Goal: Task Accomplishment & Management: Manage account settings

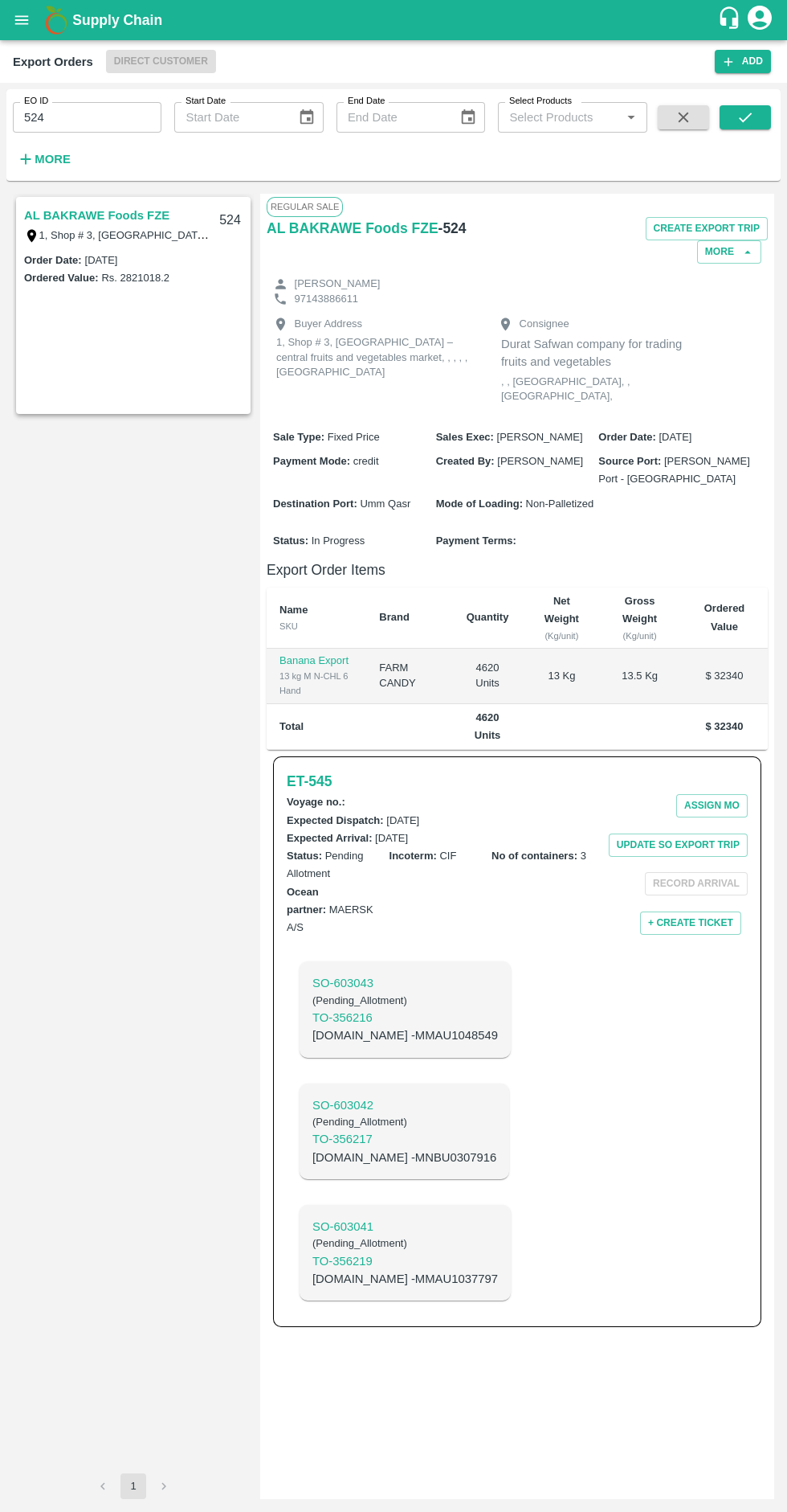
click at [22, 20] on icon "open drawer" at bounding box center [22, 19] width 13 height 9
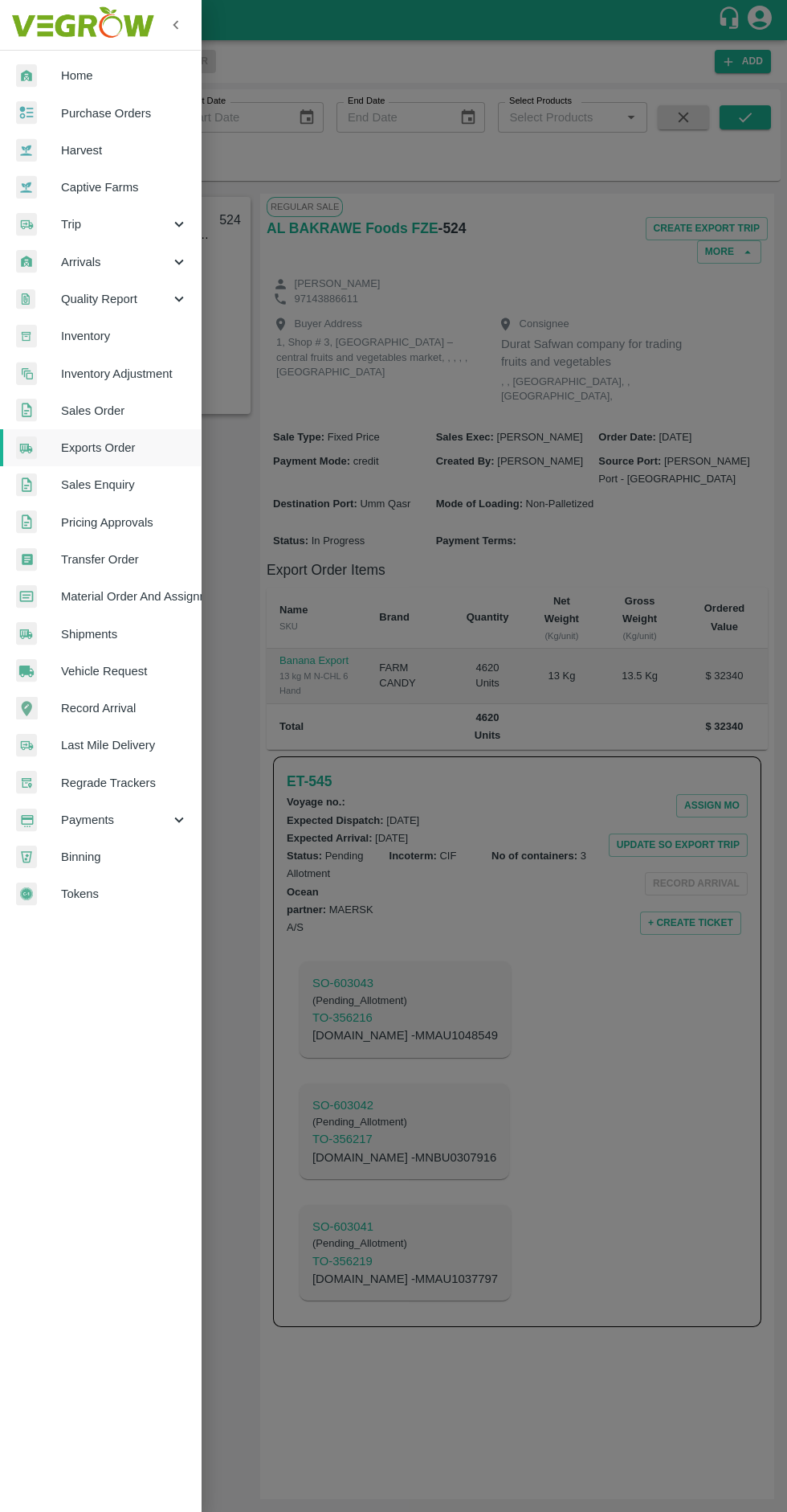
click at [98, 154] on span "Harvest" at bounding box center [124, 150] width 127 height 17
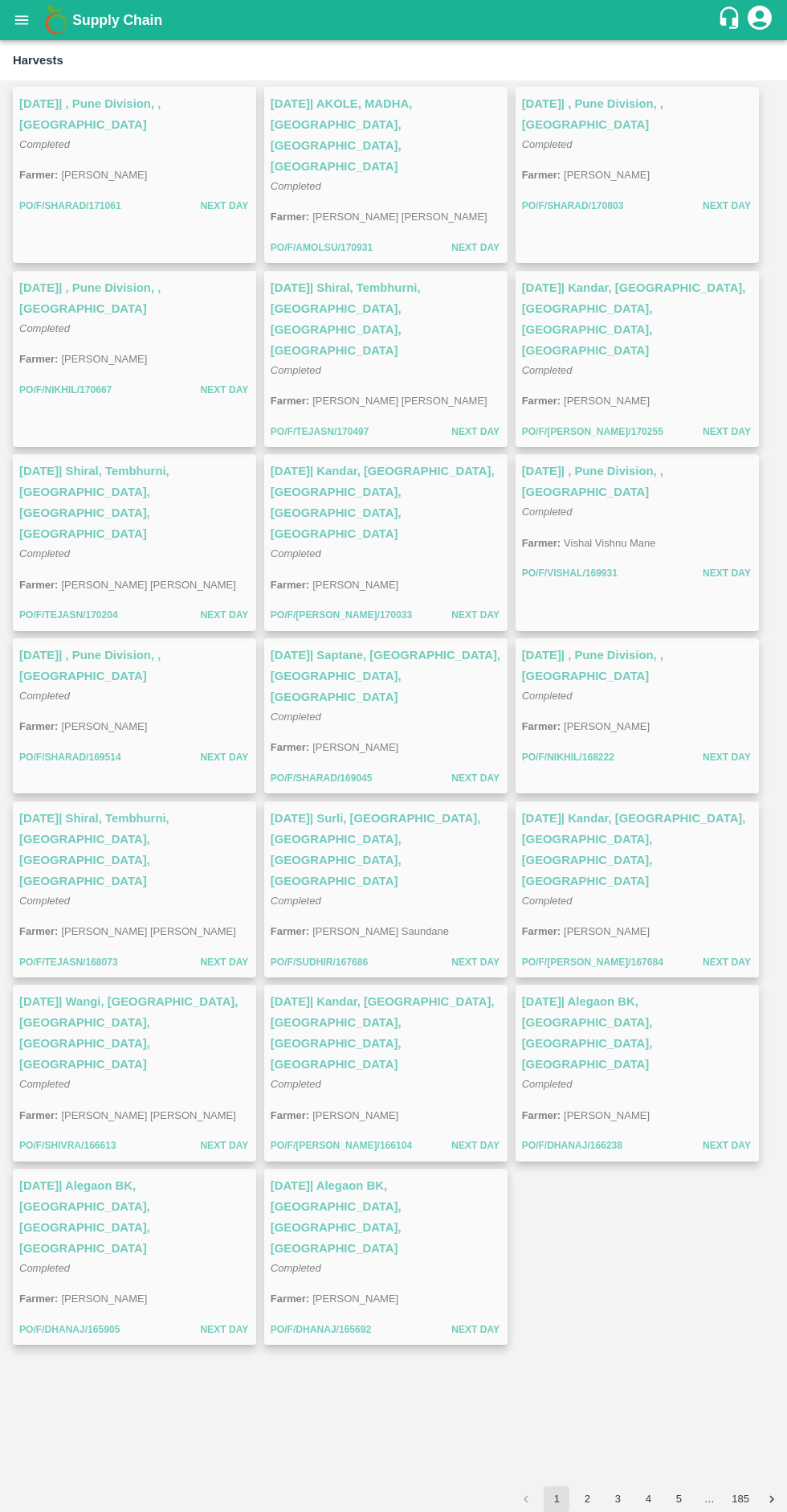
click at [33, 23] on button "open drawer" at bounding box center [22, 20] width 37 height 37
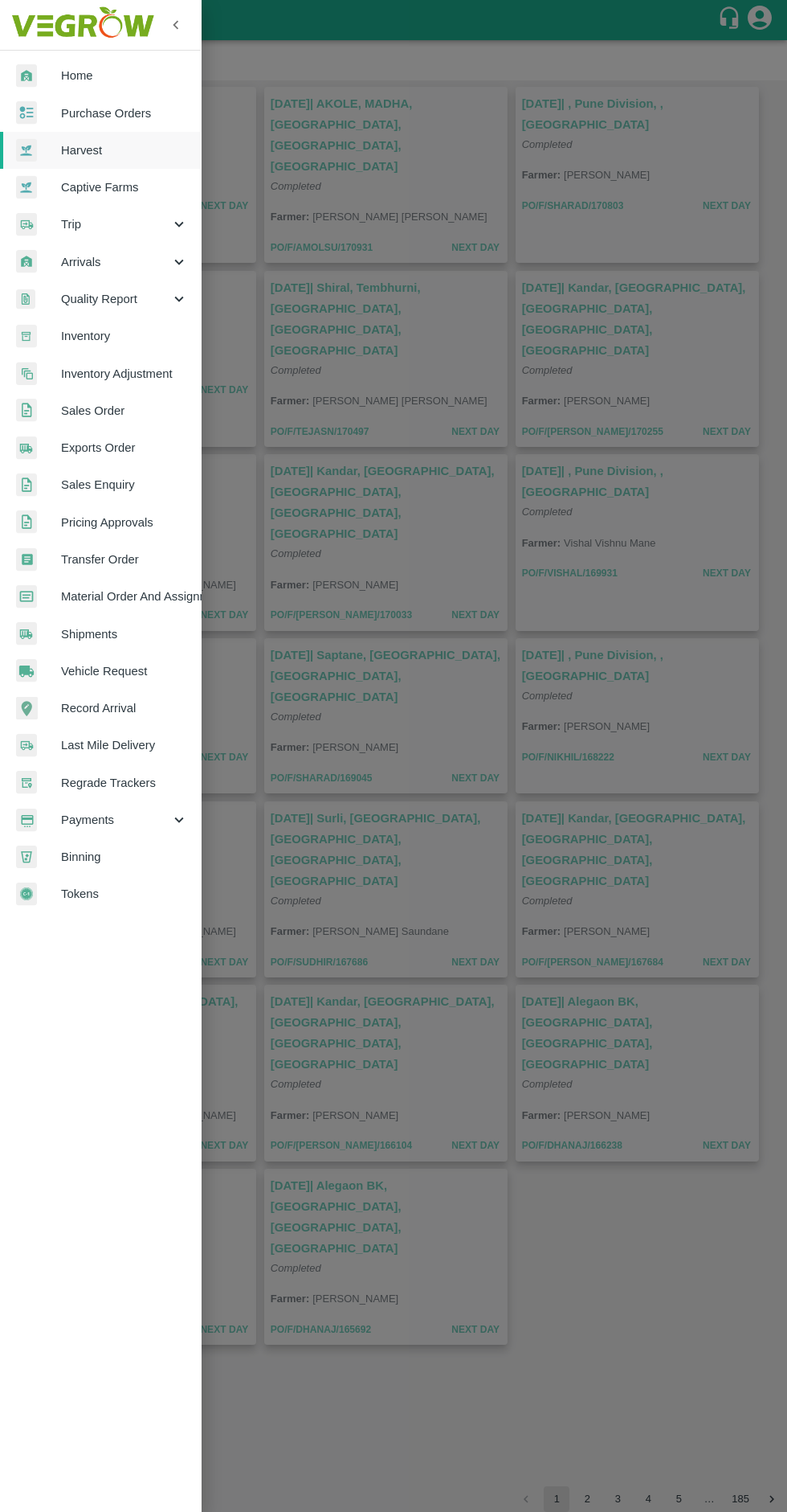
click at [663, 1188] on div at bounding box center [393, 756] width 787 height 1512
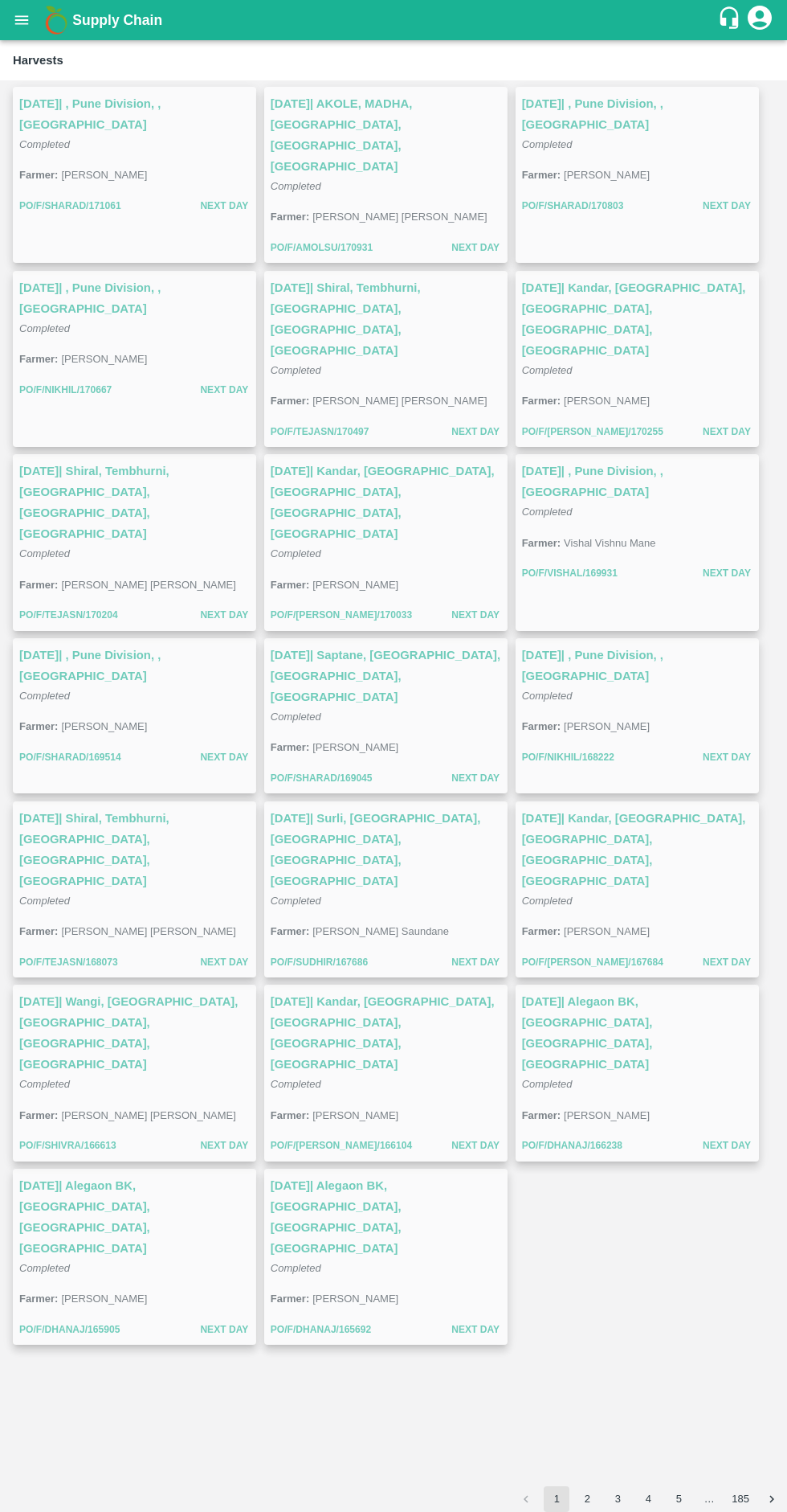
click at [29, 28] on icon "open drawer" at bounding box center [22, 20] width 17 height 17
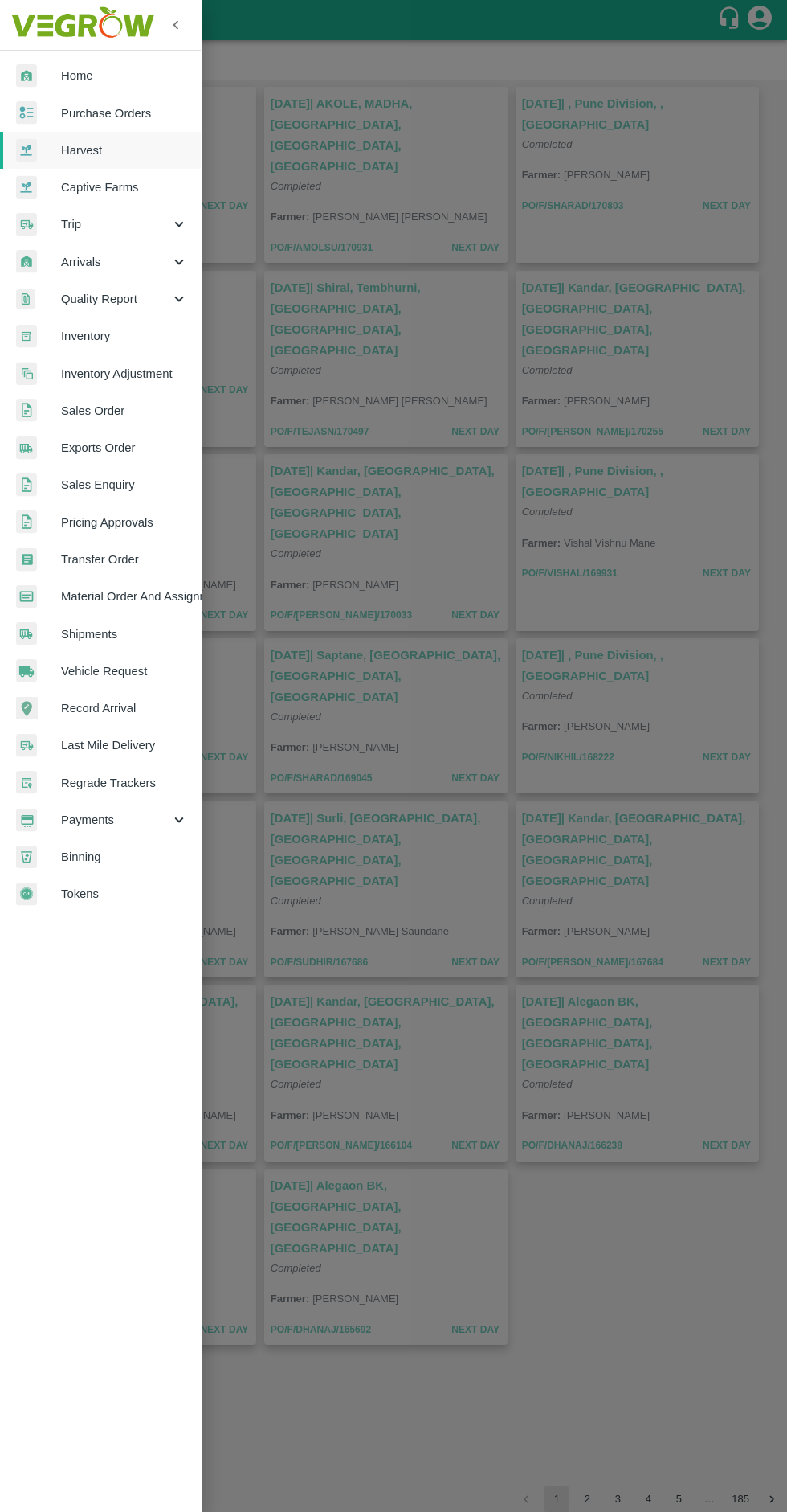
click at [34, 22] on img at bounding box center [82, 25] width 150 height 50
click at [118, 258] on span "Arrivals" at bounding box center [116, 262] width 109 height 17
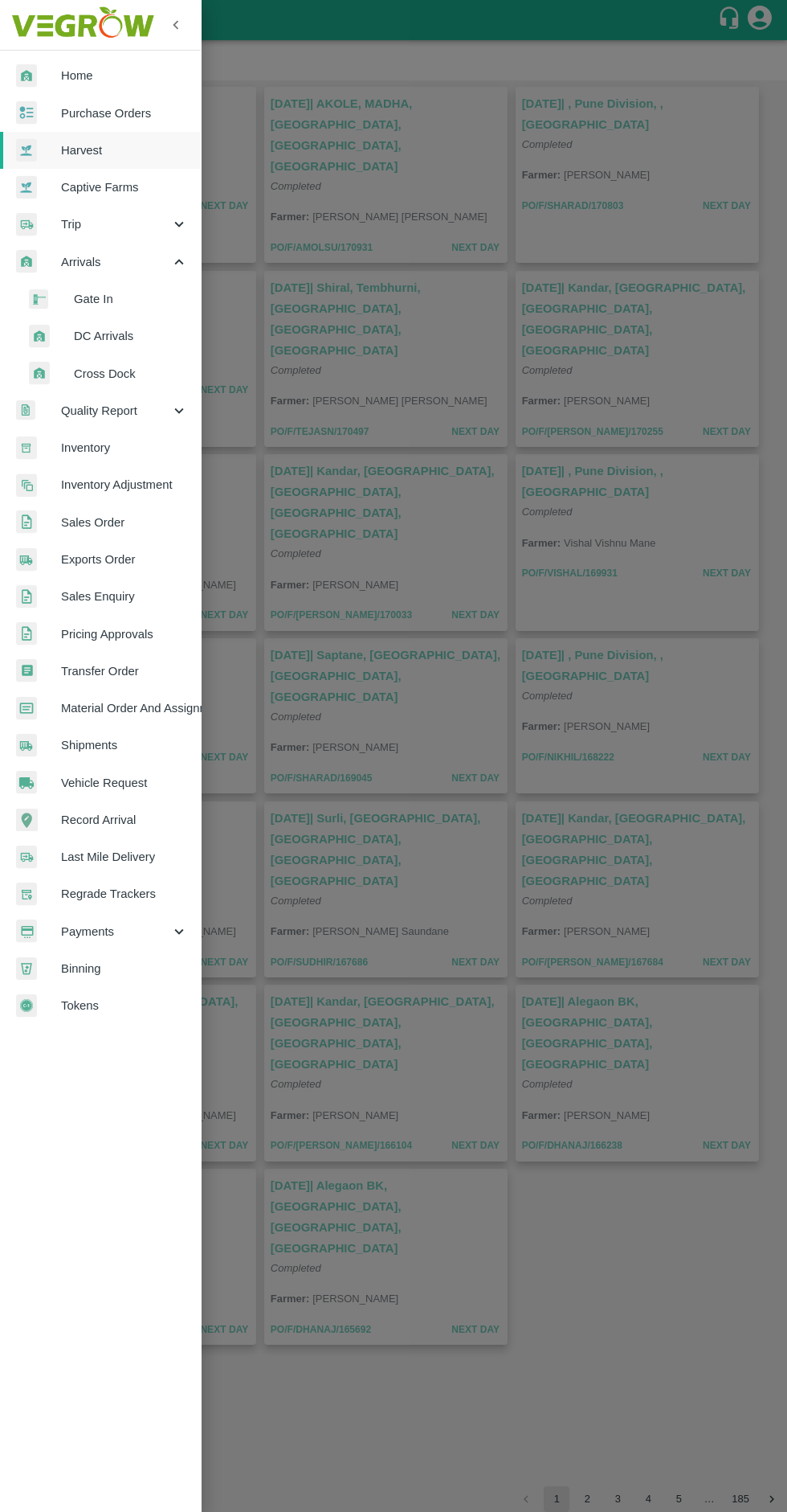
click at [125, 344] on span "DC Arrivals" at bounding box center [131, 335] width 114 height 17
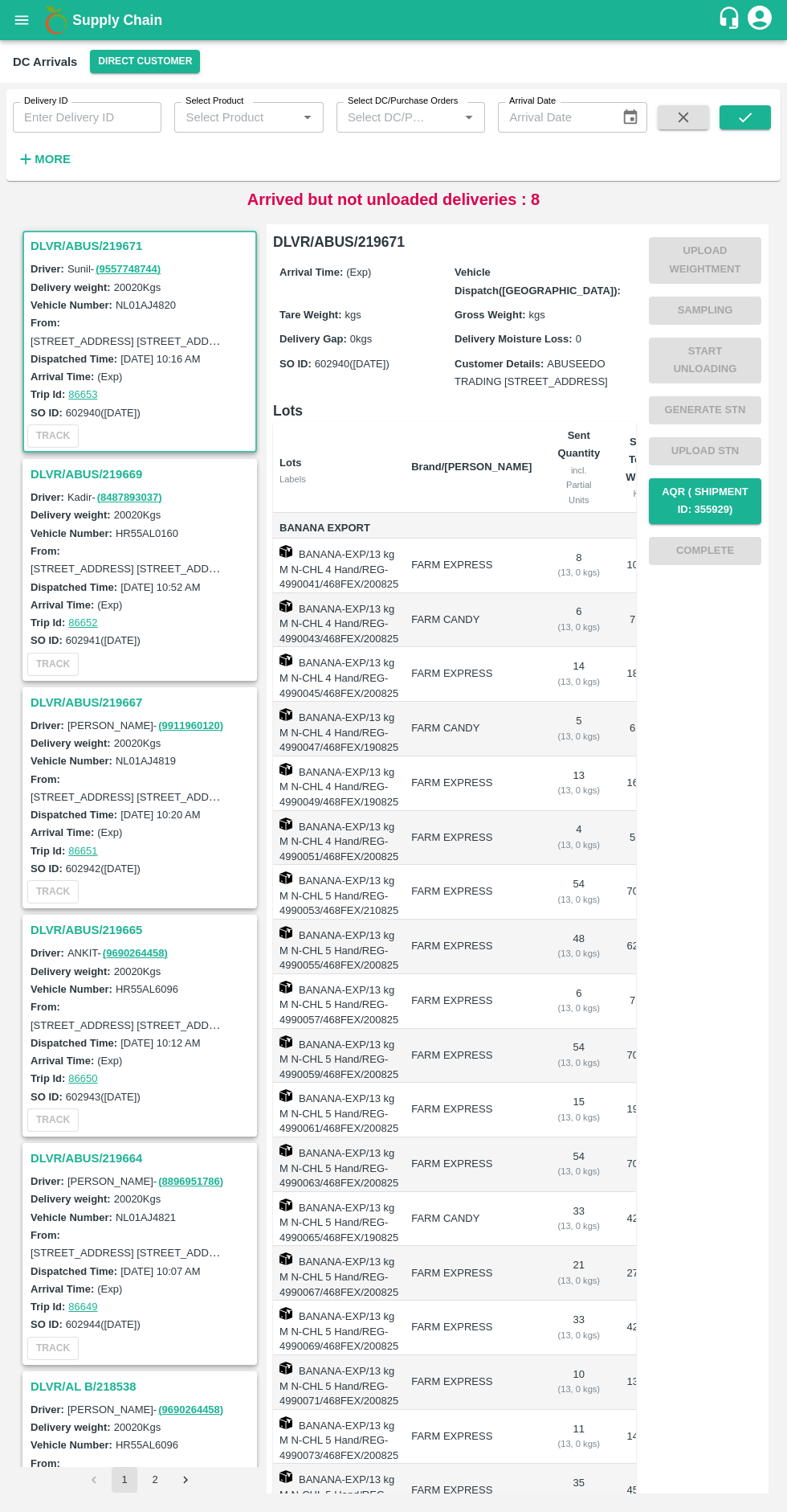
click at [37, 65] on div "DC Arrivals" at bounding box center [46, 61] width 65 height 21
click at [51, 68] on div "DC Arrivals" at bounding box center [46, 61] width 65 height 21
click at [63, 66] on div "DC Arrivals" at bounding box center [46, 61] width 65 height 21
click at [55, 60] on div "DC Arrivals" at bounding box center [46, 61] width 65 height 21
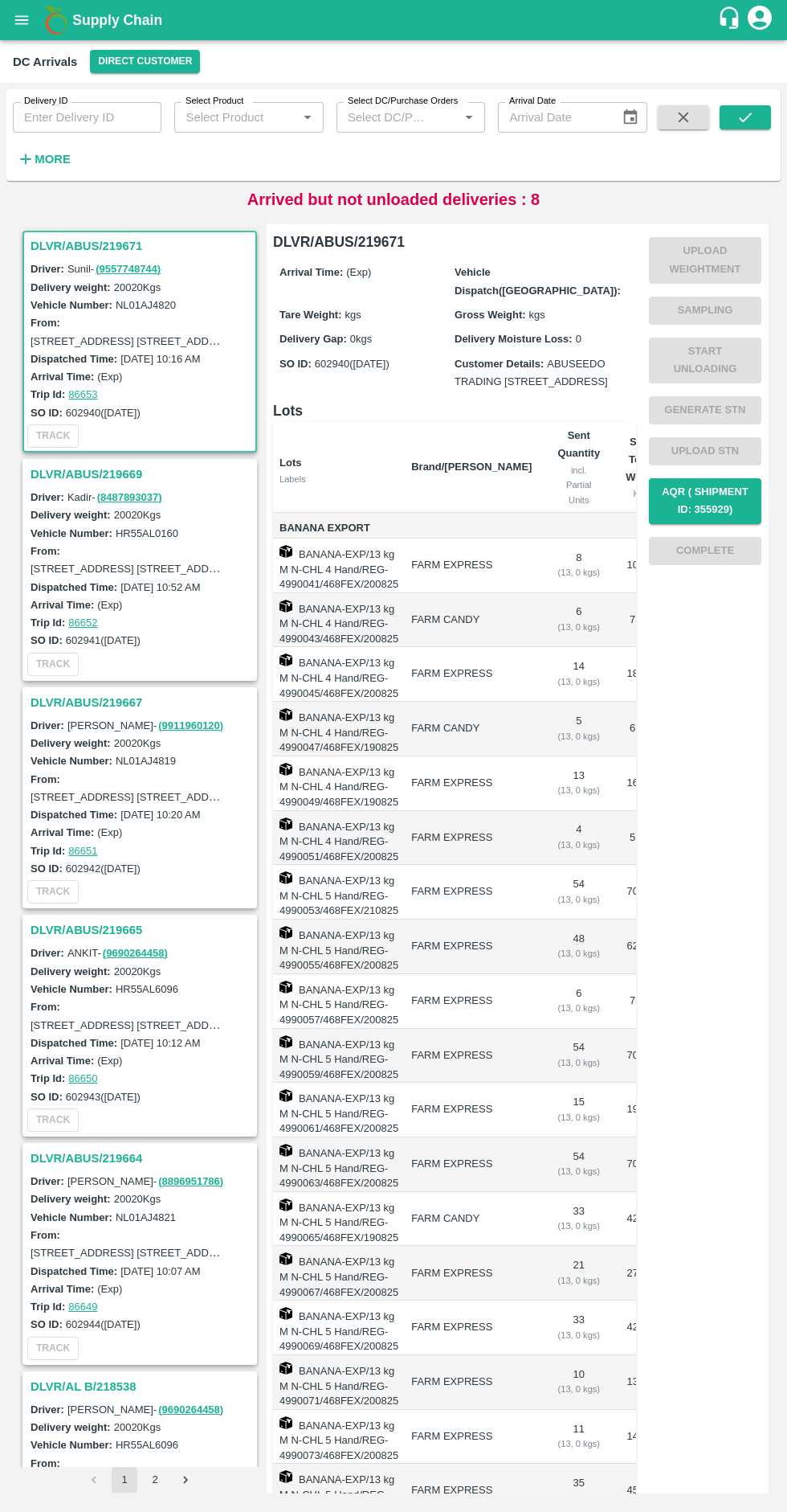
click at [46, 64] on div "DC Arrivals" at bounding box center [46, 61] width 65 height 21
click at [31, 37] on div "Supply Chain" at bounding box center [393, 20] width 787 height 41
click at [630, 117] on icon "Choose date" at bounding box center [630, 117] width 17 height 17
click at [144, 69] on button "Direct Customer" at bounding box center [145, 61] width 110 height 23
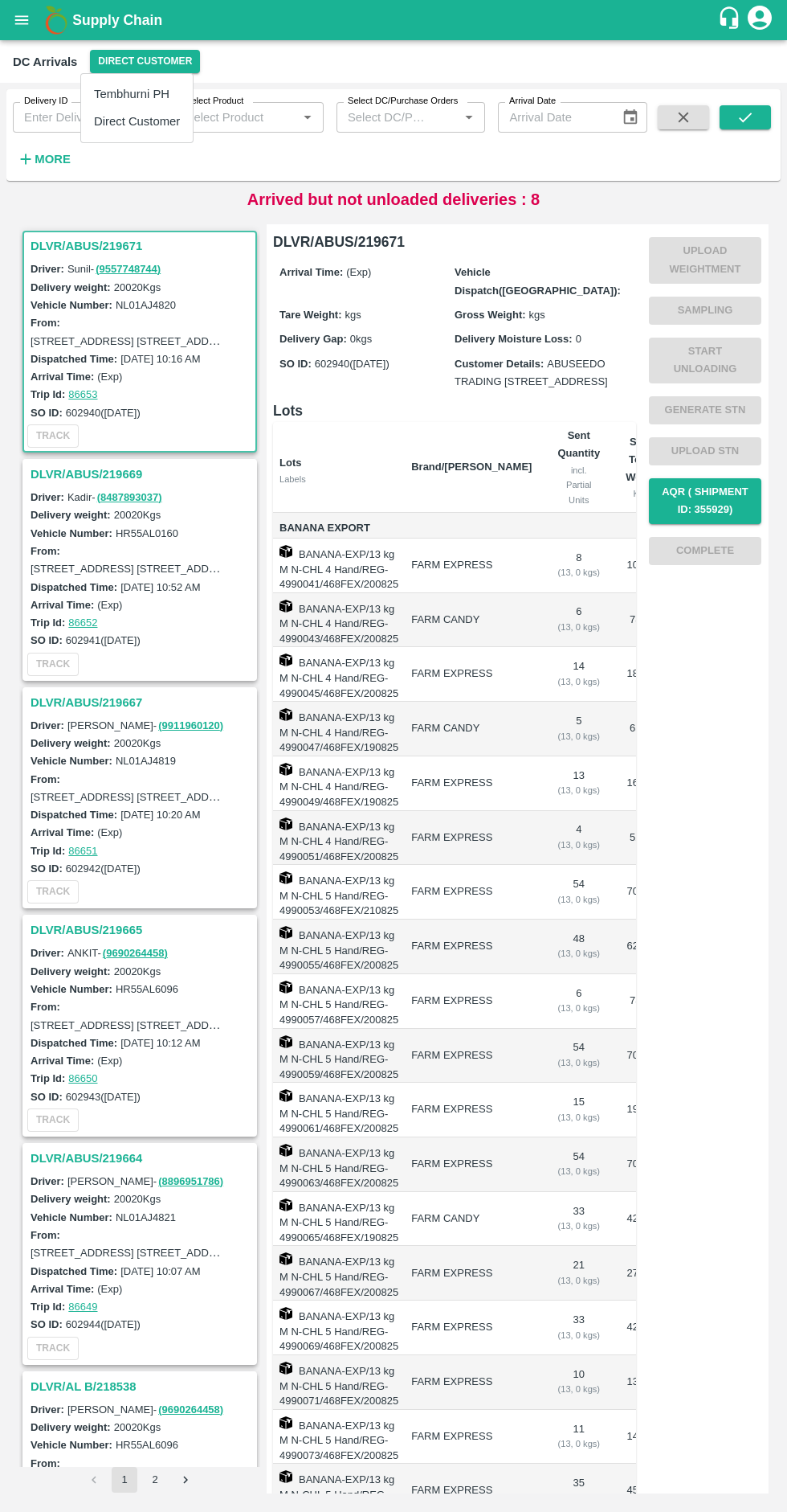
click at [155, 88] on li "Tembhurni PH" at bounding box center [137, 94] width 112 height 27
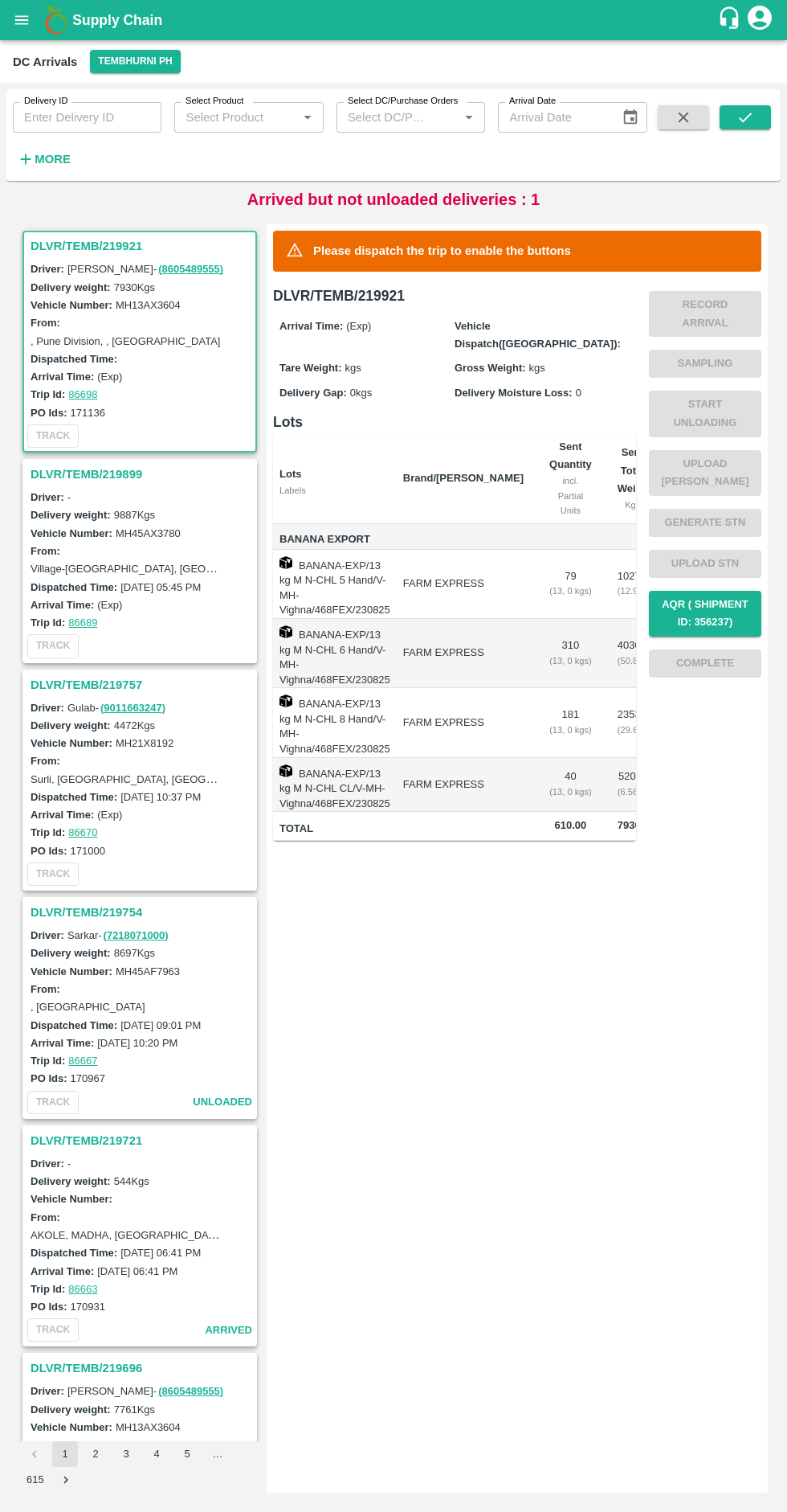
click at [141, 365] on div "Dispatched Time:" at bounding box center [142, 358] width 223 height 17
click at [122, 554] on div "From: Village-[GEOGRAPHIC_DATA], [GEOGRAPHIC_DATA]-[GEOGRAPHIC_DATA], State-[GE…" at bounding box center [142, 560] width 223 height 36
click at [122, 560] on div "Village-[GEOGRAPHIC_DATA], [GEOGRAPHIC_DATA]-[GEOGRAPHIC_DATA], State-[GEOGRAPH…" at bounding box center [127, 568] width 193 height 17
click at [151, 570] on label "Village-[GEOGRAPHIC_DATA], [GEOGRAPHIC_DATA]-[GEOGRAPHIC_DATA], State-[GEOGRAPH…" at bounding box center [288, 568] width 515 height 13
click at [151, 578] on div "Dispatched Time: [DATE] 05:45 PM" at bounding box center [142, 586] width 223 height 17
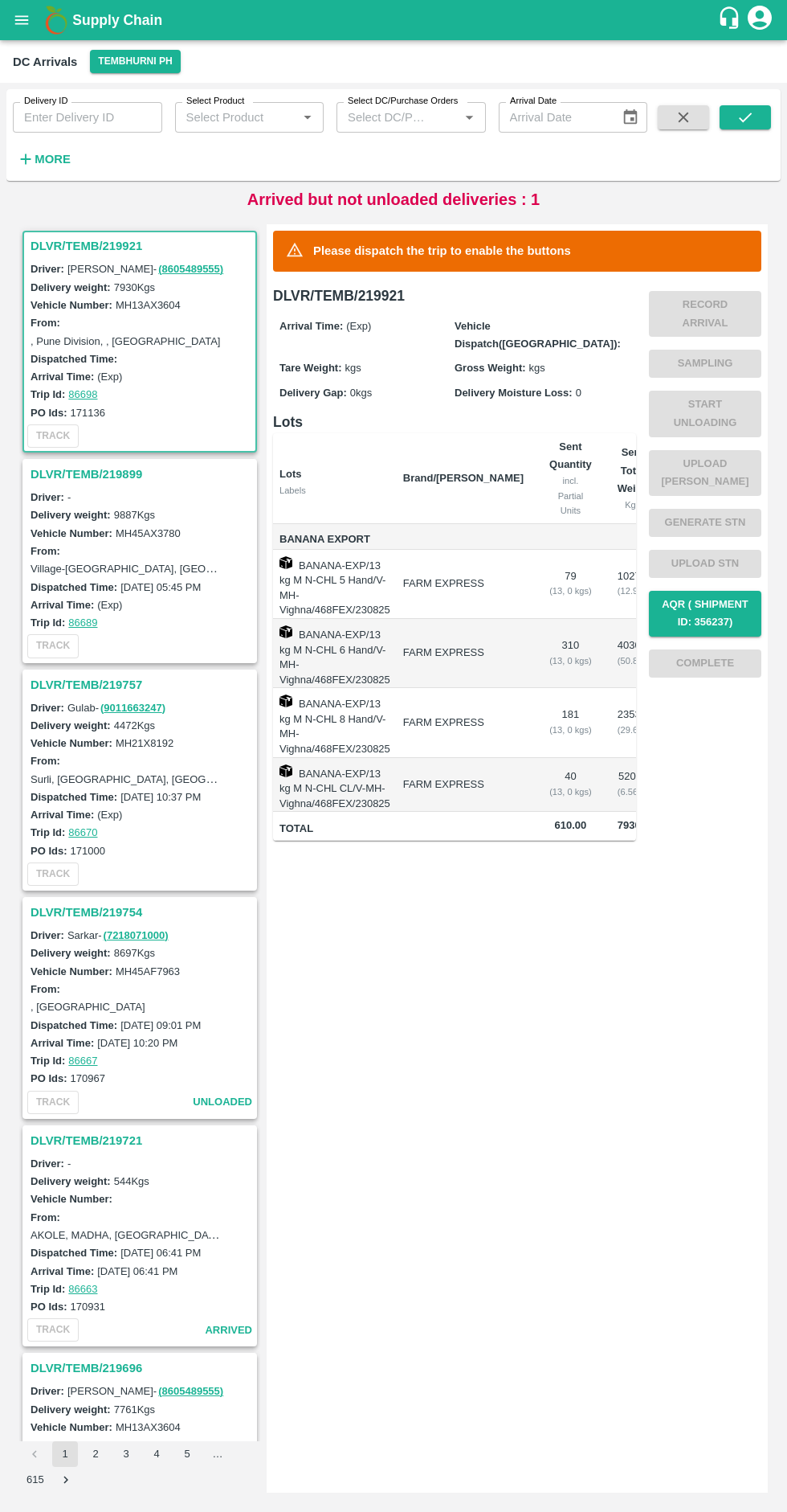
click at [98, 561] on div "Village-[GEOGRAPHIC_DATA], [GEOGRAPHIC_DATA]-[GEOGRAPHIC_DATA], State-[GEOGRAPH…" at bounding box center [127, 568] width 193 height 17
click at [89, 902] on h3 "DLVR/TEMB/219754" at bounding box center [142, 912] width 223 height 21
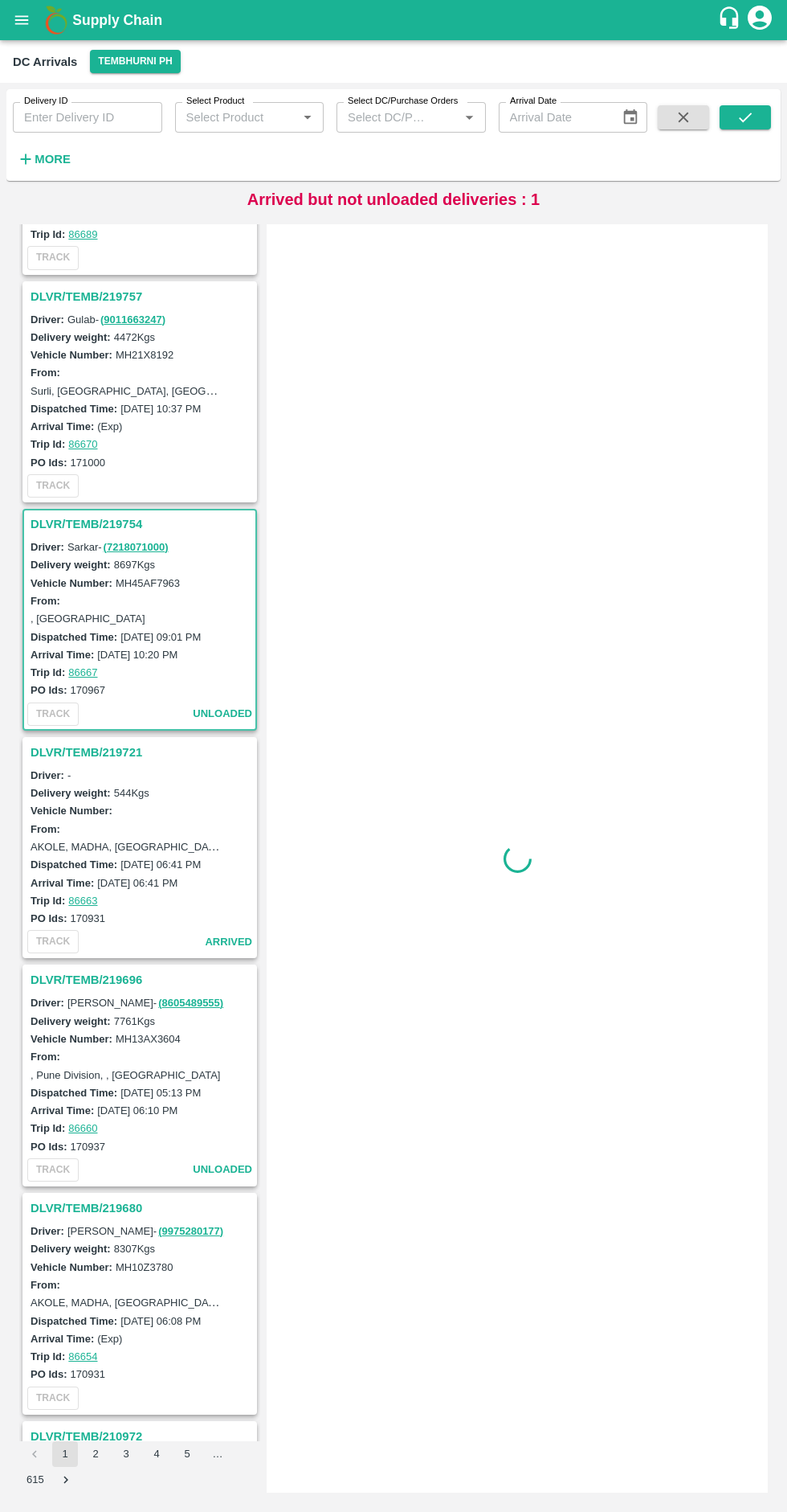
click at [84, 1083] on div "Dispatched Time: 22 Aug 2025, 05:13 PM" at bounding box center [142, 1091] width 223 height 17
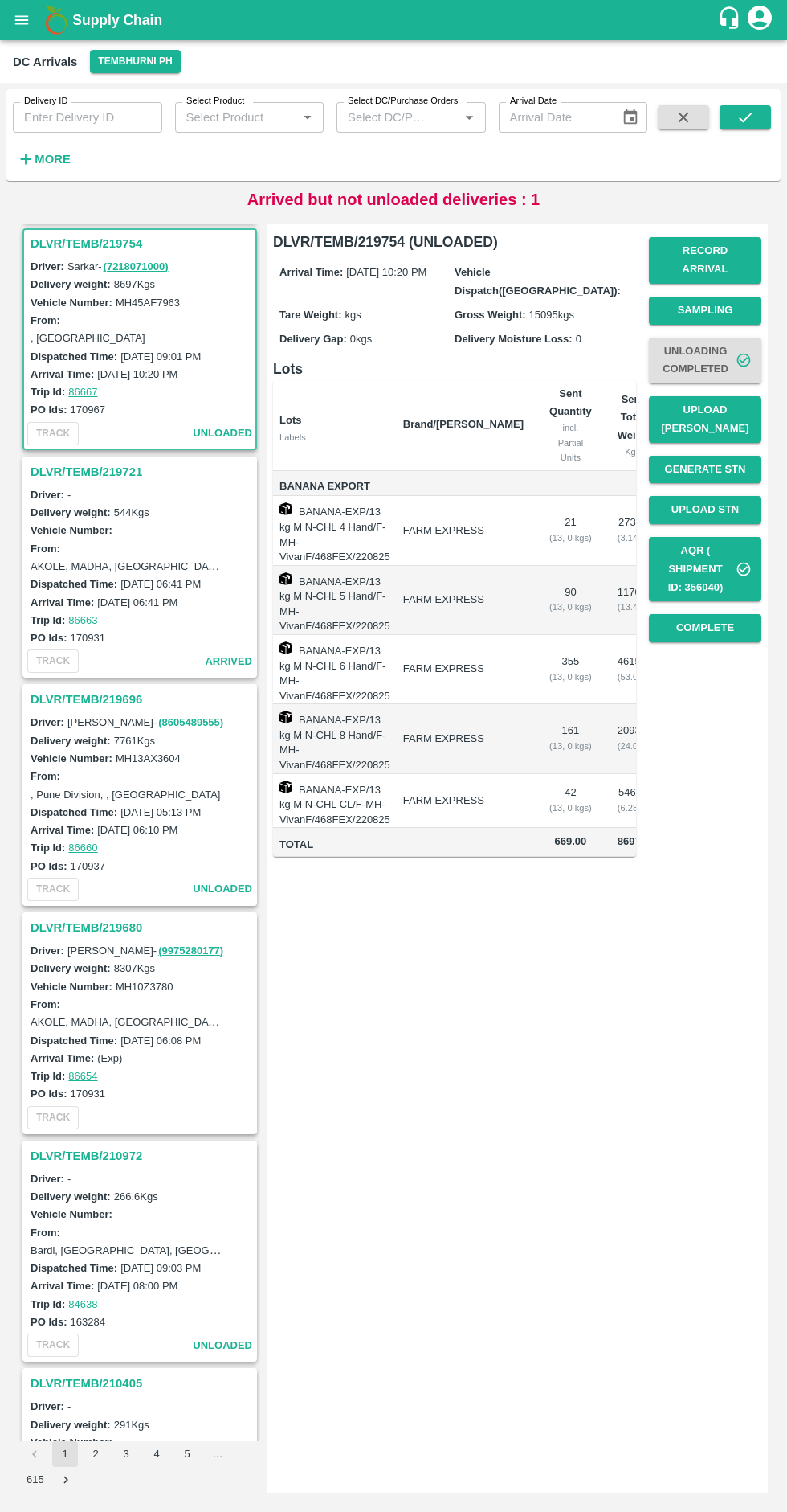
scroll to position [672, 0]
click at [705, 245] on button "Record Arrival" at bounding box center [705, 260] width 113 height 46
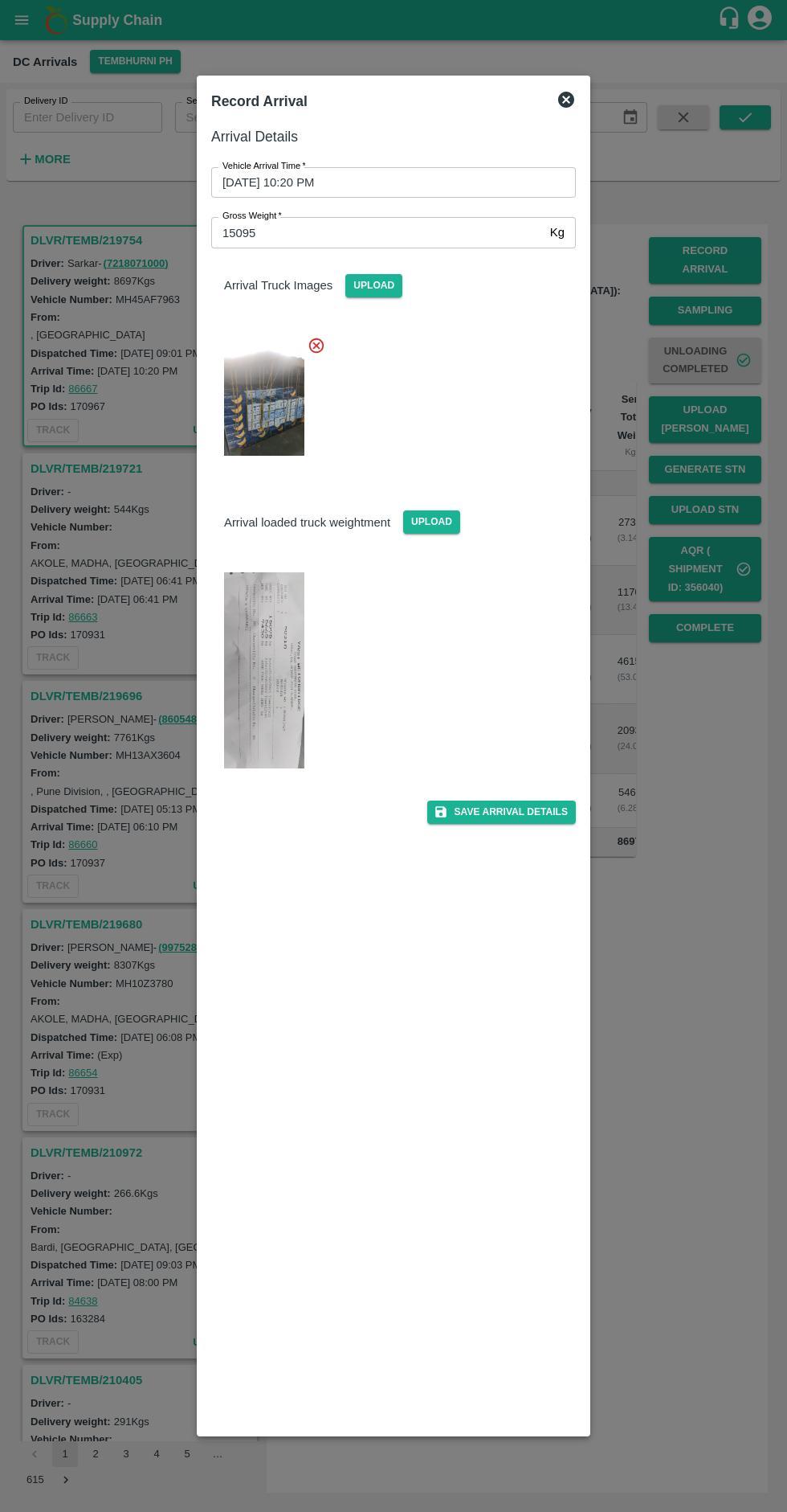
click at [432, 182] on input "22/08/2025 10:20 PM" at bounding box center [387, 182] width 353 height 31
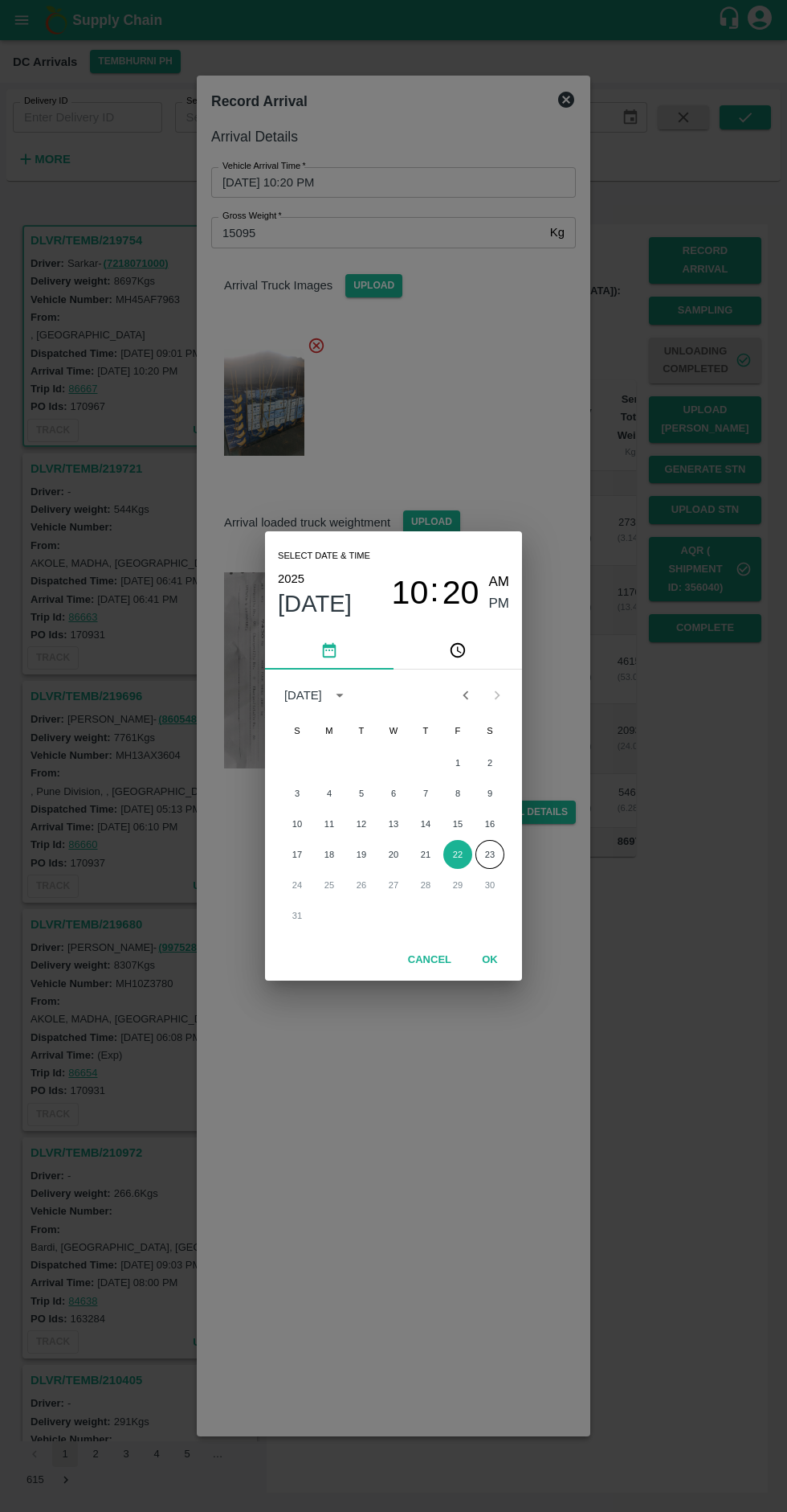
click at [726, 955] on div "Select date & time 2025 Aug 22 10 : 20 AM PM August 2025 S M T W T F S 1 2 3 4 …" at bounding box center [393, 756] width 787 height 1512
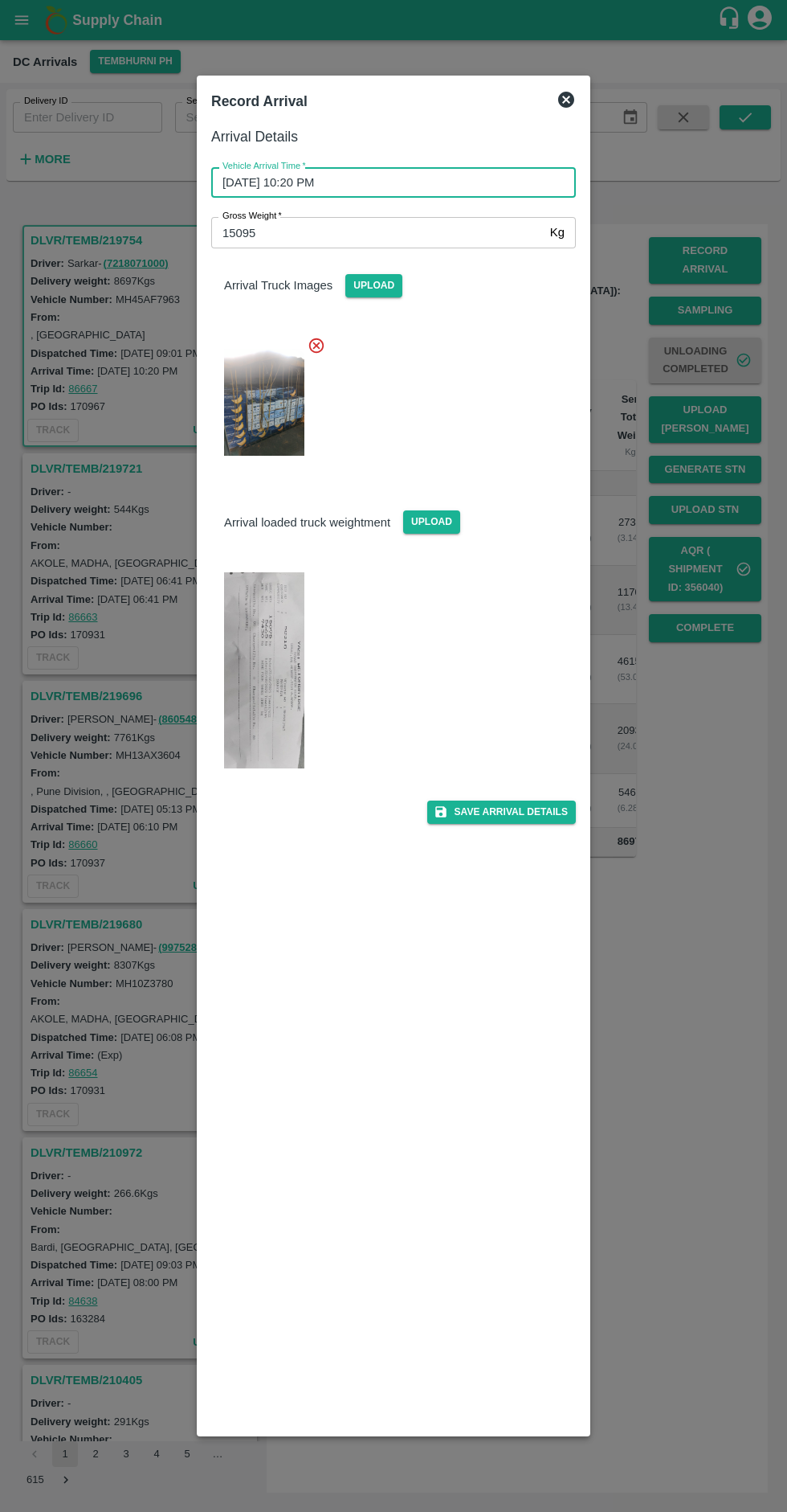
click at [723, 929] on div at bounding box center [393, 756] width 787 height 1512
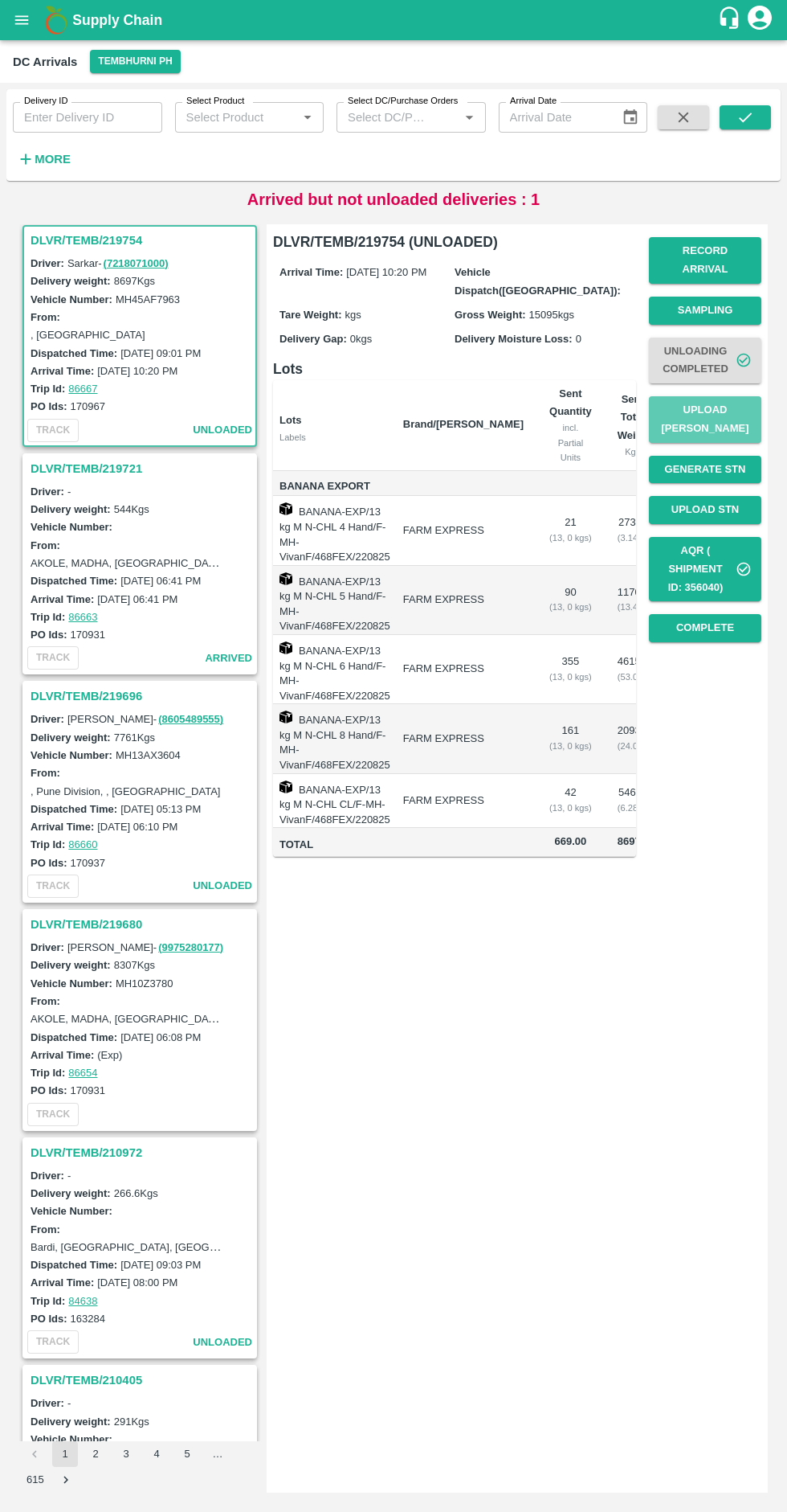
click at [715, 410] on button "Upload Tare Weight" at bounding box center [705, 419] width 113 height 46
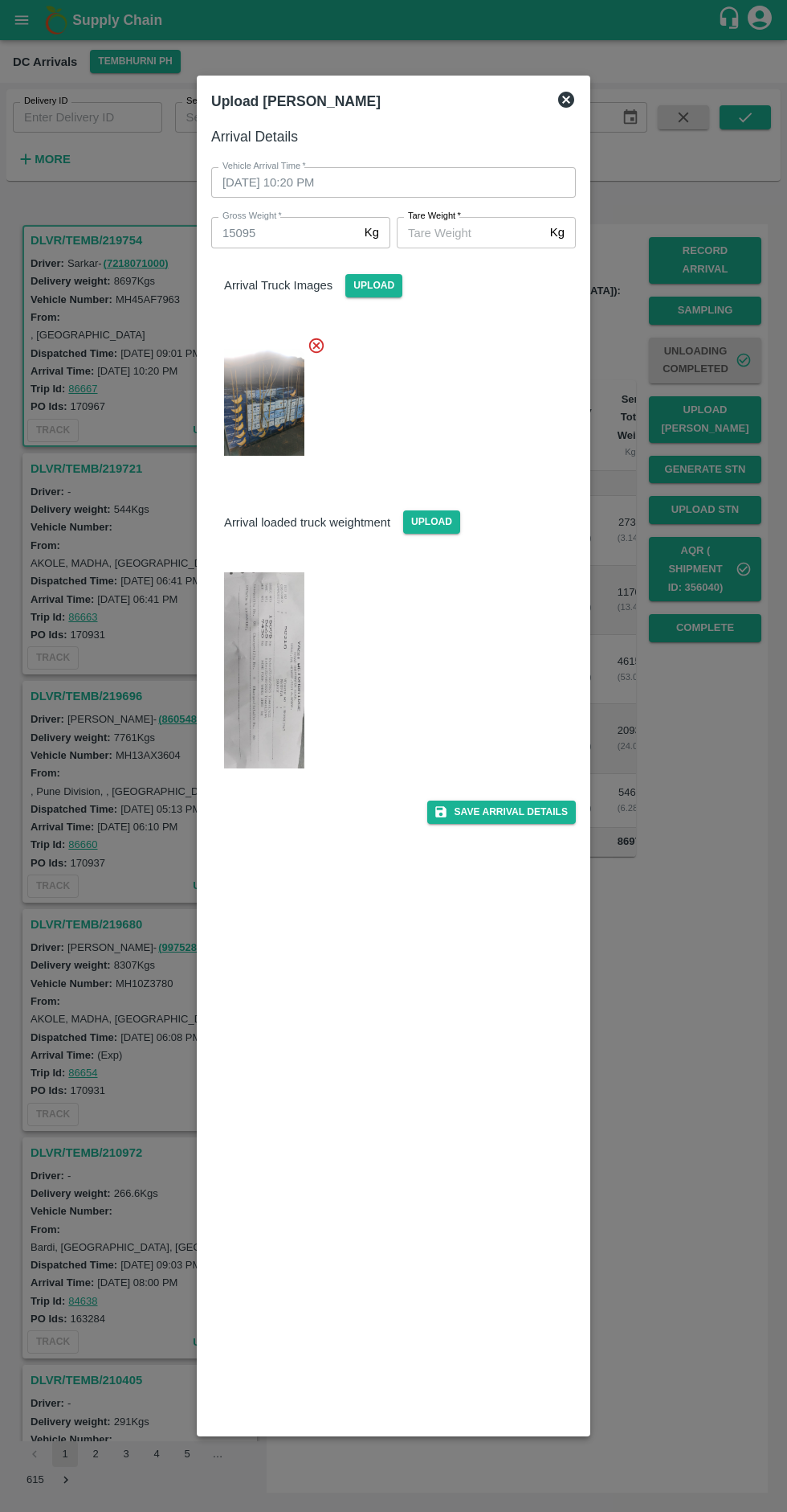
click at [719, 1093] on div at bounding box center [393, 756] width 787 height 1512
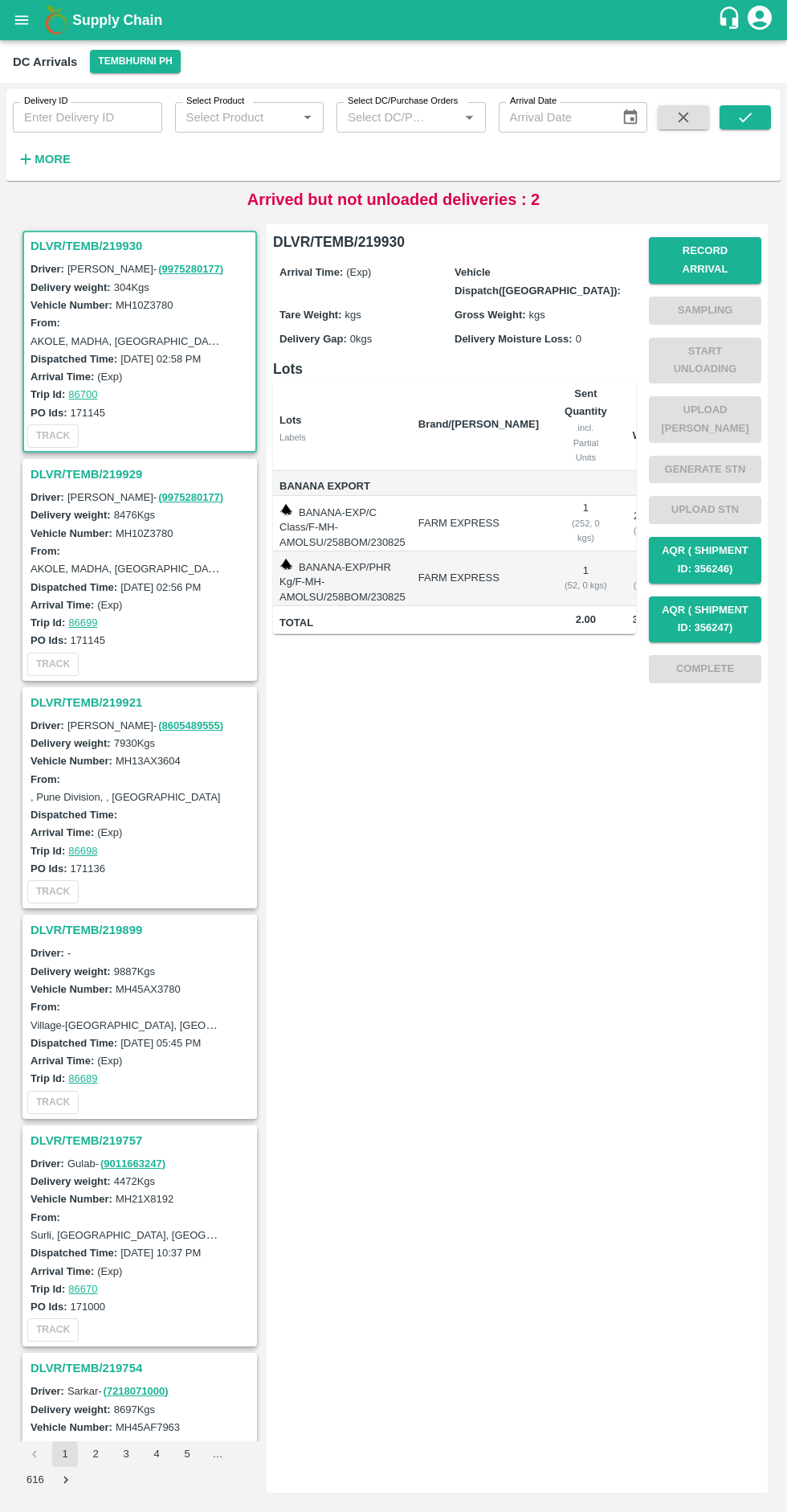
click at [141, 368] on div "Arrival Time: (Exp)" at bounding box center [142, 376] width 223 height 17
click at [159, 346] on label "AKOLE, MADHA, [GEOGRAPHIC_DATA], [GEOGRAPHIC_DATA], [GEOGRAPHIC_DATA]" at bounding box center [242, 341] width 422 height 13
click at [137, 344] on label "AKOLE, MADHA, [GEOGRAPHIC_DATA], [GEOGRAPHIC_DATA], [GEOGRAPHIC_DATA]" at bounding box center [242, 341] width 422 height 13
click at [150, 582] on label "[DATE] 02:56 PM" at bounding box center [161, 587] width 80 height 12
click at [156, 556] on div "From: AKOLE, MADHA, Solapur, Maharashtra, India" at bounding box center [142, 560] width 223 height 36
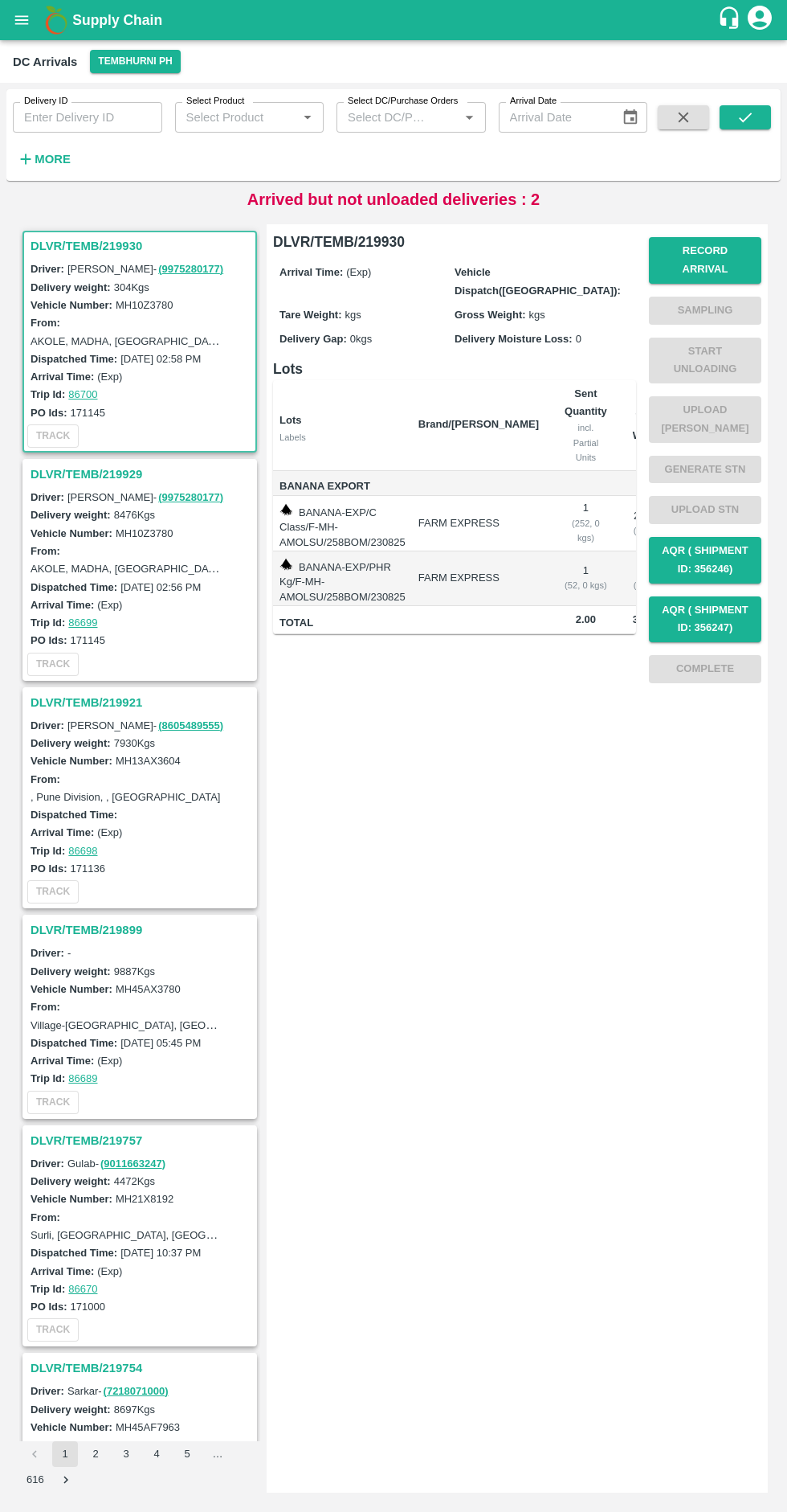
click at [183, 549] on div "From: AKOLE, MADHA, Solapur, Maharashtra, India" at bounding box center [142, 560] width 223 height 36
click at [168, 573] on label "AKOLE, MADHA, [GEOGRAPHIC_DATA], [GEOGRAPHIC_DATA], [GEOGRAPHIC_DATA]" at bounding box center [242, 568] width 422 height 13
click at [120, 562] on label "AKOLE, MADHA, [GEOGRAPHIC_DATA], [GEOGRAPHIC_DATA], [GEOGRAPHIC_DATA]" at bounding box center [242, 568] width 422 height 13
click at [124, 576] on div "AKOLE, MADHA, [GEOGRAPHIC_DATA], [GEOGRAPHIC_DATA], [GEOGRAPHIC_DATA]" at bounding box center [127, 568] width 193 height 17
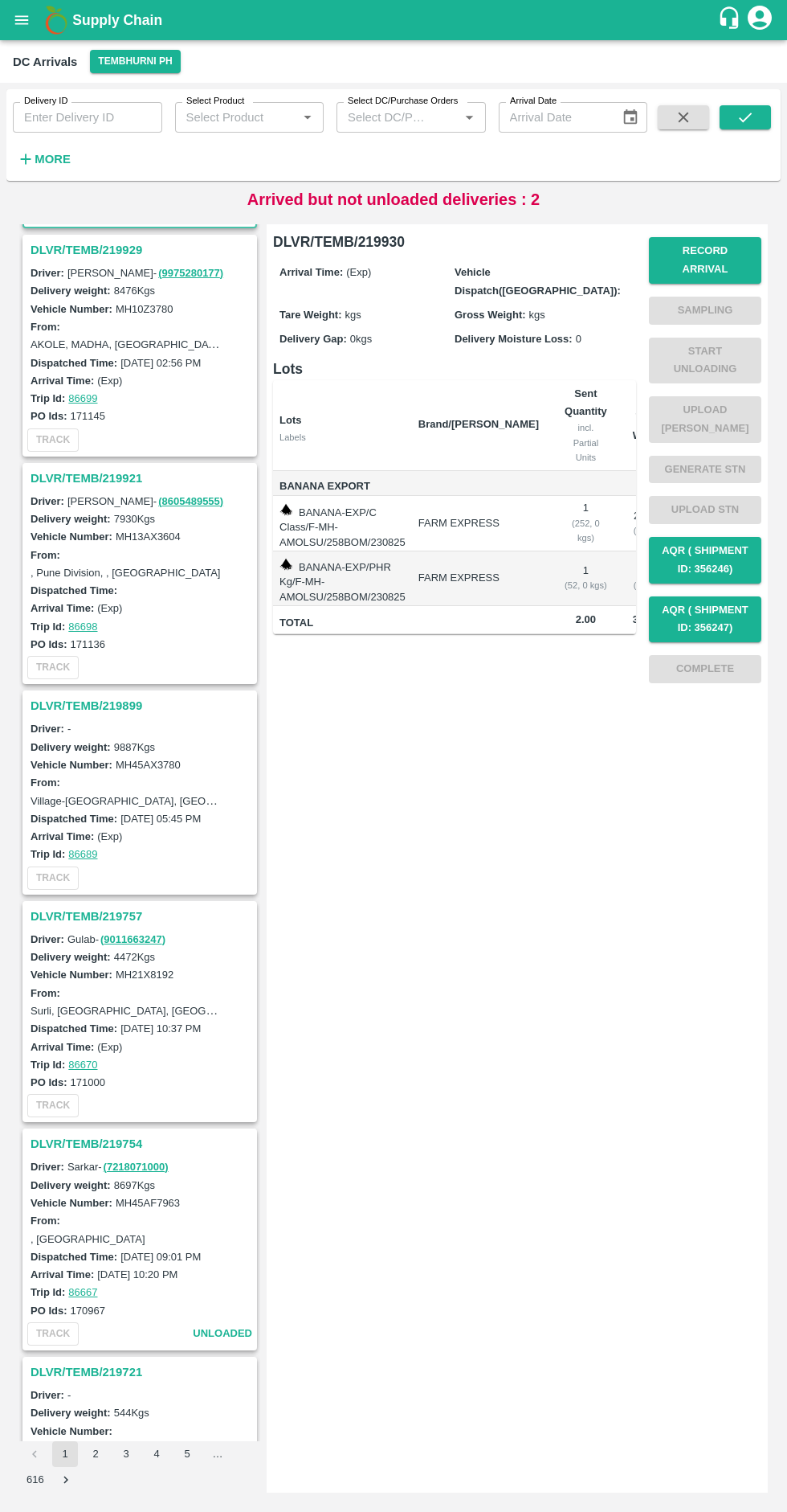
scroll to position [214, 0]
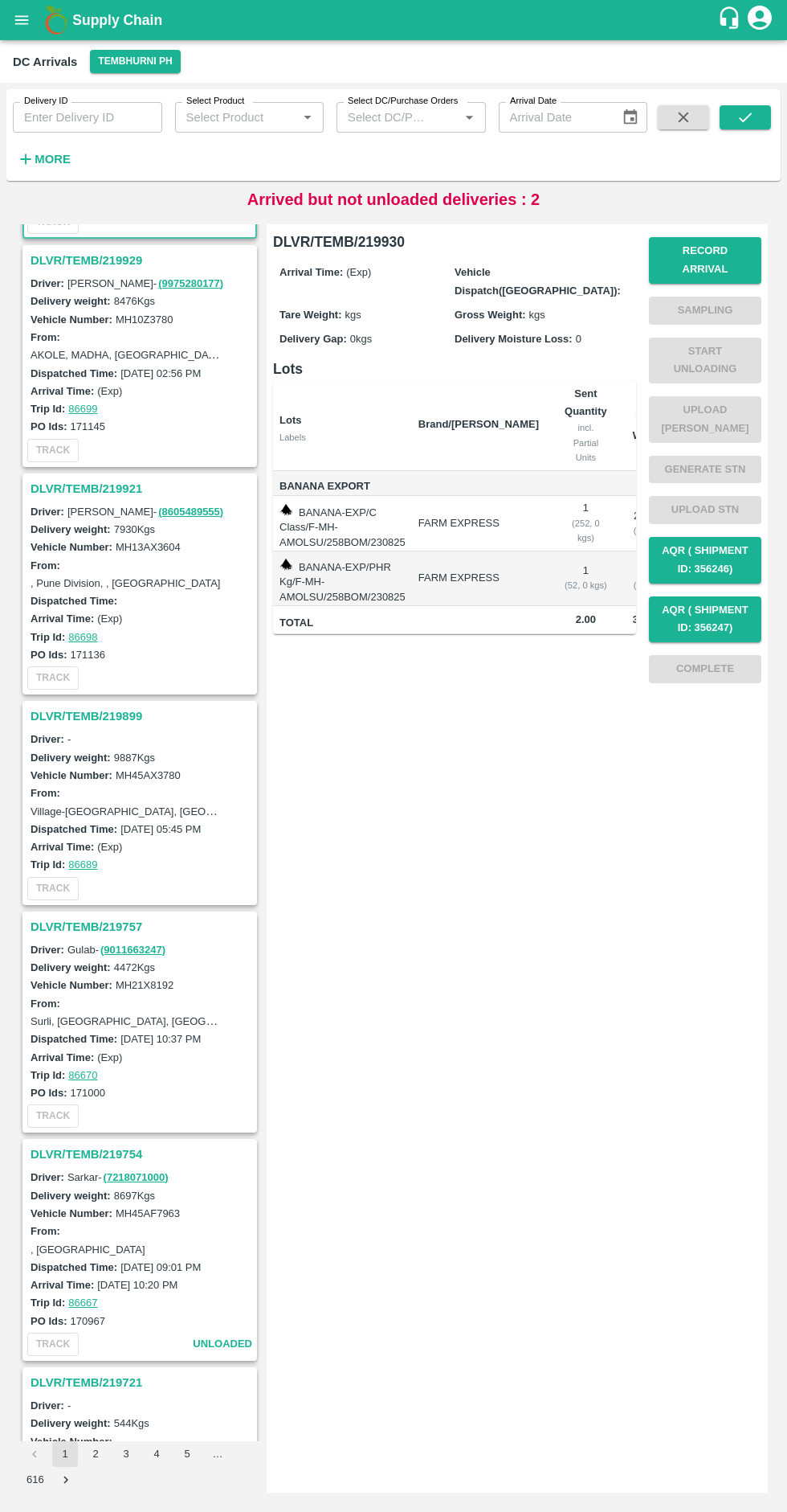
click at [121, 377] on label "23 Aug 2025, 02:56 PM" at bounding box center [161, 373] width 80 height 12
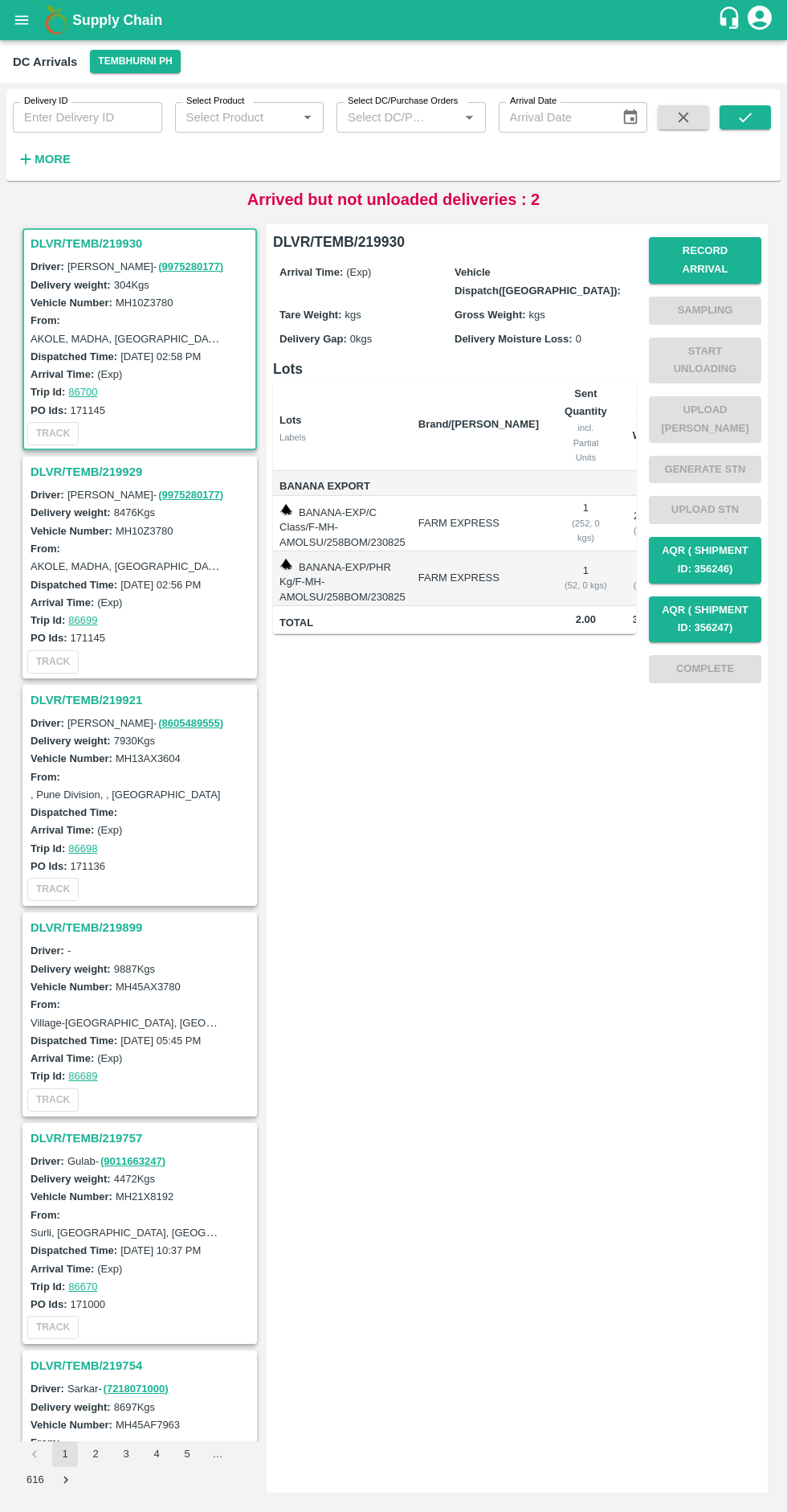
scroll to position [0, 0]
click at [119, 556] on div "From: AKOLE, MADHA, Solapur, Maharashtra, India" at bounding box center [142, 560] width 223 height 36
click at [108, 581] on label "Dispatched Time:" at bounding box center [74, 587] width 87 height 12
click at [140, 578] on div "Dispatched Time: 23 Aug 2025, 02:56 PM" at bounding box center [142, 586] width 223 height 17
click at [101, 569] on label "AKOLE, MADHA, [GEOGRAPHIC_DATA], [GEOGRAPHIC_DATA], [GEOGRAPHIC_DATA]" at bounding box center [242, 568] width 422 height 13
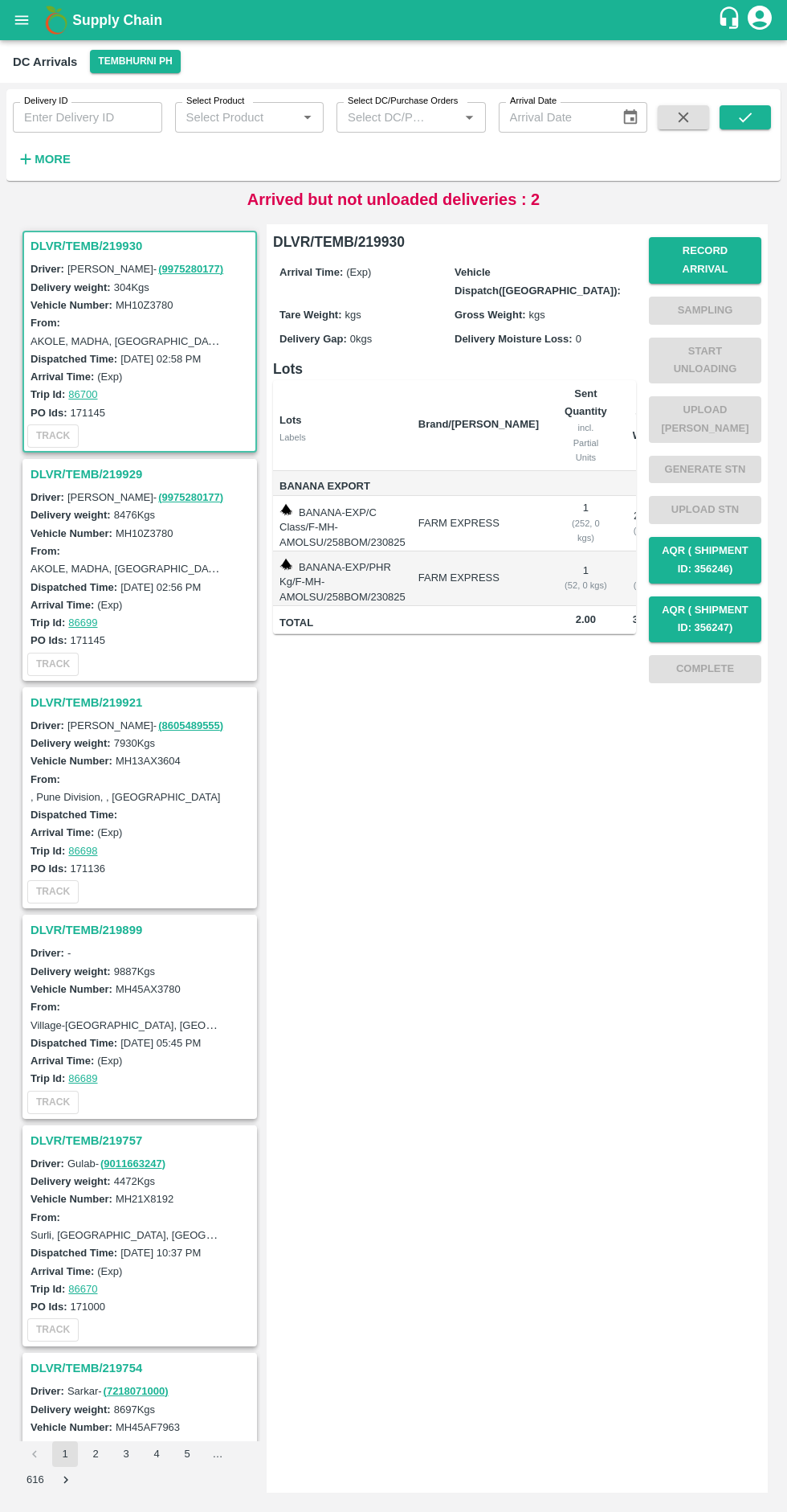
click at [132, 585] on label "[DATE] 02:56 PM" at bounding box center [161, 587] width 80 height 12
click at [115, 576] on div "AKOLE, MADHA, [GEOGRAPHIC_DATA], [GEOGRAPHIC_DATA], [GEOGRAPHIC_DATA]" at bounding box center [127, 568] width 193 height 17
click at [134, 581] on label "[DATE] 02:56 PM" at bounding box center [161, 587] width 80 height 12
click at [146, 585] on label "[DATE] 02:56 PM" at bounding box center [161, 587] width 80 height 12
click at [124, 576] on div "AKOLE, MADHA, [GEOGRAPHIC_DATA], [GEOGRAPHIC_DATA], [GEOGRAPHIC_DATA]" at bounding box center [127, 568] width 193 height 17
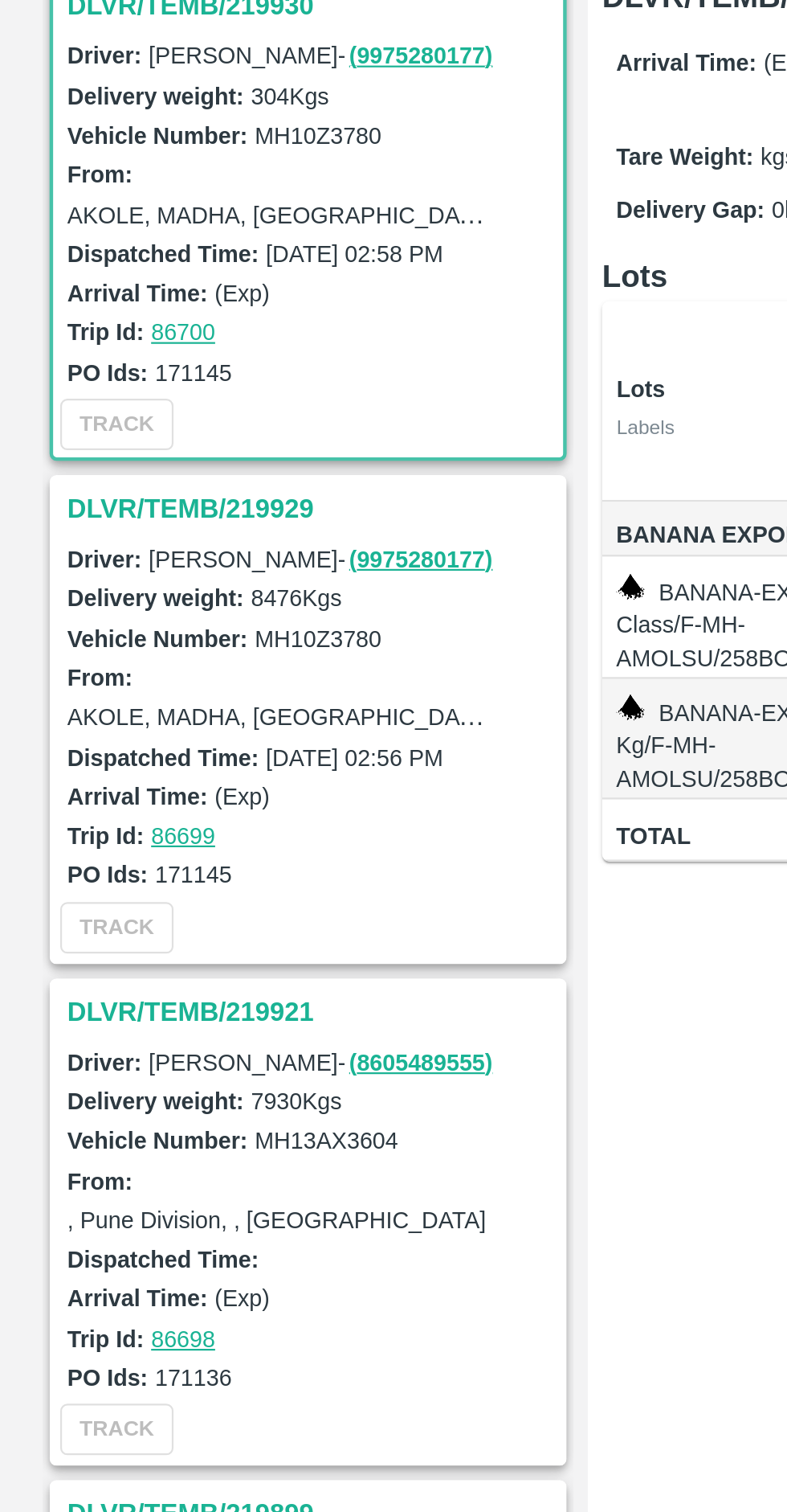
click at [55, 509] on label "Delivery weight:" at bounding box center [70, 514] width 80 height 12
click at [174, 604] on div "Arrival Time: (Exp)" at bounding box center [142, 604] width 223 height 17
click at [127, 556] on div "From: AKOLE, MADHA, Solapur, Maharashtra, India" at bounding box center [142, 560] width 223 height 36
click at [96, 478] on h3 "DLVR/TEMB/219929" at bounding box center [142, 474] width 223 height 21
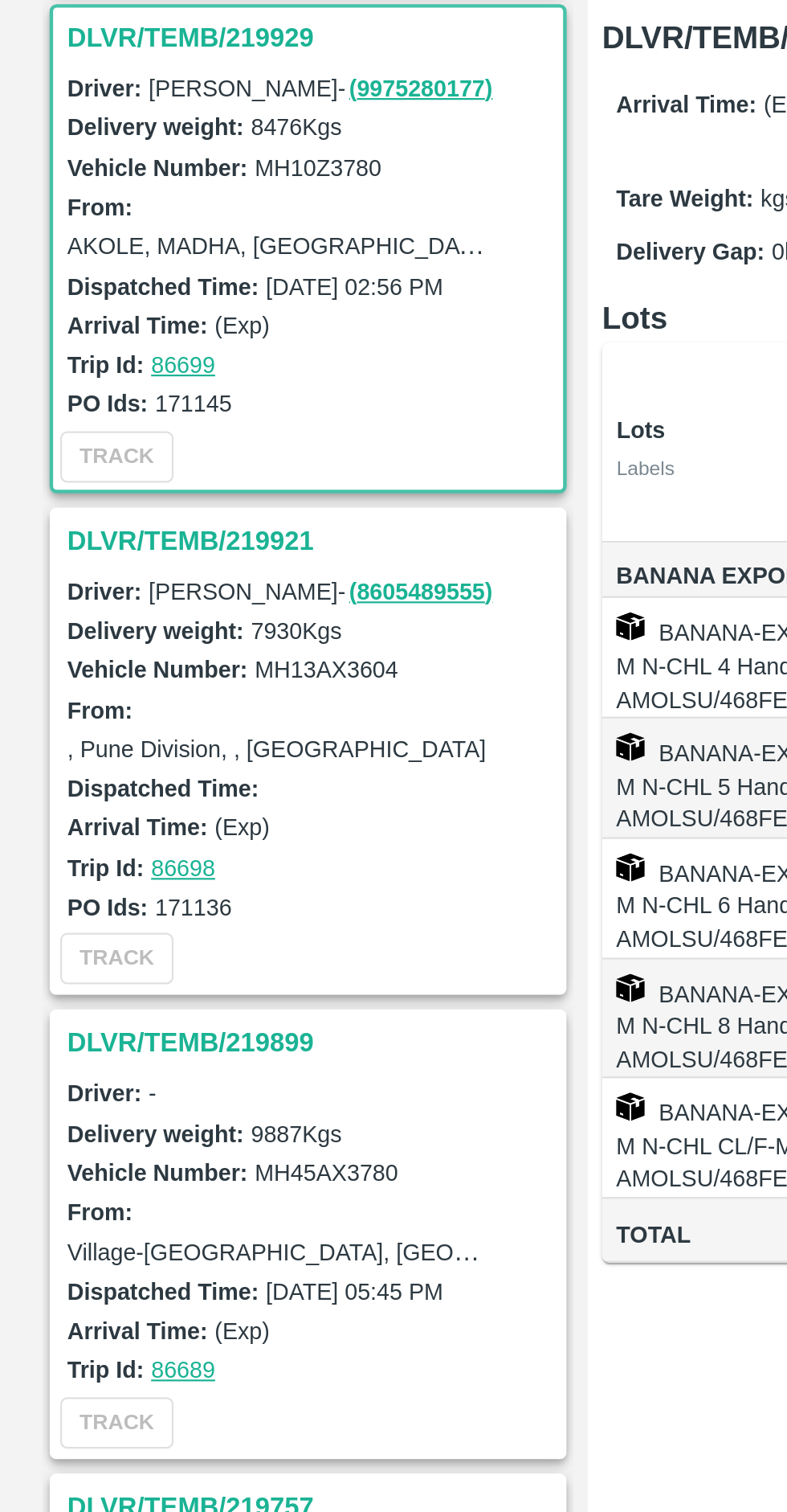
scroll to position [234, 0]
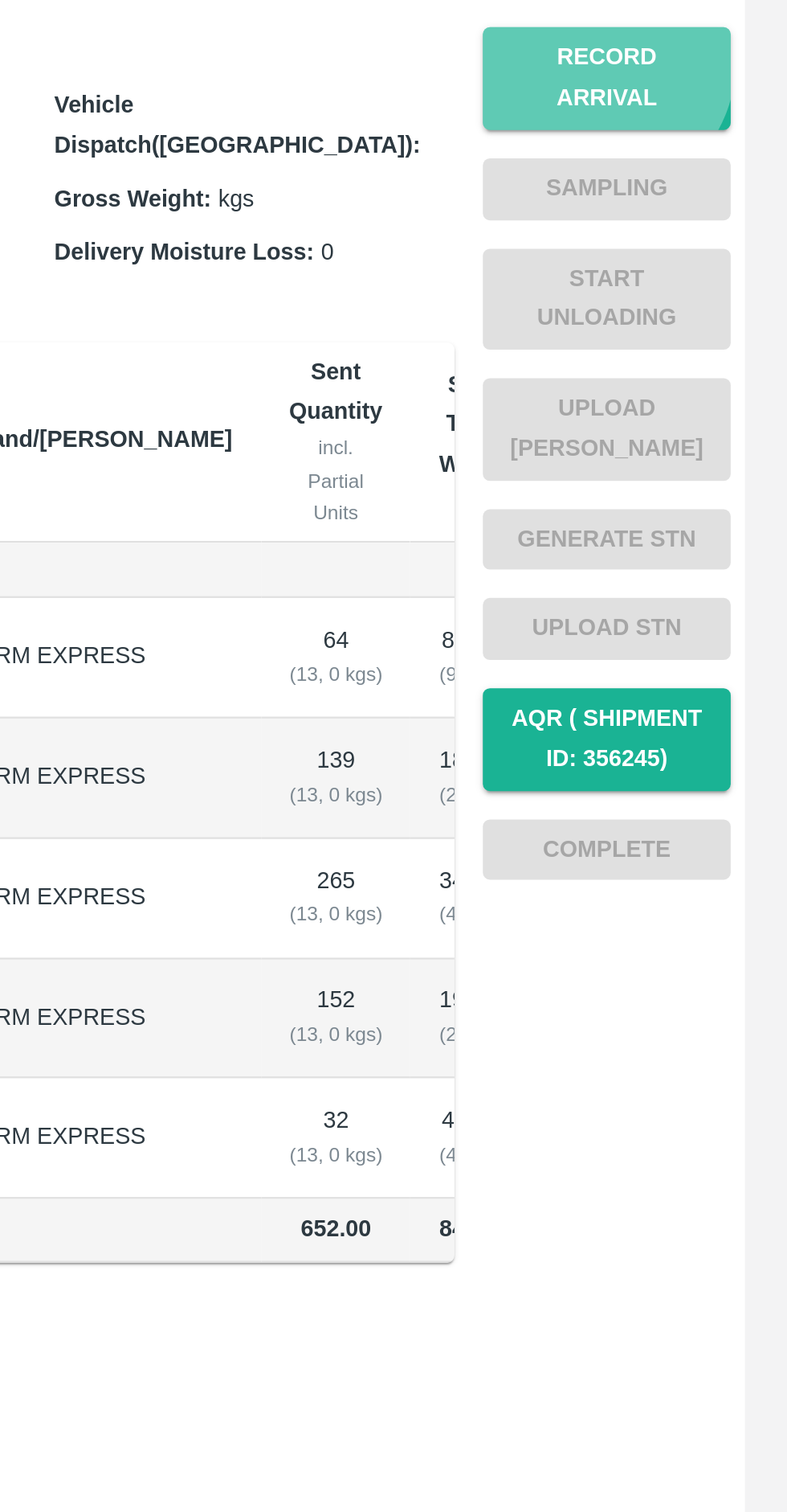
click at [698, 252] on button "Record Arrival" at bounding box center [705, 260] width 113 height 46
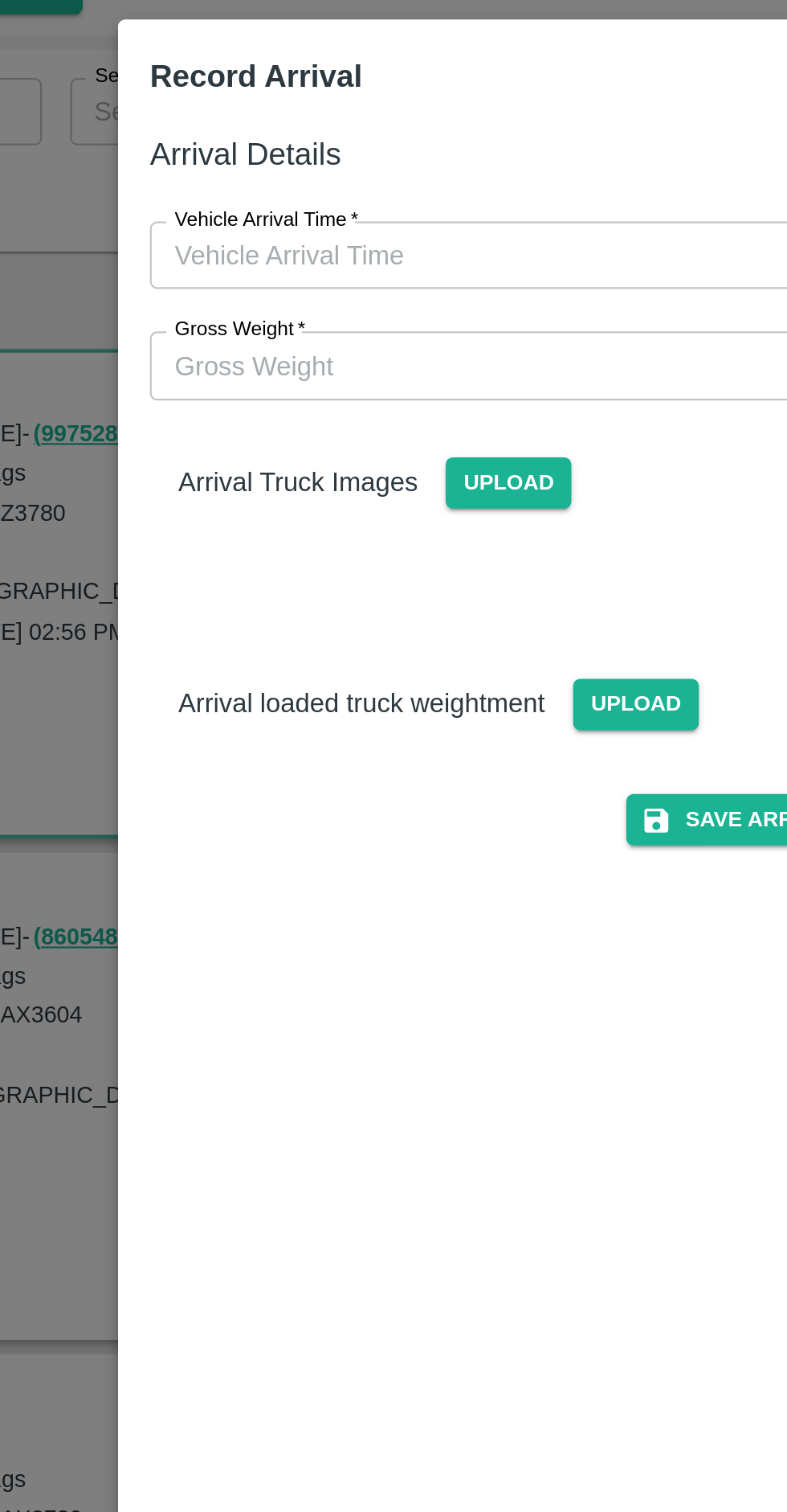
click at [341, 182] on input "Vehicle Arrival Time   *" at bounding box center [387, 182] width 353 height 31
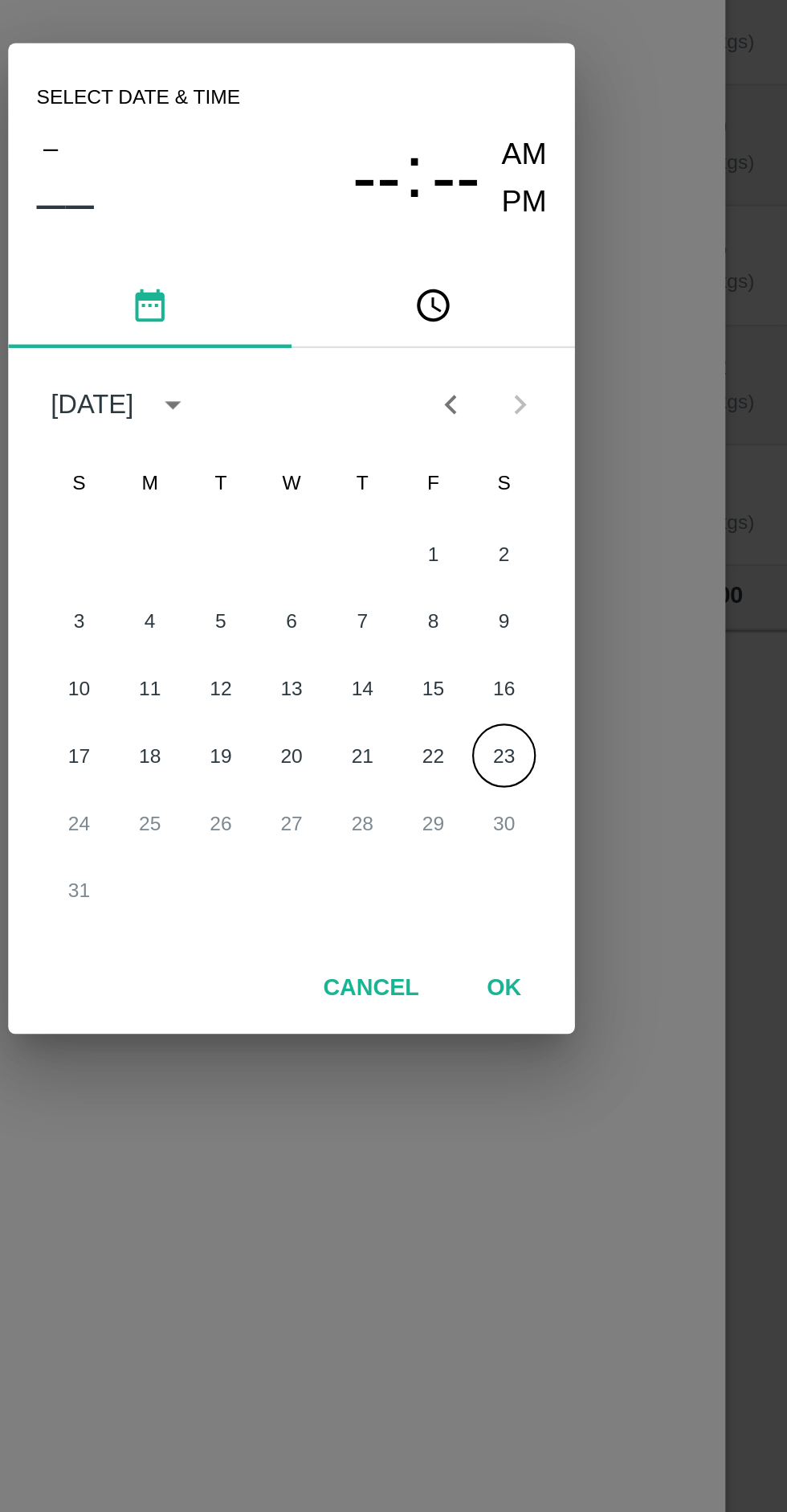
click at [485, 960] on button "OK" at bounding box center [490, 960] width 51 height 28
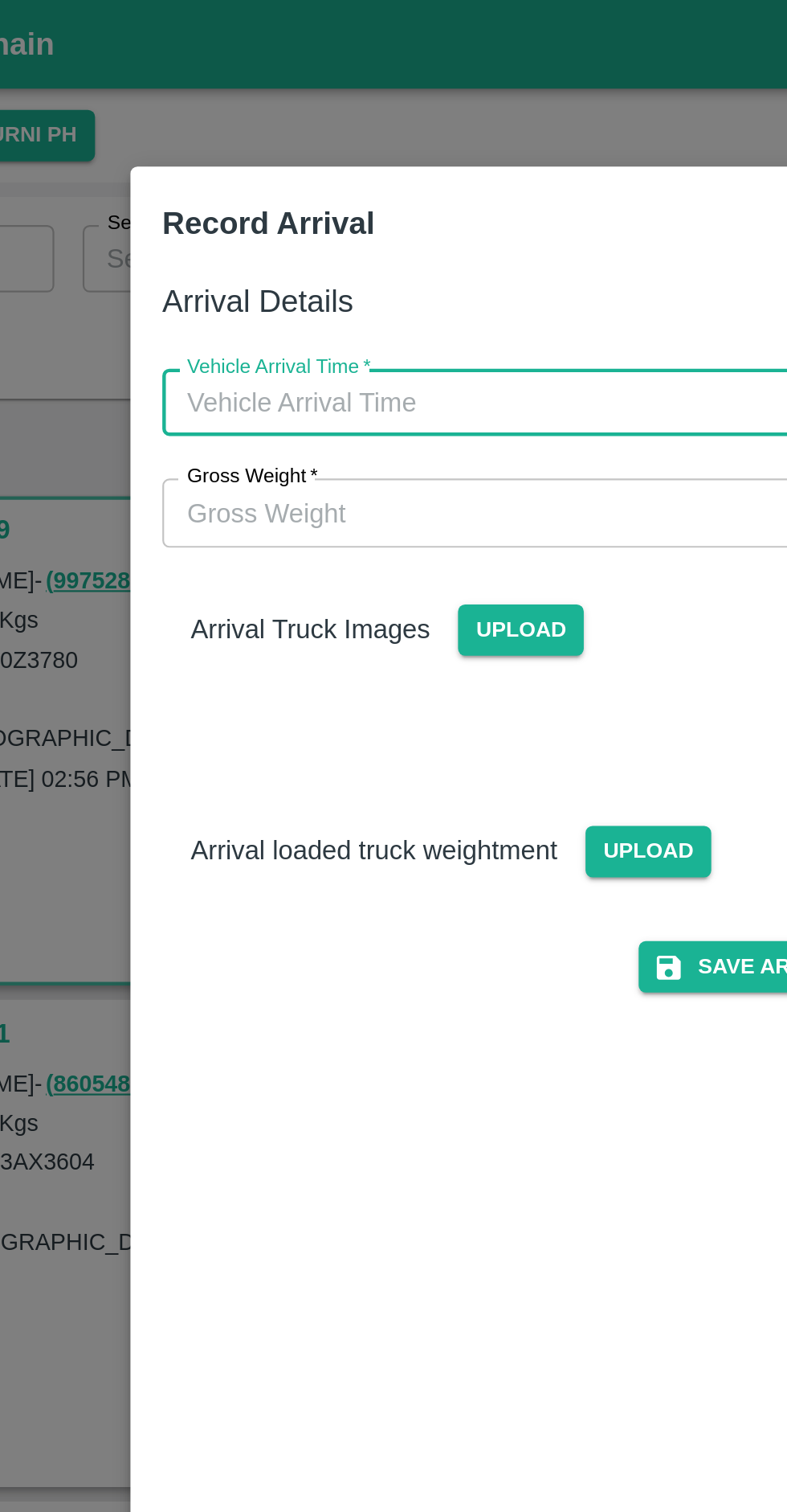
click at [338, 180] on input "Vehicle Arrival Time   *" at bounding box center [387, 182] width 353 height 31
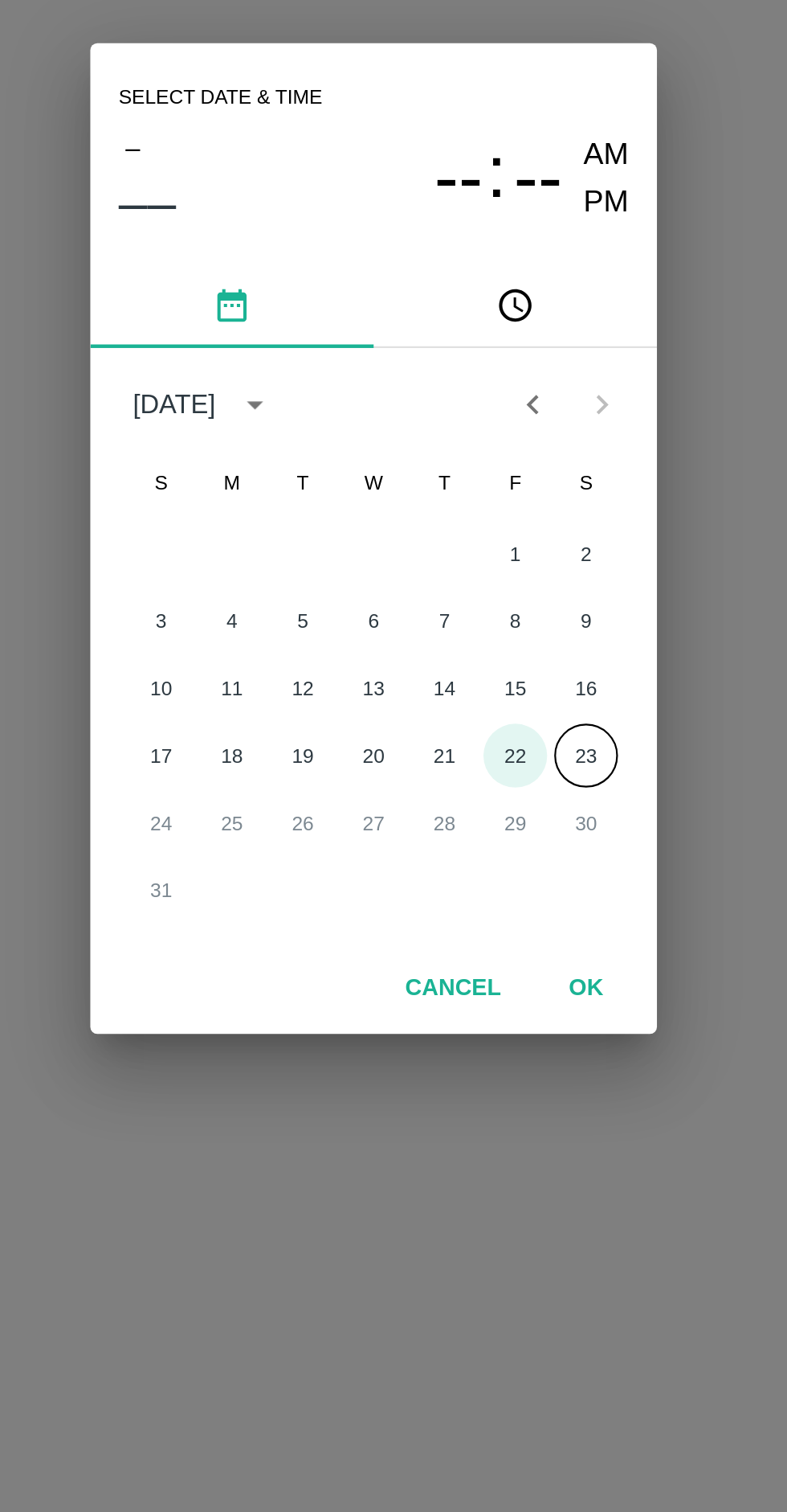
click at [453, 857] on button "22" at bounding box center [458, 854] width 29 height 29
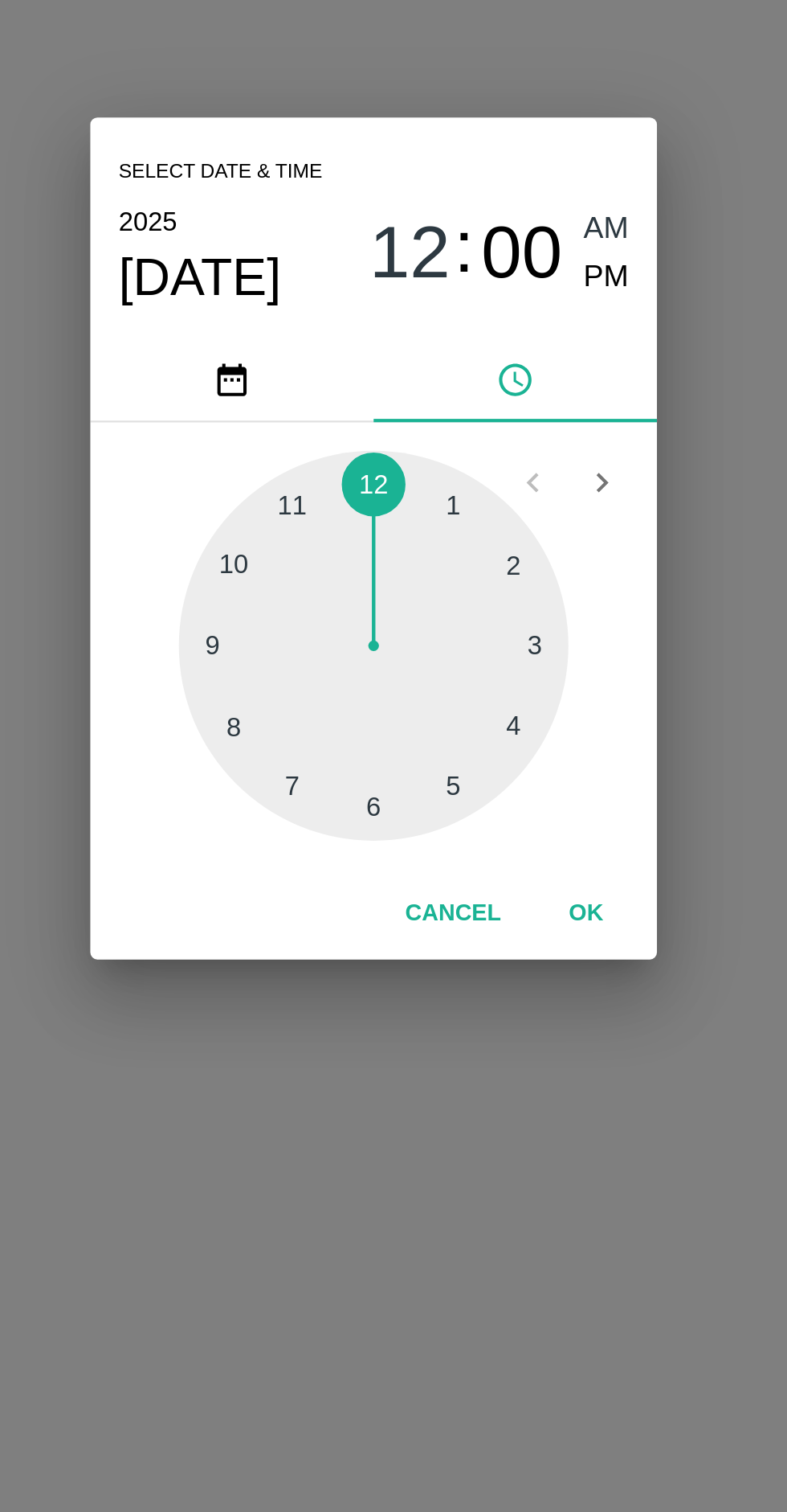
click at [429, 934] on button "Cancel" at bounding box center [429, 927] width 56 height 28
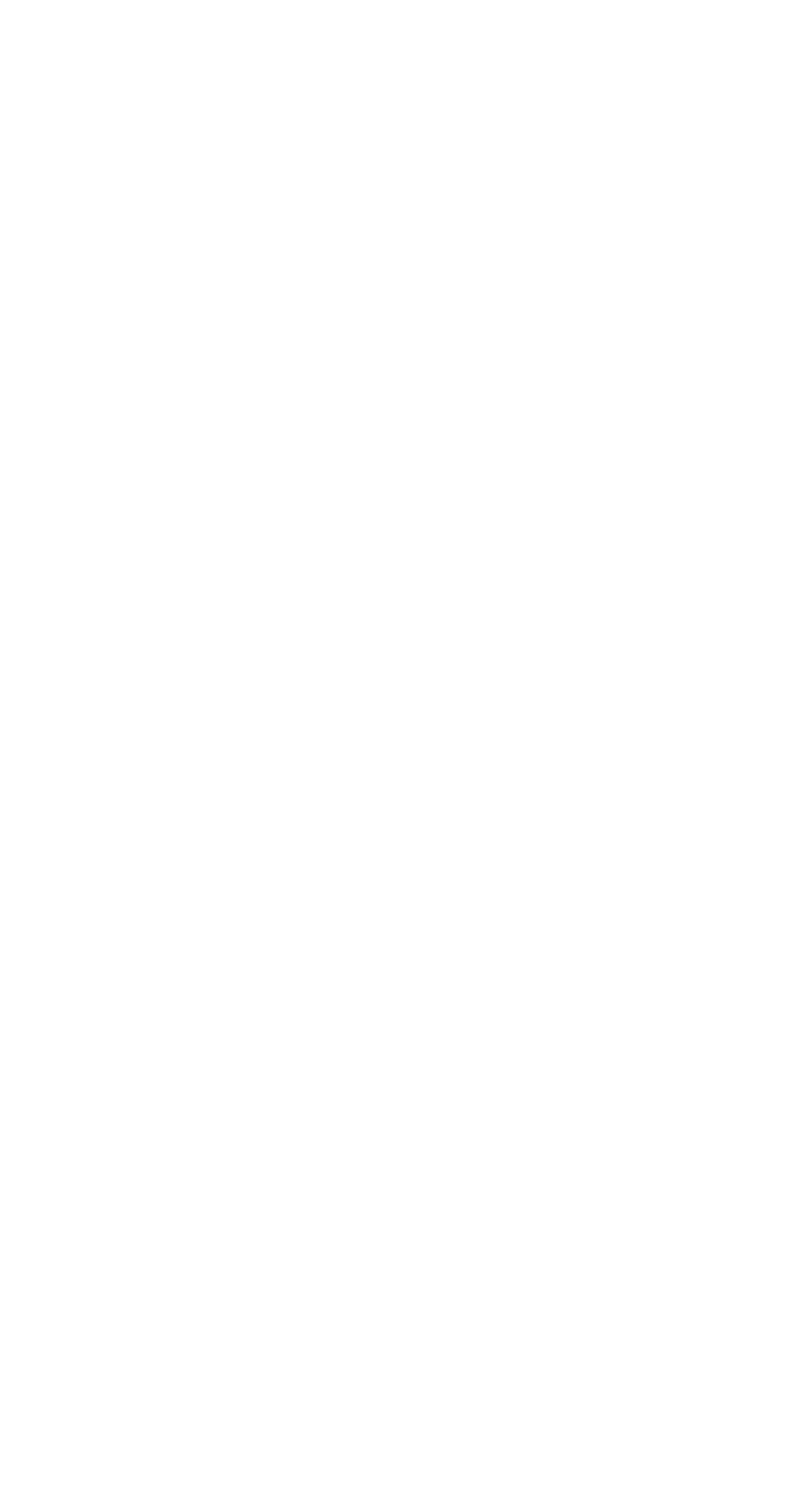
type input "DD/MM/YYYY hh:mm aa"
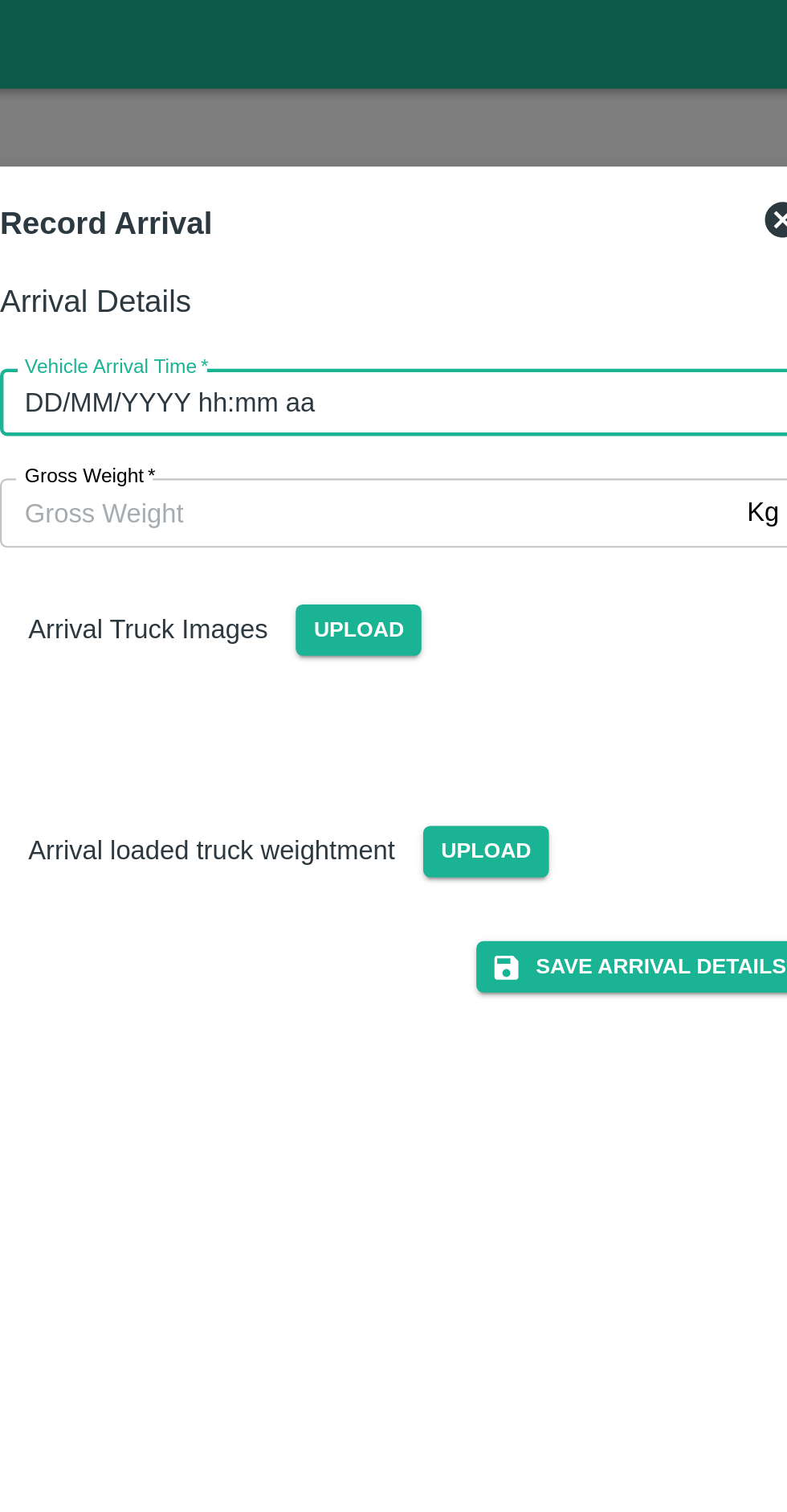
click at [396, 181] on input "DD/MM/YYYY hh:mm aa" at bounding box center [387, 182] width 353 height 31
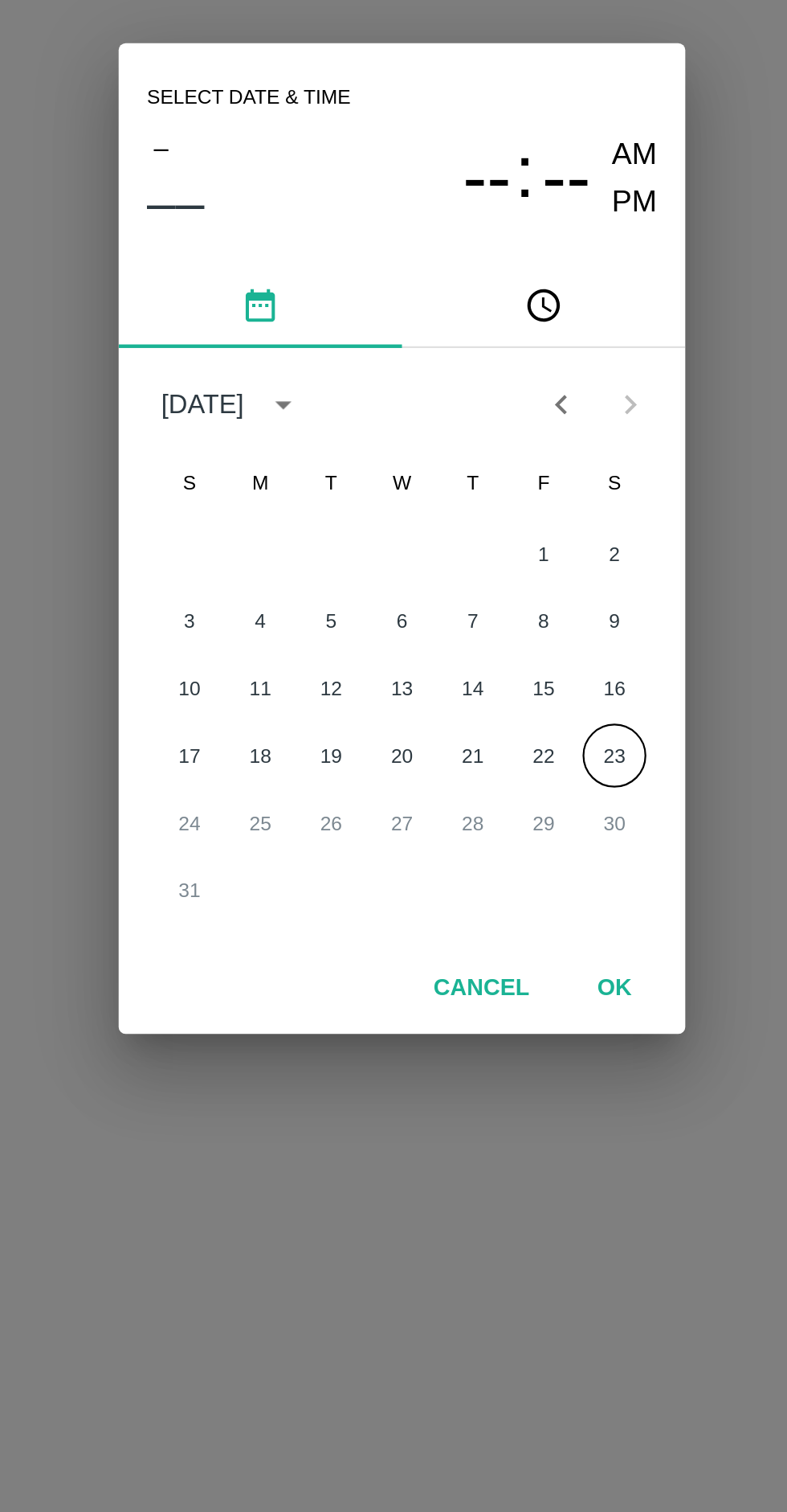
click at [497, 855] on button "23" at bounding box center [490, 854] width 29 height 29
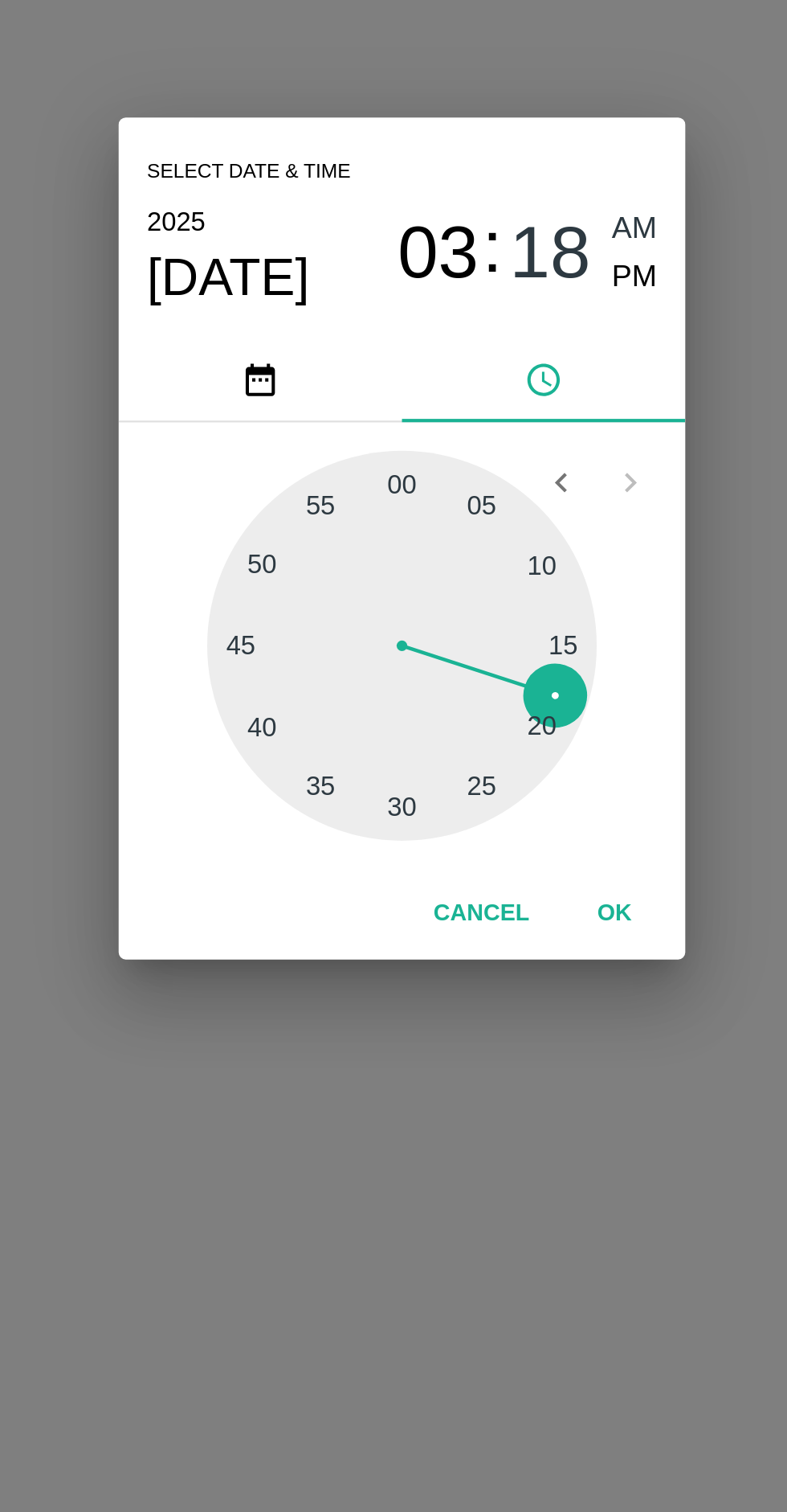
type input "23/08/2025 03:19 AM"
click at [500, 937] on button "OK" at bounding box center [490, 927] width 51 height 28
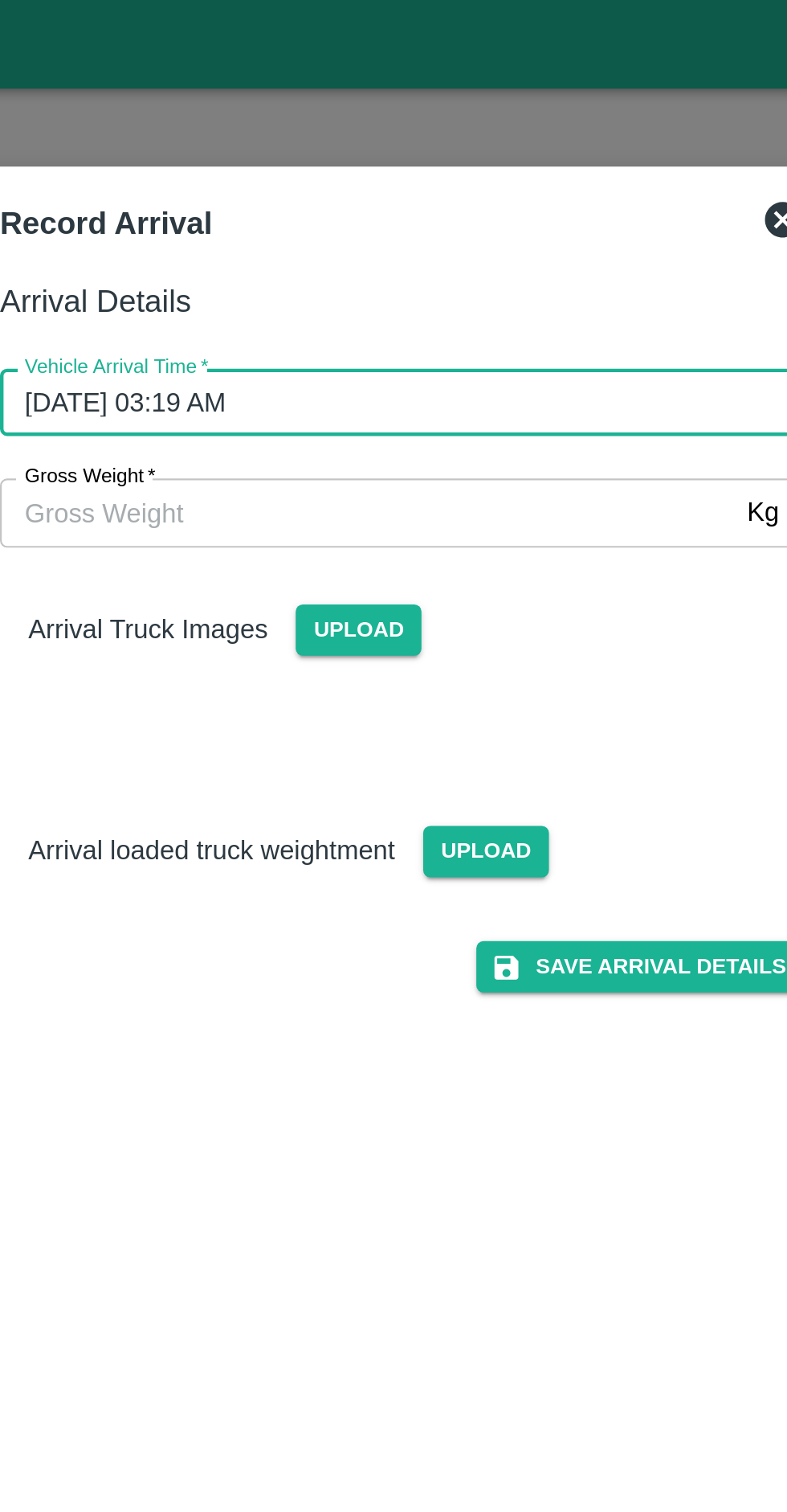
click at [334, 234] on input "Gross Weight   *" at bounding box center [377, 232] width 333 height 31
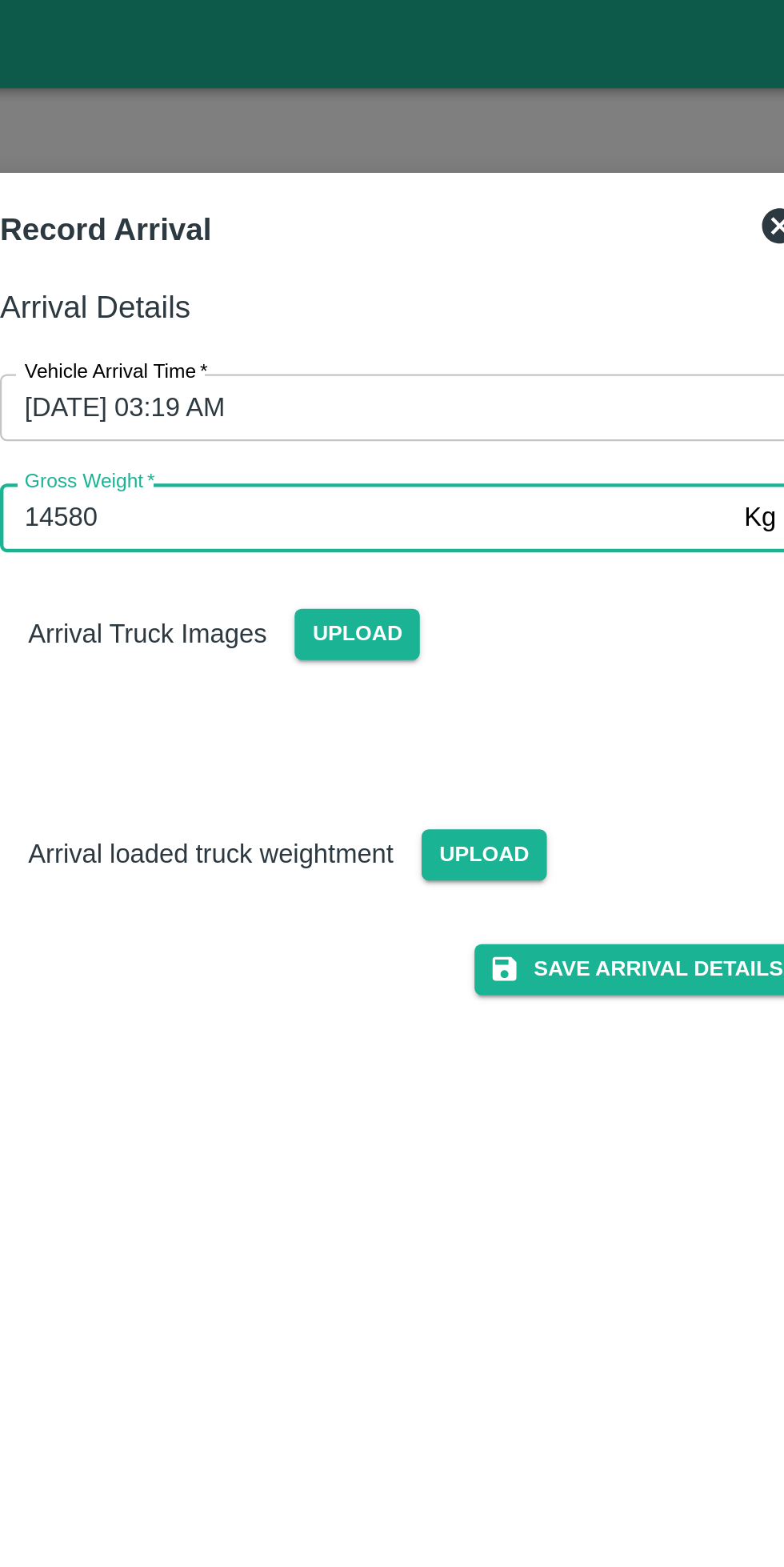
type input "14580"
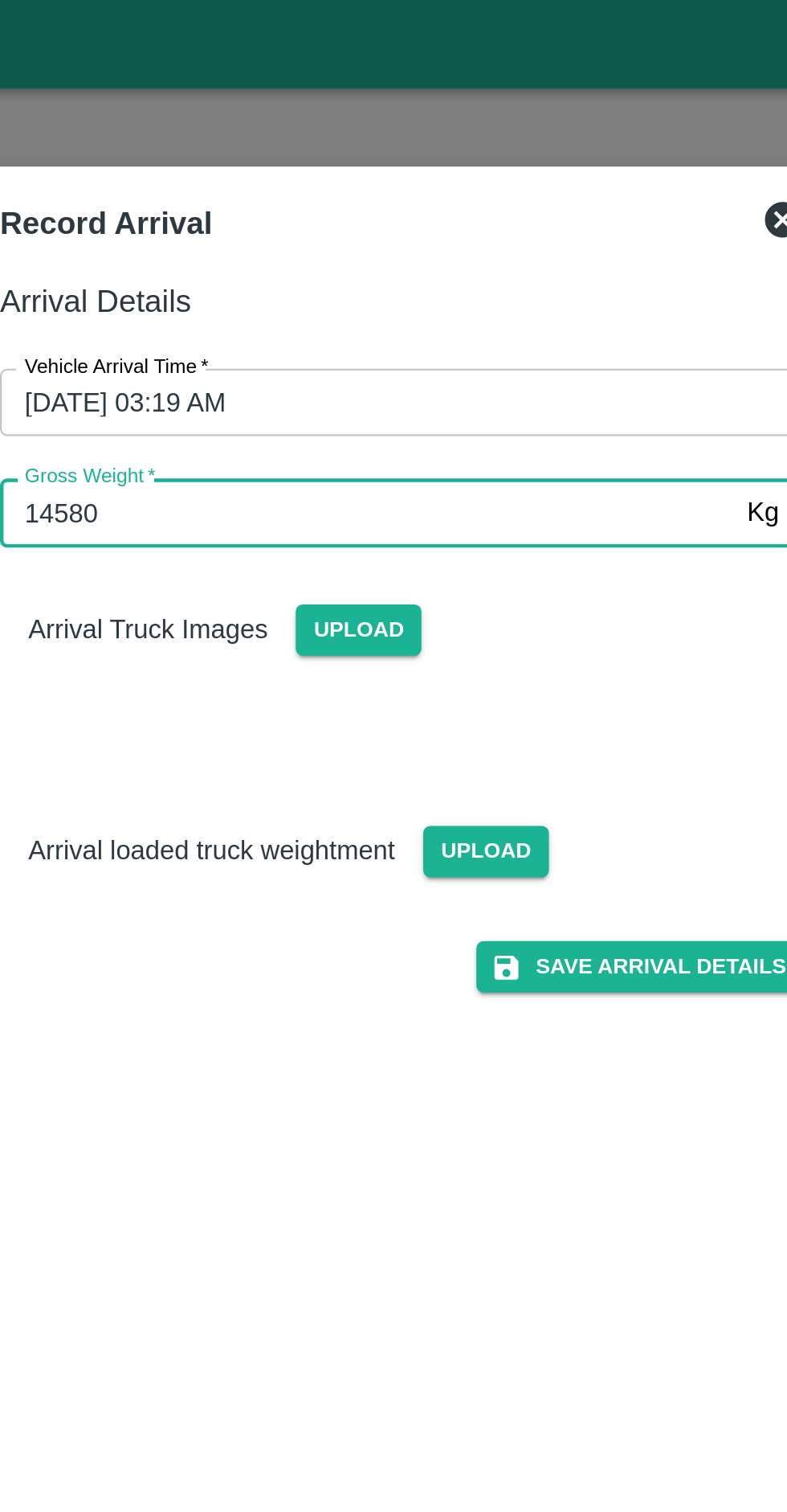
click at [368, 287] on span "Upload" at bounding box center [373, 286] width 57 height 23
click at [0, 0] on input "Upload" at bounding box center [0, 0] width 0 height 0
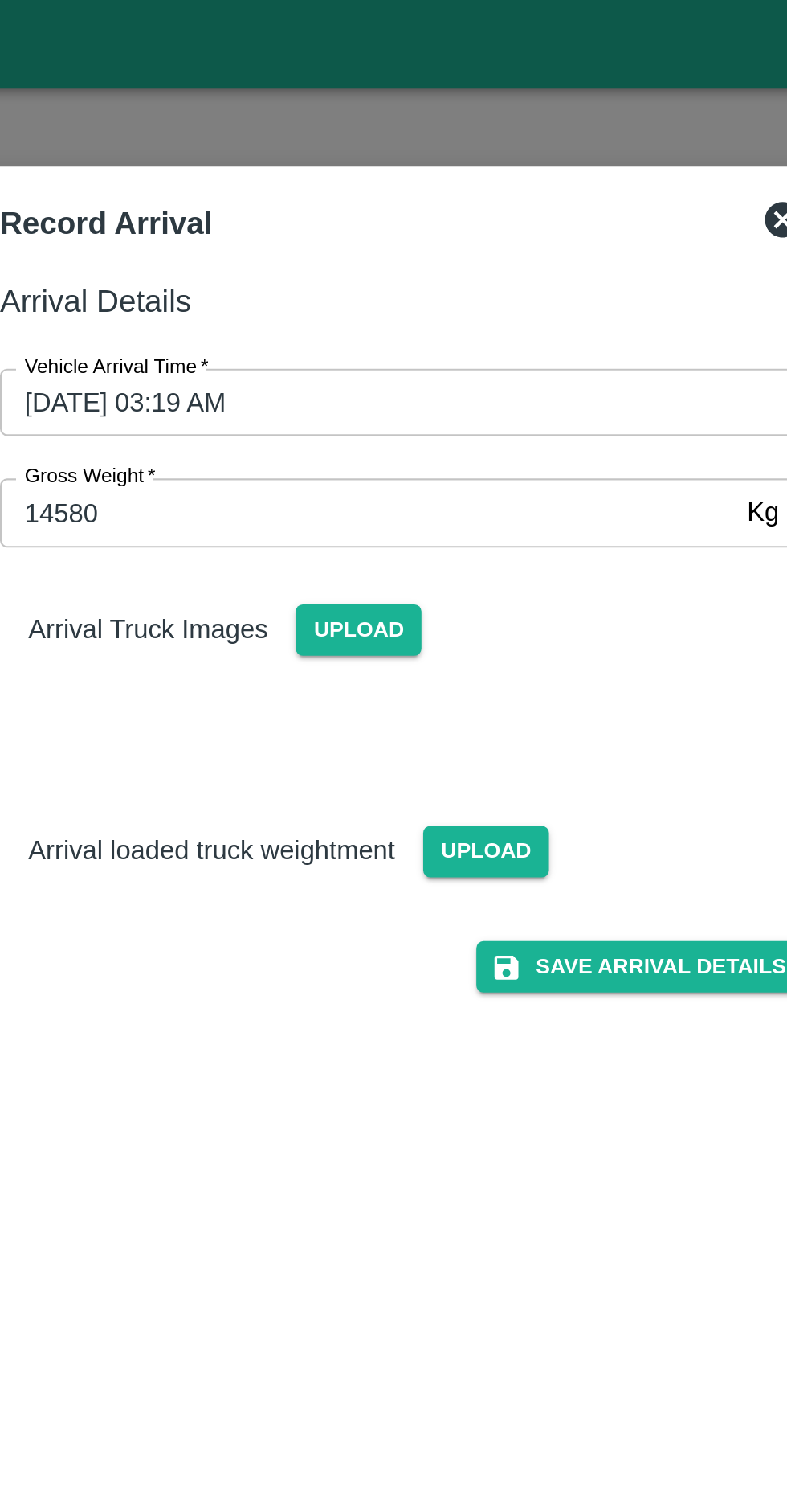
click at [377, 284] on span "Upload" at bounding box center [373, 286] width 57 height 23
click at [0, 0] on input "Upload" at bounding box center [0, 0] width 0 height 0
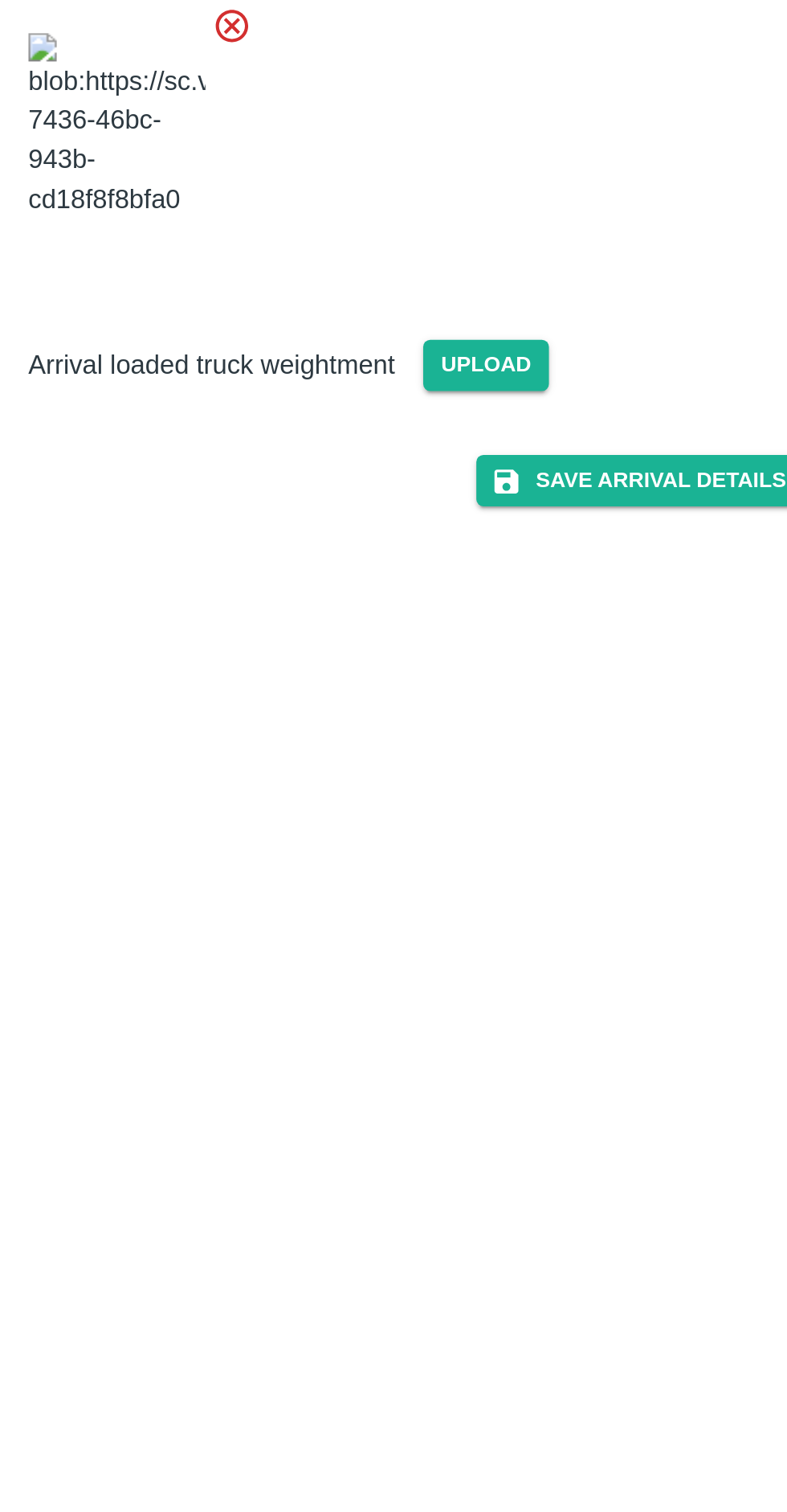
click at [429, 496] on span "Upload" at bounding box center [431, 499] width 57 height 23
click at [0, 0] on input "Upload" at bounding box center [0, 0] width 0 height 0
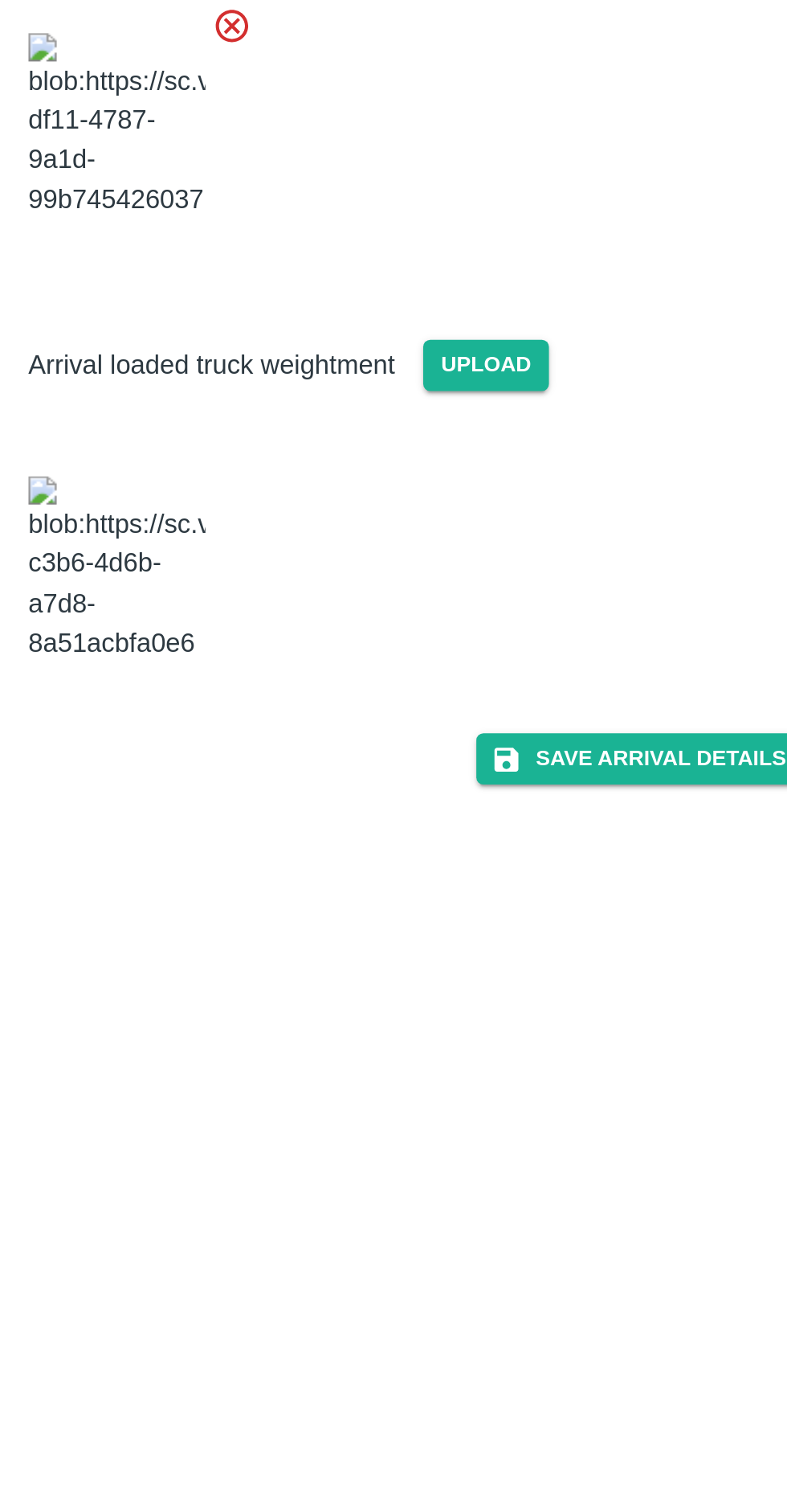
click at [516, 538] on div at bounding box center [387, 587] width 377 height 126
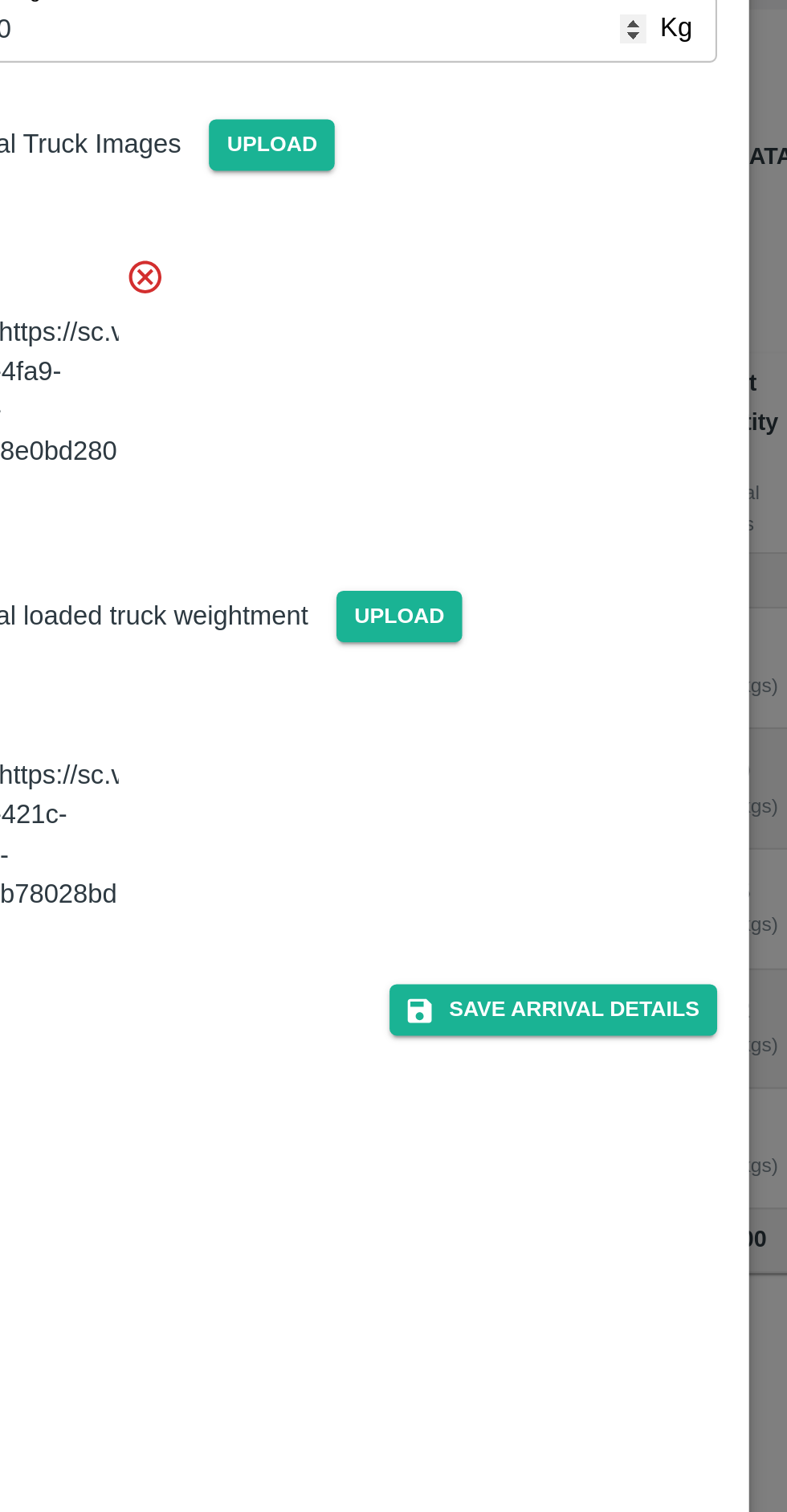
click at [505, 690] on button "Save Arrival Details" at bounding box center [501, 678] width 149 height 23
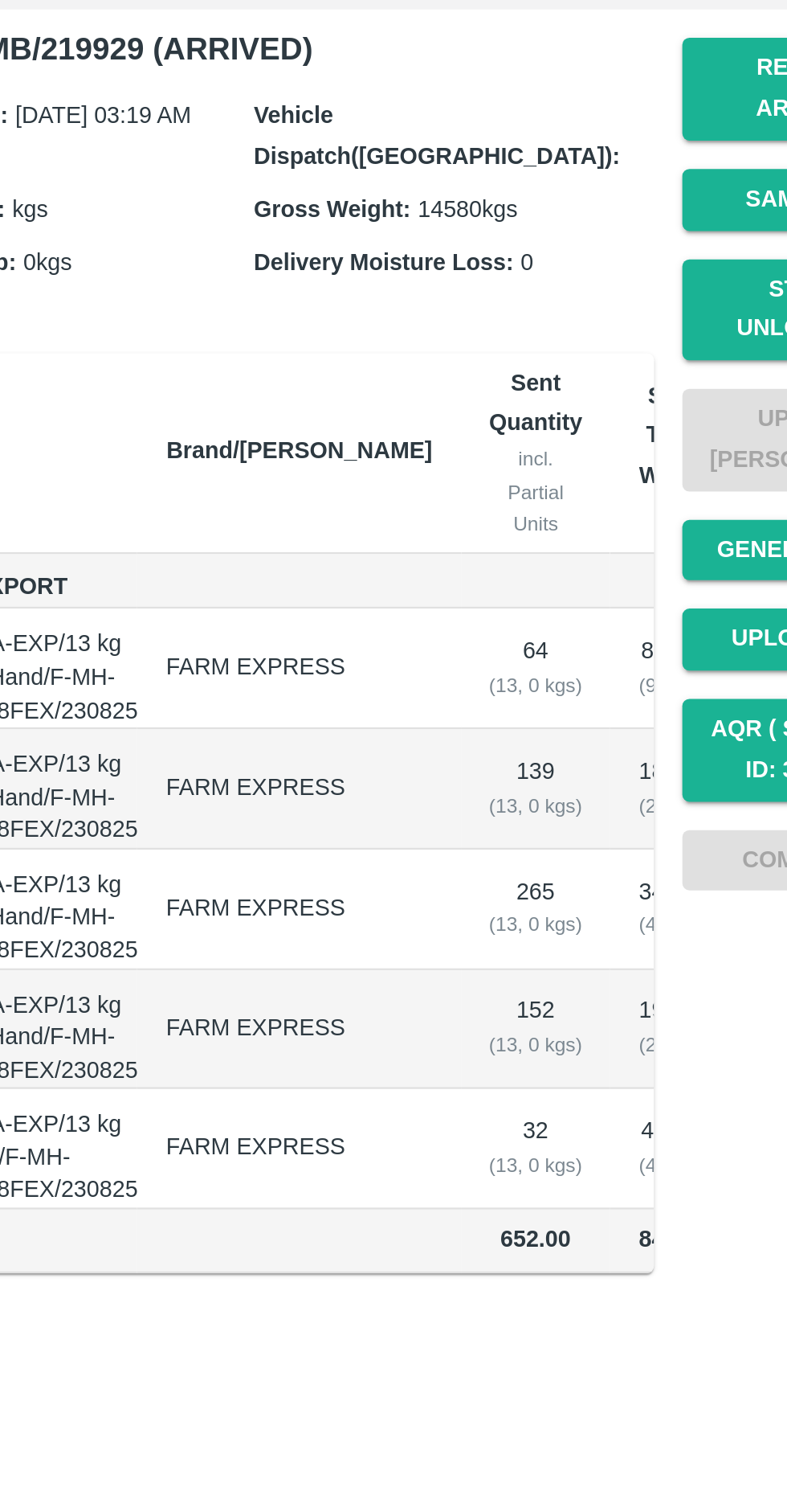
scroll to position [142, 0]
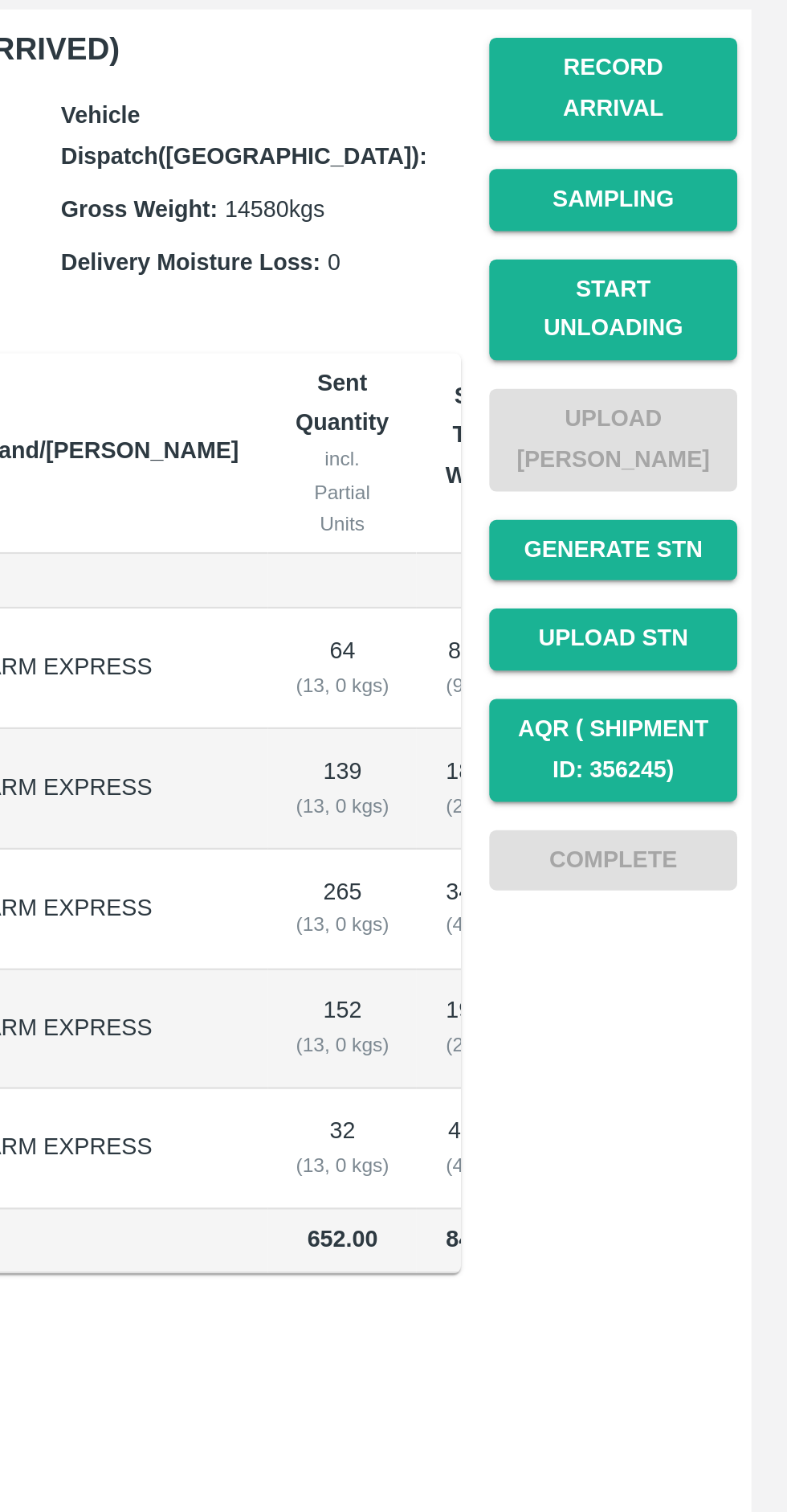
click at [708, 339] on button "Start Unloading" at bounding box center [705, 361] width 113 height 46
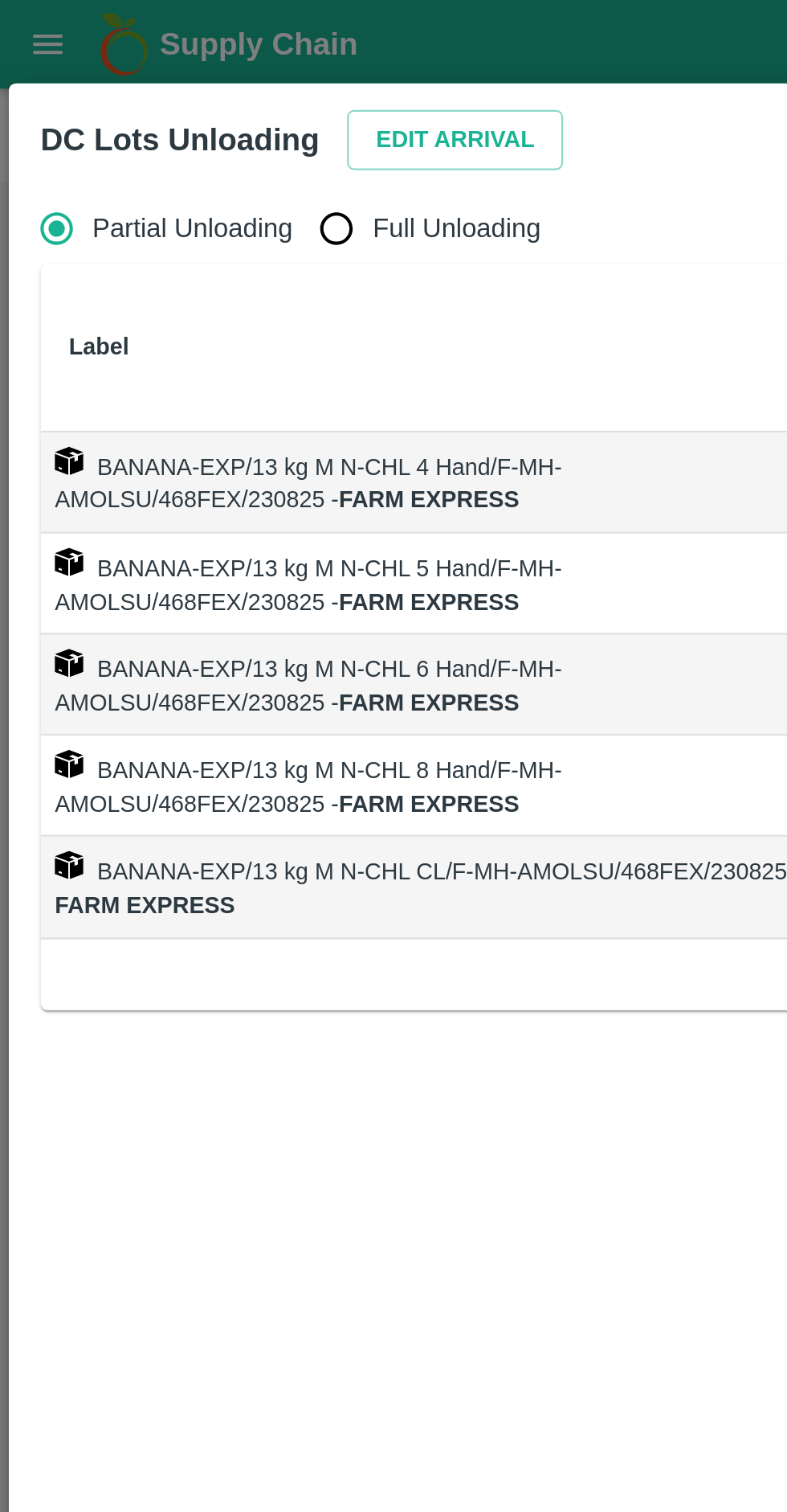
click at [196, 62] on button "Edit Arrival" at bounding box center [206, 64] width 98 height 28
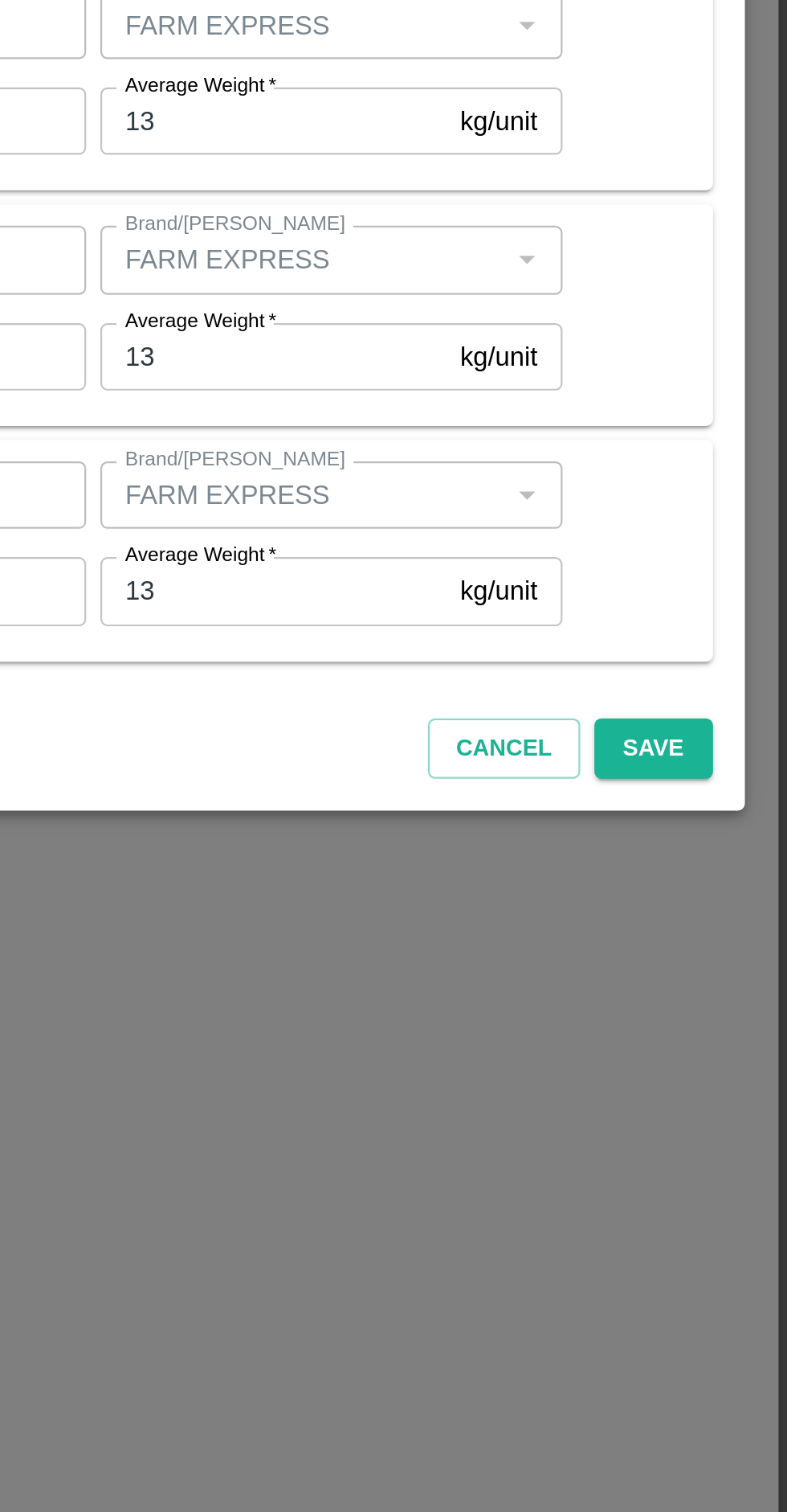
click at [523, 1293] on div at bounding box center [393, 756] width 787 height 1512
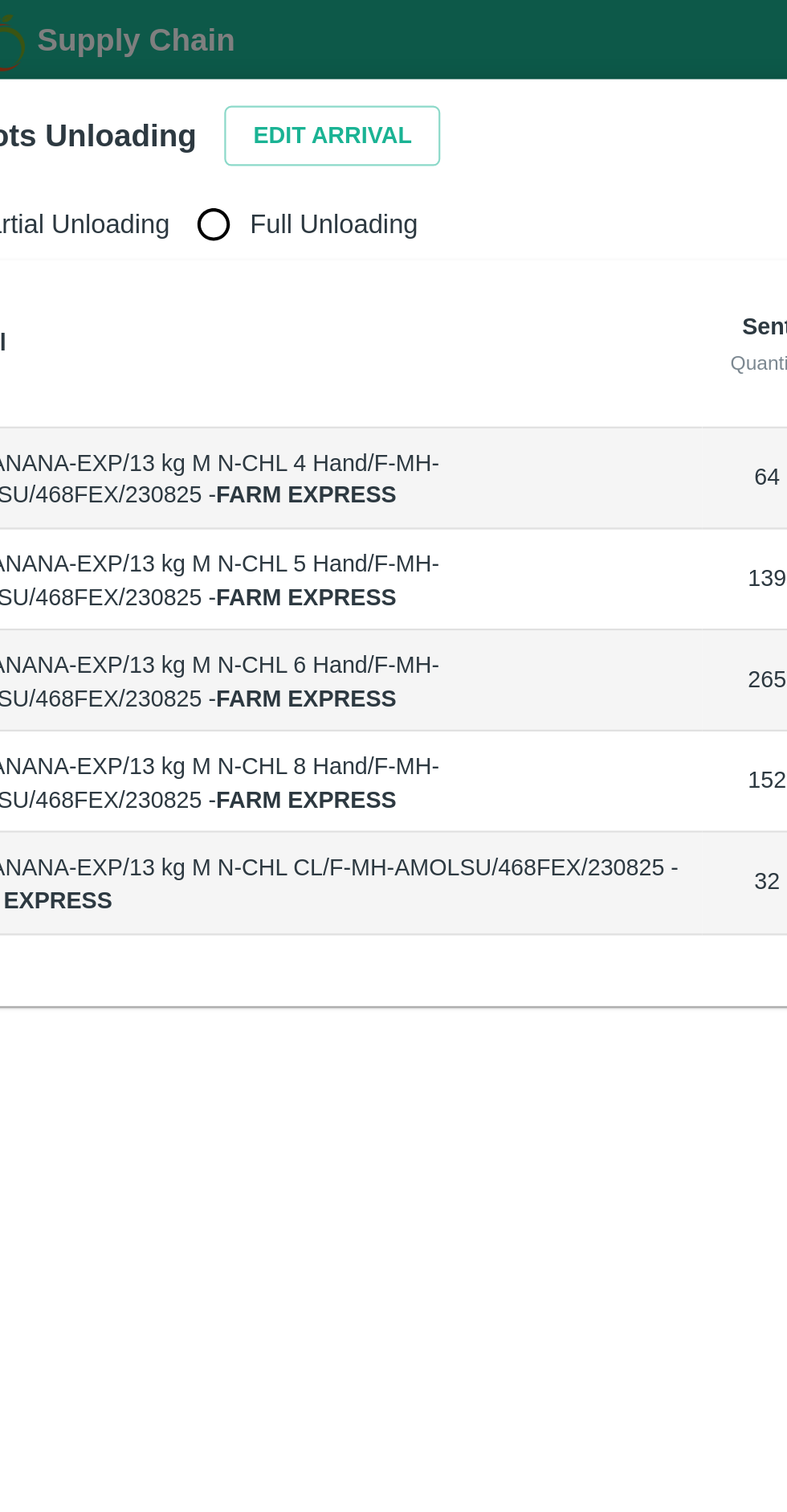
click at [164, 100] on input "Full Unloading" at bounding box center [152, 104] width 32 height 32
radio input "true"
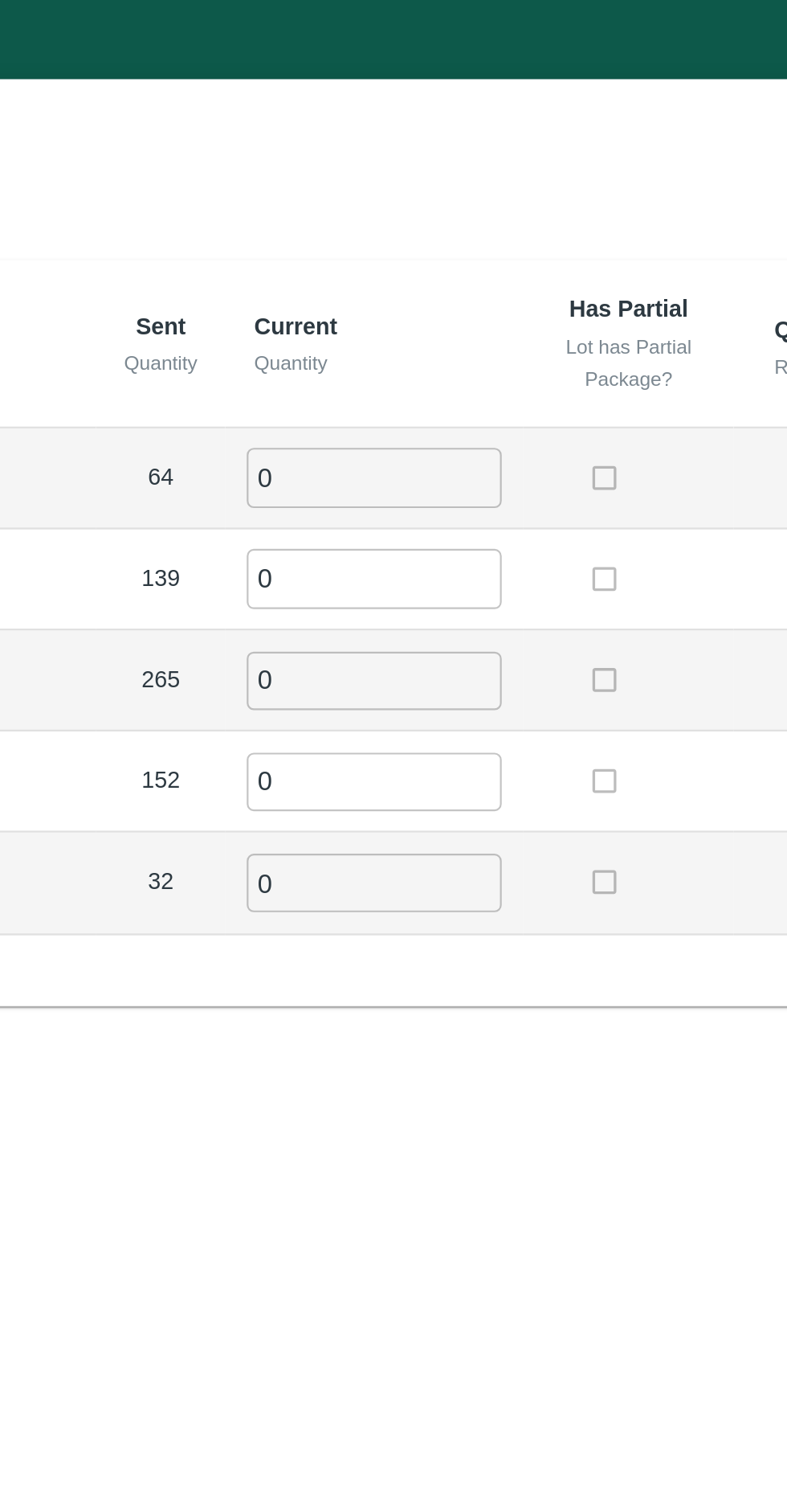
click at [371, 605] on div "Partial Unloading Full Unloading Label Sent Quantity Current Quantity Has Parti…" at bounding box center [394, 752] width 763 height 1342
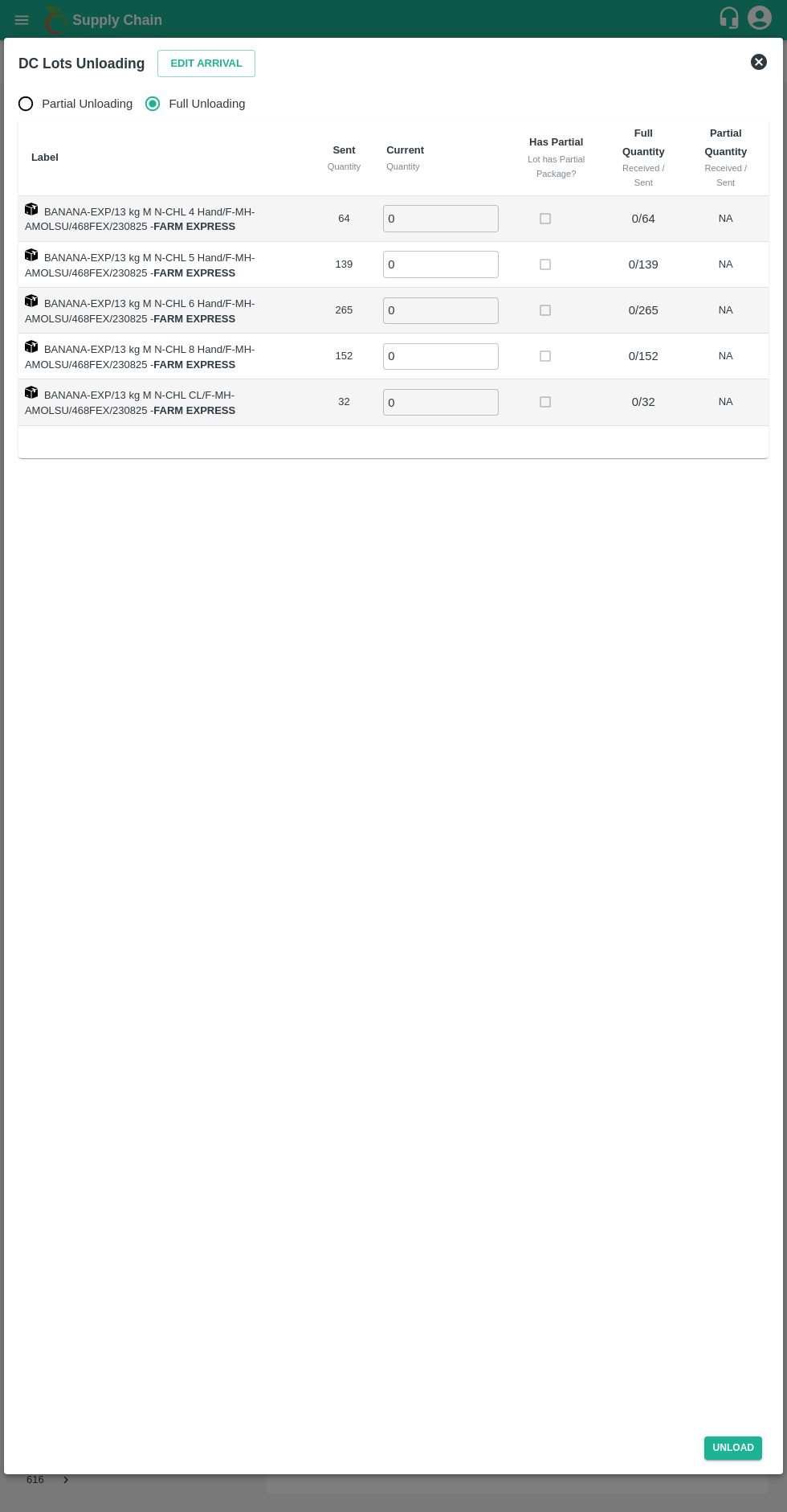
click at [31, 109] on input "Partial Unloading" at bounding box center [26, 104] width 32 height 32
radio input "true"
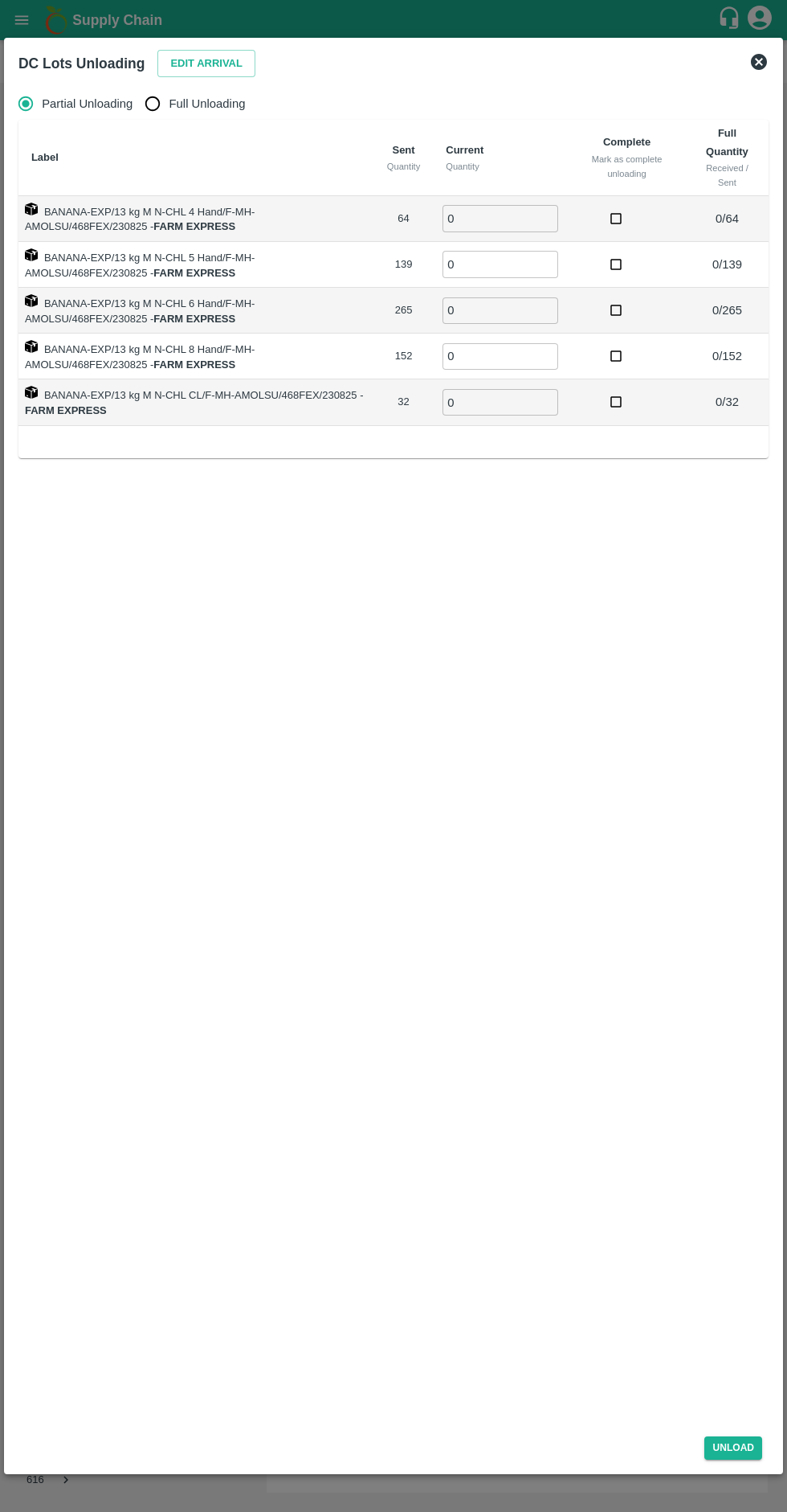
click at [648, 855] on div "Partial Unloading Full Unloading Label Sent Quantity Current Quantity Complete …" at bounding box center [394, 752] width 763 height 1342
click at [267, 1171] on div "Partial Unloading Full Unloading Label Sent Quantity Current Quantity Complete …" at bounding box center [394, 752] width 763 height 1342
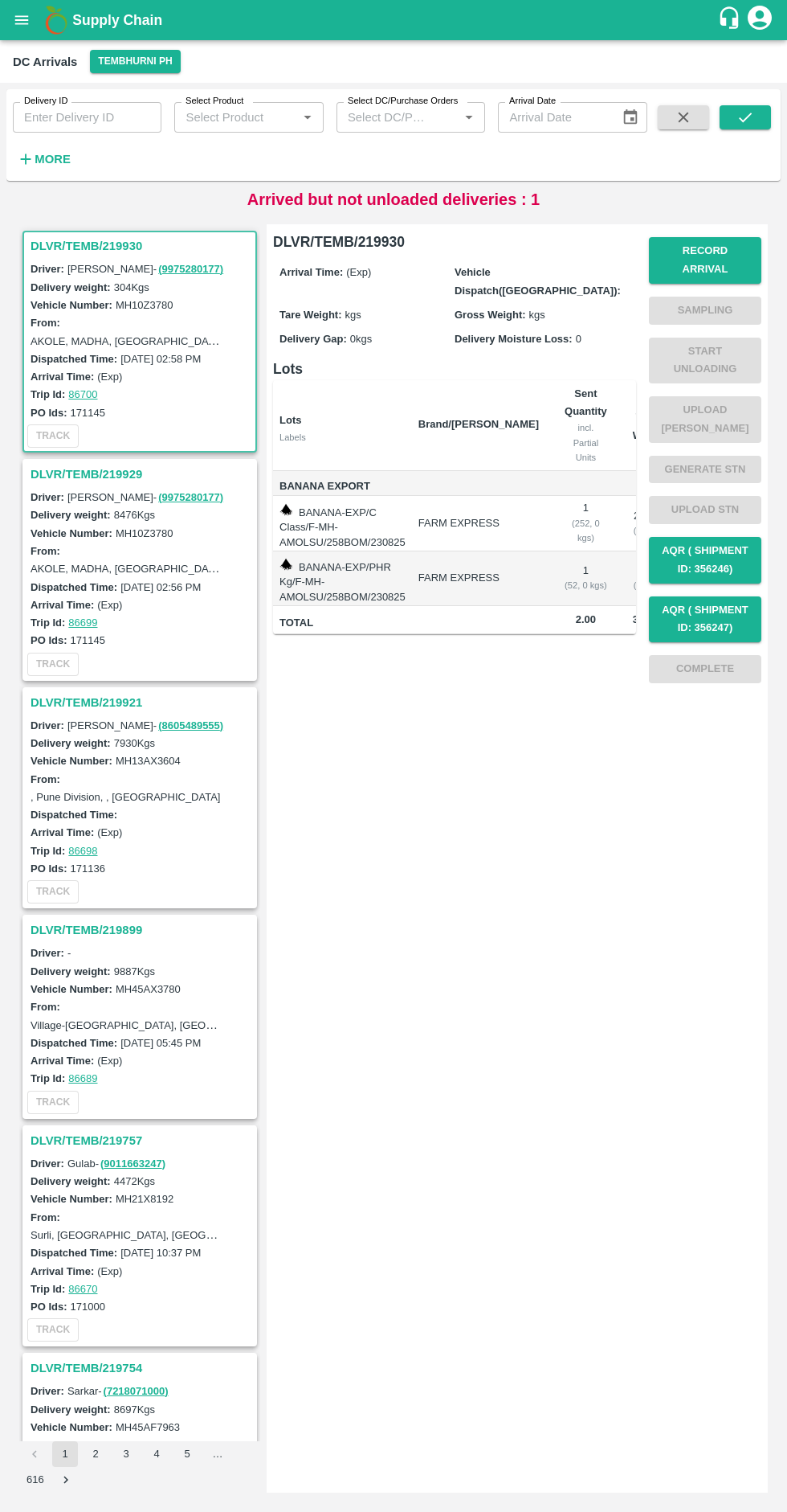
click at [98, 469] on h3 "DLVR/TEMB/219929" at bounding box center [142, 474] width 223 height 21
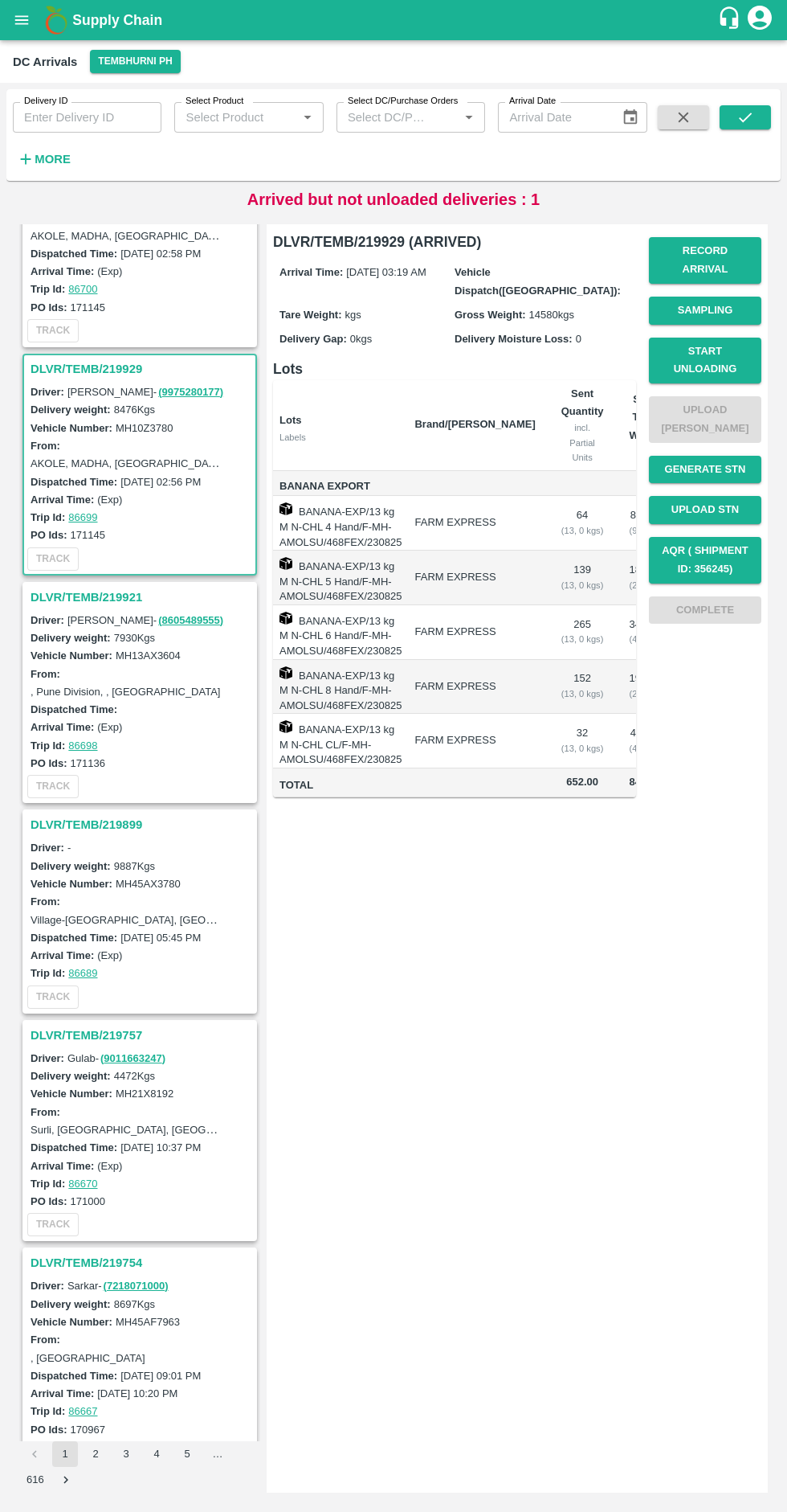
scroll to position [234, 0]
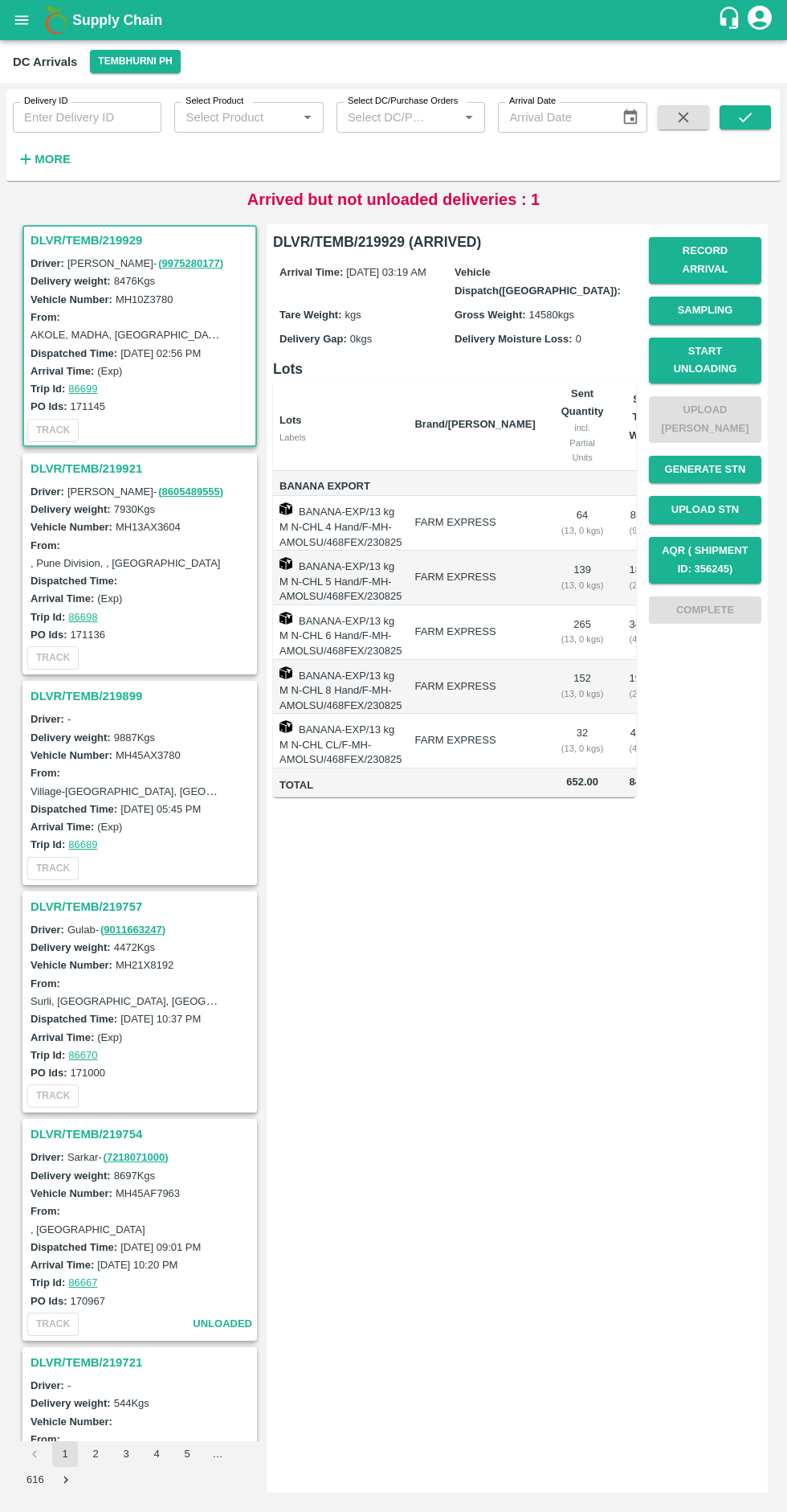
click at [717, 254] on button "Record Arrival" at bounding box center [705, 260] width 113 height 46
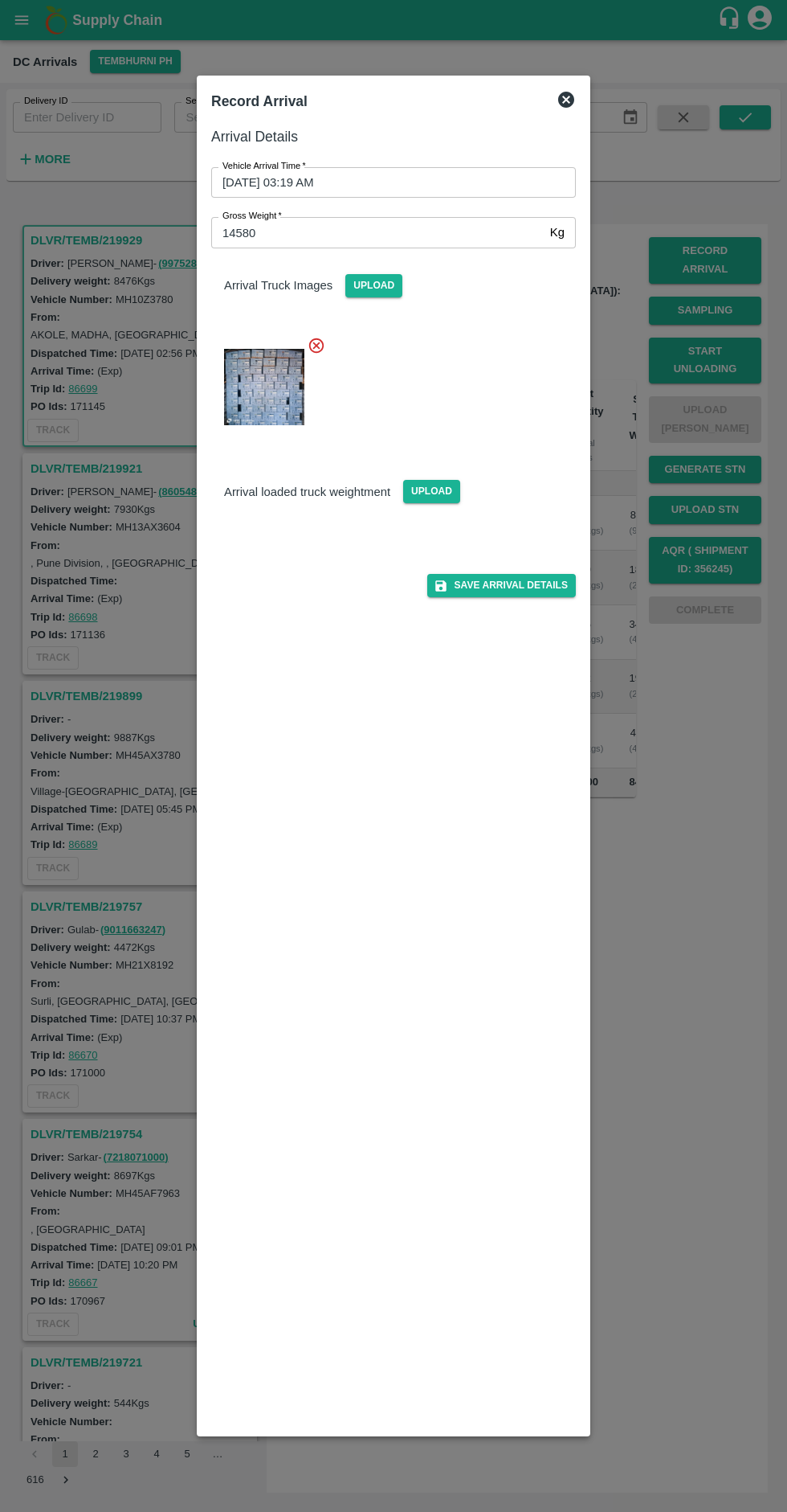
click at [266, 542] on img at bounding box center [264, 542] width 80 height 0
click at [708, 893] on div at bounding box center [393, 756] width 787 height 1512
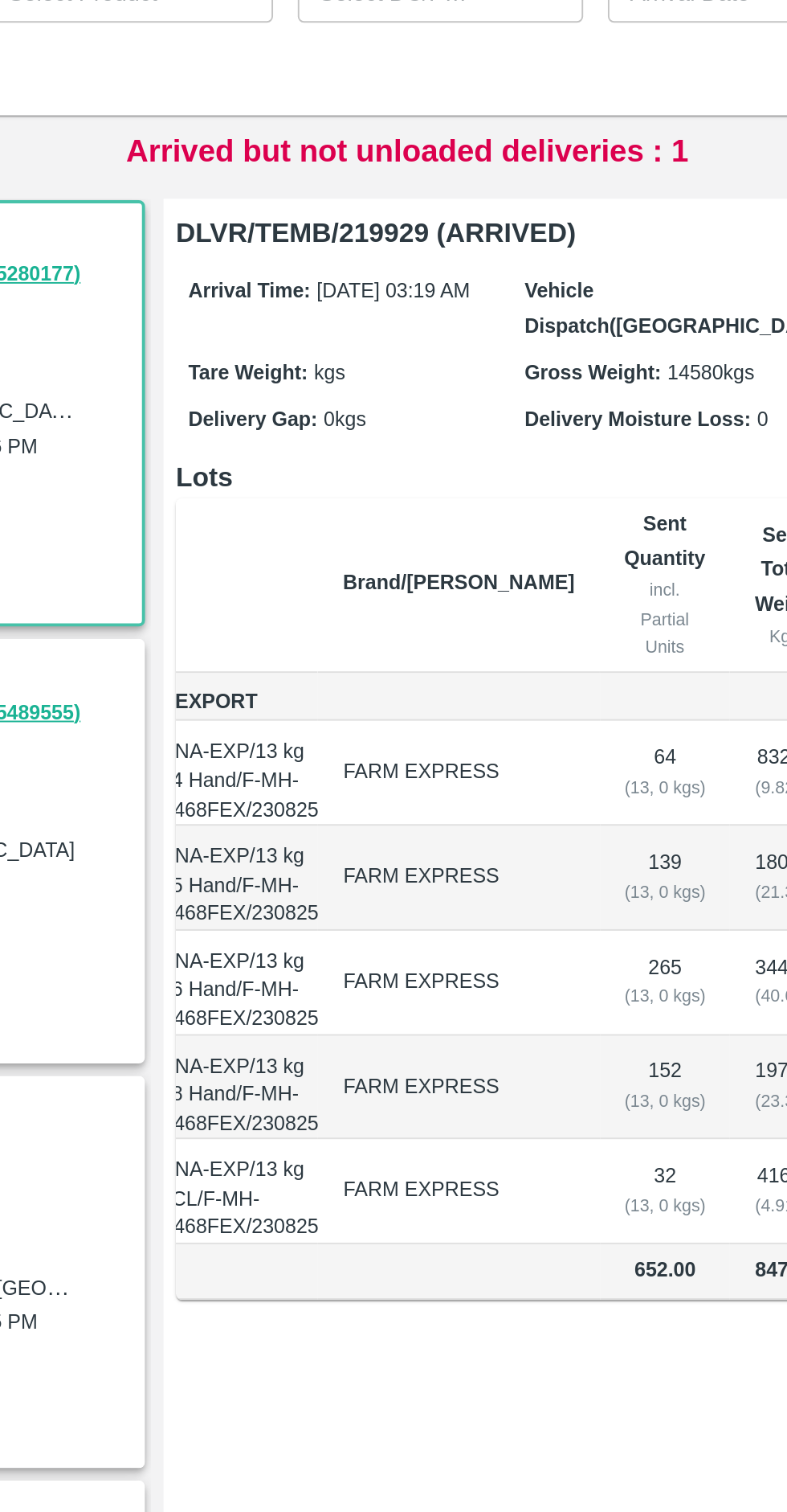
scroll to position [0, 98]
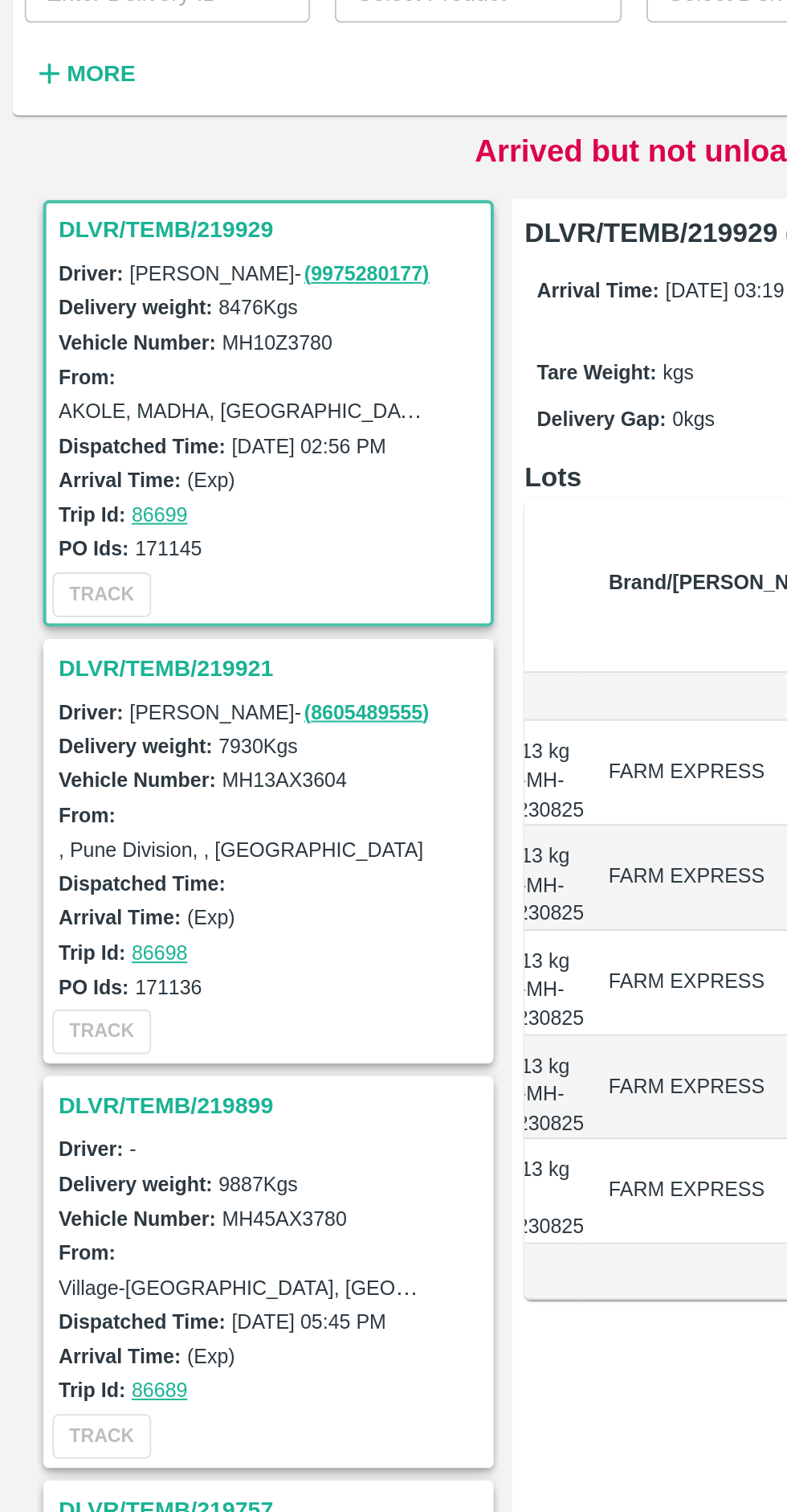
click at [97, 464] on h3 "DLVR/TEMB/219921" at bounding box center [142, 468] width 223 height 21
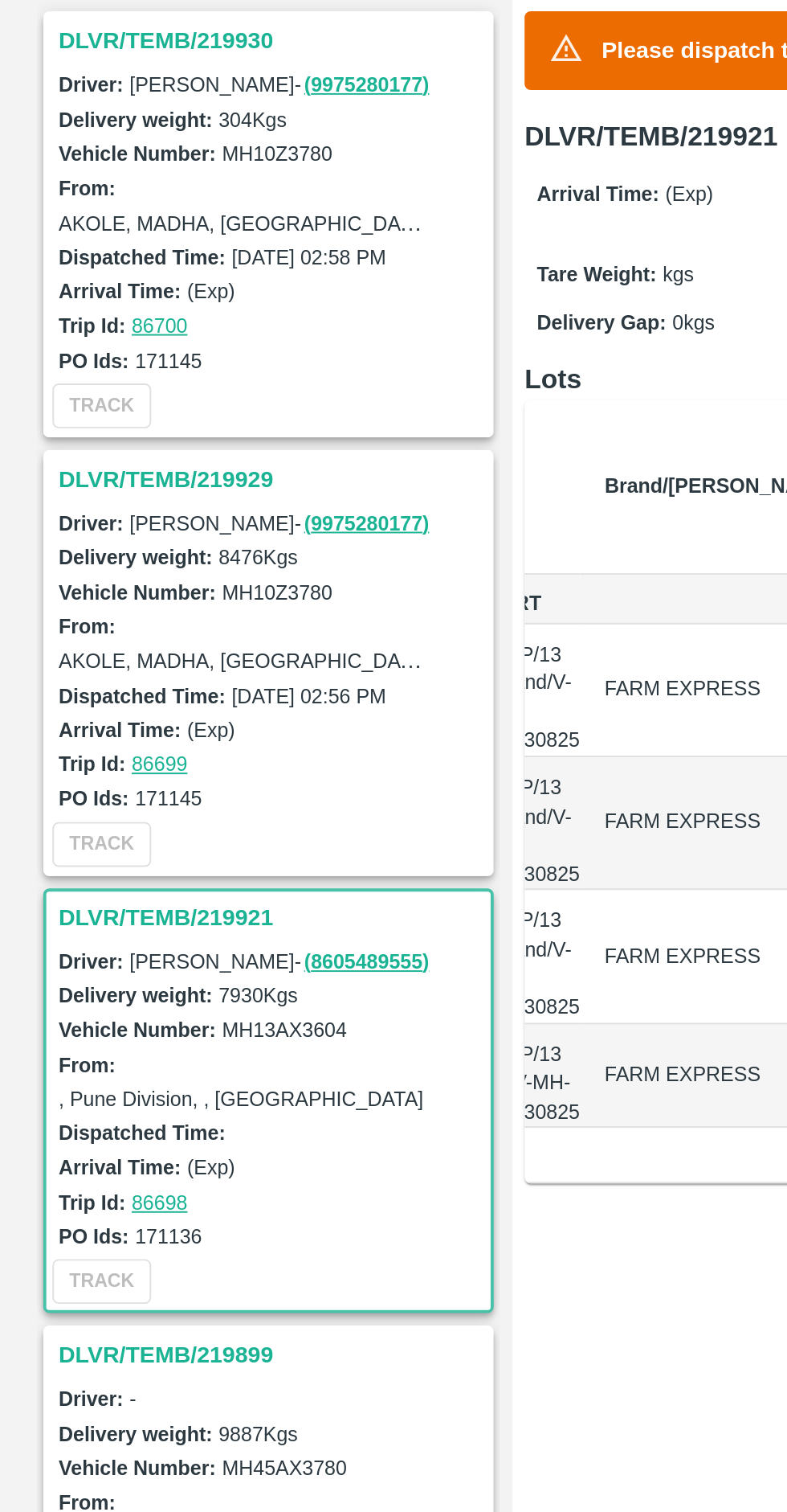
click at [105, 477] on h3 "DLVR/TEMB/219929" at bounding box center [142, 474] width 223 height 21
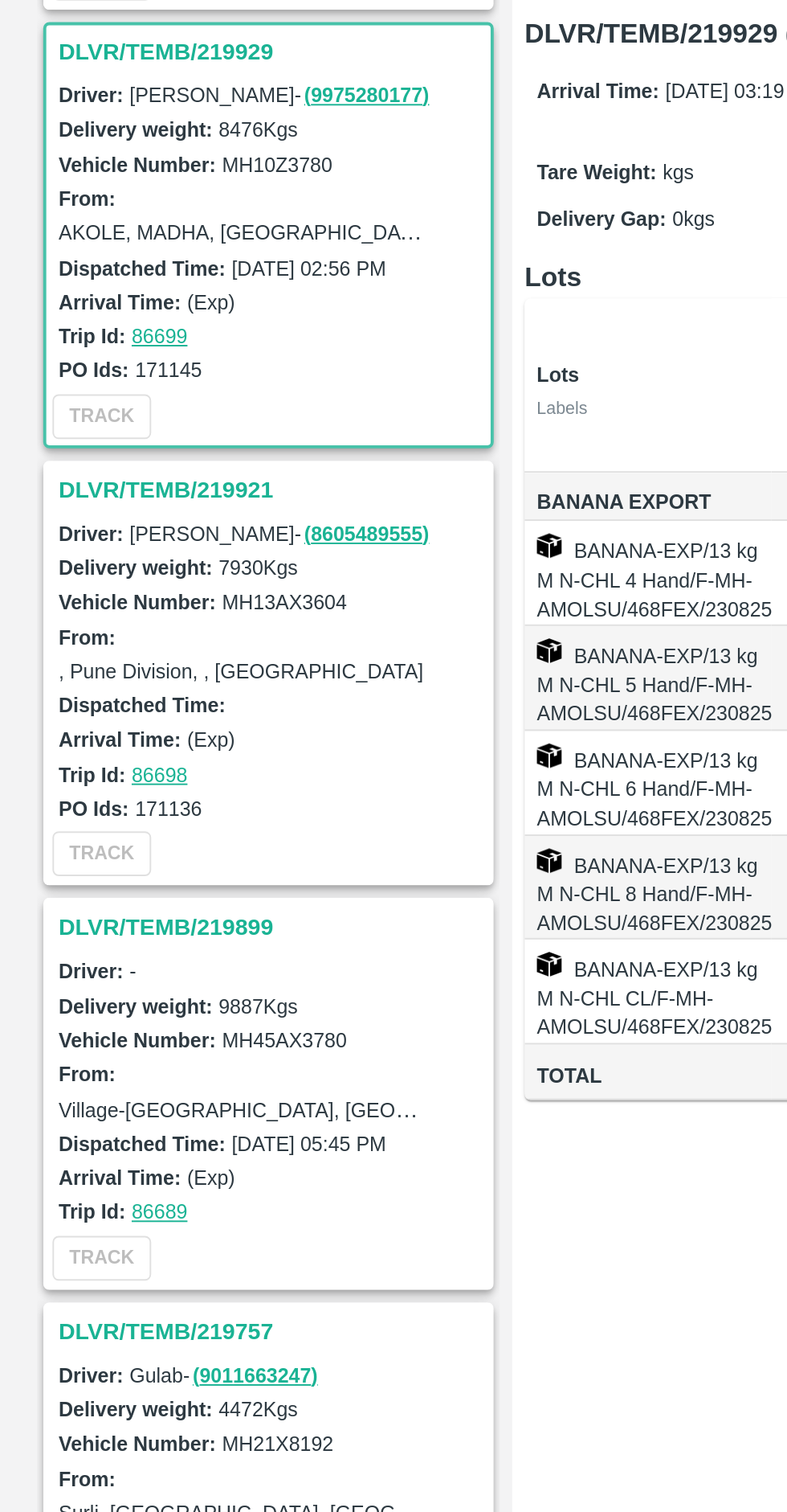
scroll to position [234, 0]
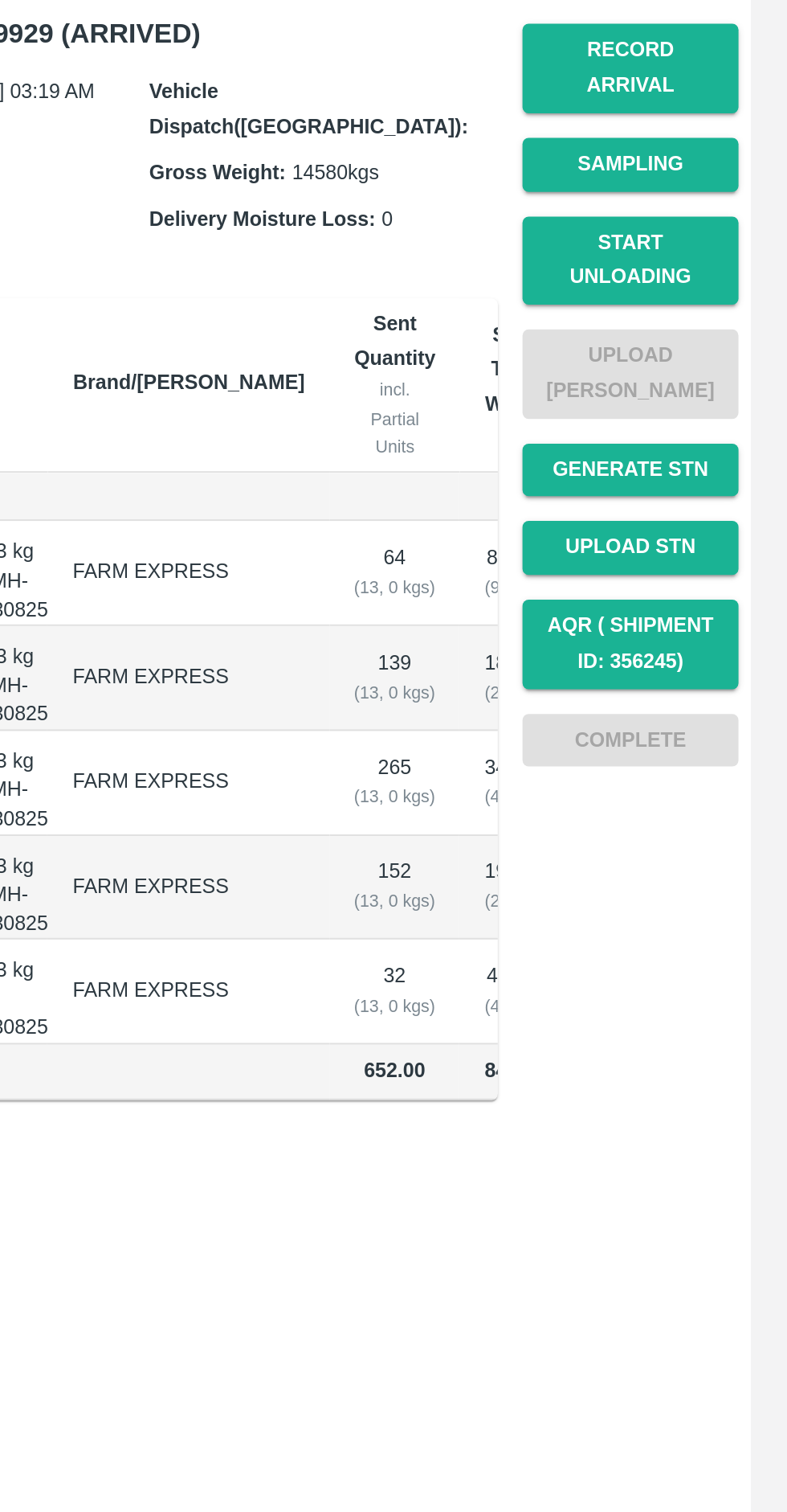
click at [700, 349] on button "Start Unloading" at bounding box center [705, 361] width 113 height 46
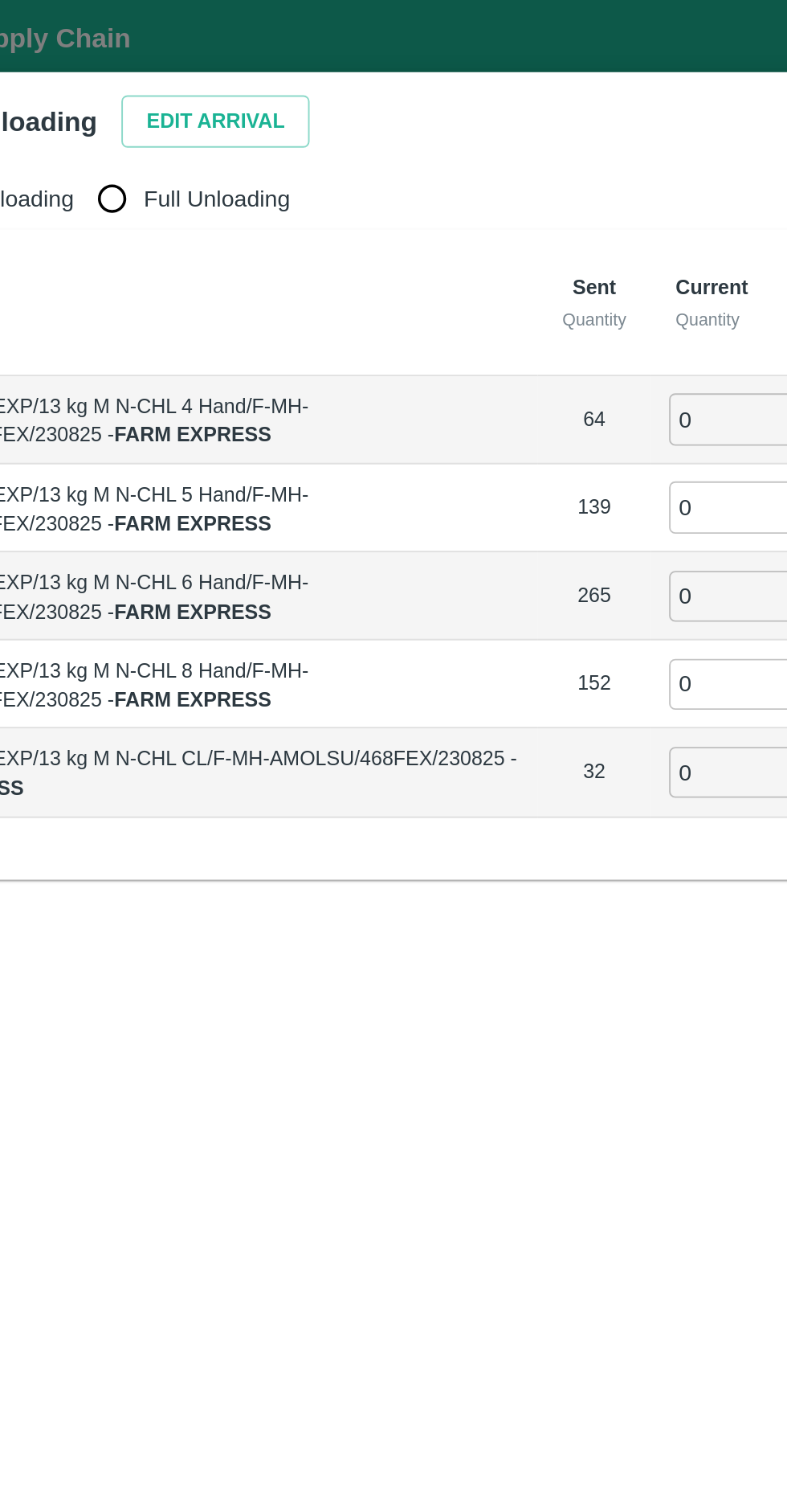
click at [196, 66] on button "Edit Arrival" at bounding box center [206, 64] width 98 height 28
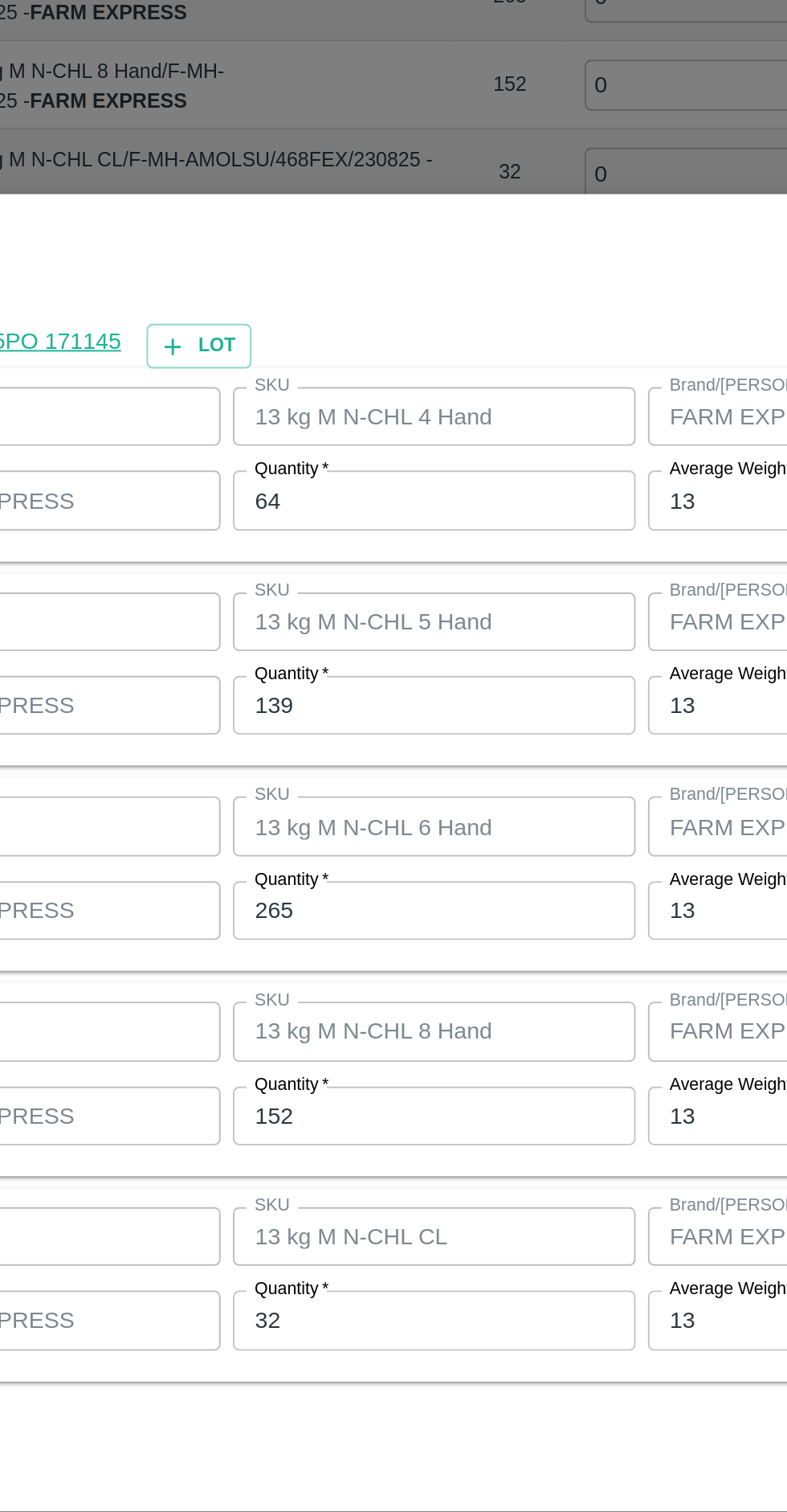
click at [330, 577] on input "64" at bounding box center [363, 572] width 209 height 31
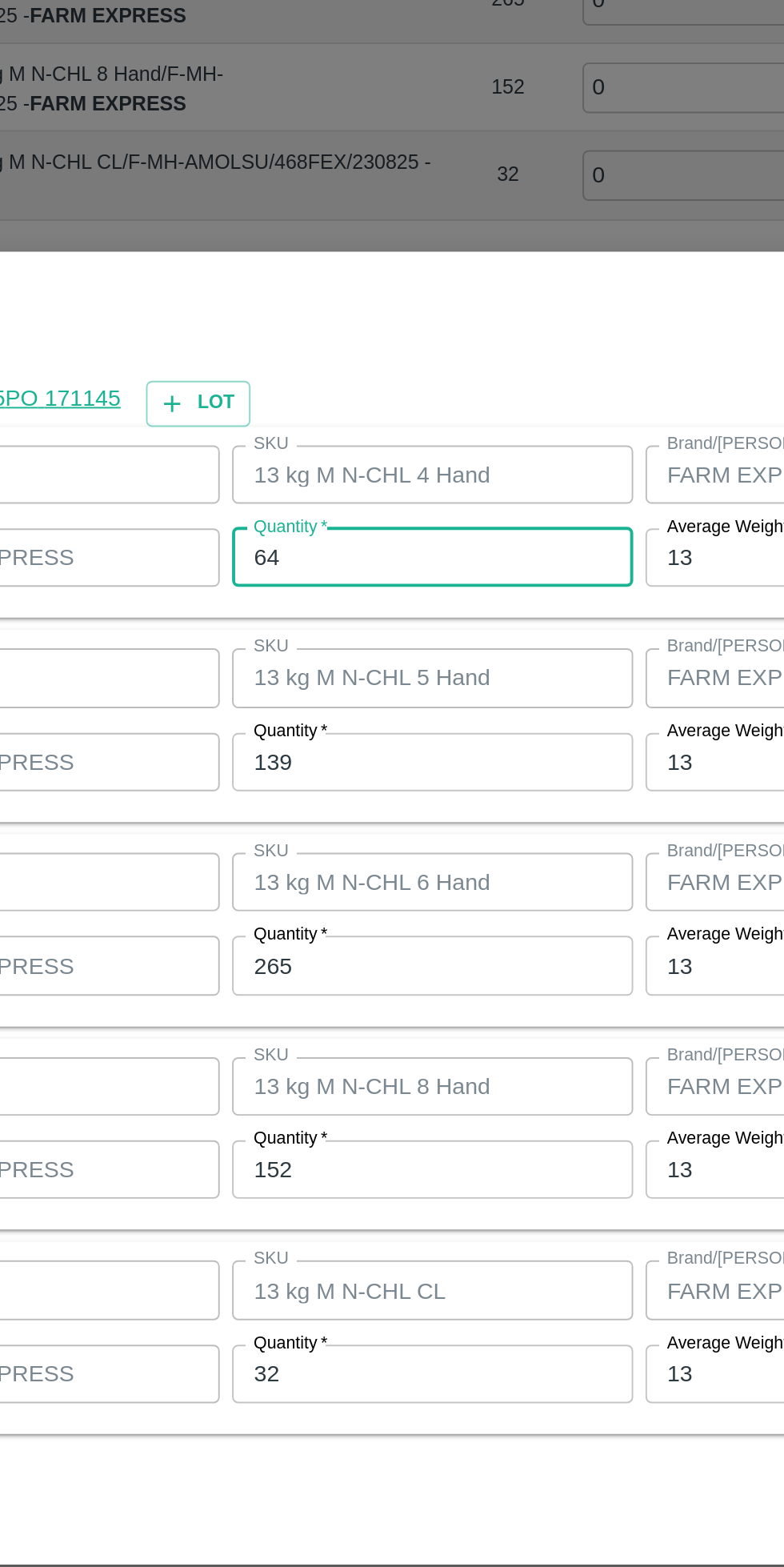
type input "6"
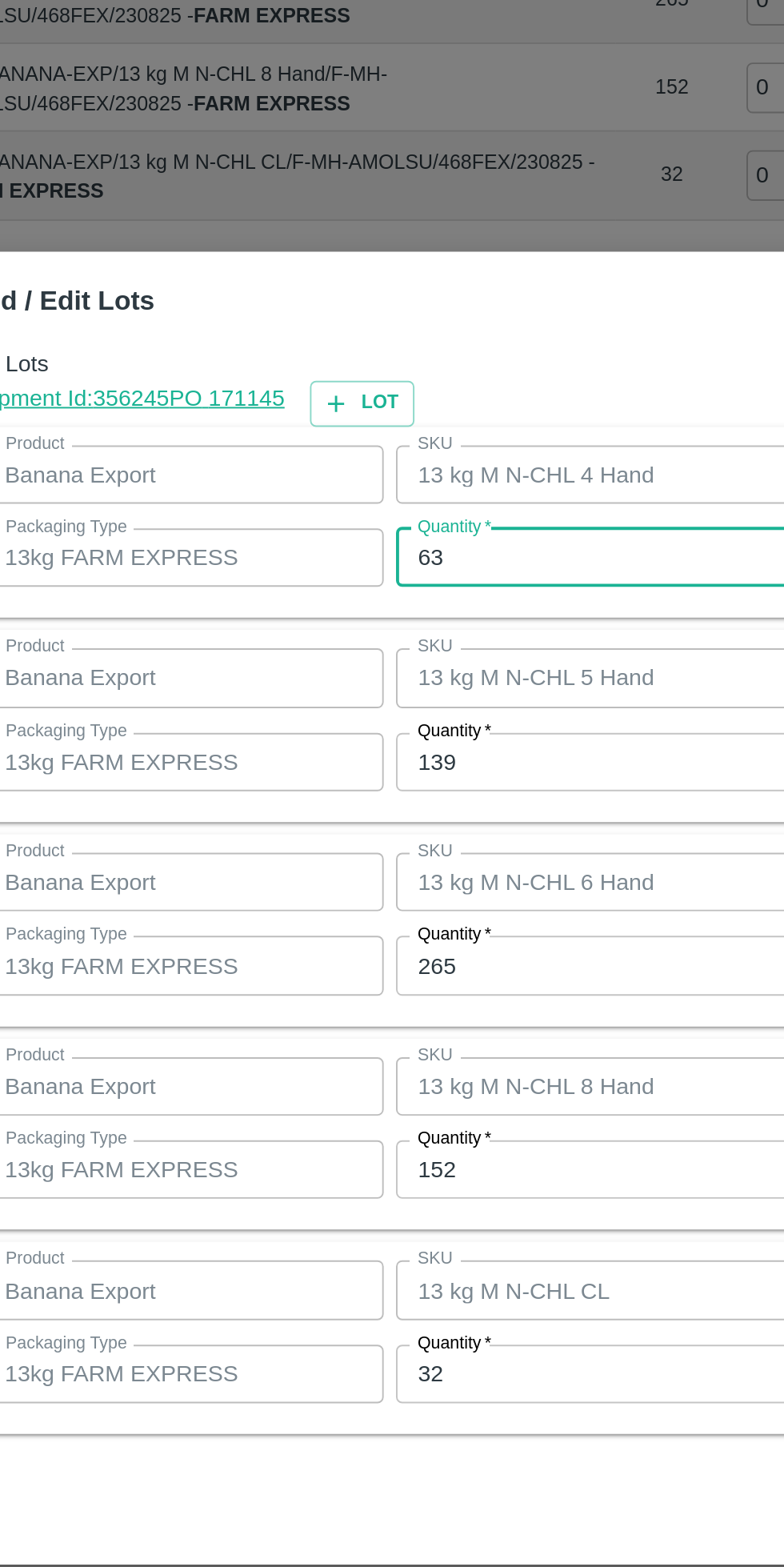
type input "63"
click at [326, 711] on input "139" at bounding box center [362, 708] width 209 height 31
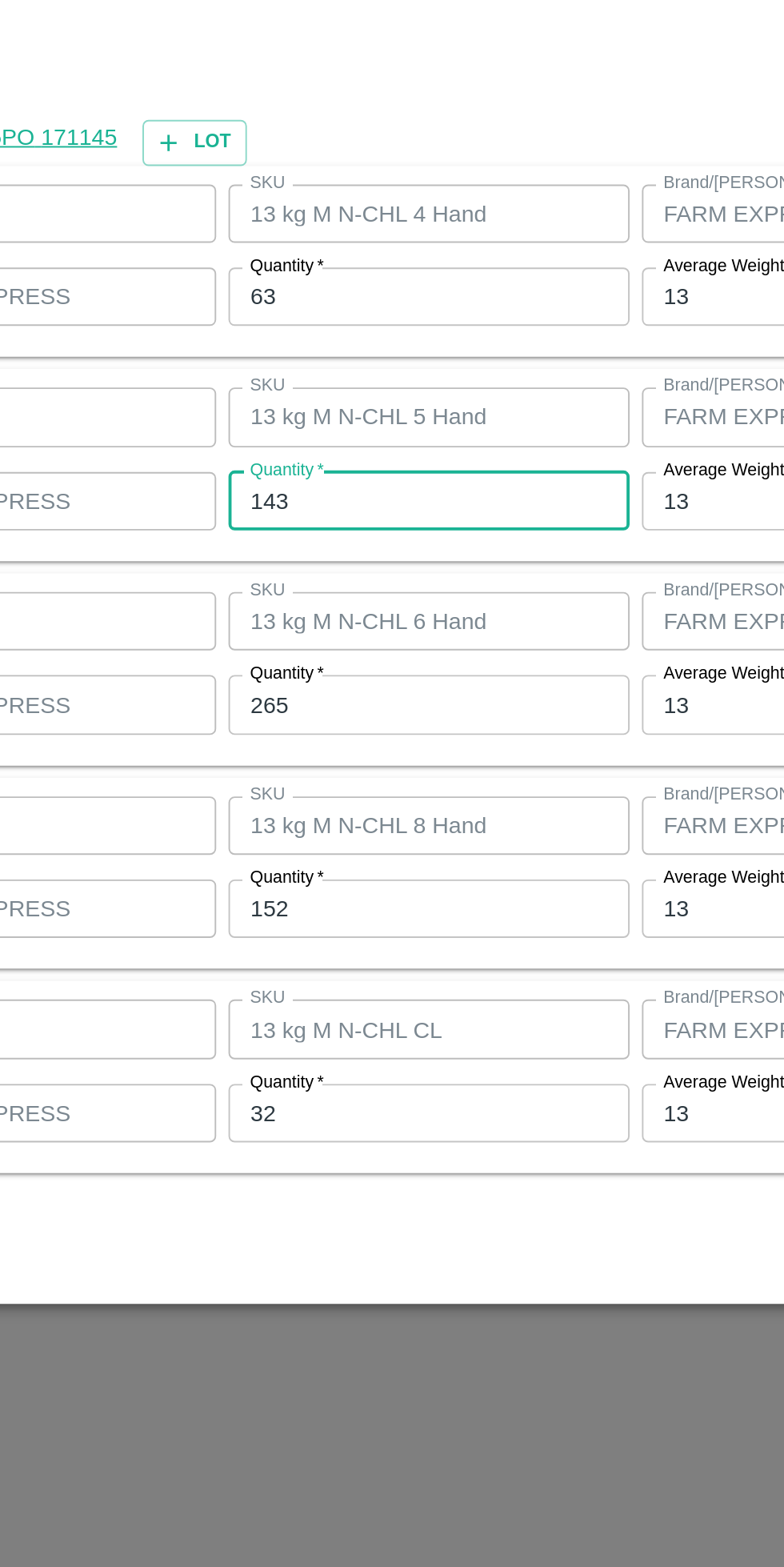
type input "143"
click at [369, 816] on input "265" at bounding box center [362, 813] width 209 height 31
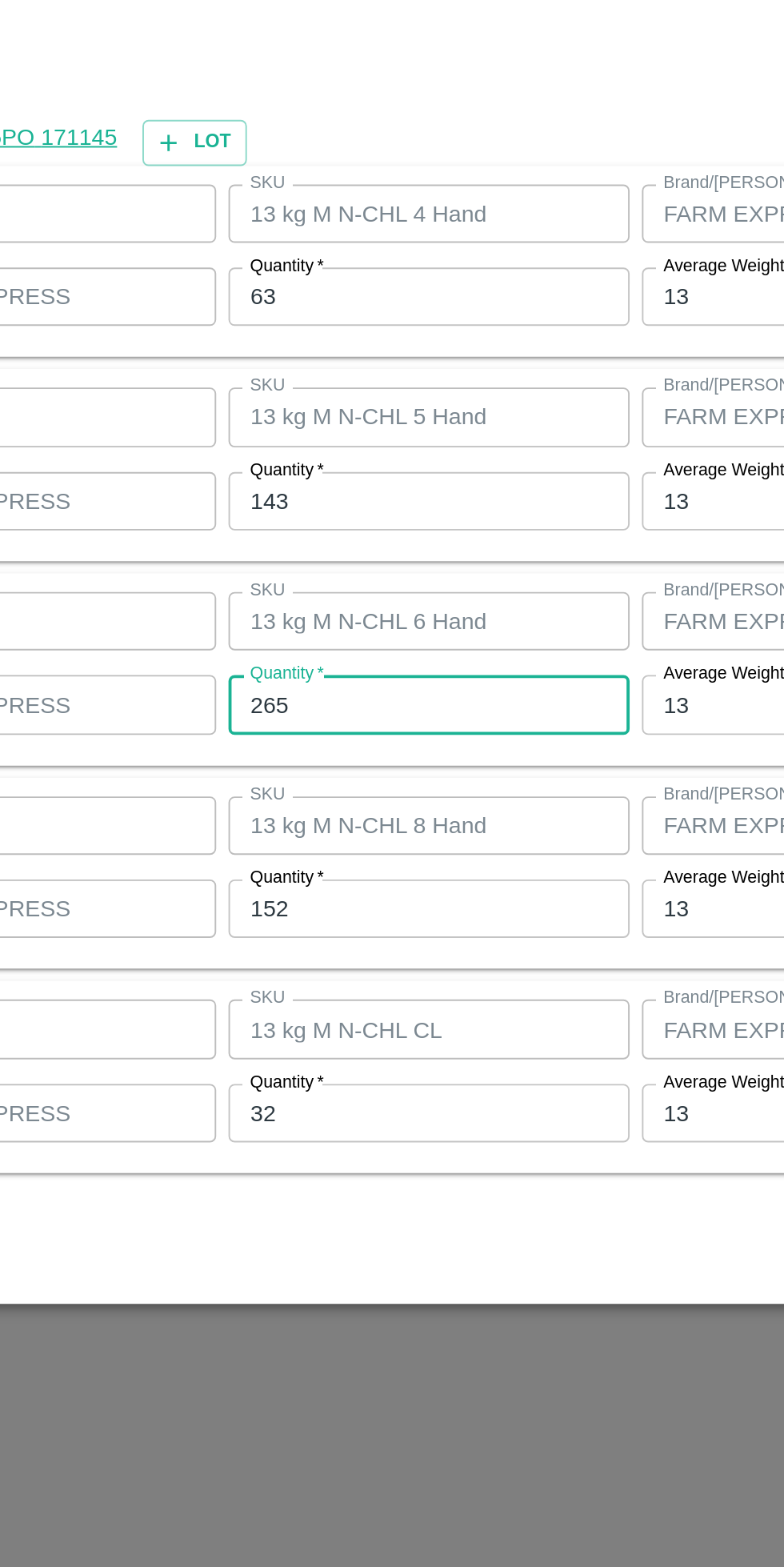
click at [348, 820] on input "265" at bounding box center [362, 813] width 209 height 31
type input "263"
click at [331, 920] on input "152" at bounding box center [362, 920] width 209 height 31
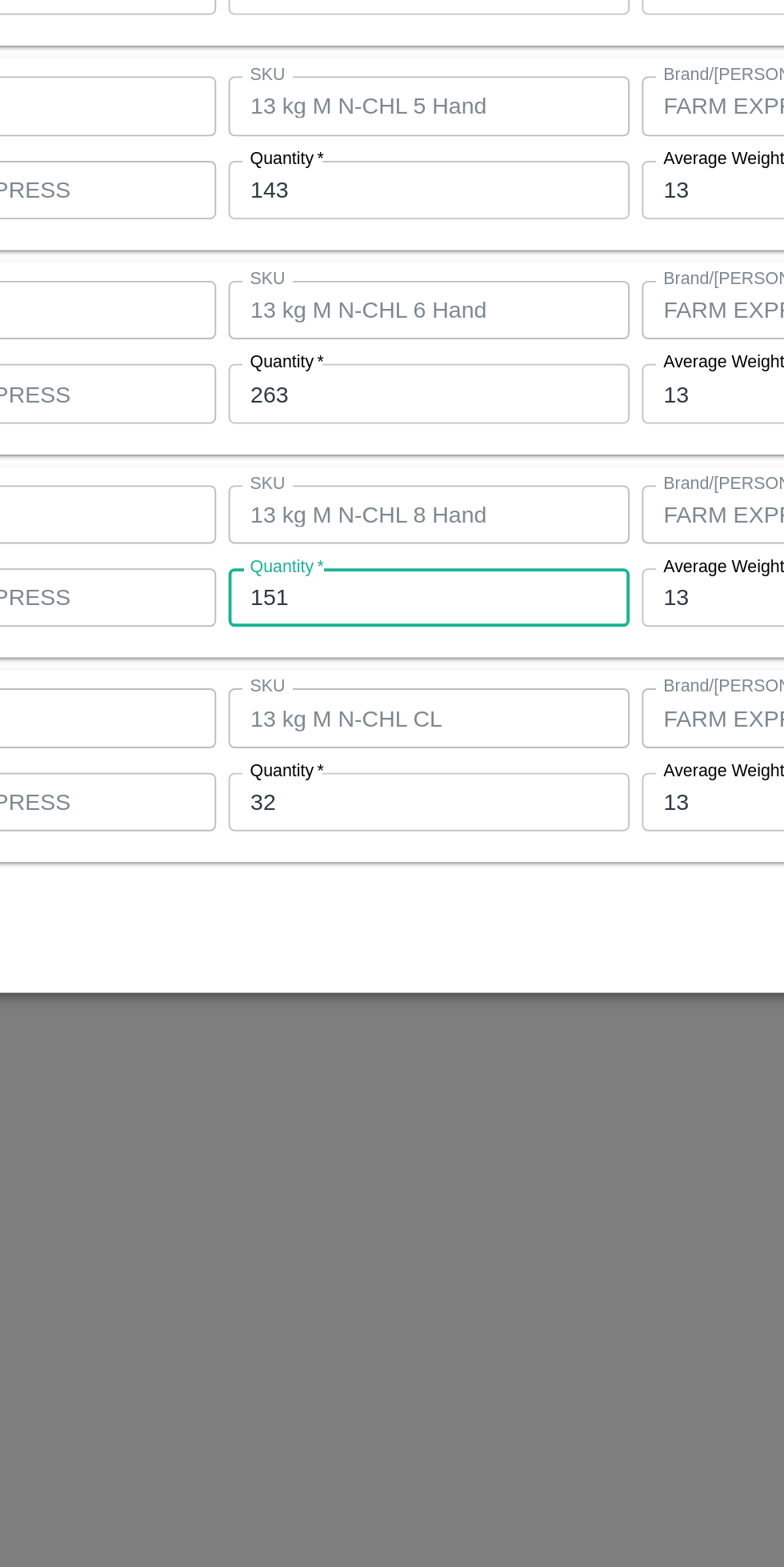
type input "151"
click at [345, 1029] on input "32" at bounding box center [362, 1026] width 209 height 31
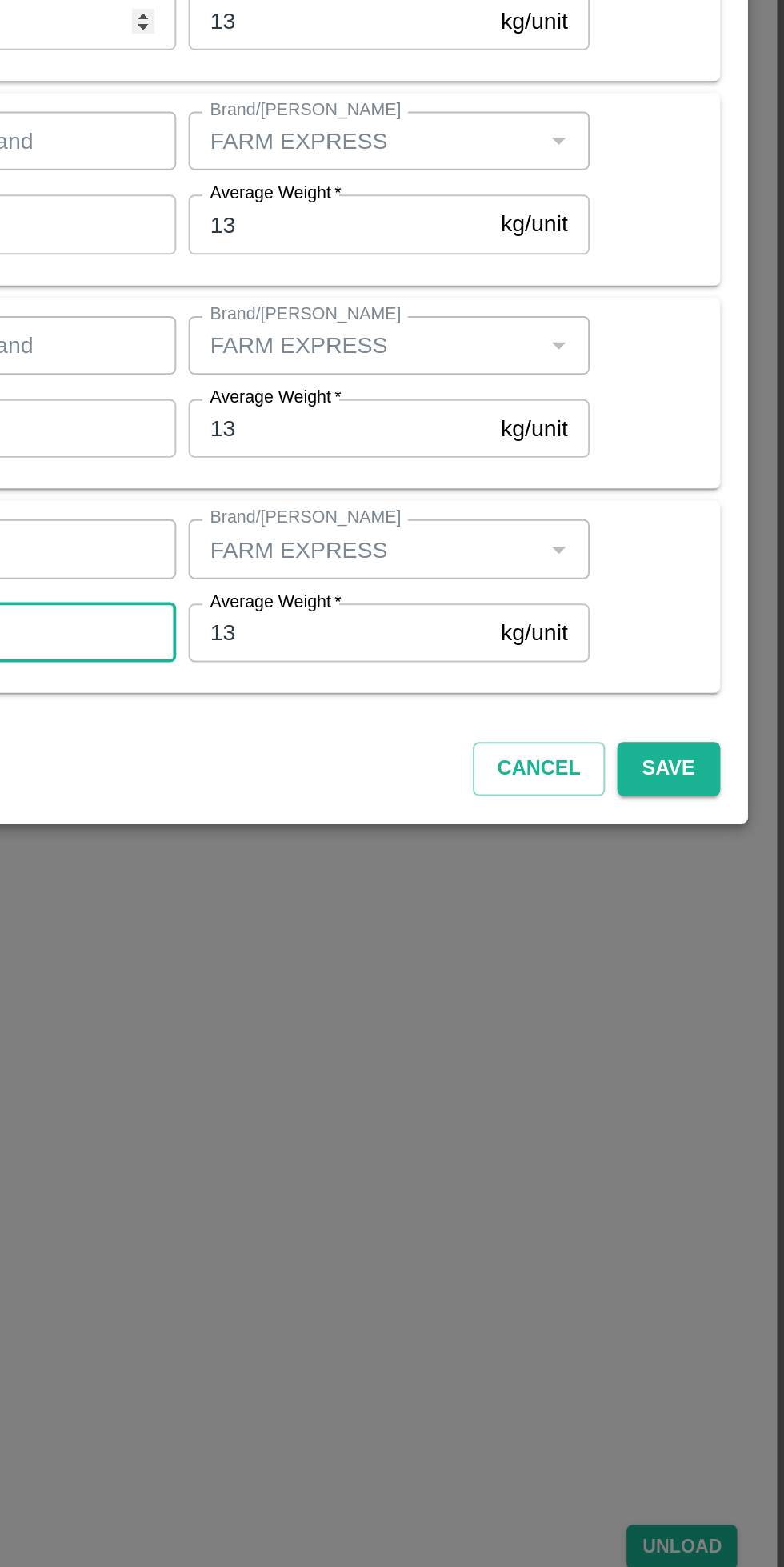
click at [733, 1093] on button "Save" at bounding box center [723, 1097] width 53 height 28
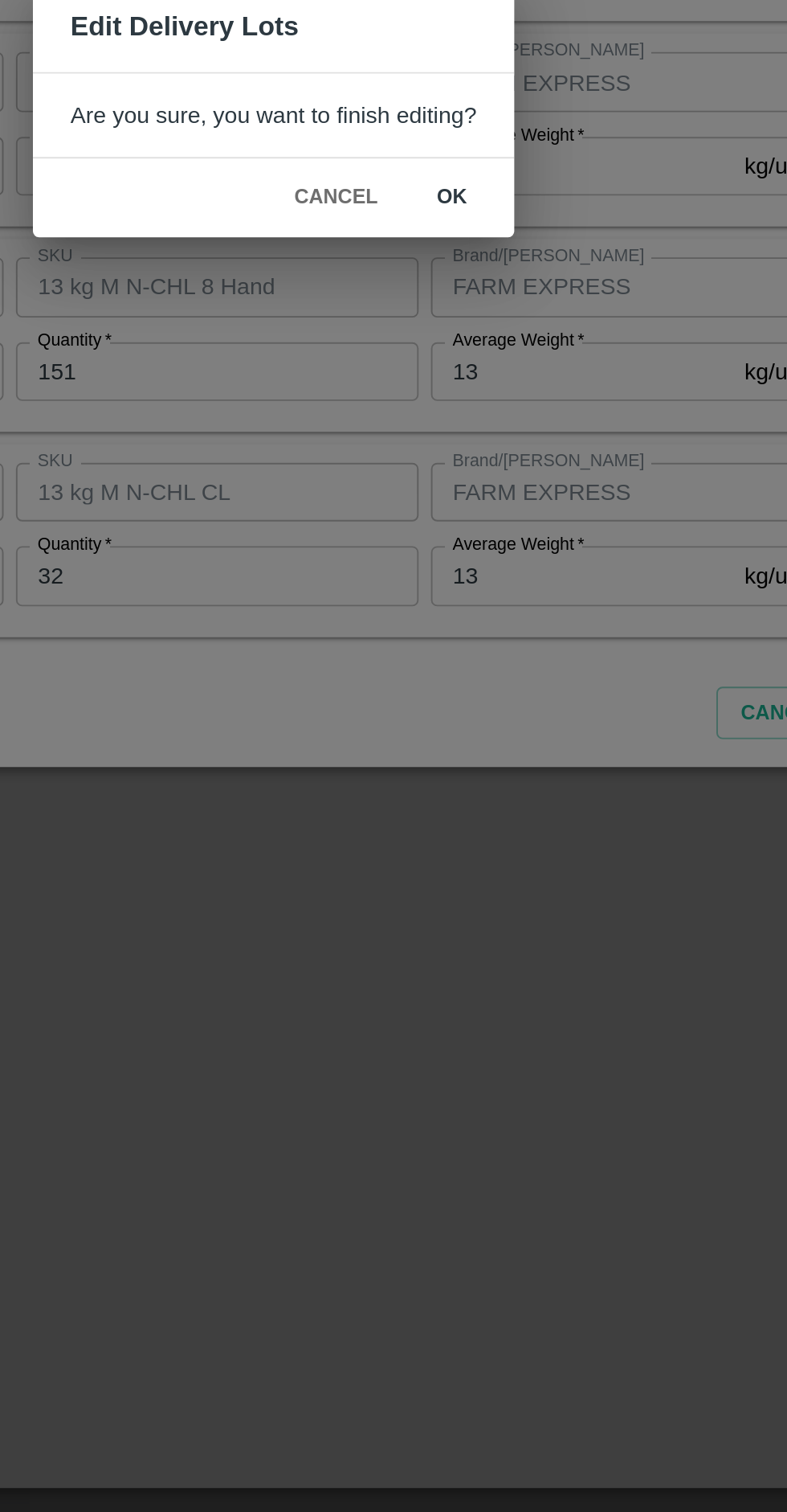
click at [494, 800] on button "ok" at bounding box center [487, 802] width 51 height 28
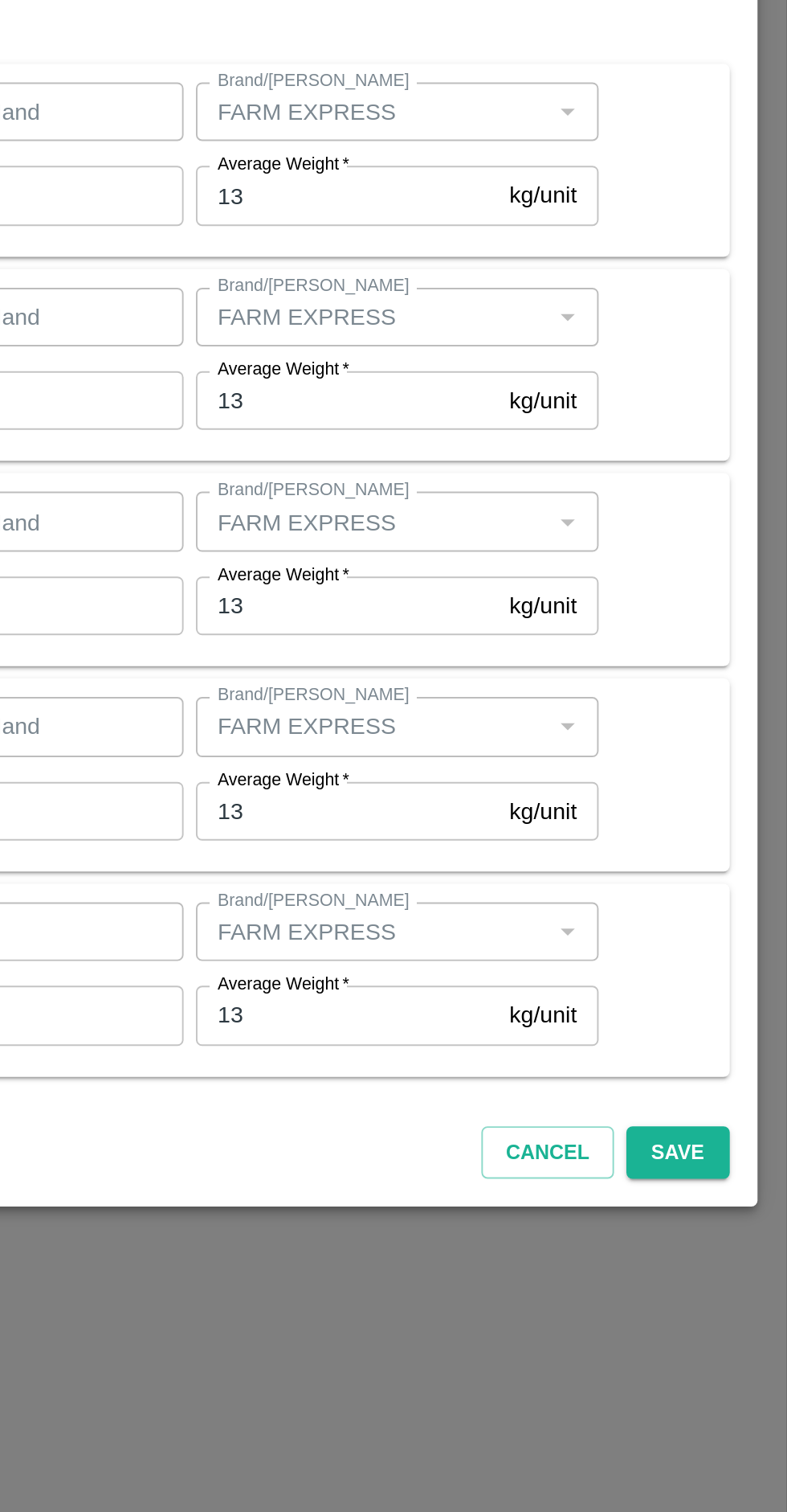
click at [733, 1069] on button "Save" at bounding box center [726, 1071] width 53 height 28
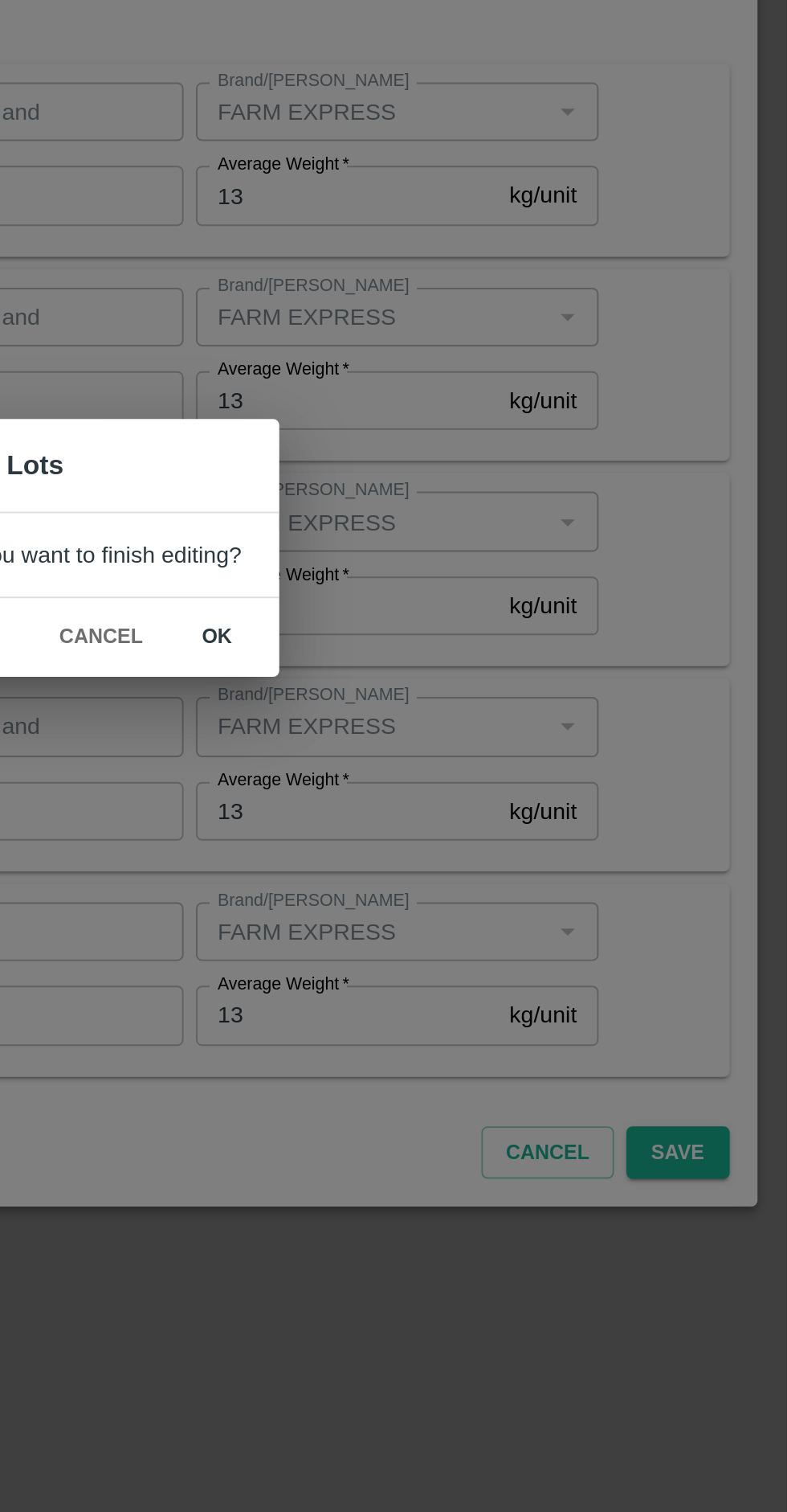
click at [487, 801] on button "ok" at bounding box center [487, 802] width 51 height 28
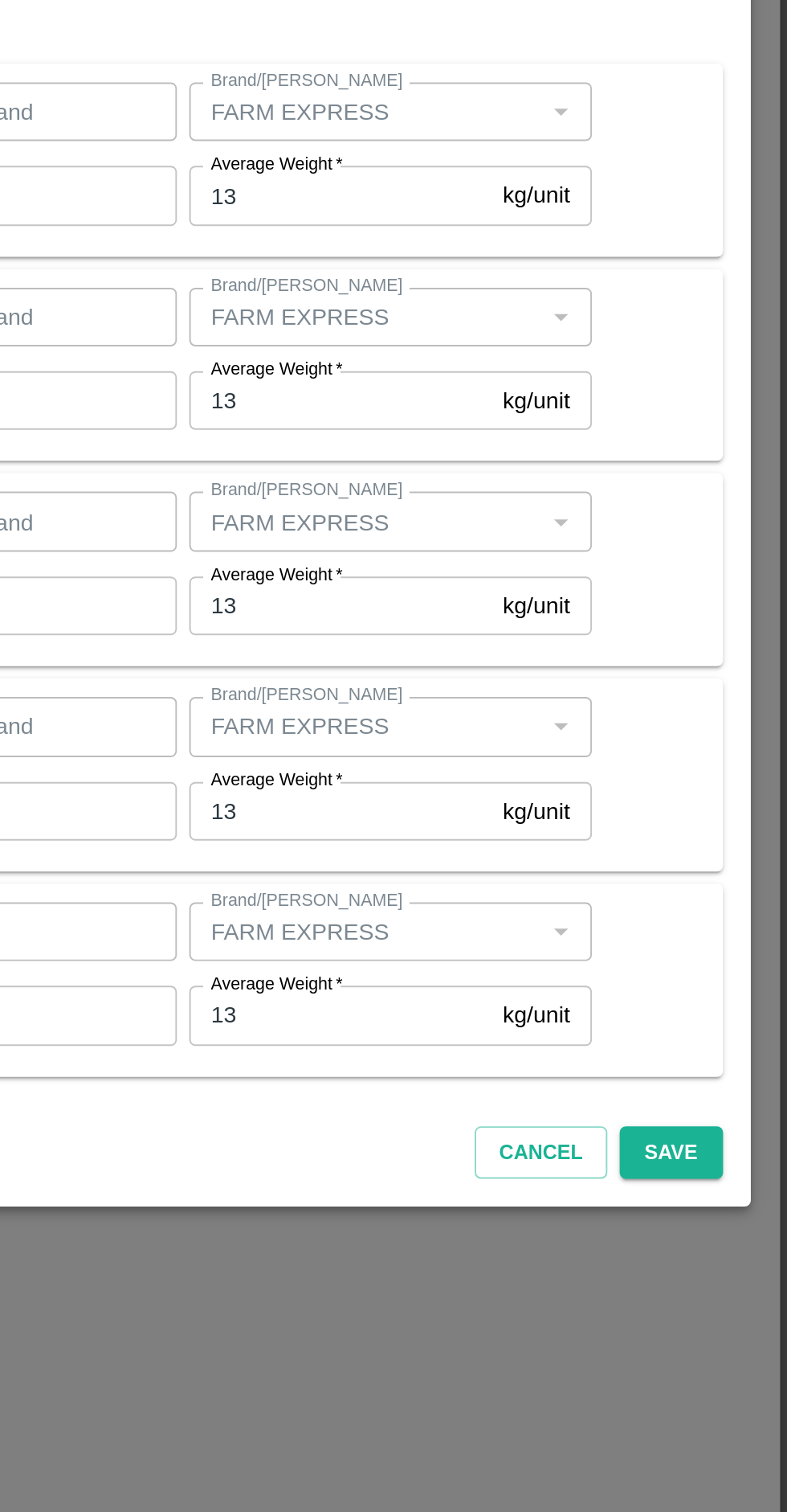
click at [734, 1072] on button "Save" at bounding box center [726, 1071] width 53 height 28
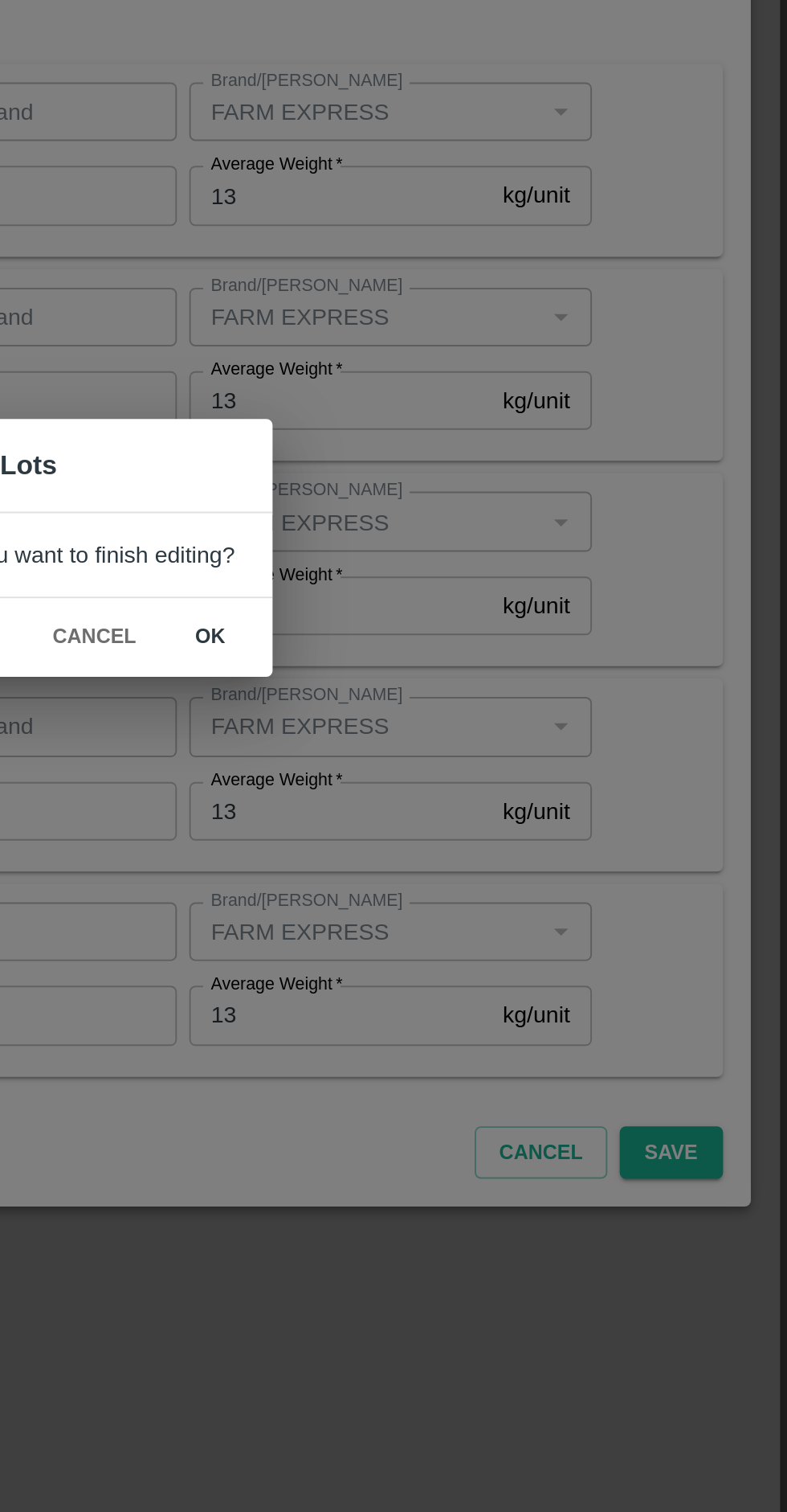
click at [491, 800] on button "ok" at bounding box center [487, 802] width 51 height 28
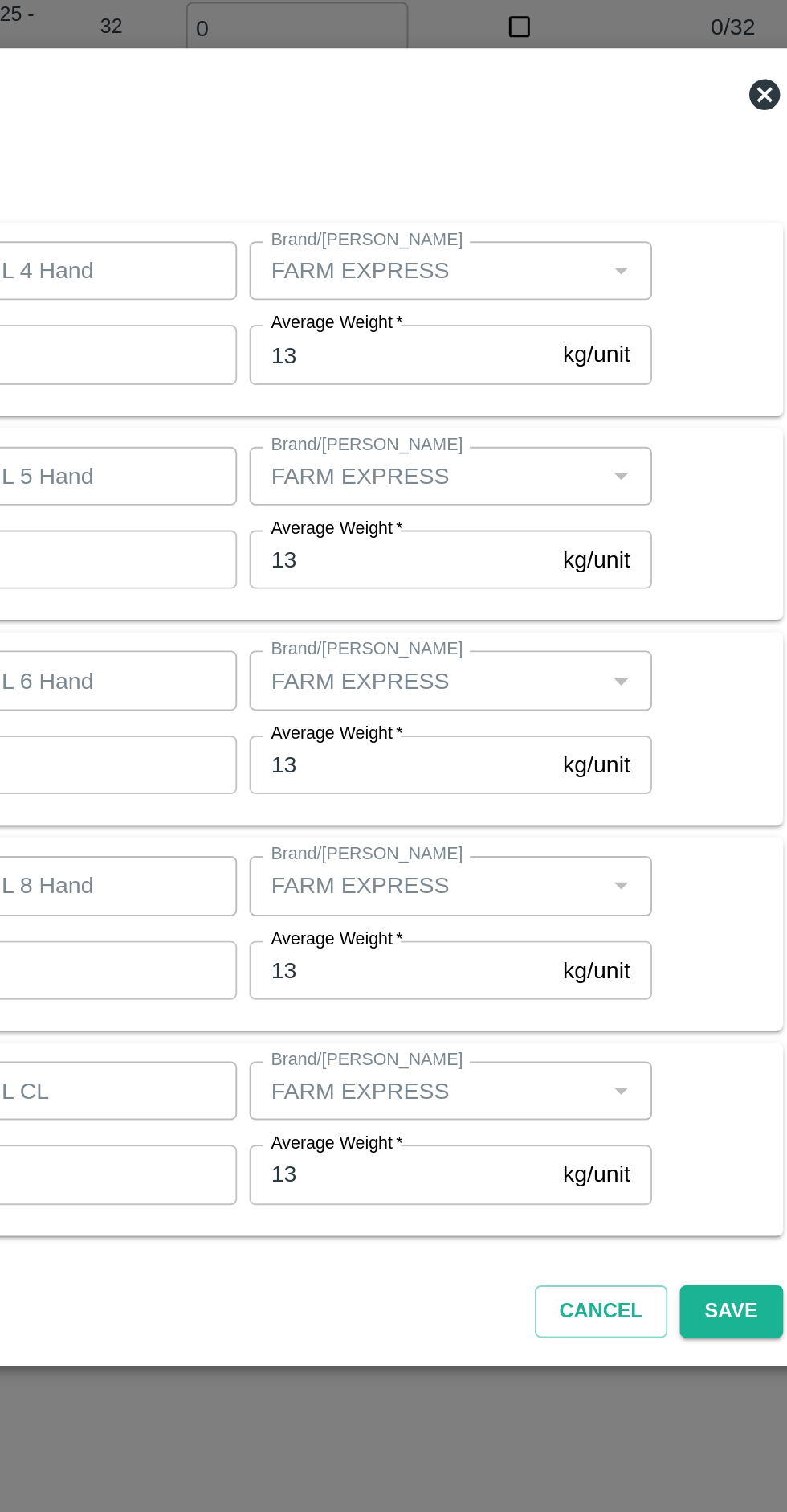
click at [725, 1072] on button "Save" at bounding box center [726, 1071] width 53 height 28
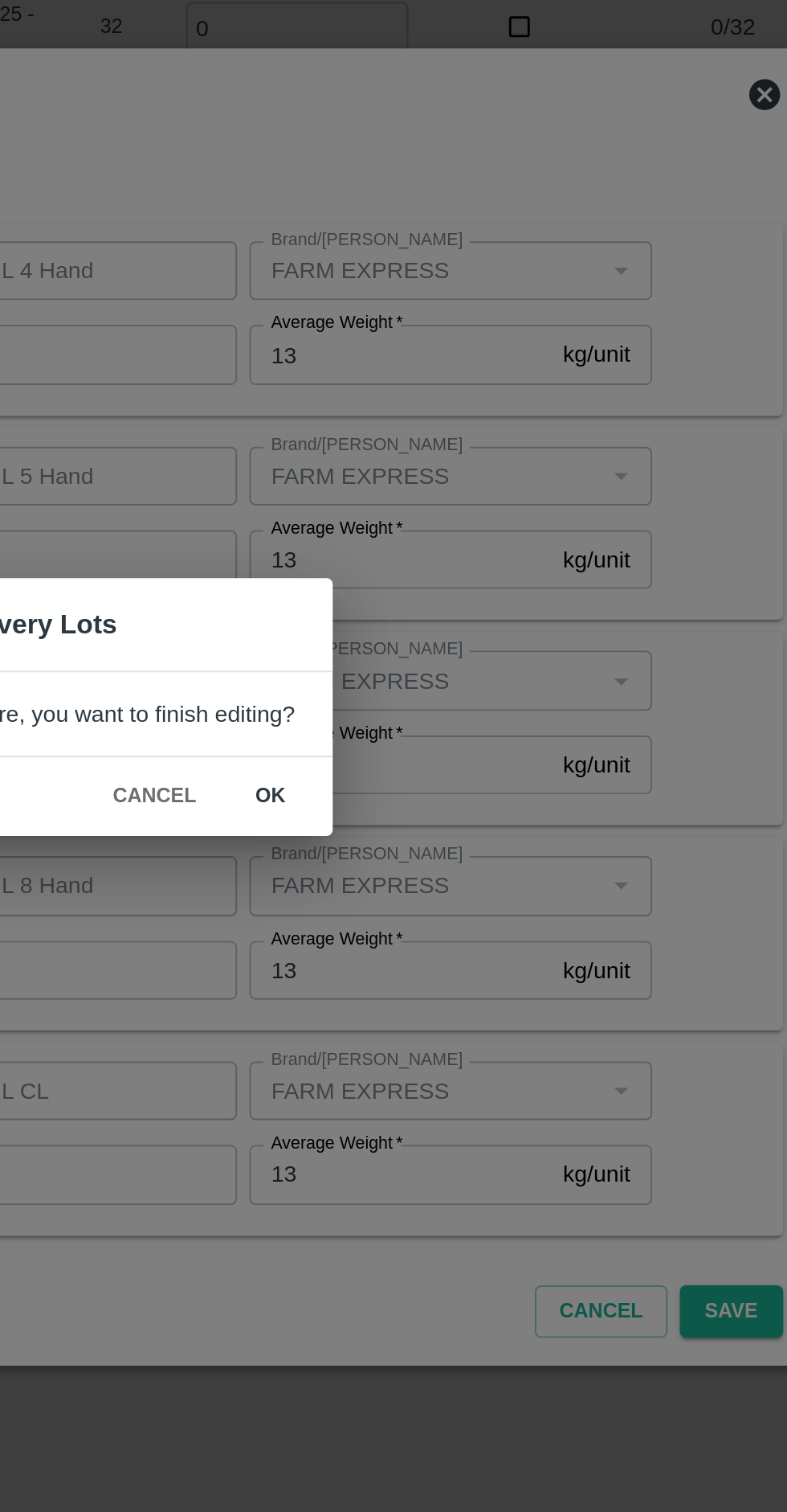
click at [482, 806] on button "ok" at bounding box center [487, 802] width 51 height 28
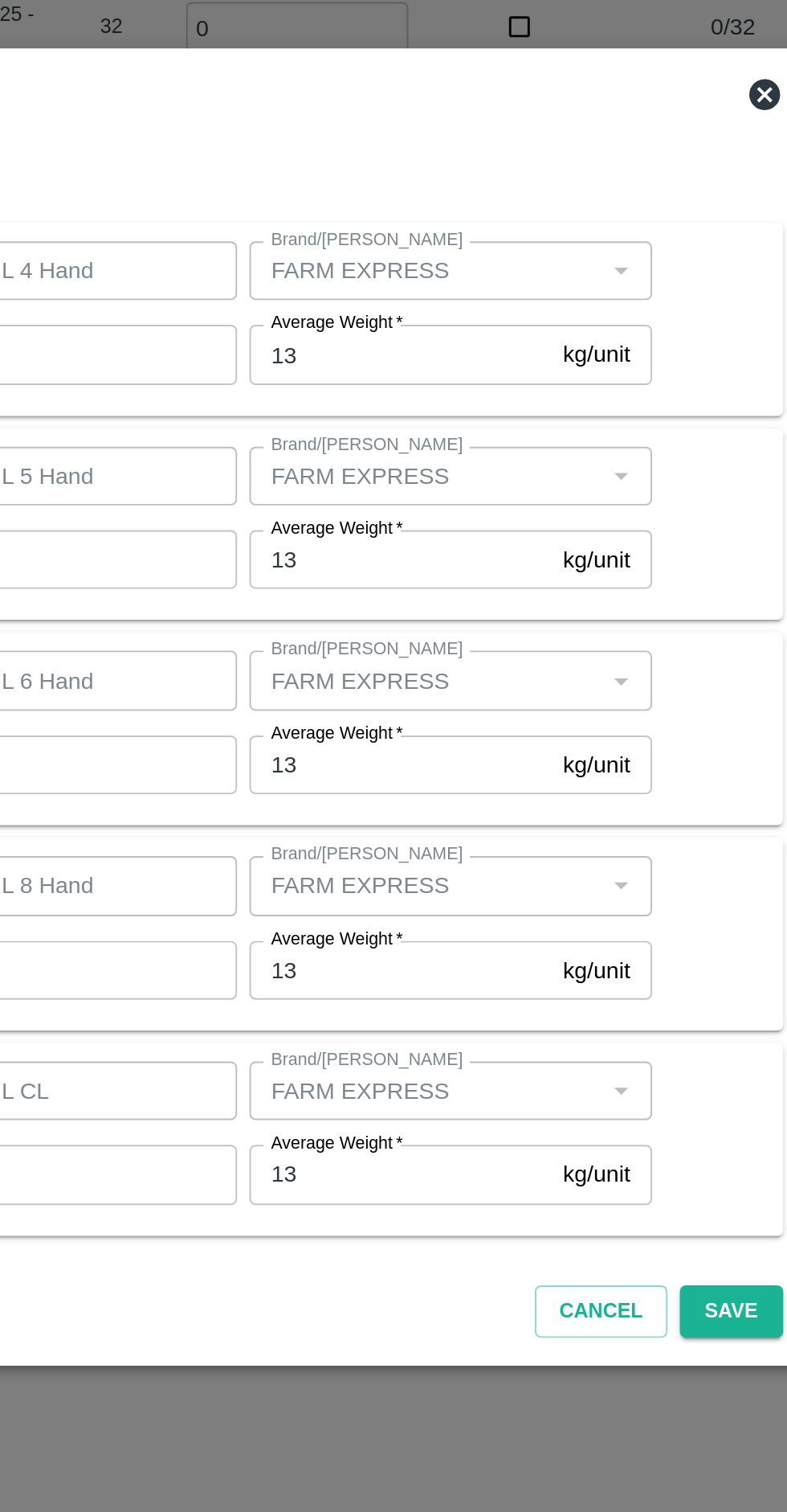
click at [729, 1088] on div "Cancel Save" at bounding box center [394, 1067] width 732 height 47
click at [737, 1071] on button "Save" at bounding box center [726, 1071] width 53 height 28
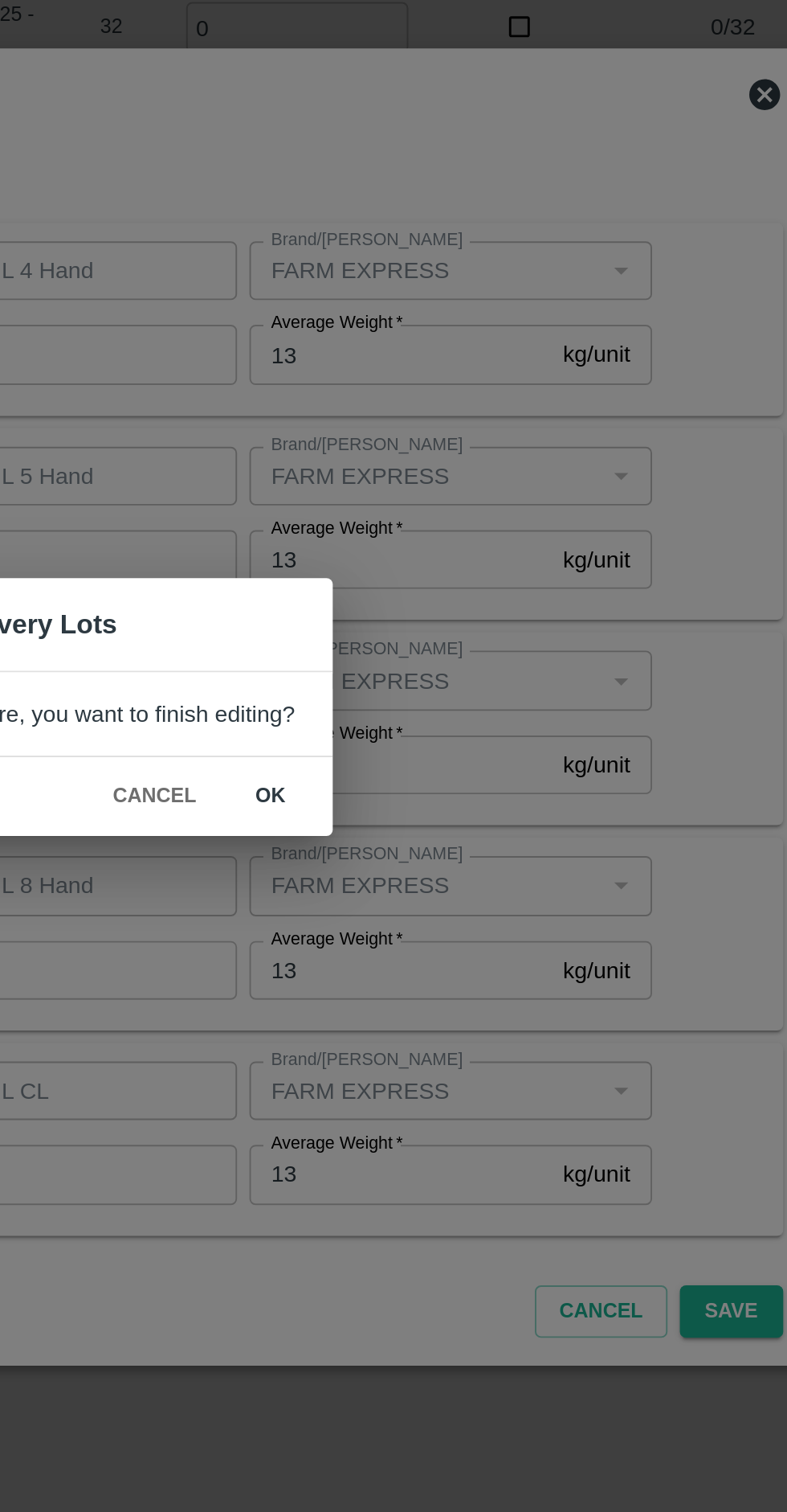
click at [492, 803] on button "ok" at bounding box center [487, 802] width 51 height 28
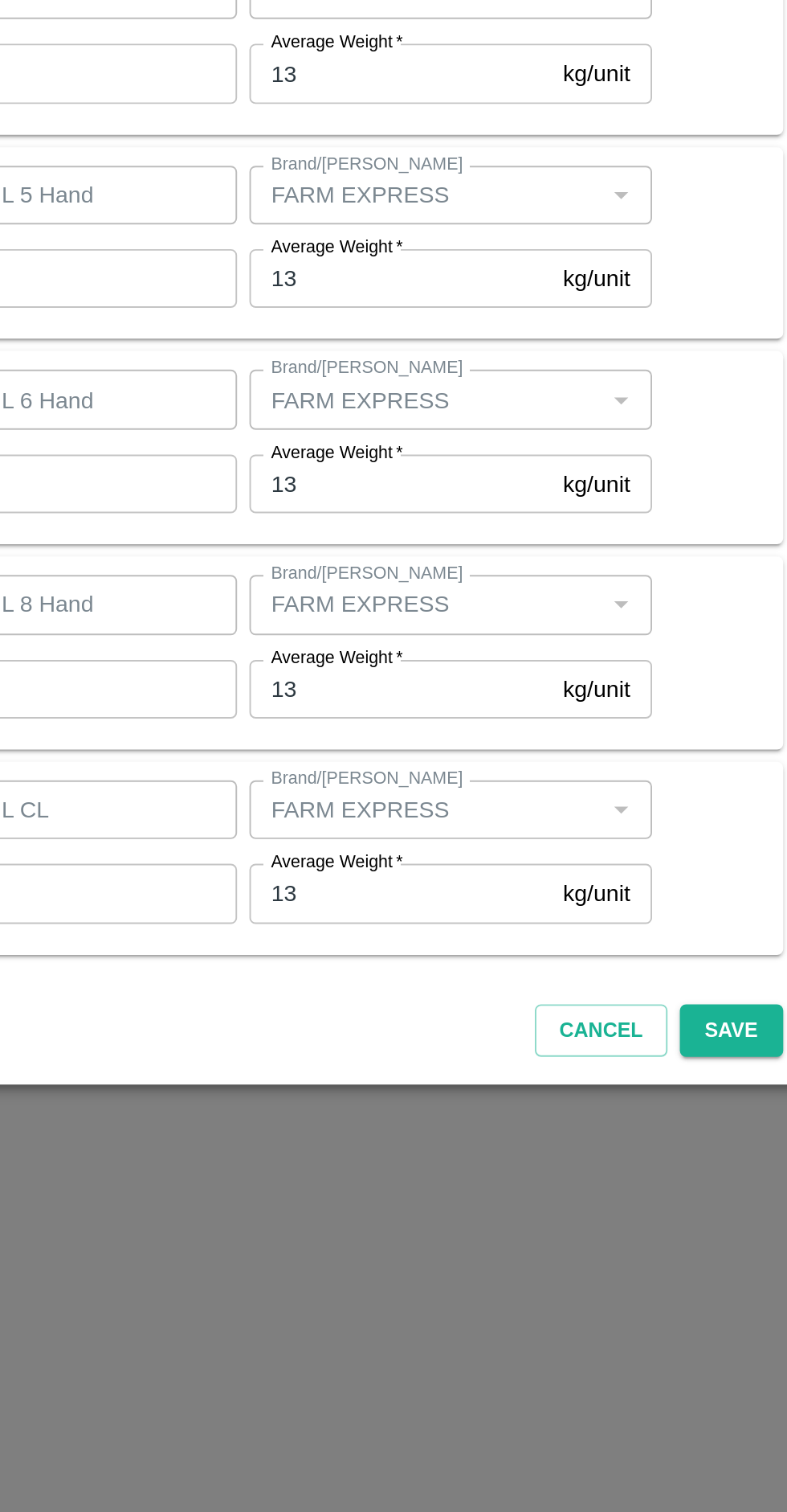
click at [533, 1281] on div at bounding box center [393, 756] width 787 height 1512
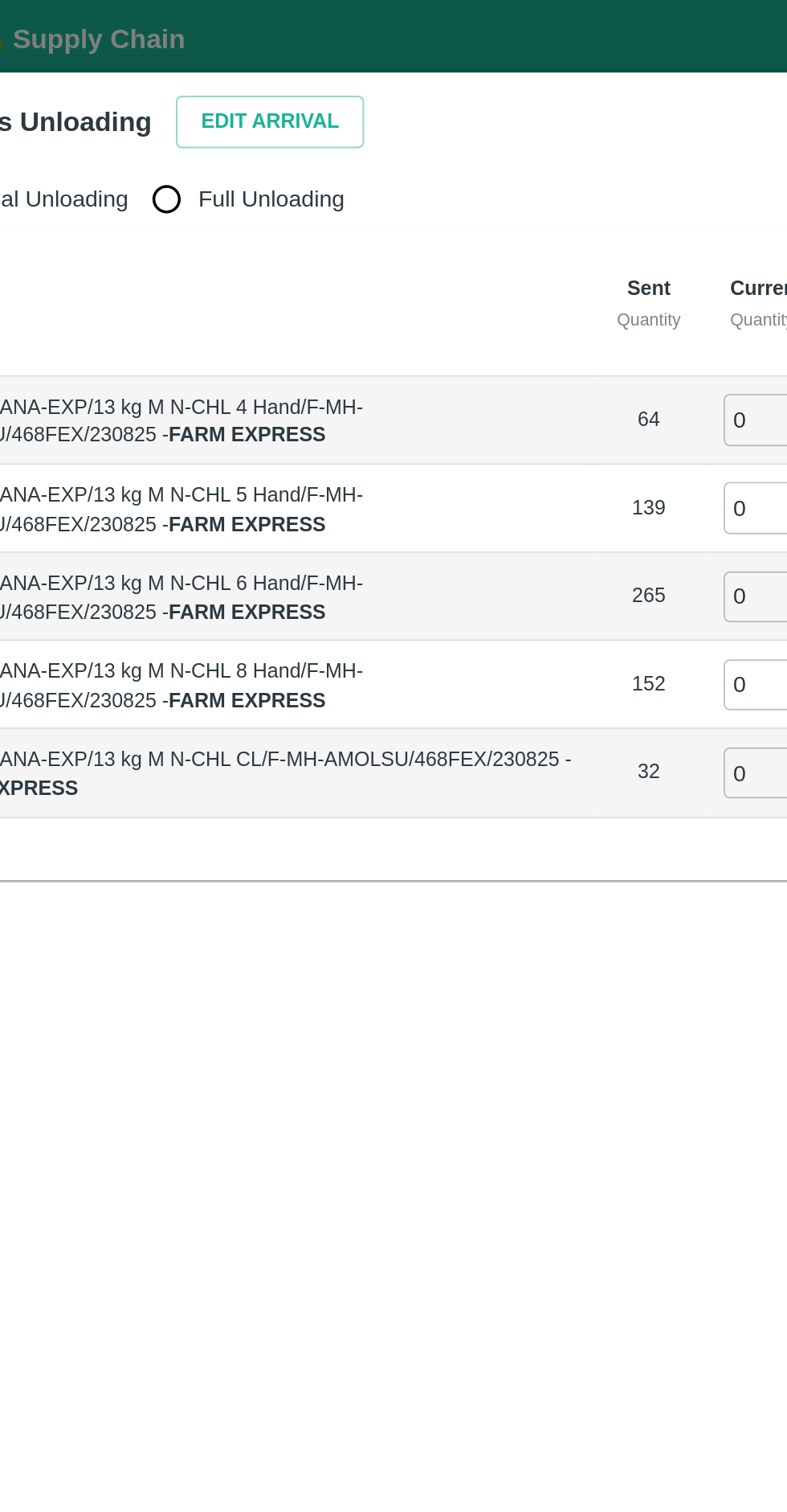
click at [199, 60] on button "Edit Arrival" at bounding box center [206, 64] width 98 height 28
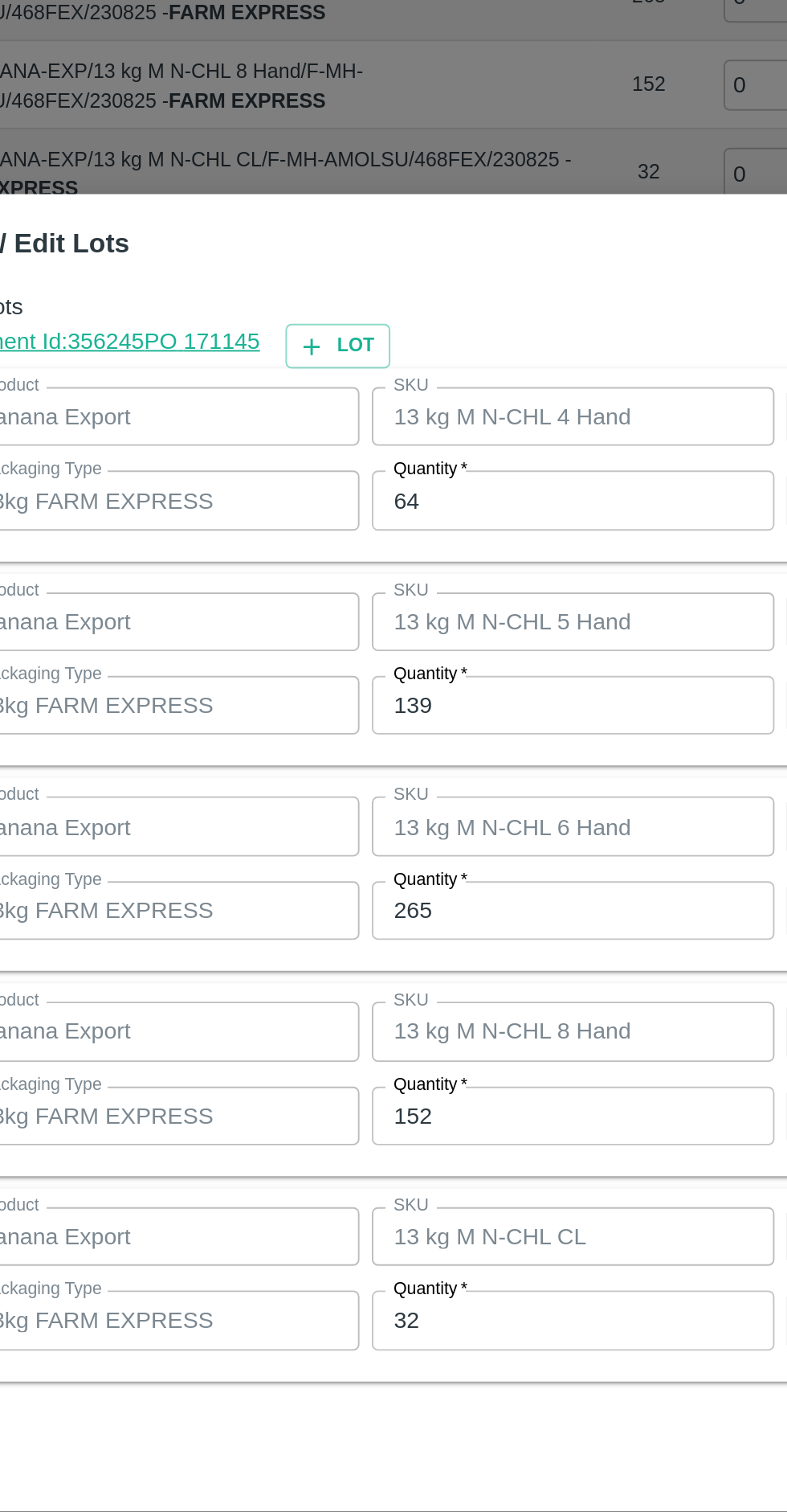
click at [312, 577] on input "64" at bounding box center [363, 572] width 209 height 31
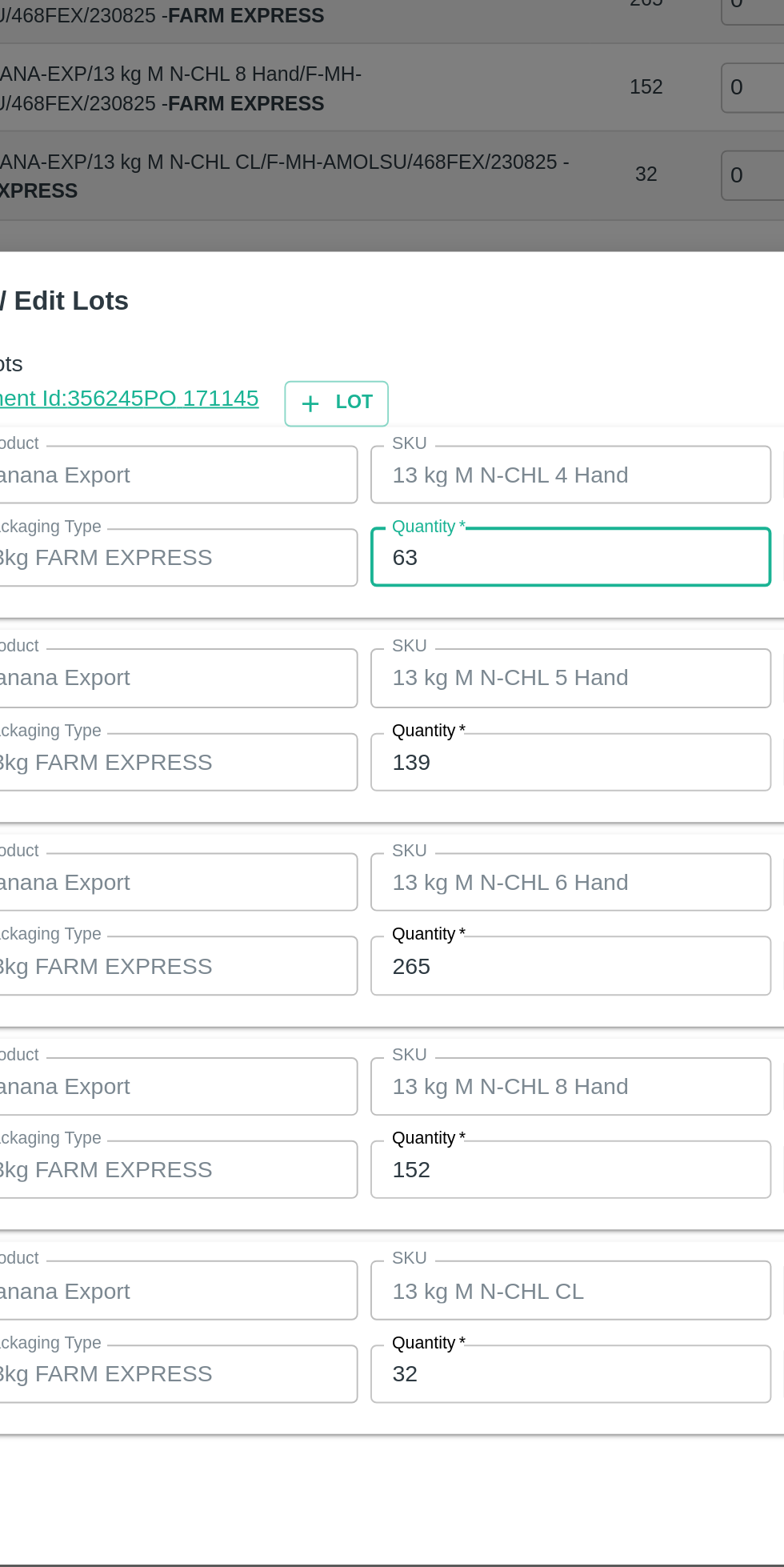
type input "63"
click at [317, 707] on input "139" at bounding box center [362, 708] width 209 height 31
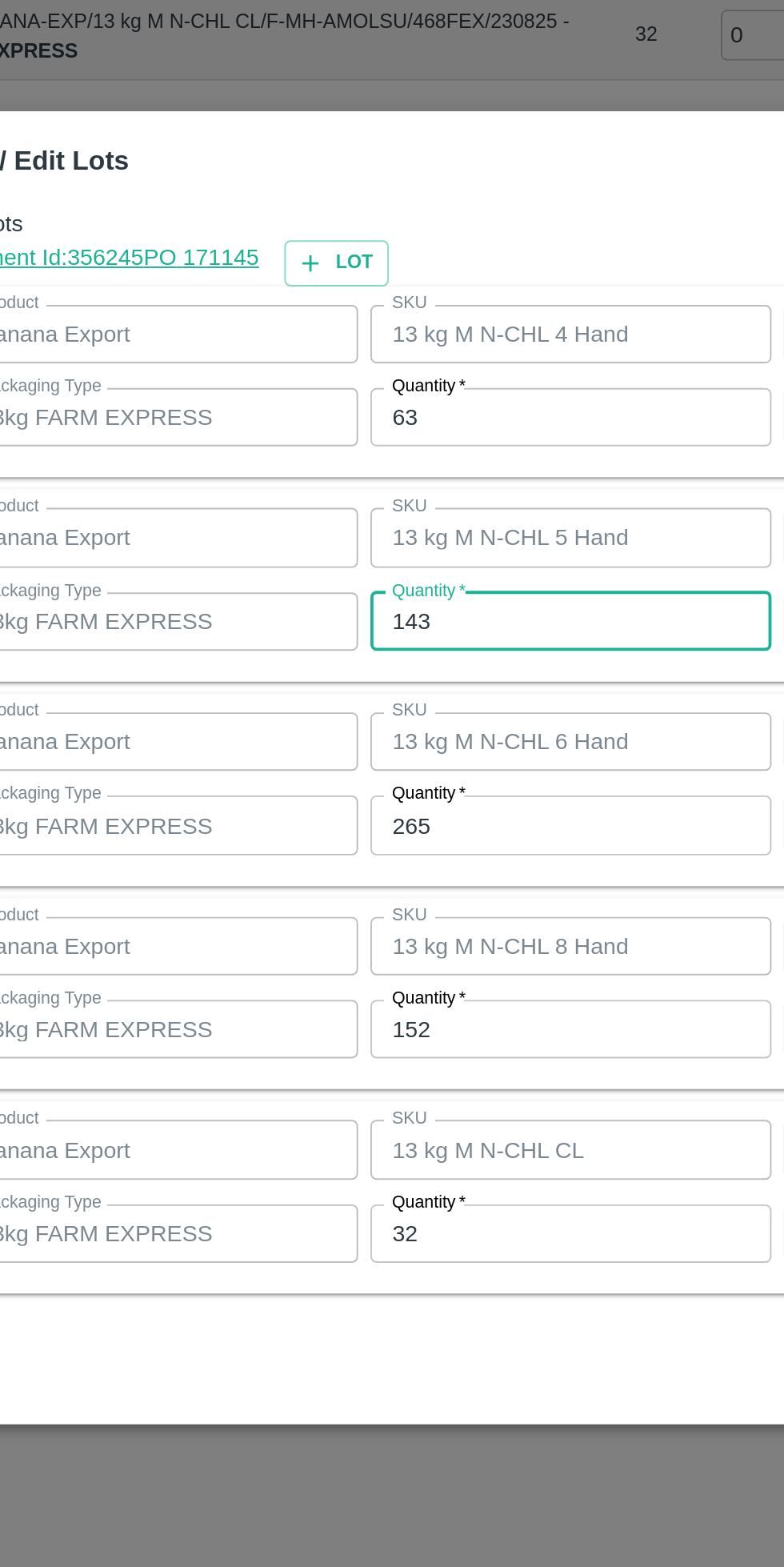
type input "143"
click at [342, 818] on input "265" at bounding box center [362, 813] width 209 height 31
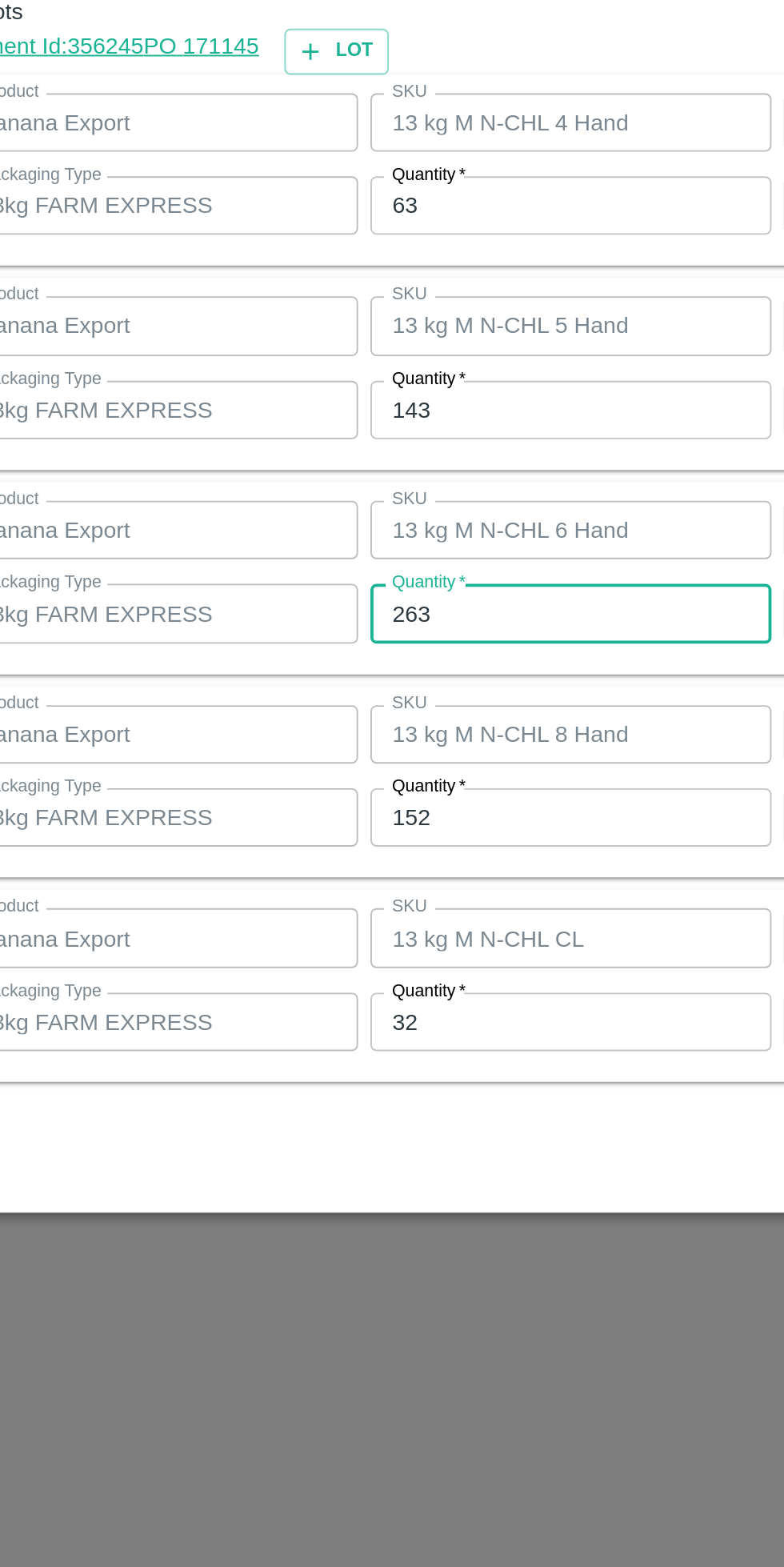
type input "263"
click at [340, 922] on input "152" at bounding box center [362, 920] width 209 height 31
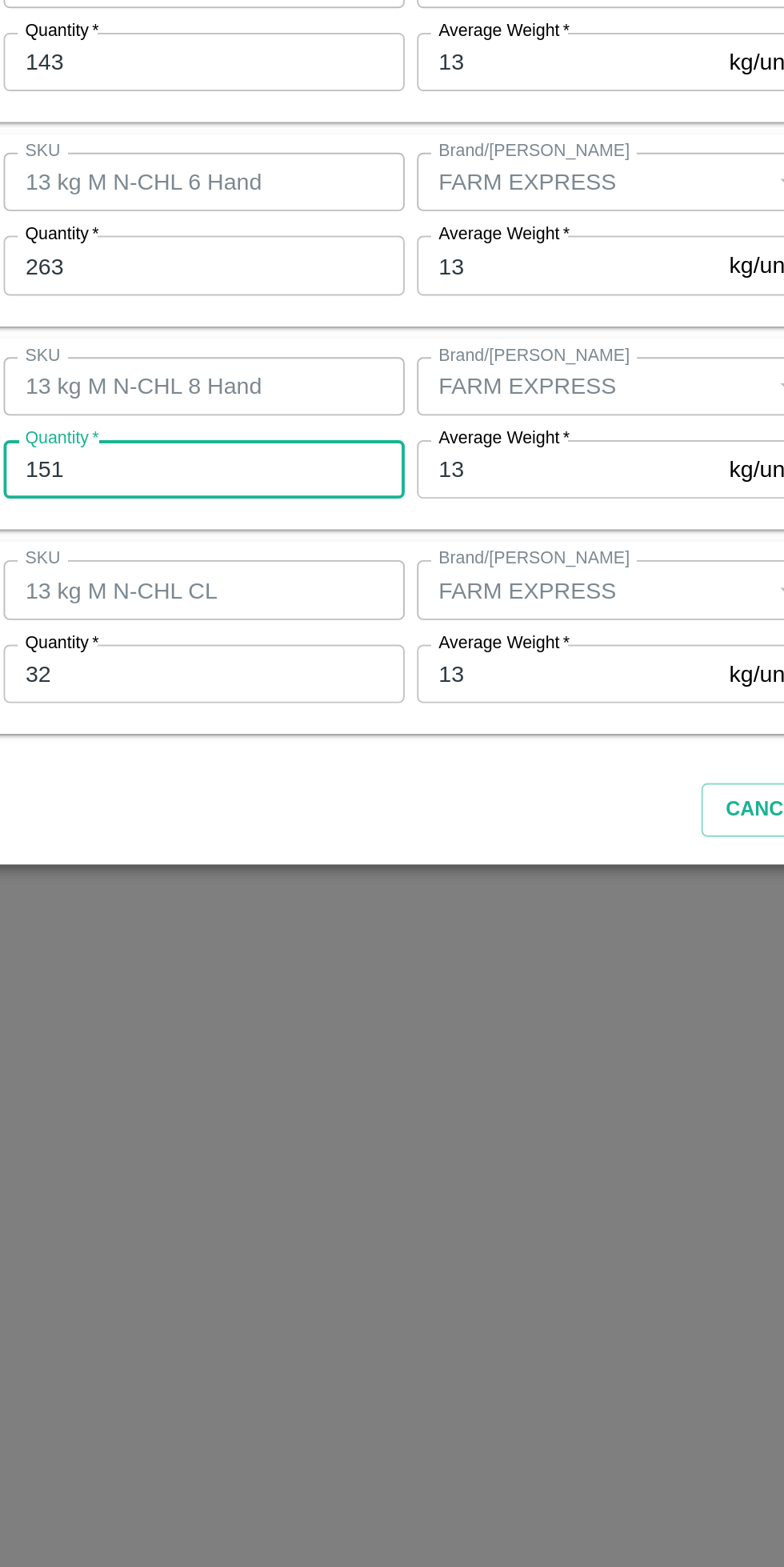
type input "151"
click at [330, 1026] on input "32" at bounding box center [362, 1026] width 209 height 31
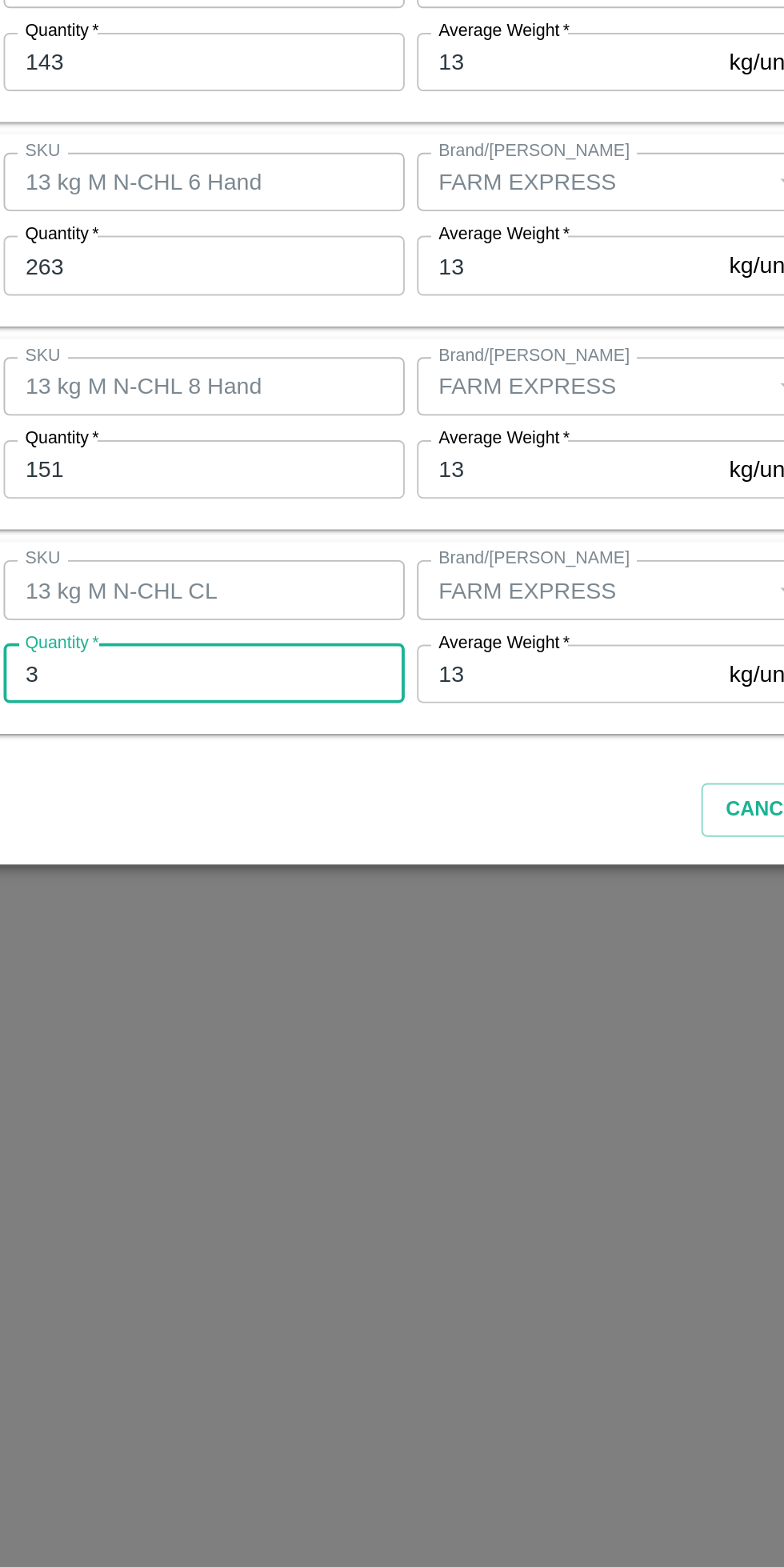
type input "32"
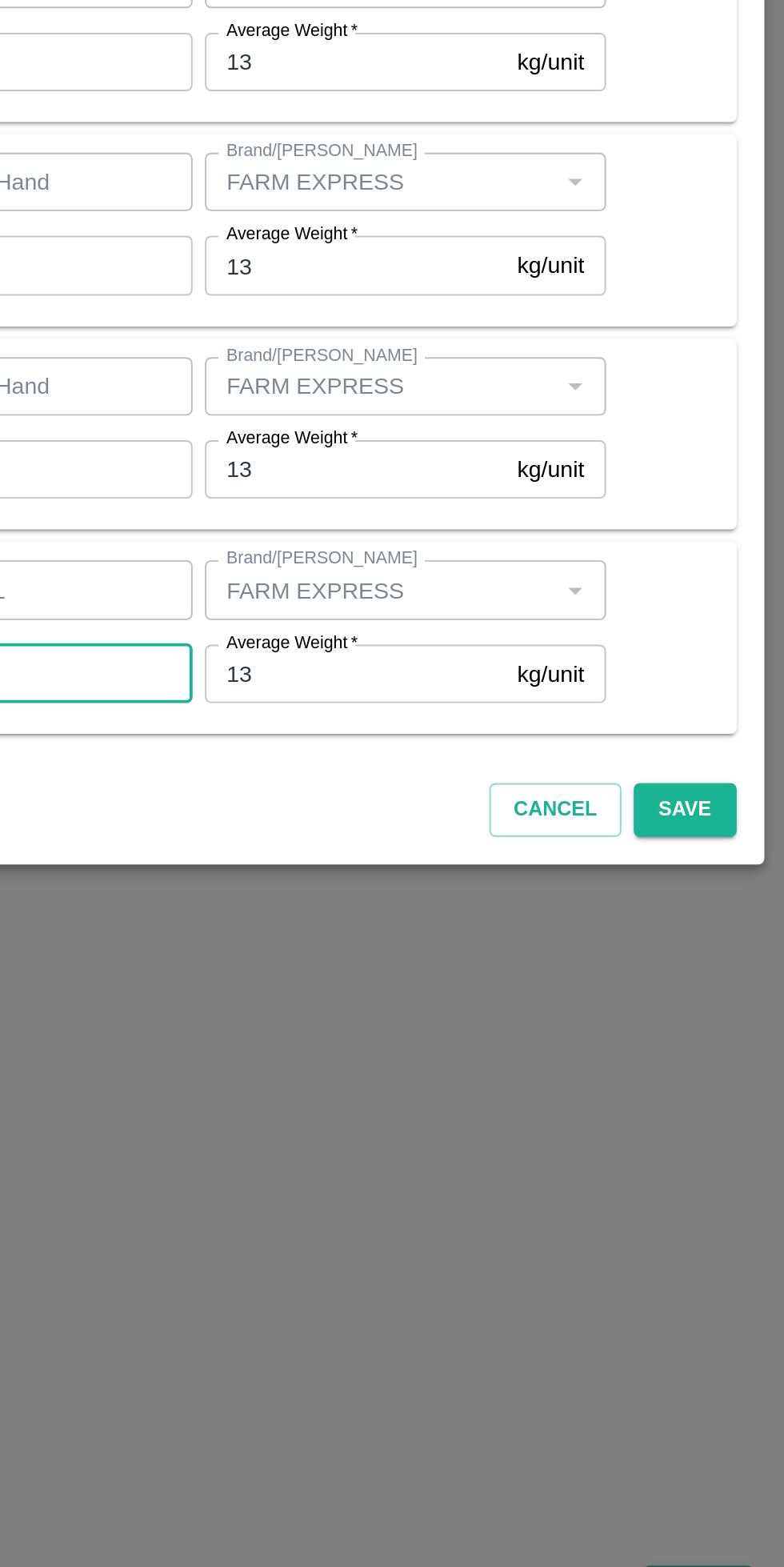
click at [737, 1095] on button "Save" at bounding box center [723, 1097] width 53 height 28
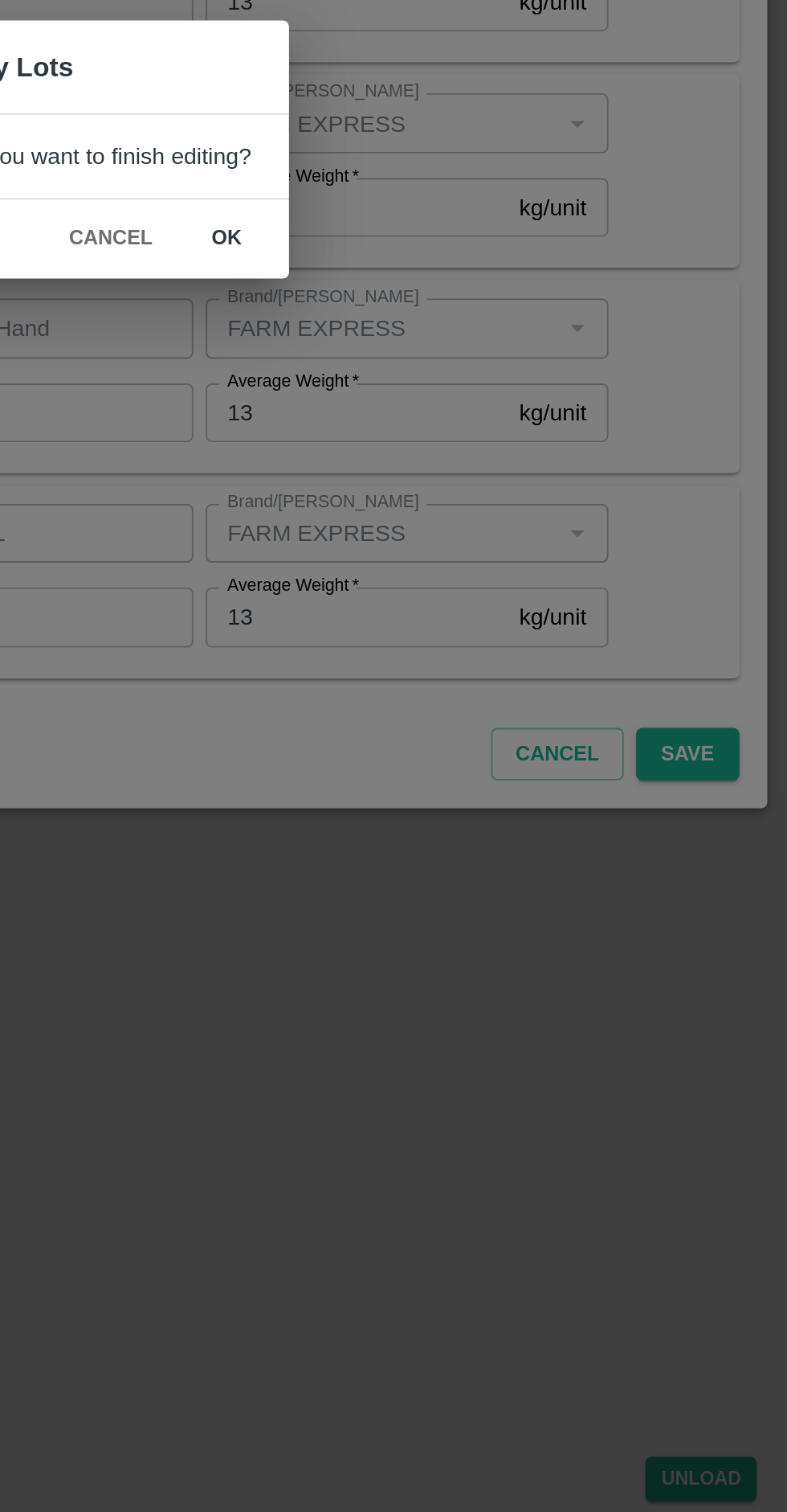
click at [489, 806] on button "ok" at bounding box center [487, 802] width 51 height 28
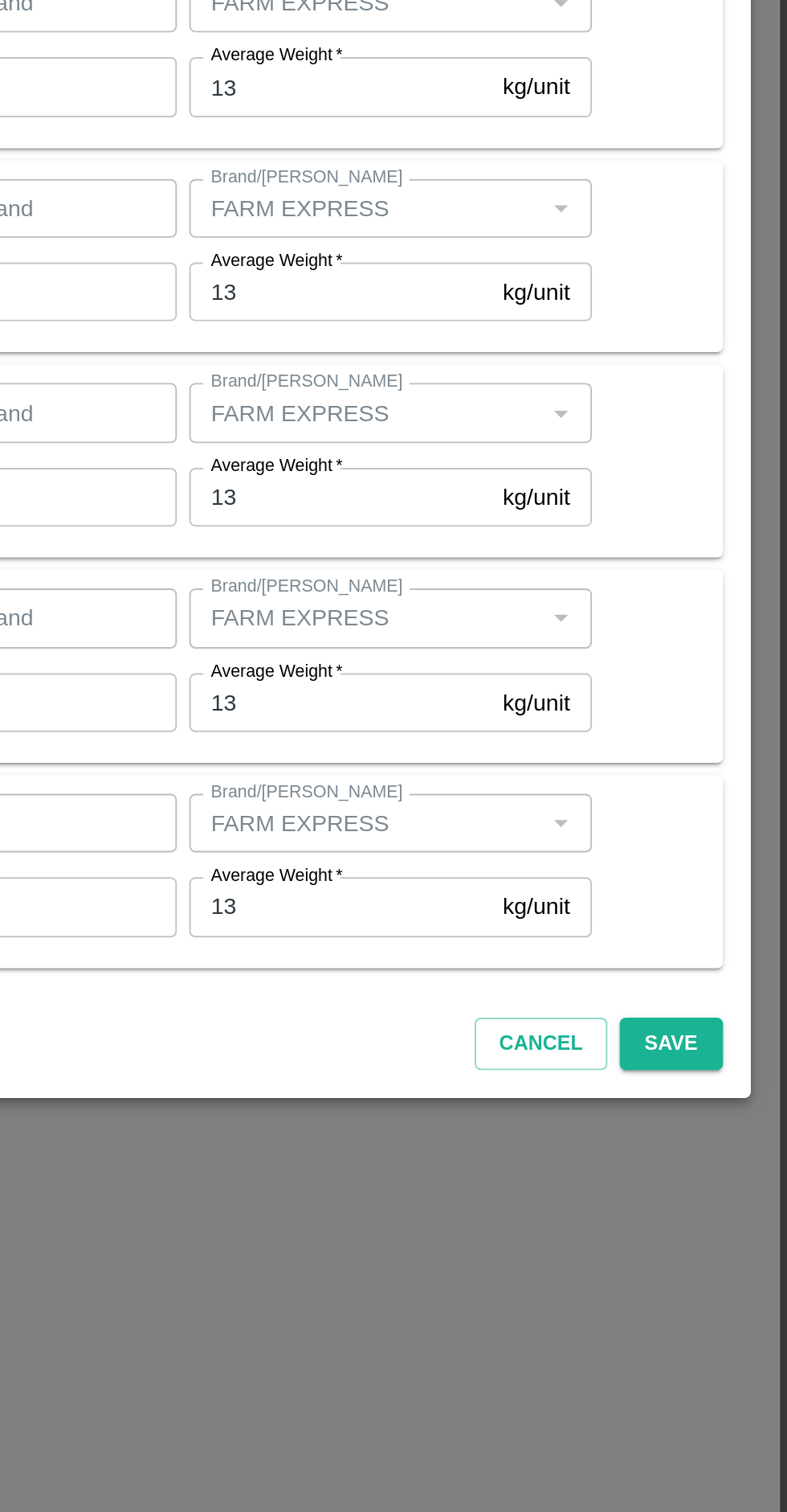
click at [731, 1085] on button "Save" at bounding box center [726, 1071] width 53 height 28
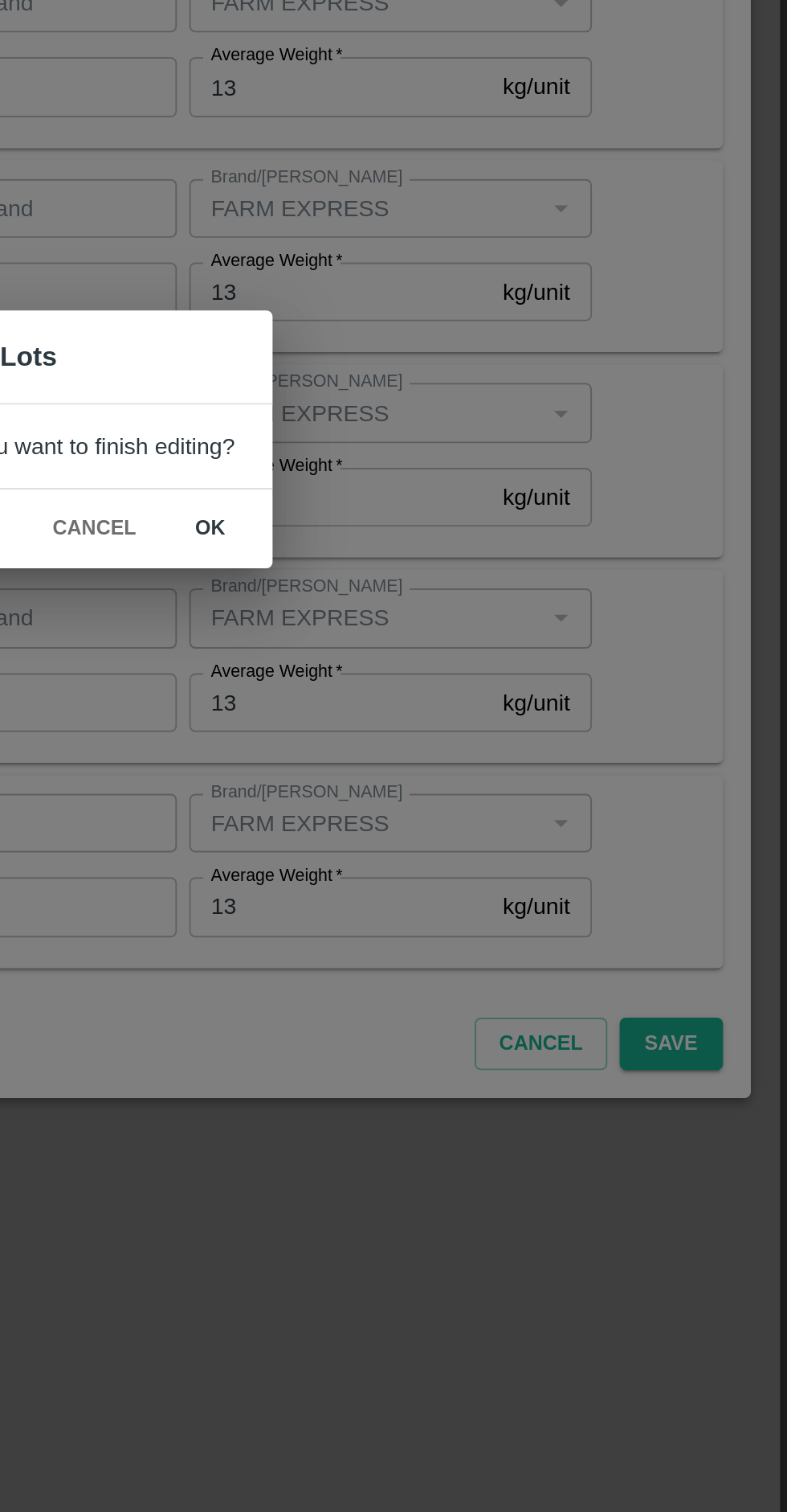
click at [474, 816] on button "ok" at bounding box center [487, 802] width 51 height 28
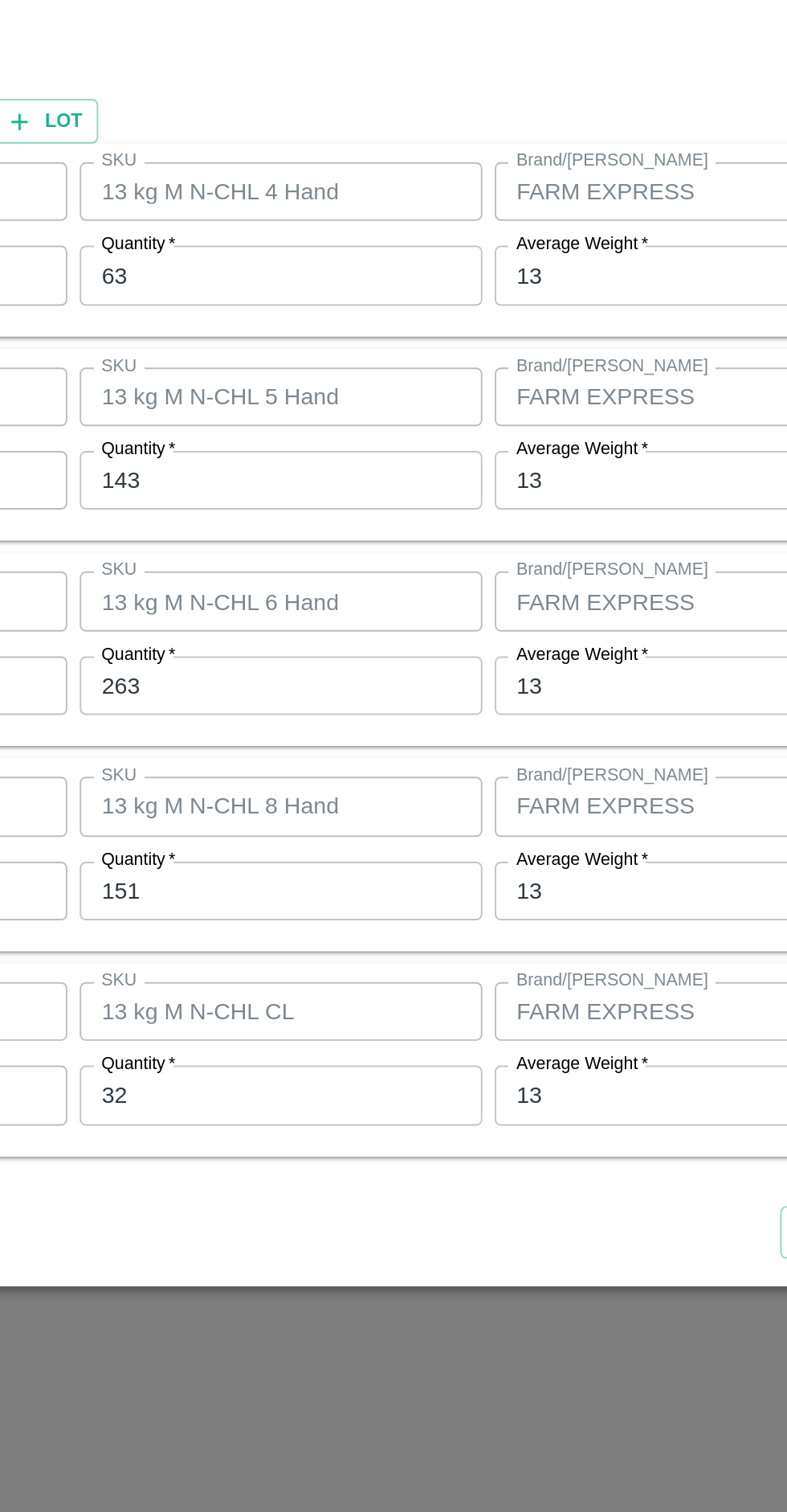
click at [437, 1147] on div at bounding box center [393, 756] width 787 height 1512
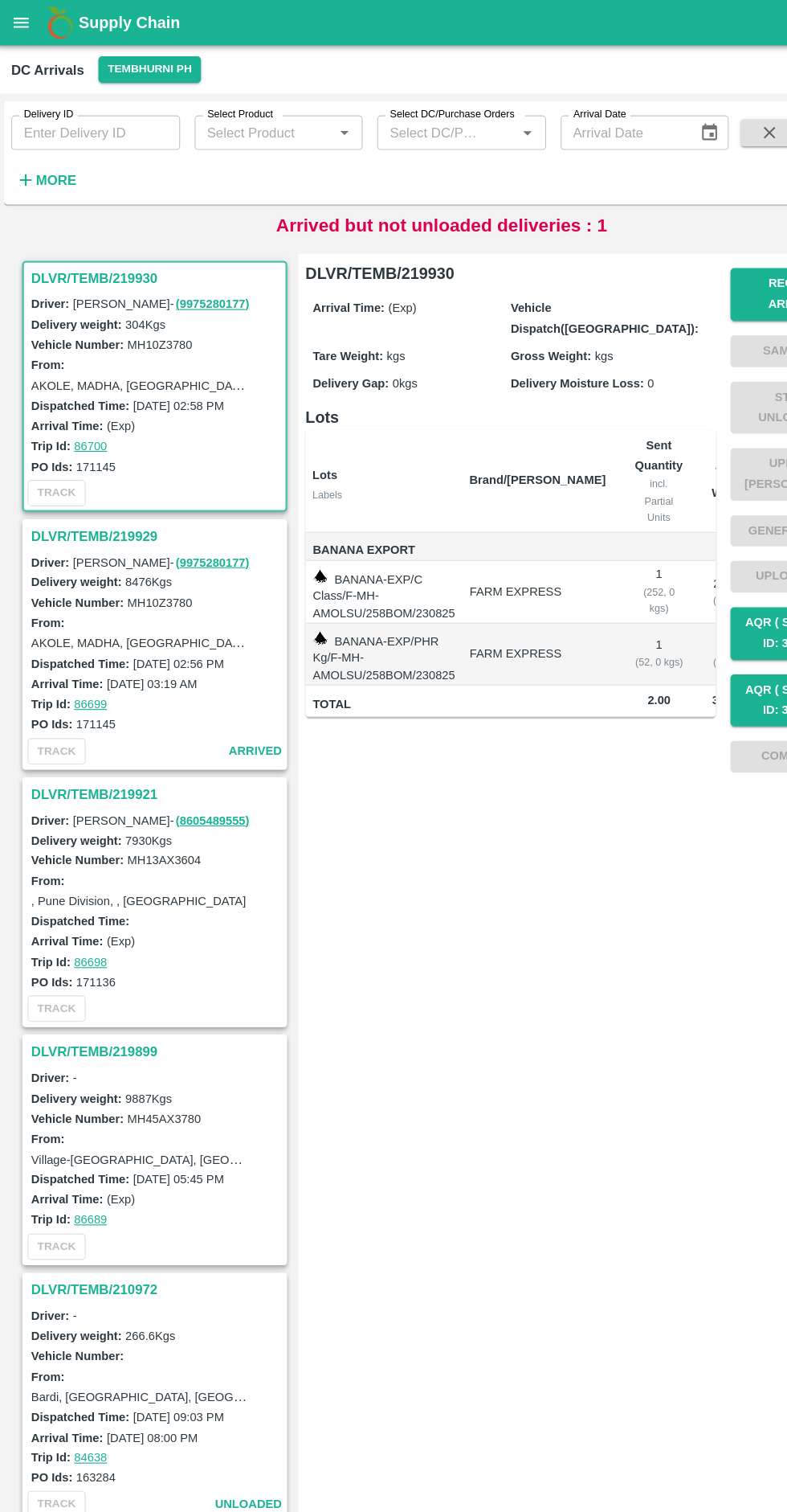
click at [94, 472] on h3 "DLVR/TEMB/219929" at bounding box center [142, 474] width 223 height 21
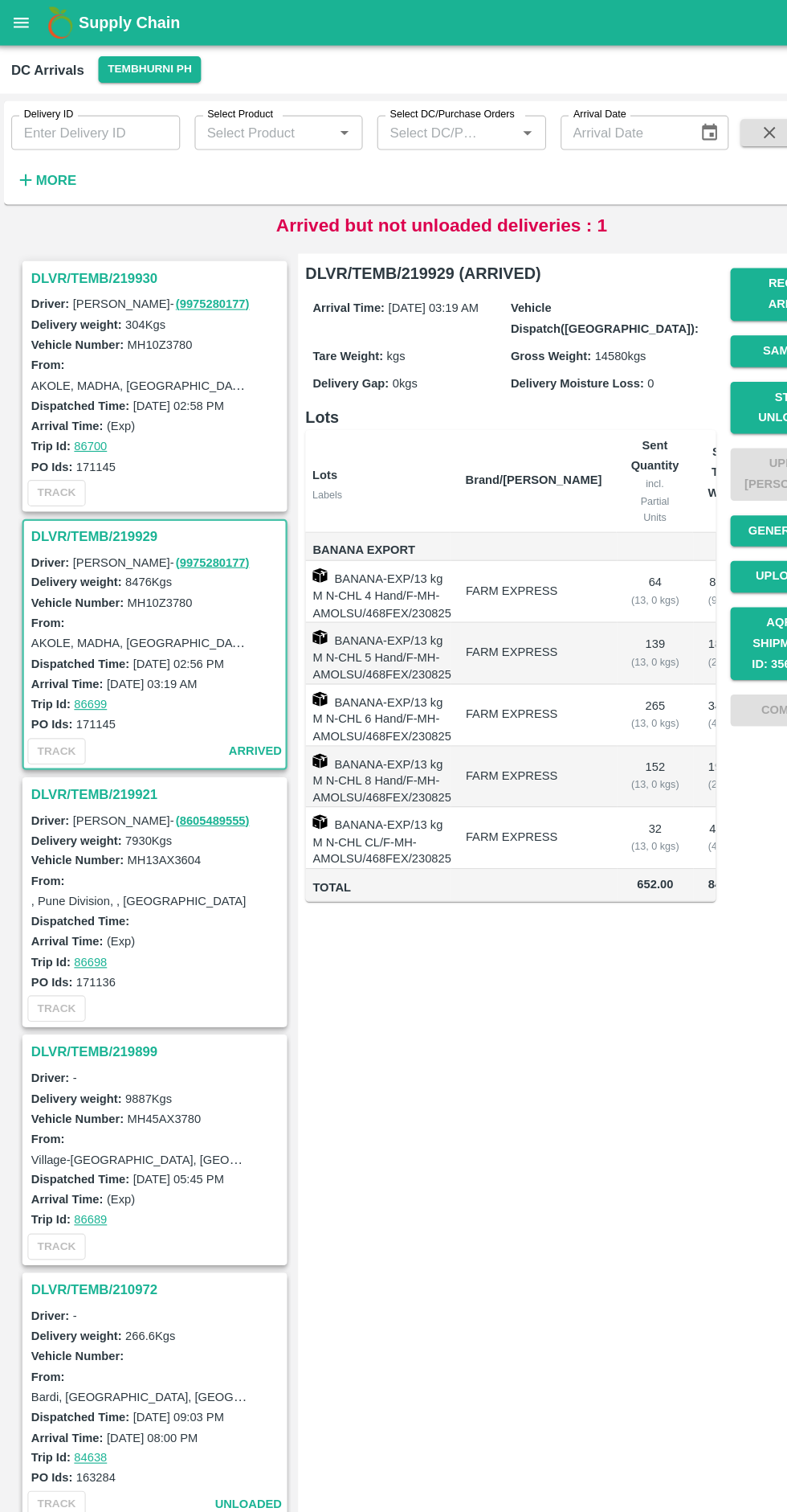
click at [82, 478] on h3 "DLVR/TEMB/219929" at bounding box center [142, 474] width 223 height 21
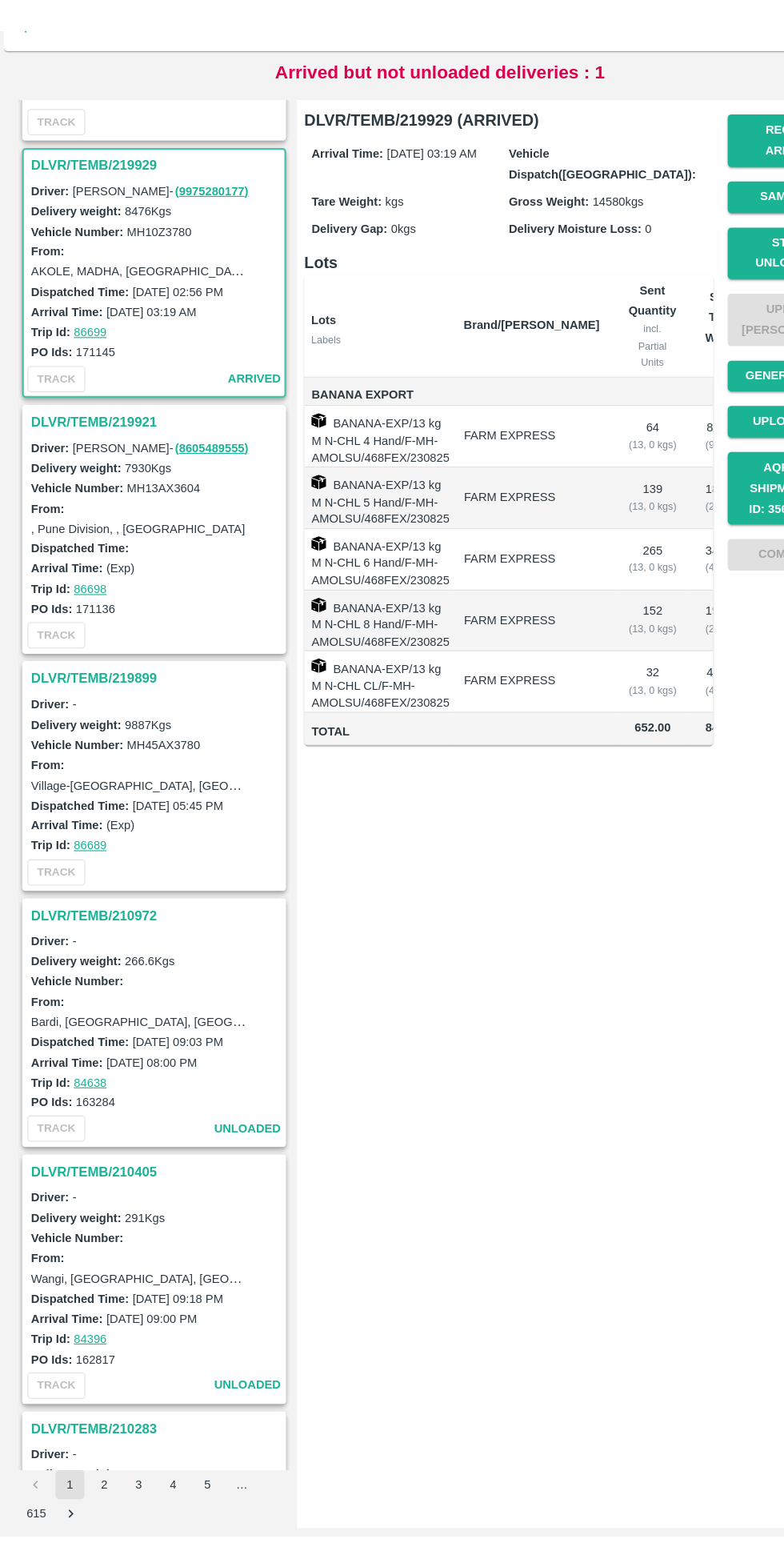
scroll to position [233, 0]
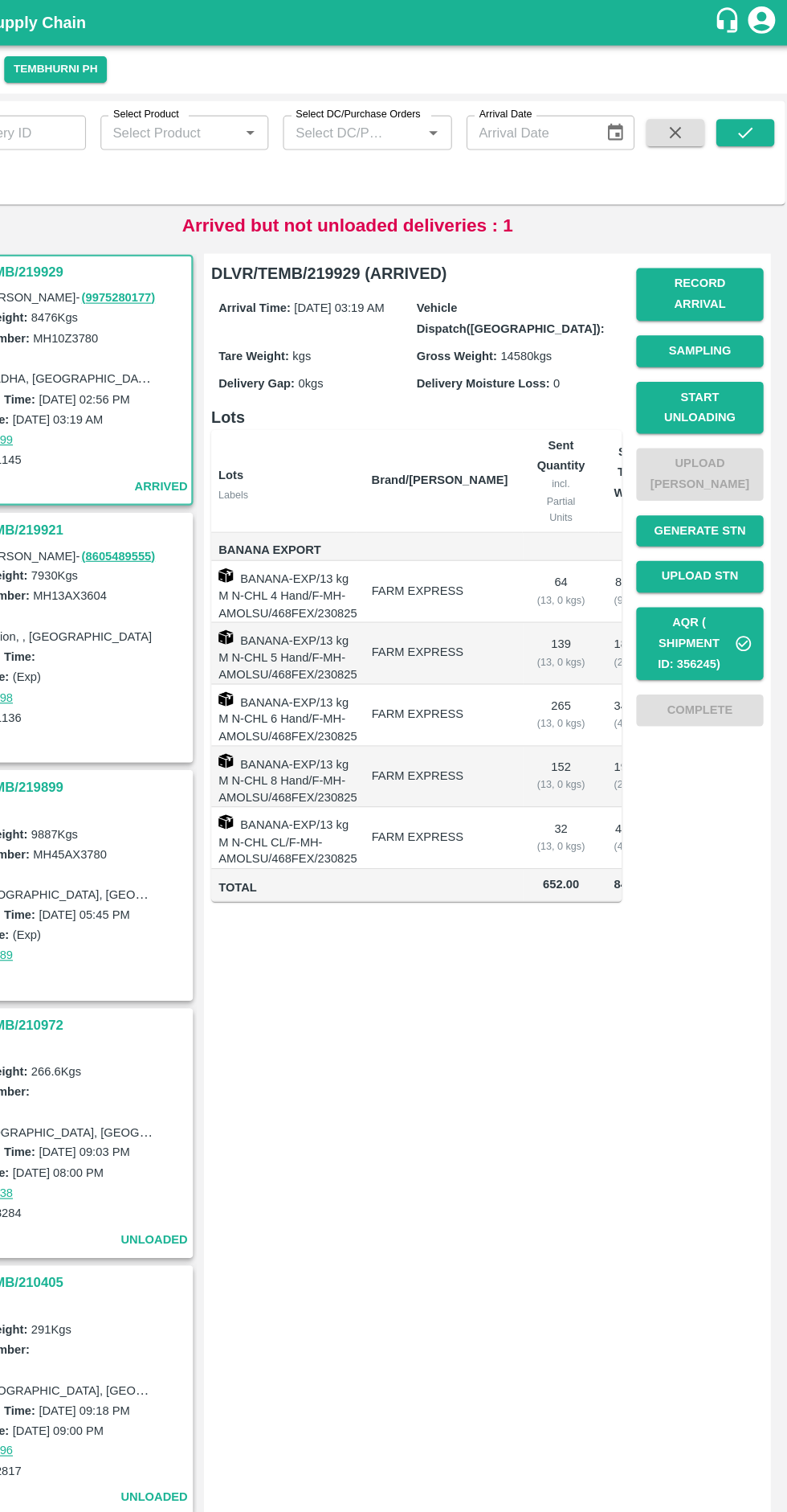
click at [721, 338] on button "Start Unloading" at bounding box center [705, 361] width 113 height 46
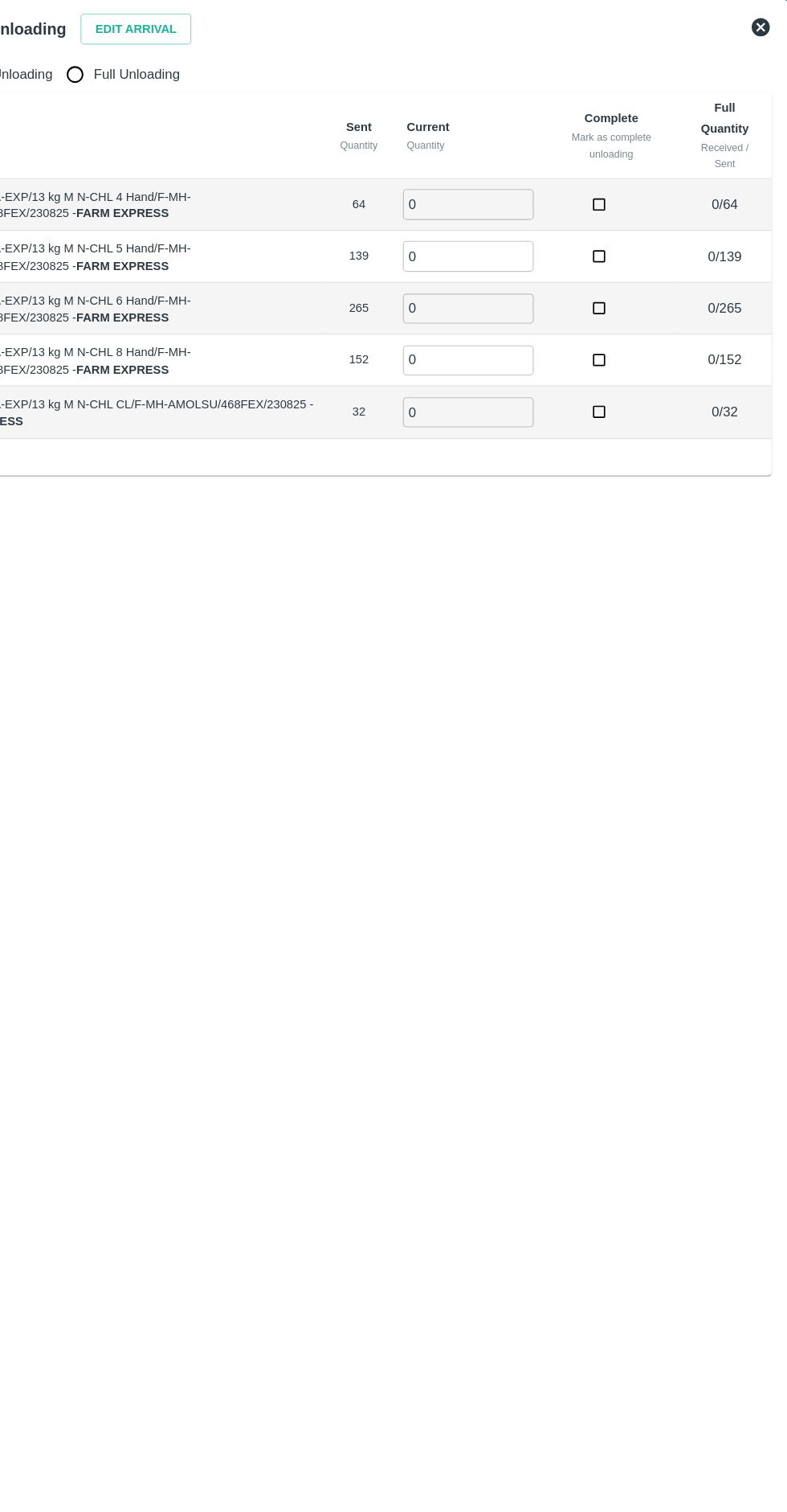
click at [476, 218] on input "0" at bounding box center [501, 218] width 116 height 26
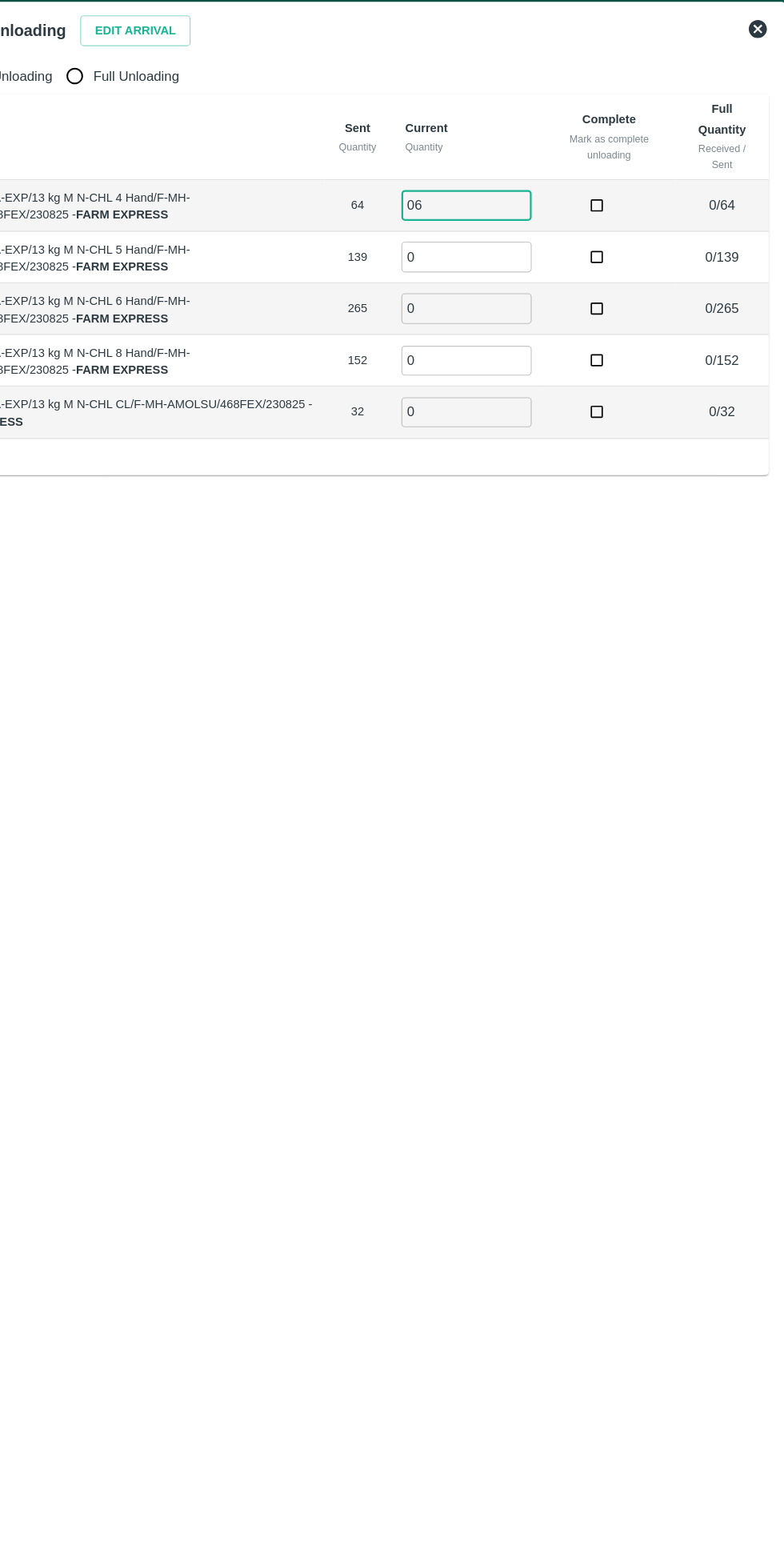
type input "0"
type input "63"
click at [490, 262] on input "0" at bounding box center [499, 265] width 115 height 26
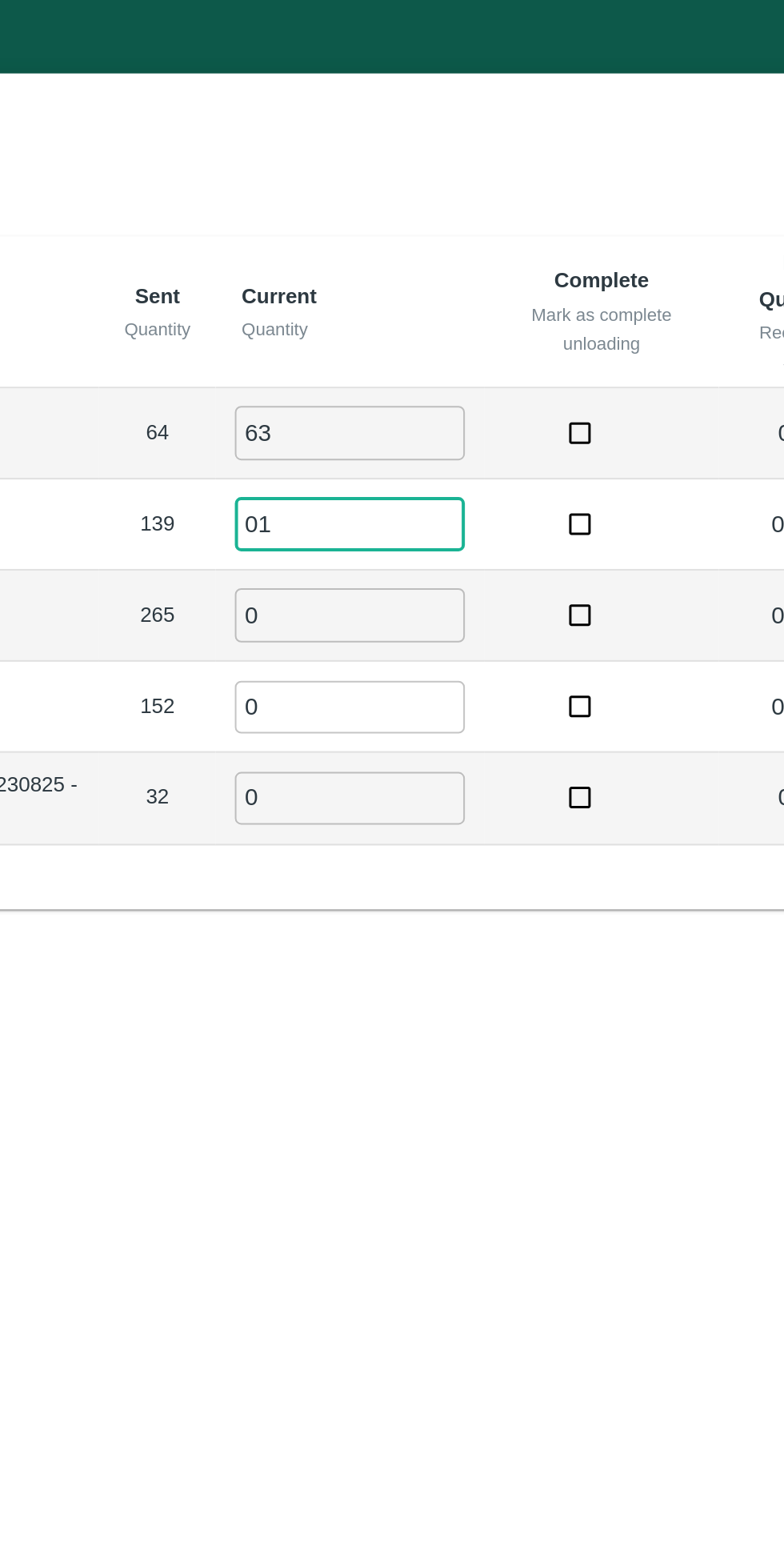
type input "0"
type input "143"
click at [491, 308] on input "0" at bounding box center [499, 310] width 115 height 26
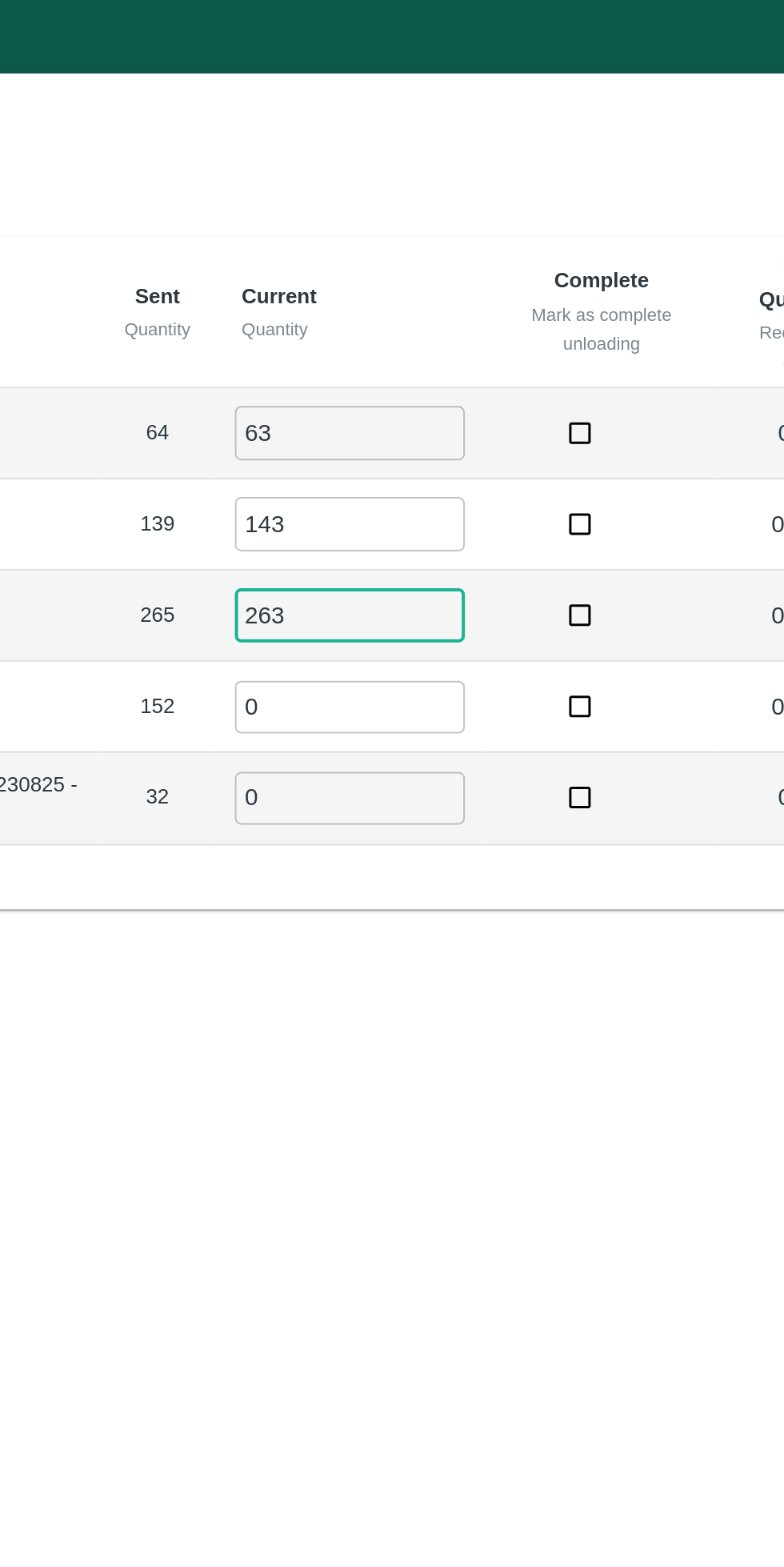
type input "263"
click at [499, 350] on input "0" at bounding box center [499, 356] width 115 height 26
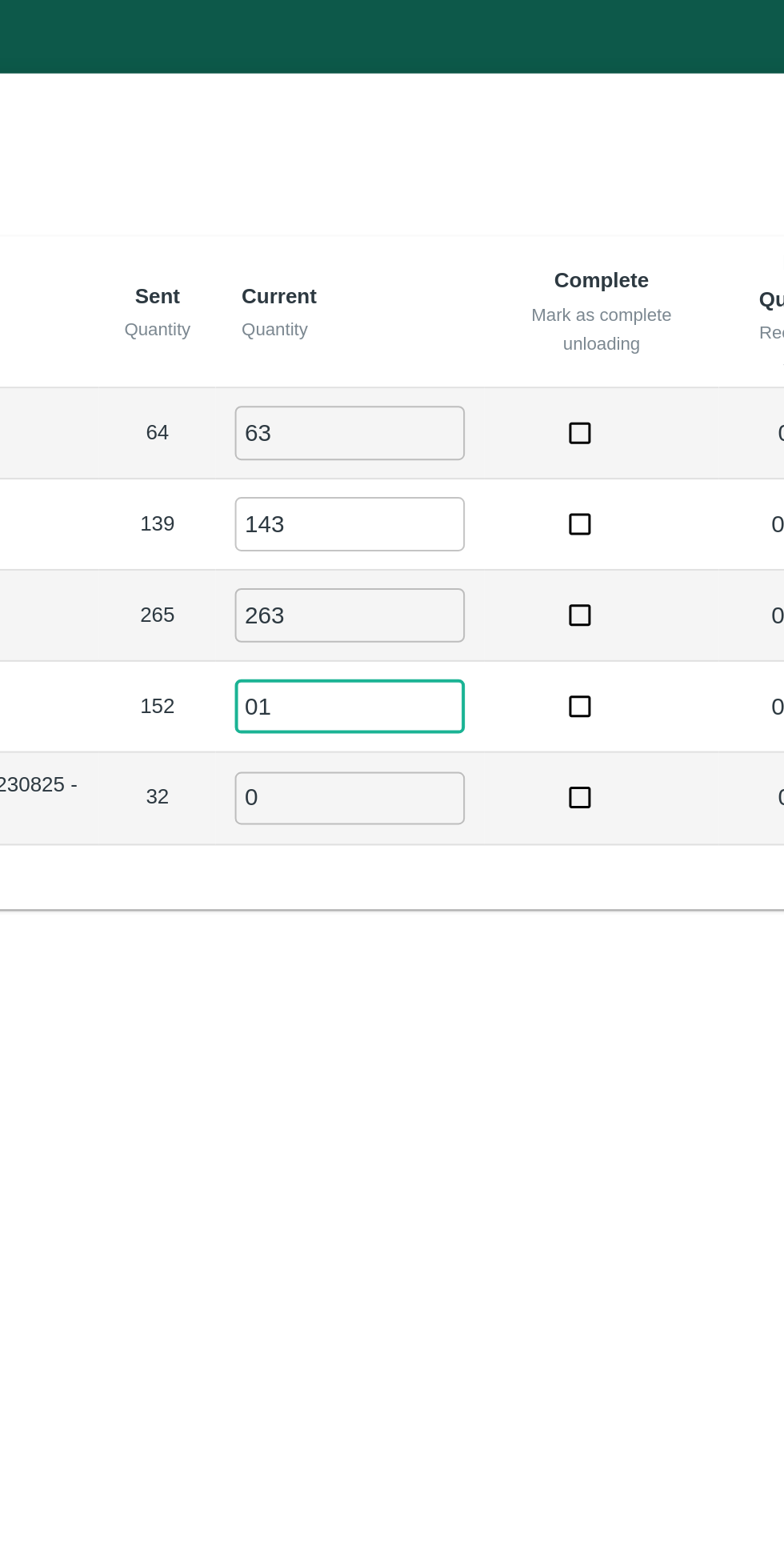
type input "0"
type input "151"
click at [487, 397] on input "0" at bounding box center [499, 402] width 115 height 26
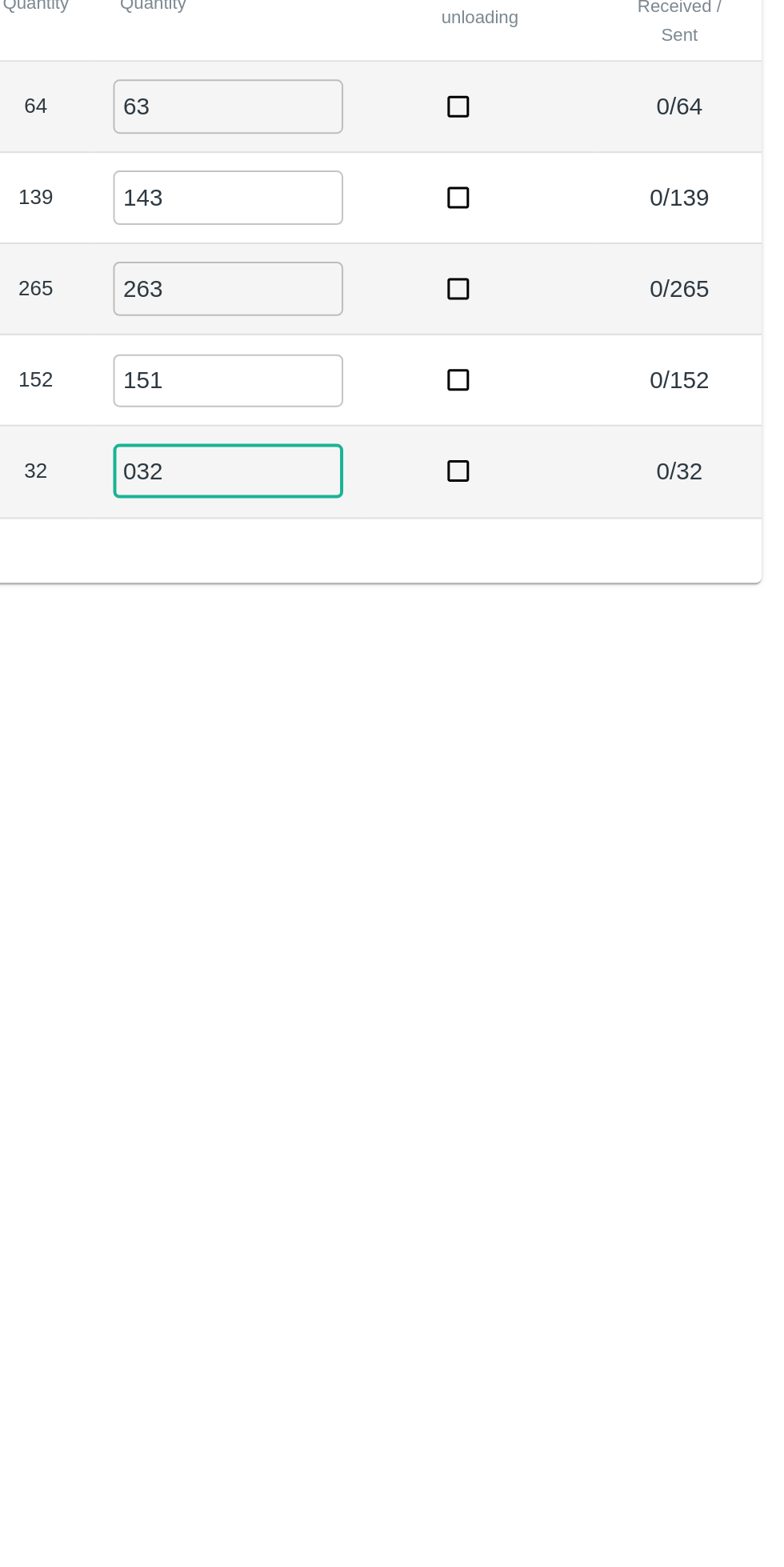
scroll to position [0, 0]
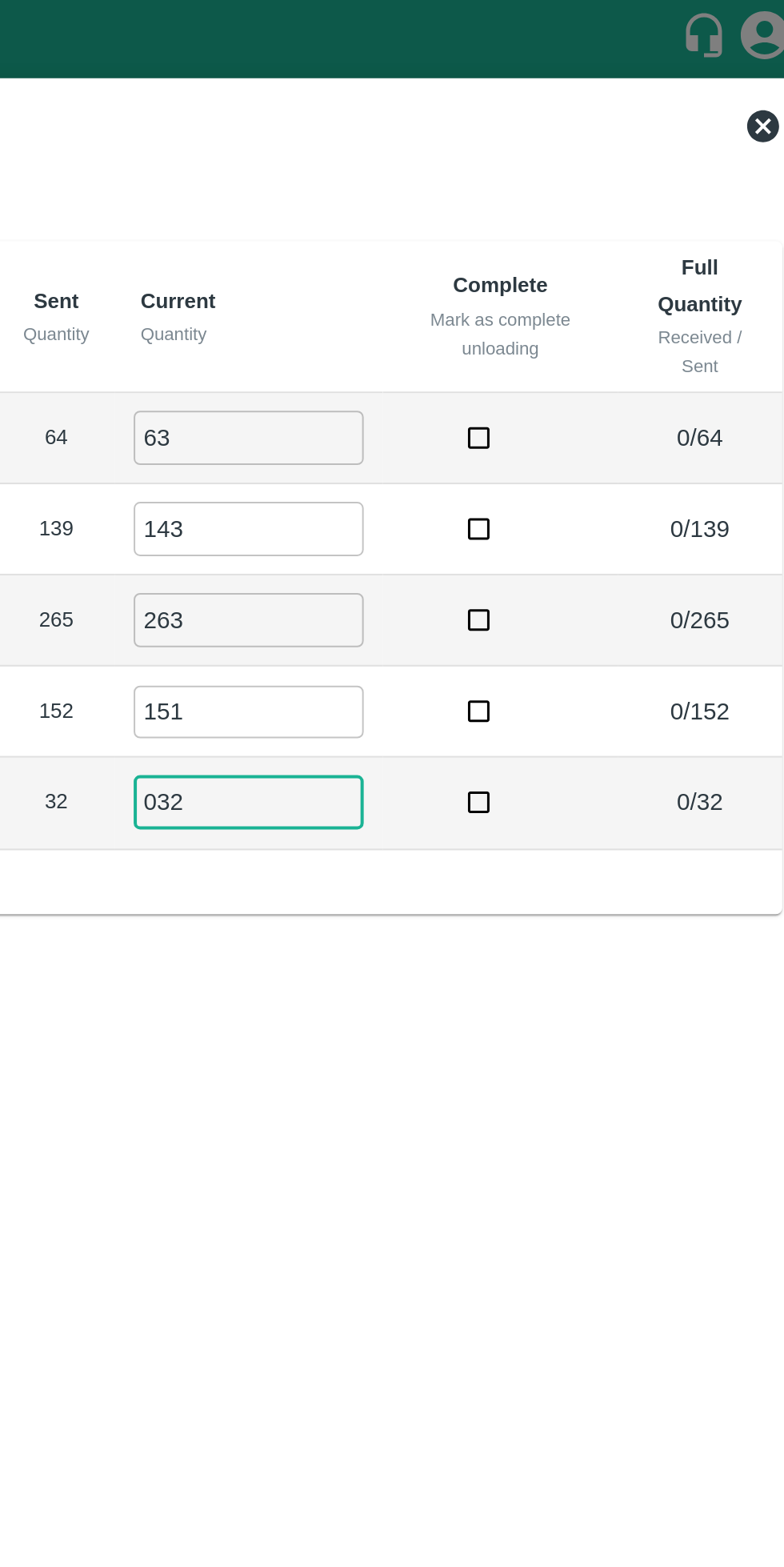
click at [448, 399] on input "032" at bounding box center [499, 402] width 115 height 26
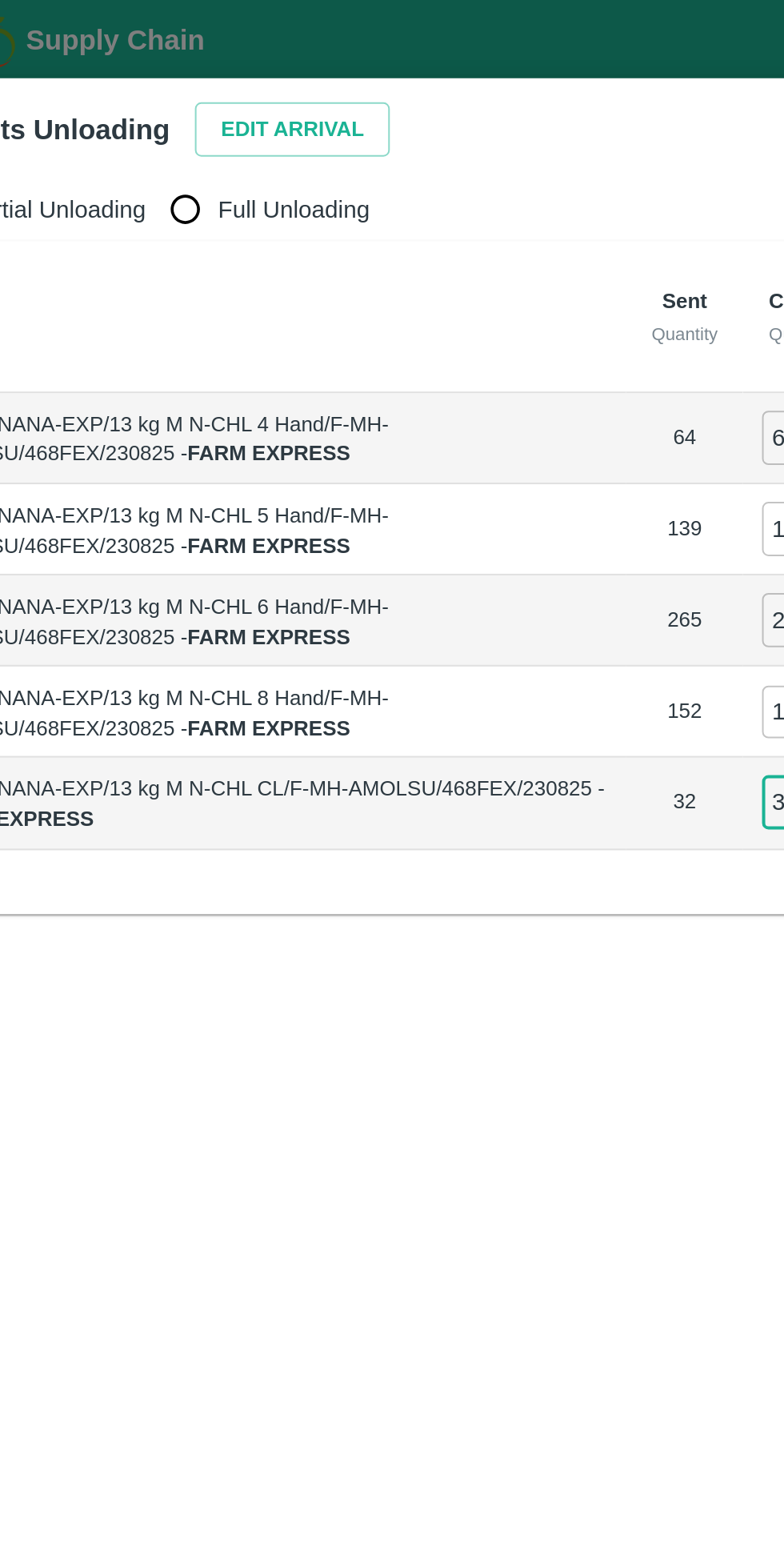
type input "32"
click at [197, 66] on button "Edit Arrival" at bounding box center [205, 65] width 97 height 28
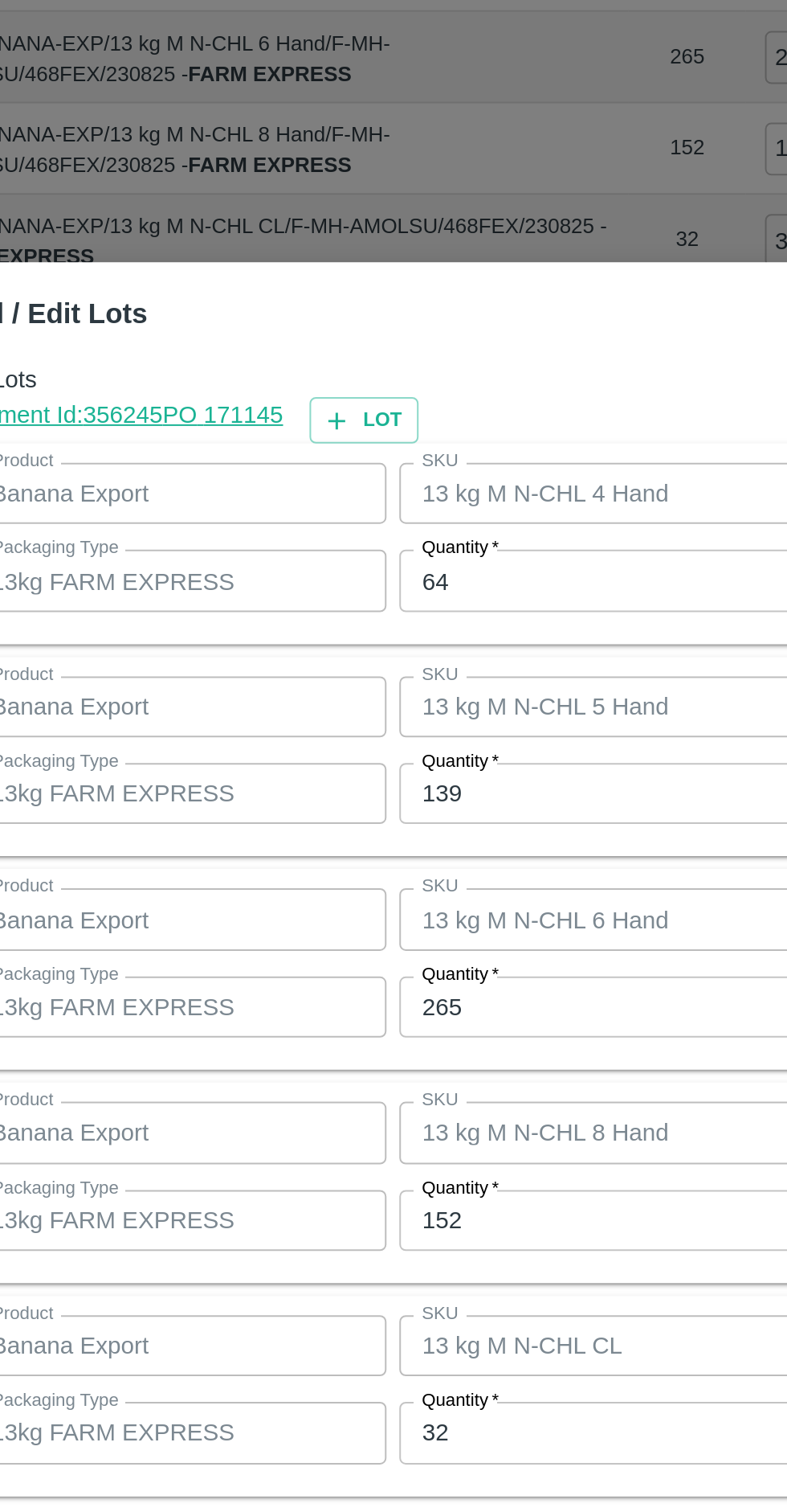
click at [313, 578] on input "64" at bounding box center [363, 572] width 209 height 31
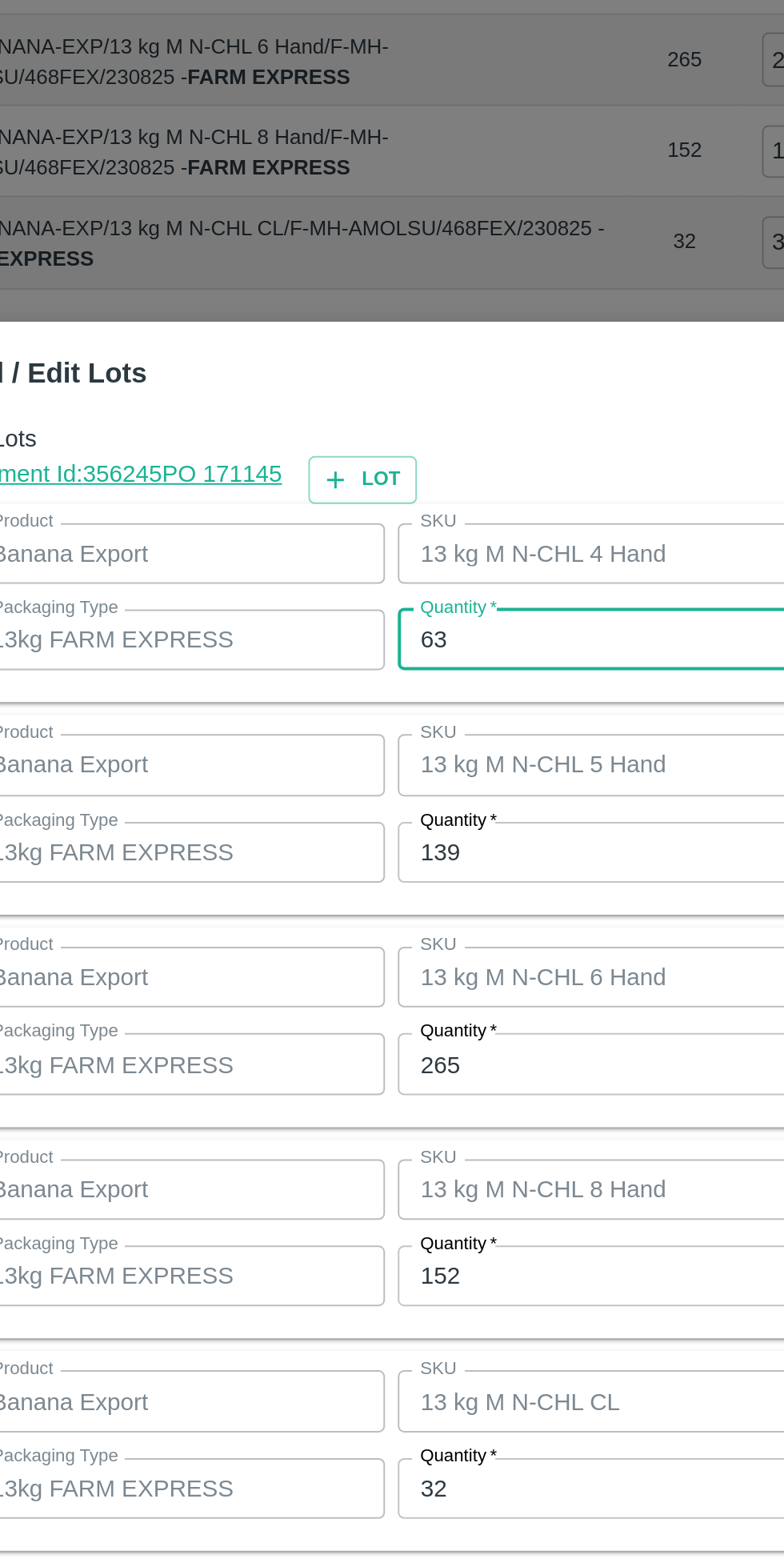
type input "63"
click at [317, 710] on input "139" at bounding box center [362, 708] width 209 height 31
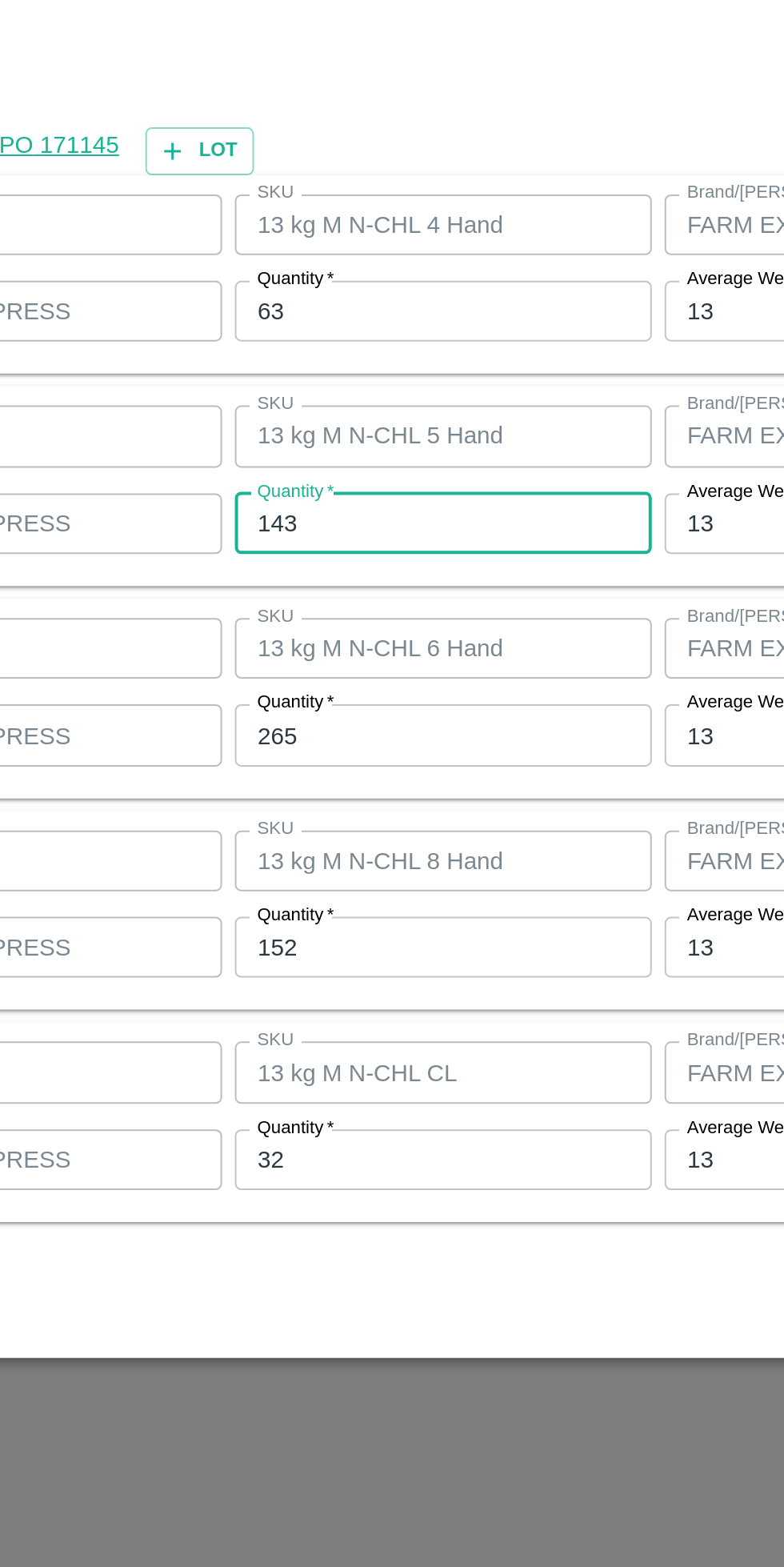
type input "143"
click at [346, 811] on input "265" at bounding box center [362, 813] width 209 height 31
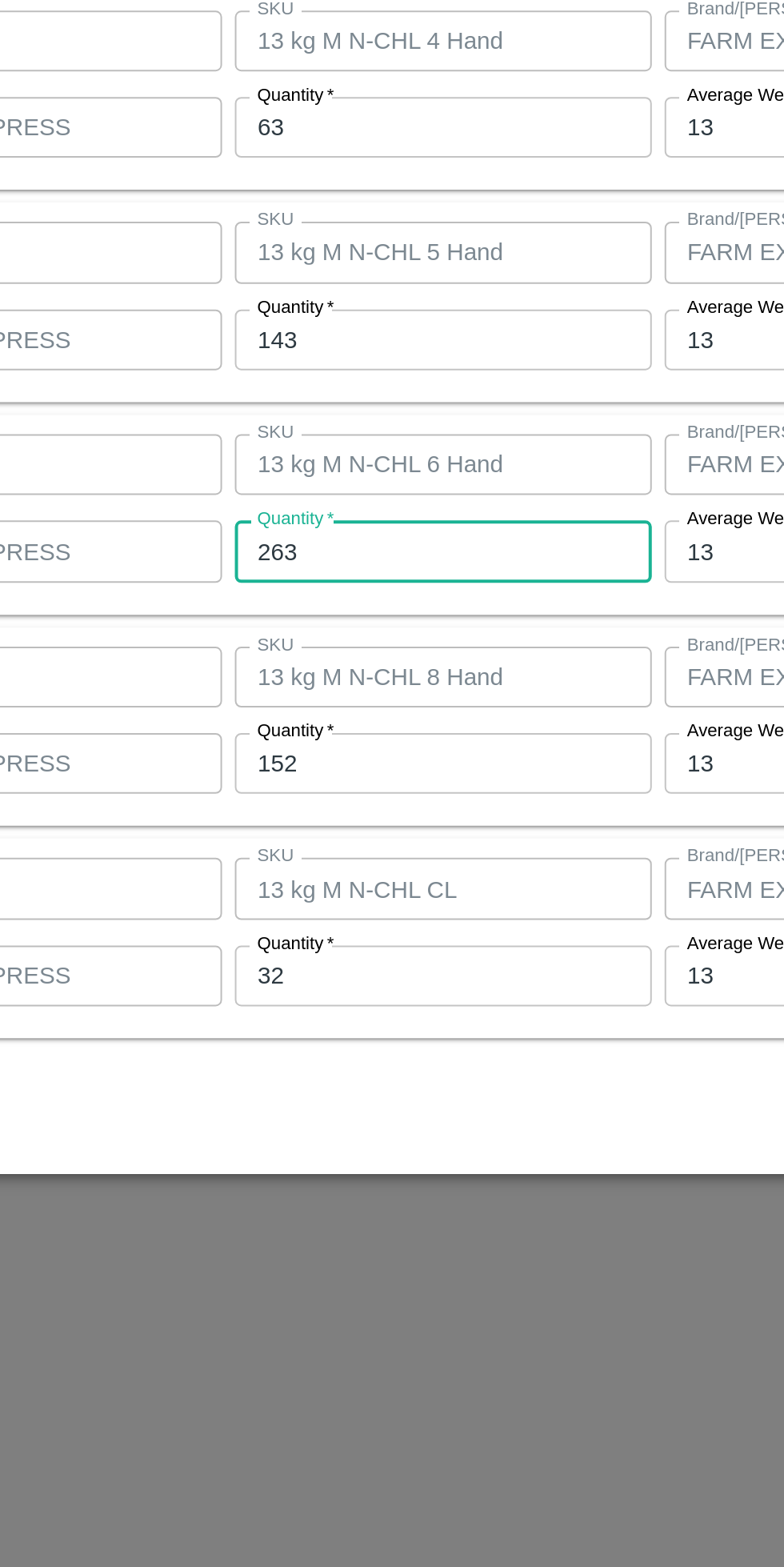
type input "263"
click at [342, 923] on input "152" at bounding box center [362, 920] width 209 height 31
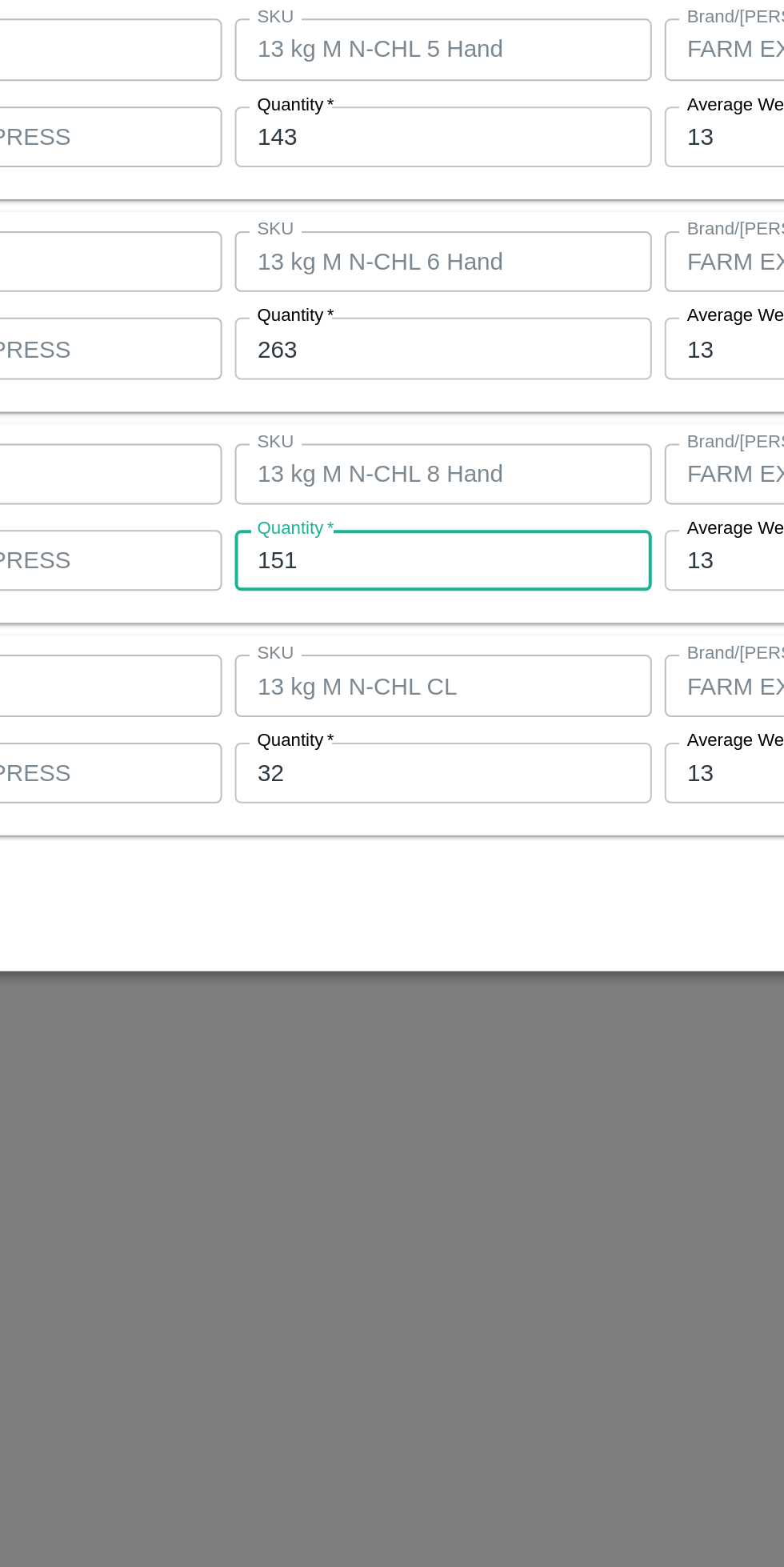
type input "151"
click at [354, 1028] on input "32" at bounding box center [362, 1026] width 209 height 31
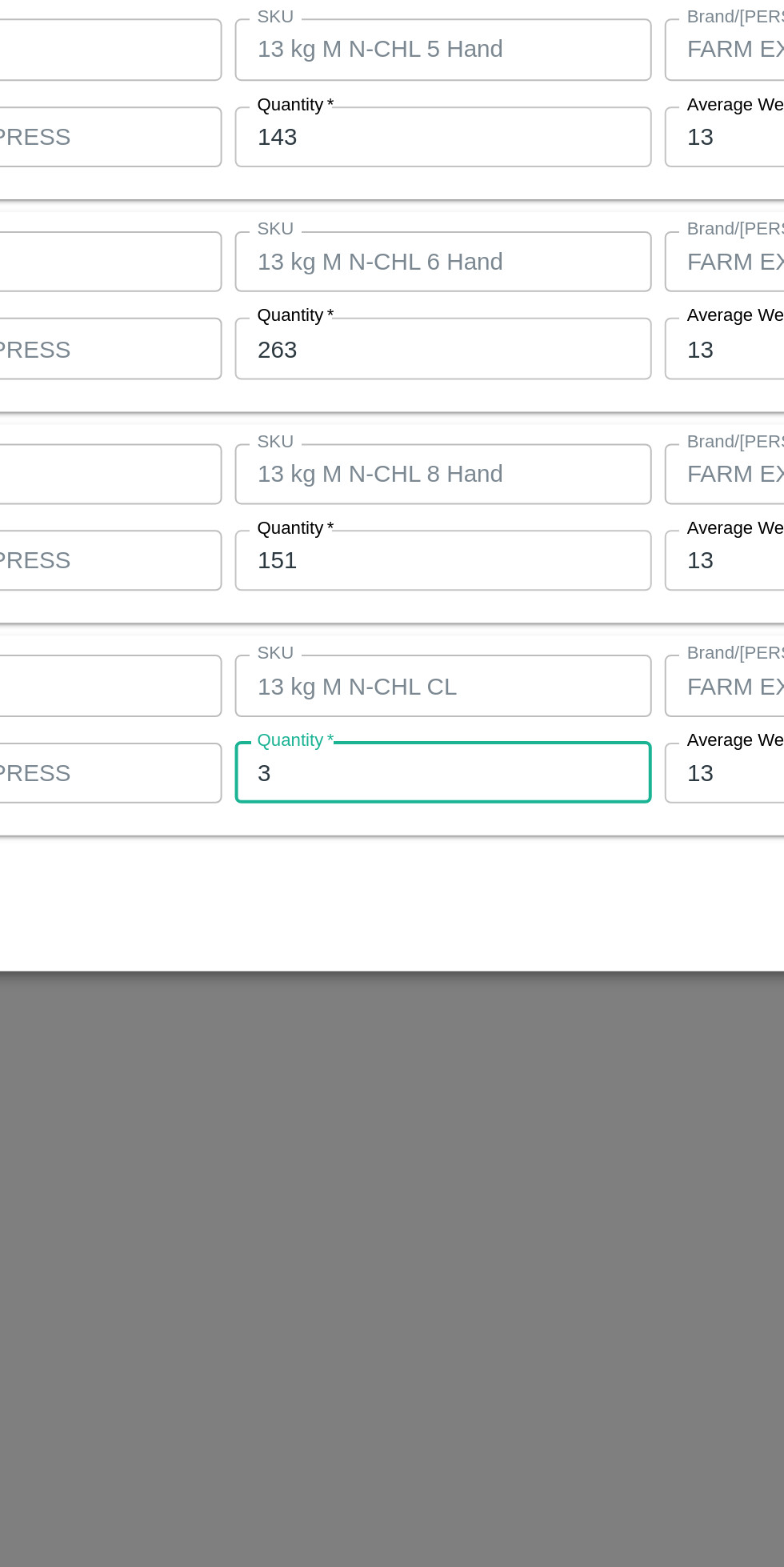
type input "32"
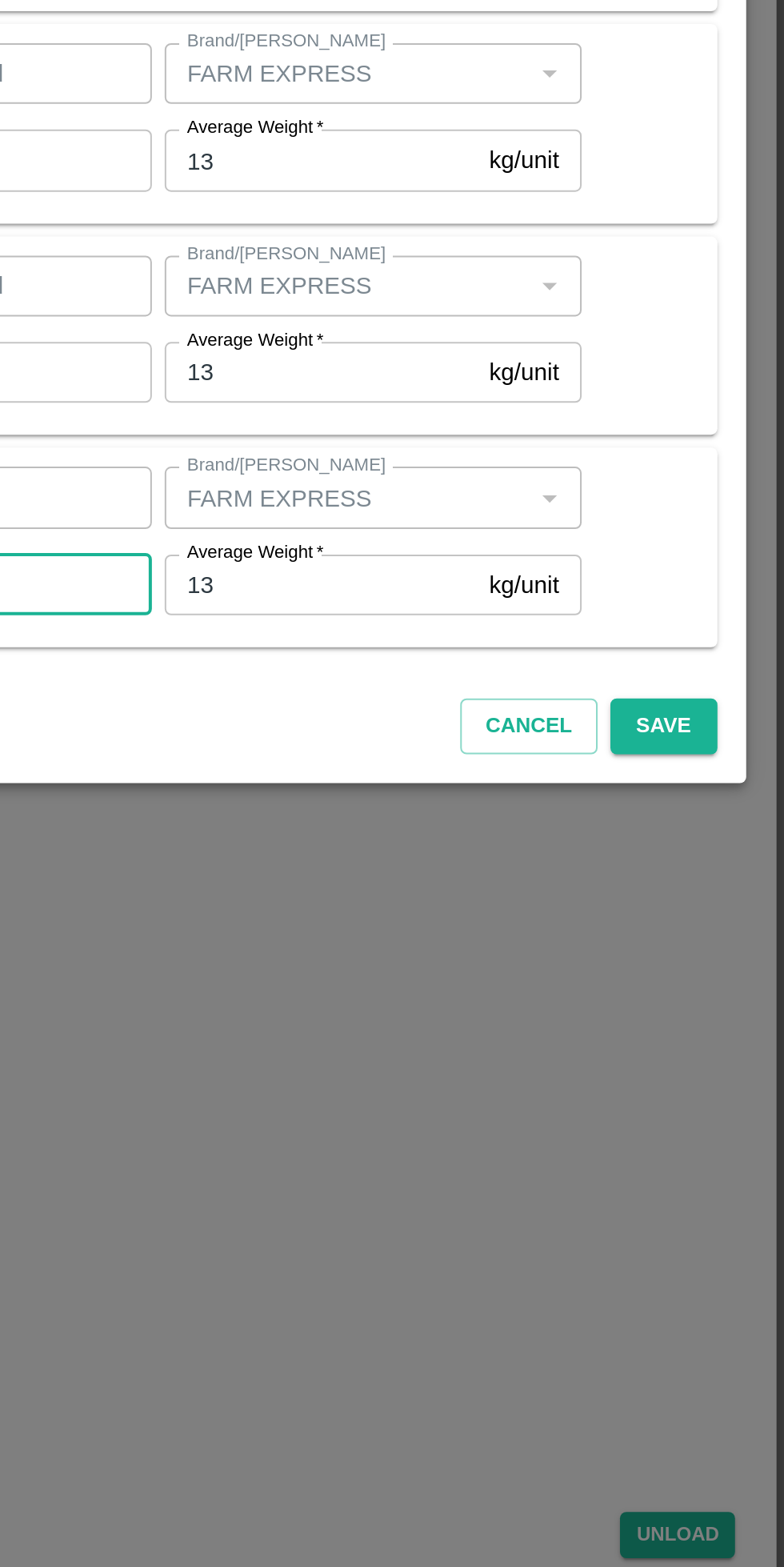
click at [730, 1102] on button "Save" at bounding box center [723, 1097] width 53 height 28
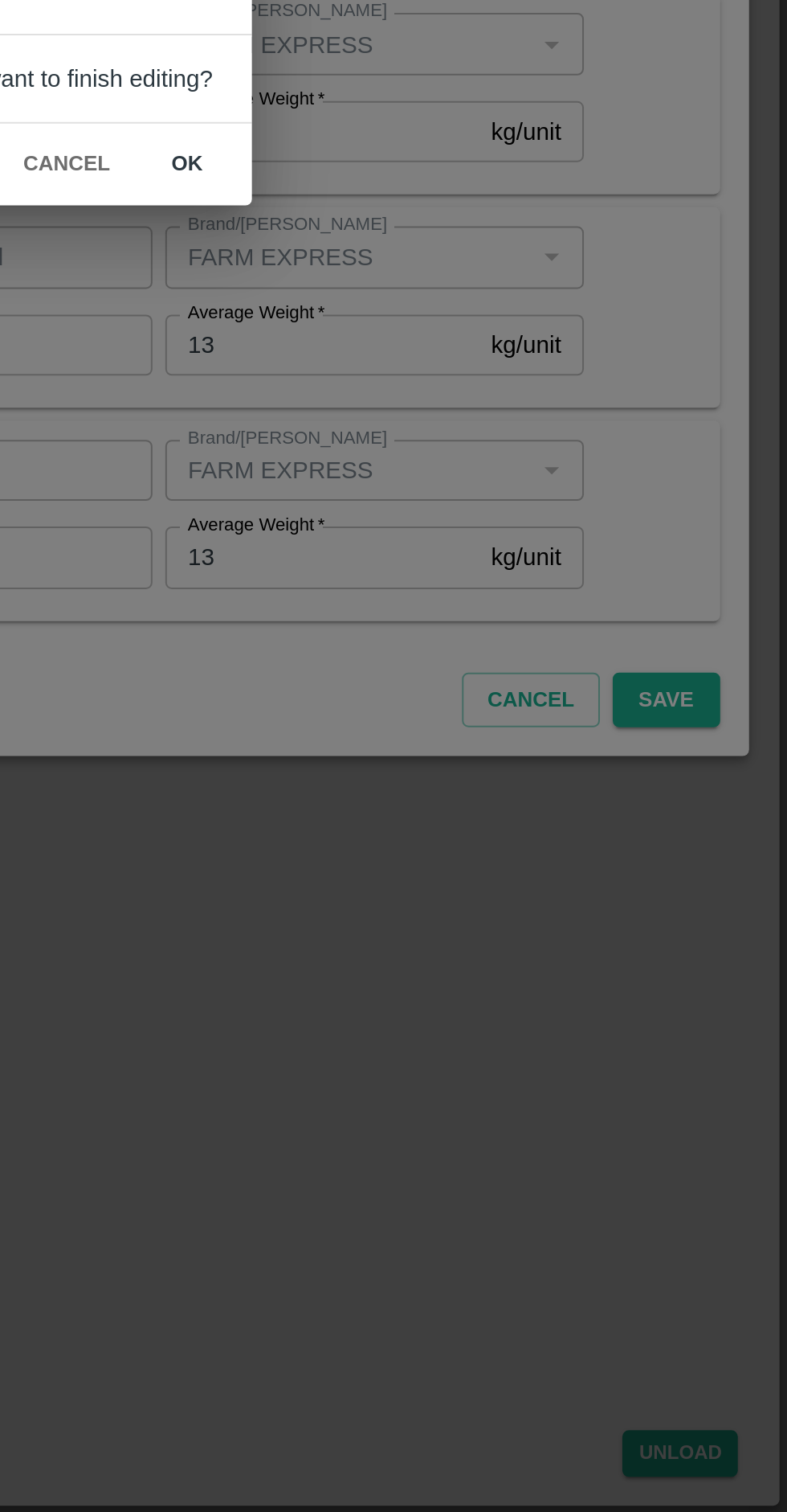
click at [483, 794] on button "ok" at bounding box center [487, 802] width 51 height 28
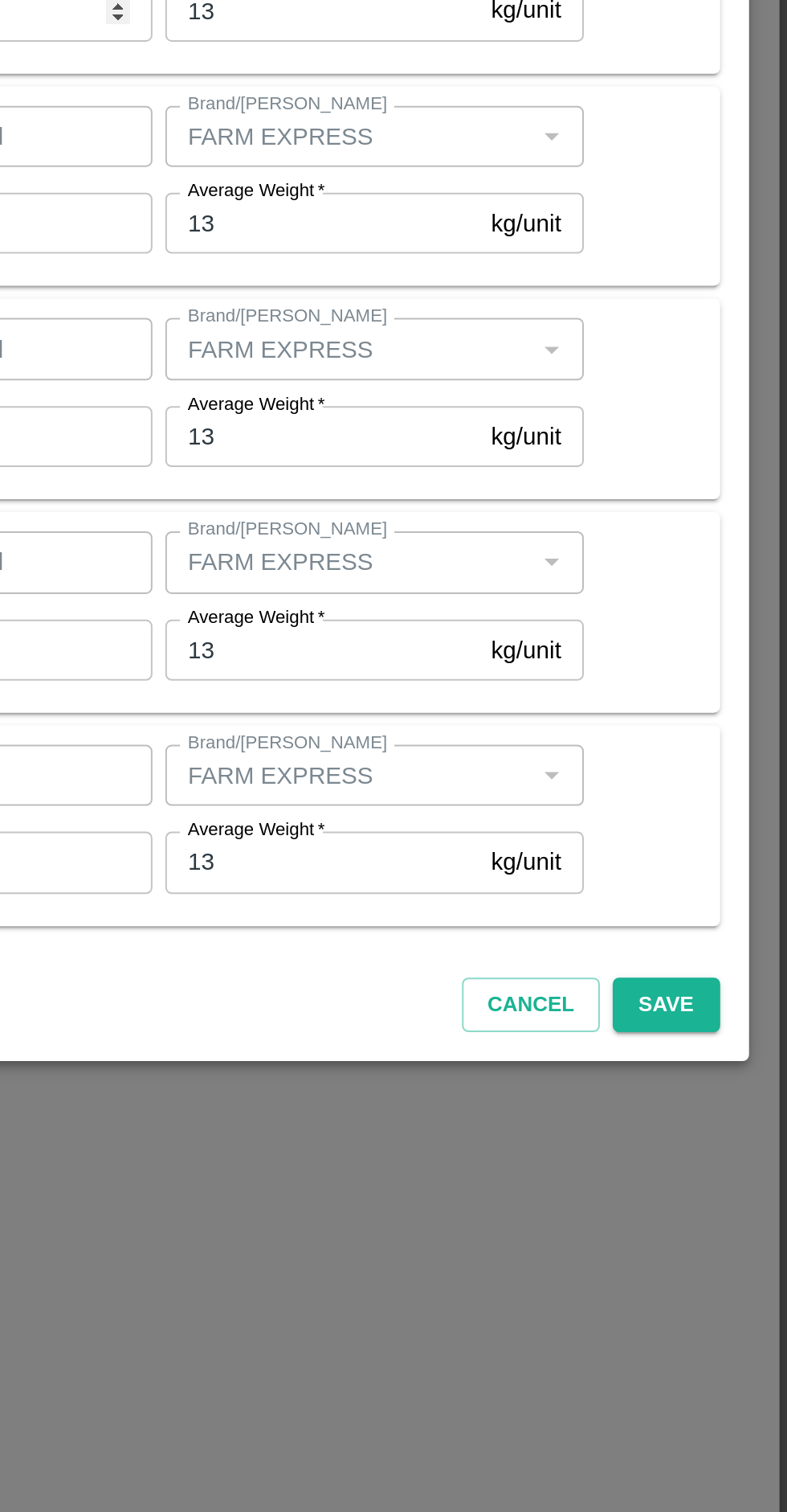
click at [741, 1073] on button "Save" at bounding box center [726, 1071] width 53 height 28
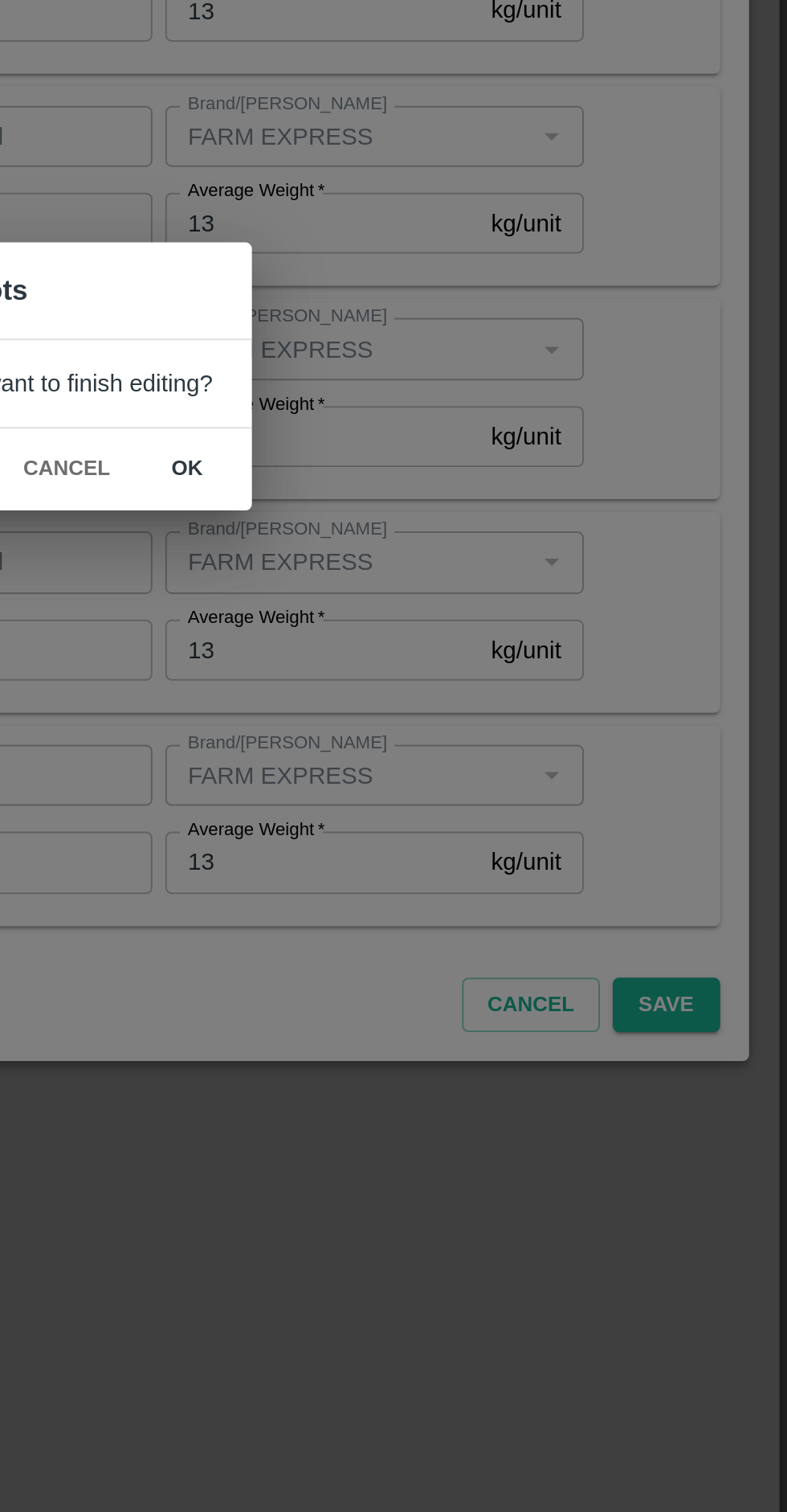
click at [494, 802] on button "ok" at bounding box center [487, 802] width 51 height 28
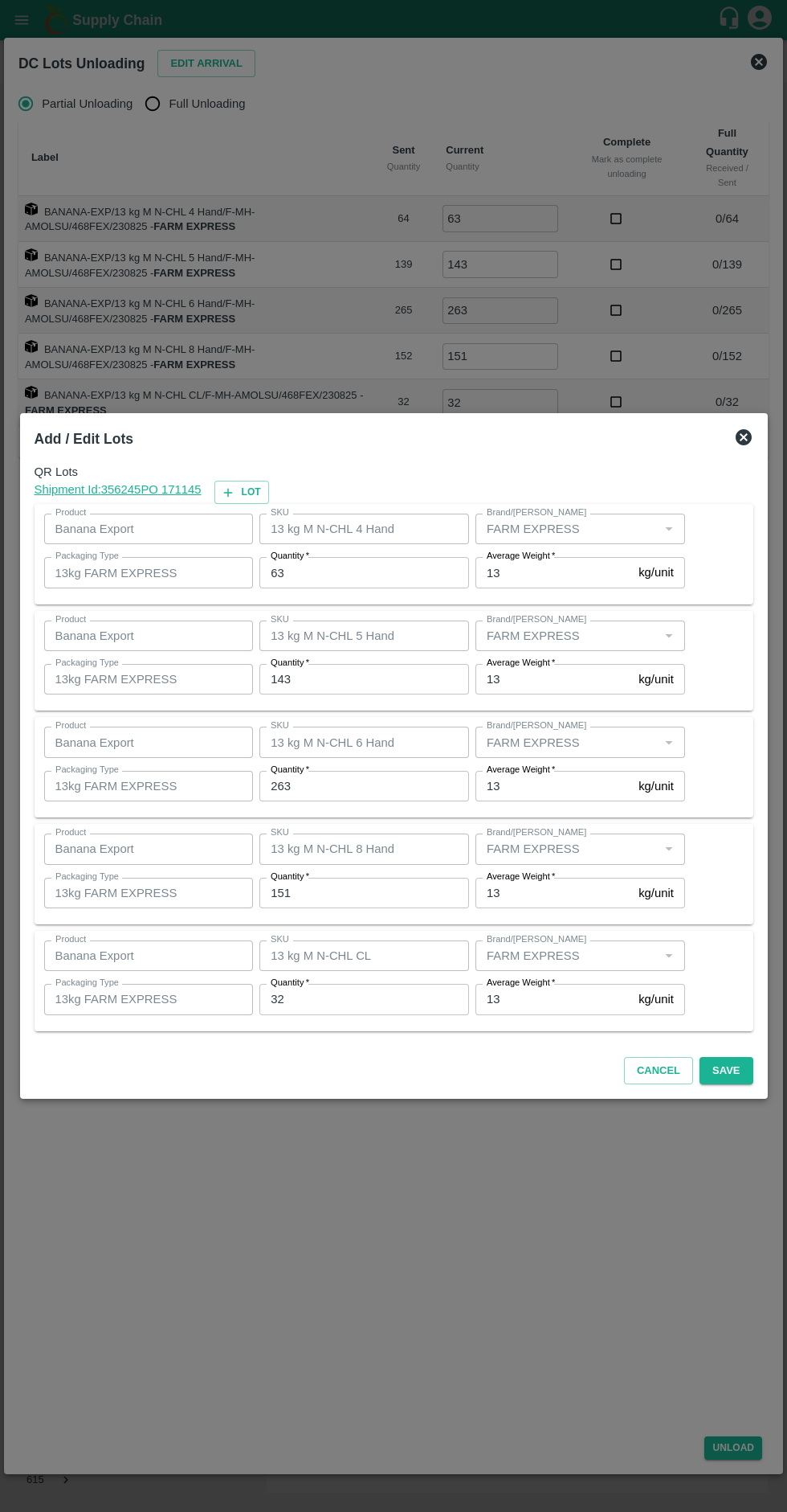
click at [746, 1069] on button "Save" at bounding box center [726, 1071] width 53 height 28
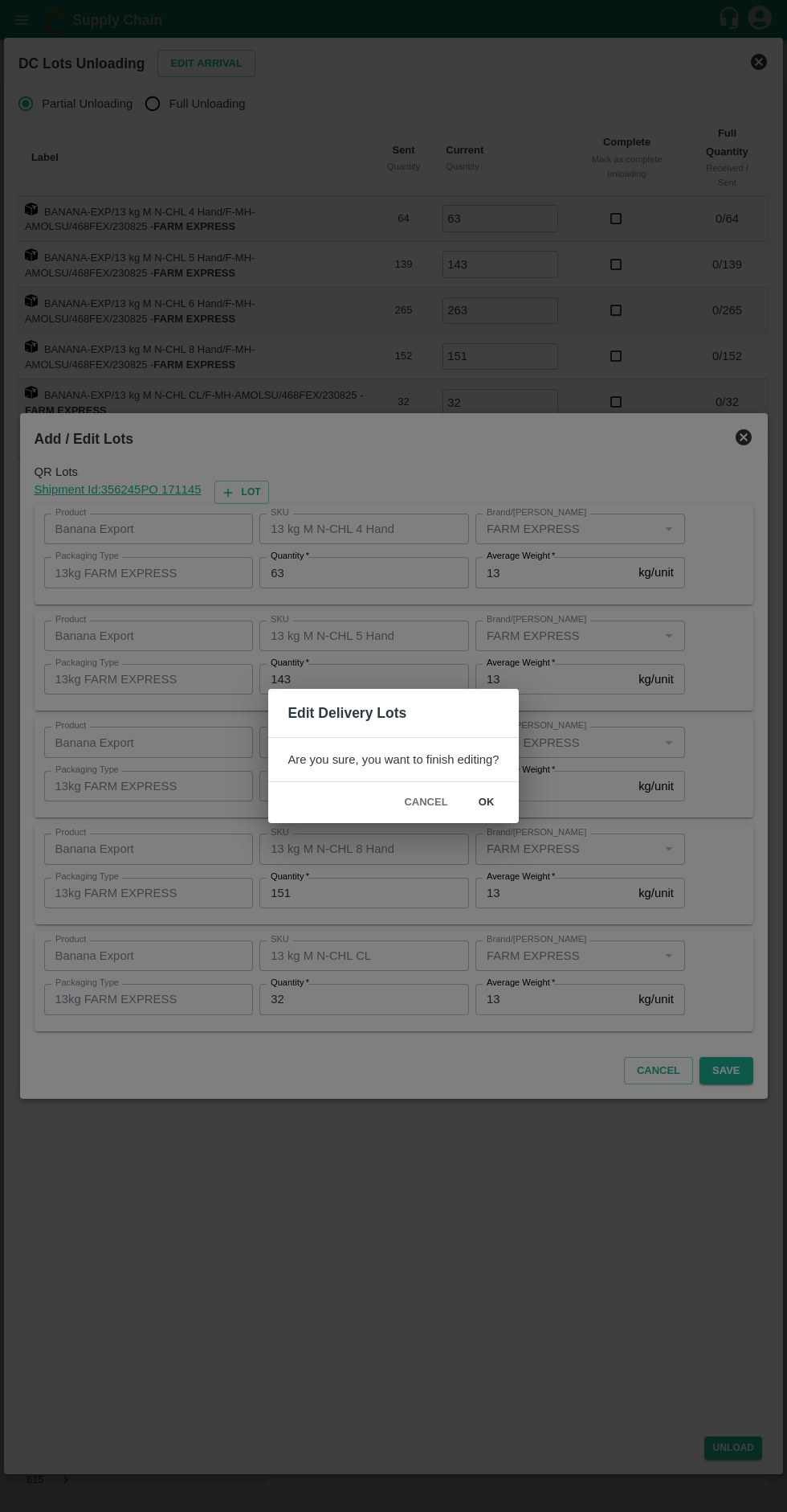
click at [488, 805] on button "ok" at bounding box center [487, 802] width 51 height 28
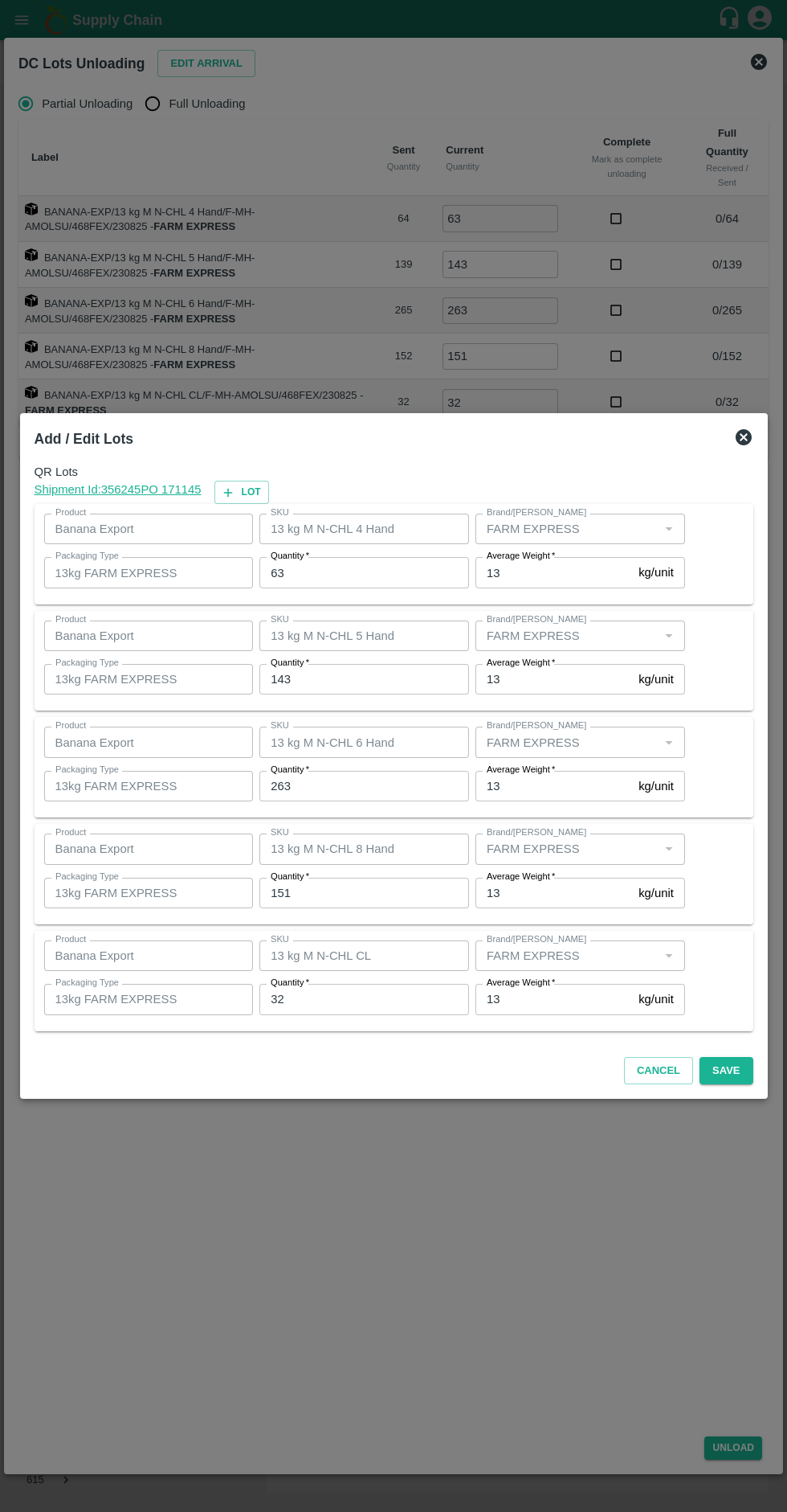
click at [739, 1087] on div "Cancel Save" at bounding box center [394, 1067] width 732 height 47
click at [741, 1081] on button "Save" at bounding box center [726, 1071] width 53 height 28
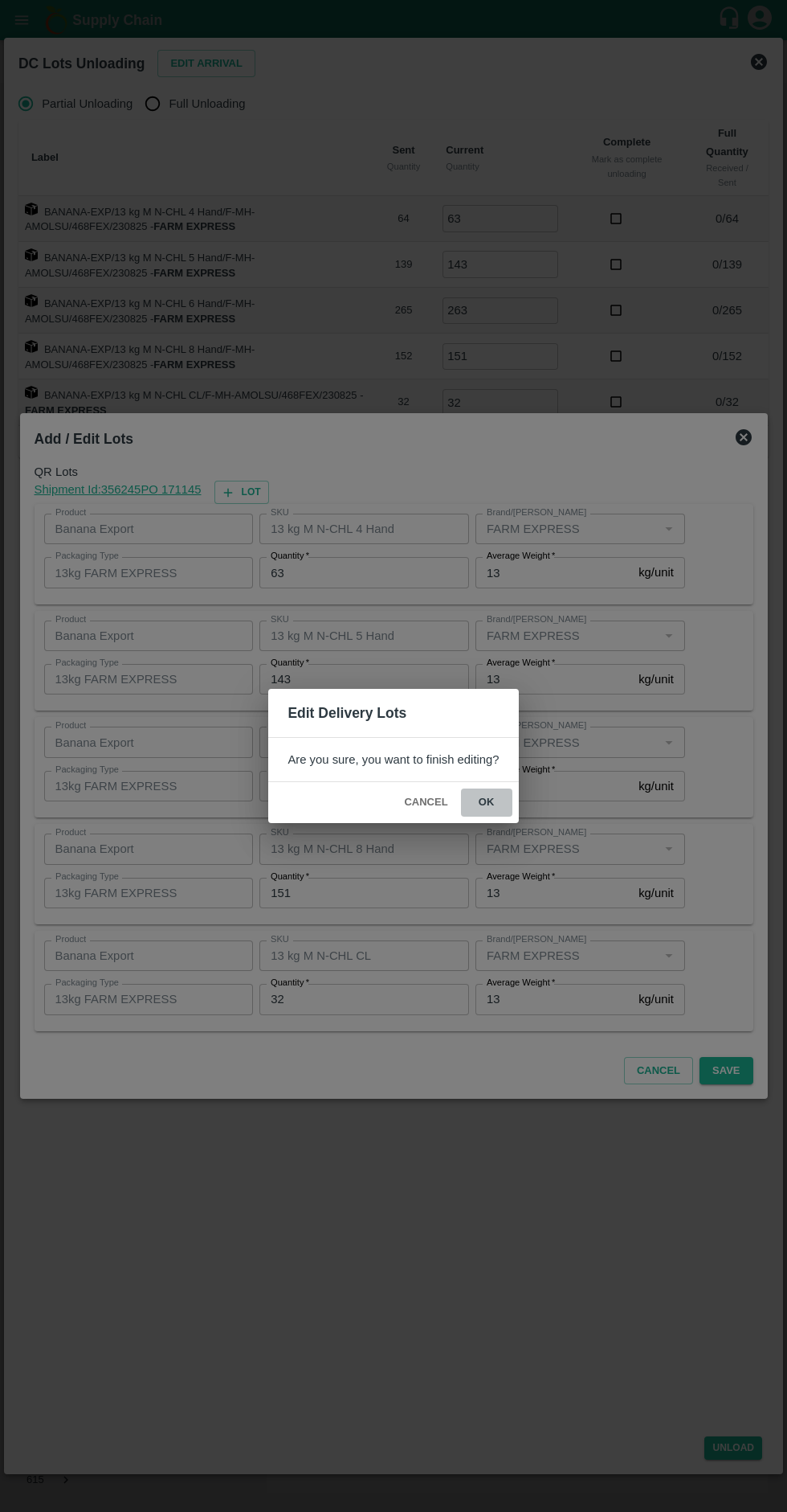
click at [487, 803] on button "ok" at bounding box center [487, 802] width 51 height 28
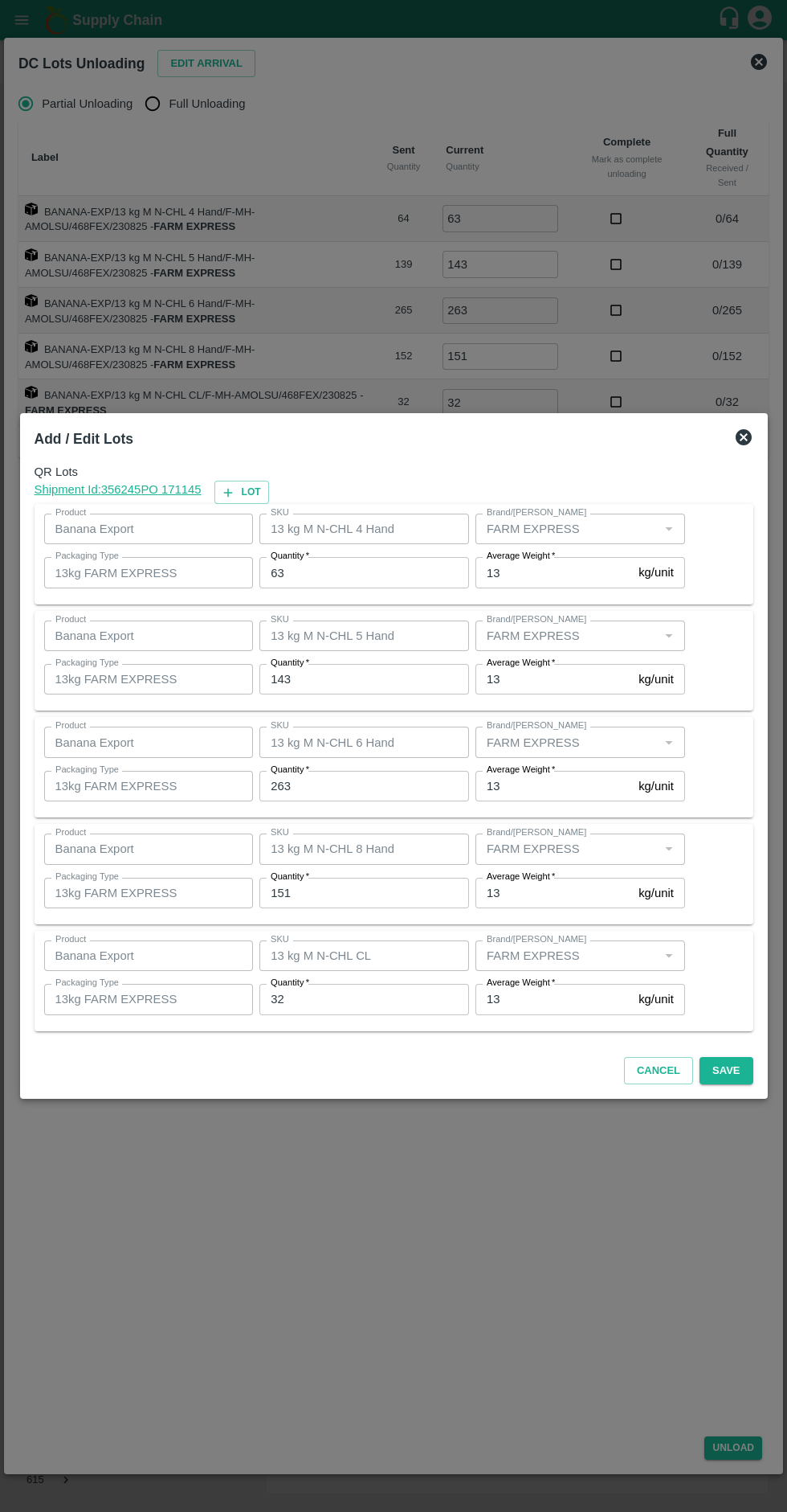
click at [737, 1077] on button "Save" at bounding box center [726, 1071] width 53 height 28
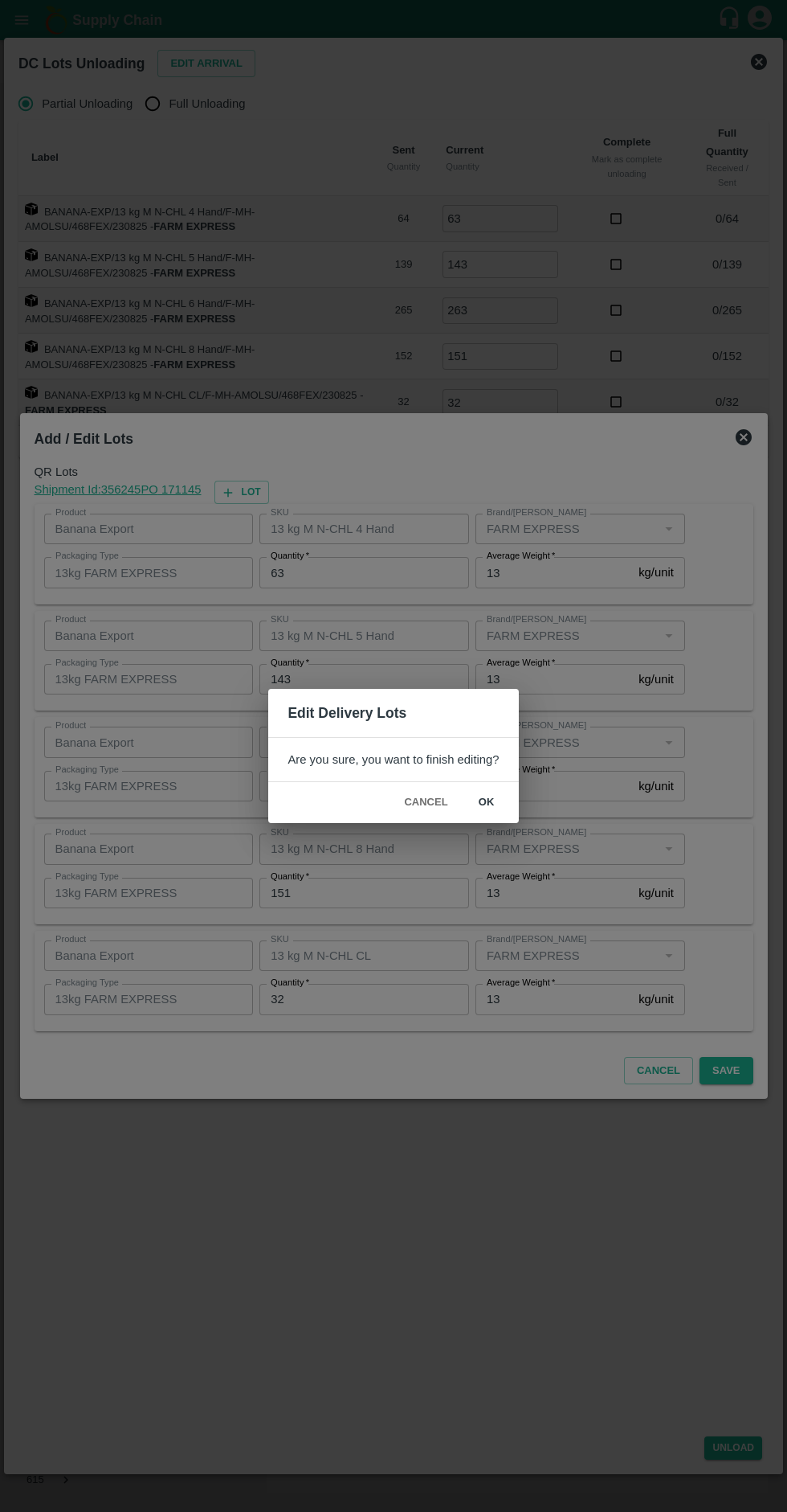
click at [505, 806] on button "ok" at bounding box center [487, 802] width 51 height 28
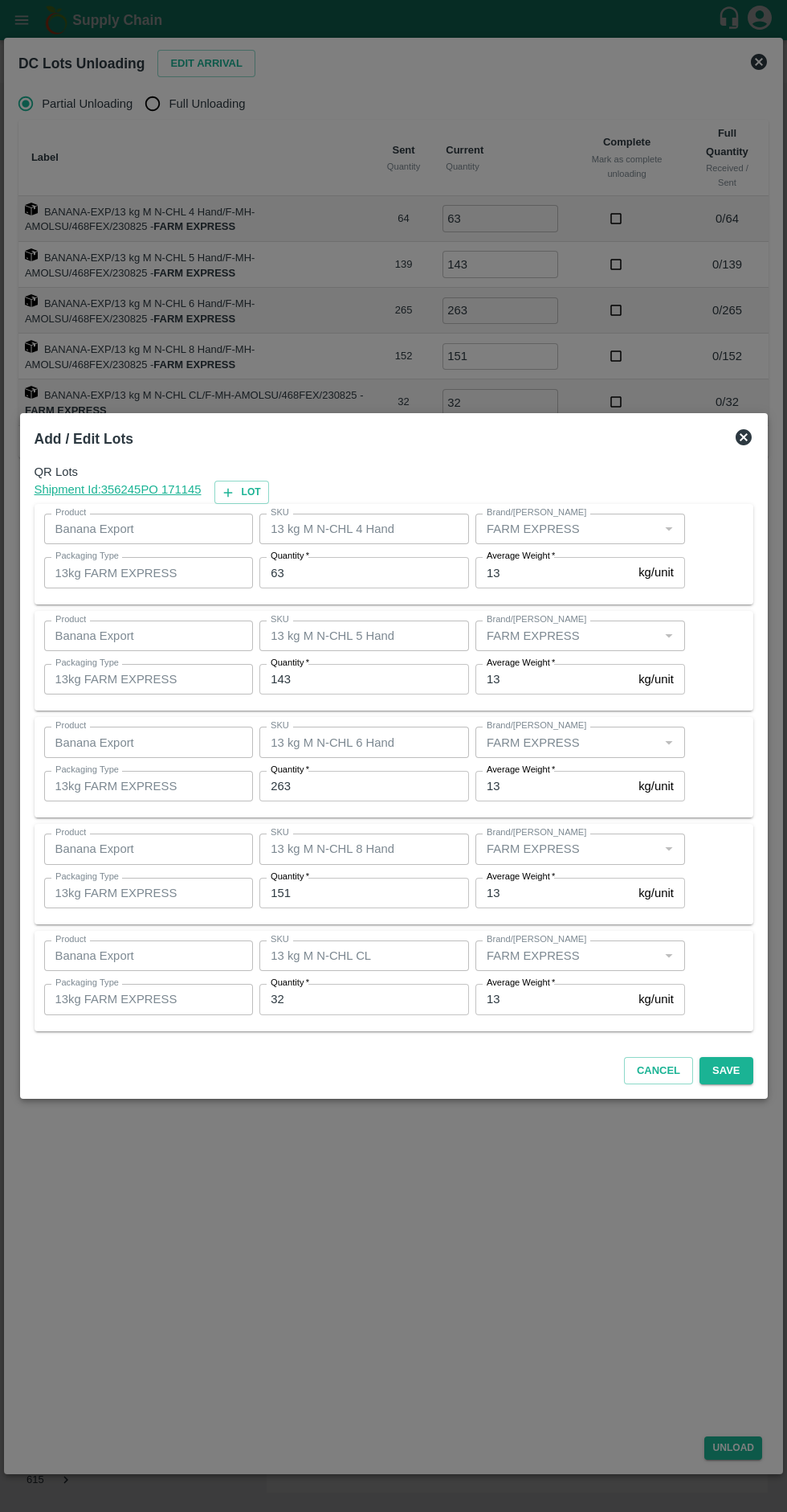
click at [755, 1095] on div "Add / Edit Lots QR Lots Shipment Id: 356245 PO 171145 Lot Product Banana Export…" at bounding box center [394, 756] width 748 height 686
click at [744, 1082] on button "Save" at bounding box center [726, 1071] width 53 height 28
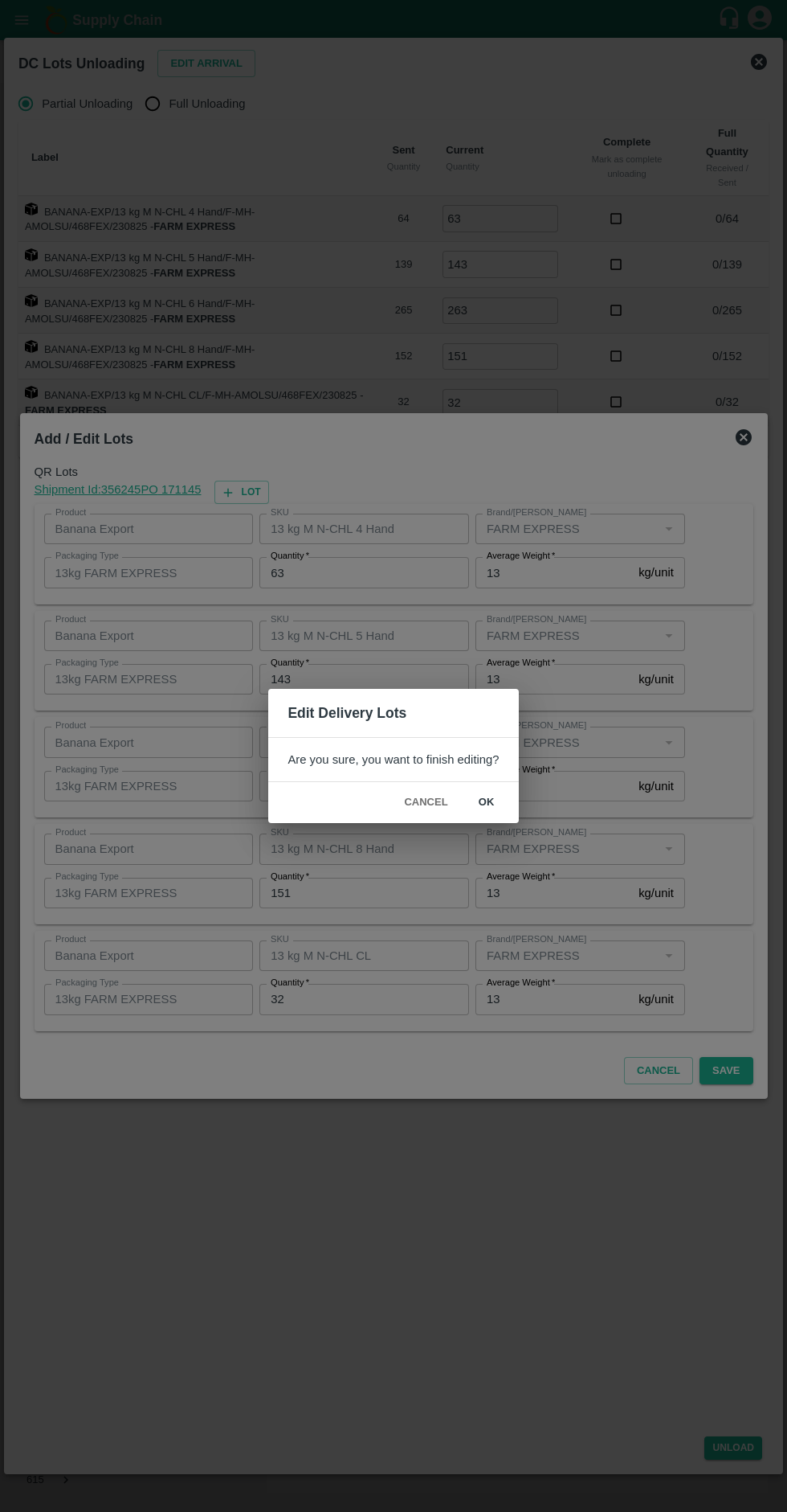
click at [485, 803] on button "ok" at bounding box center [487, 802] width 51 height 28
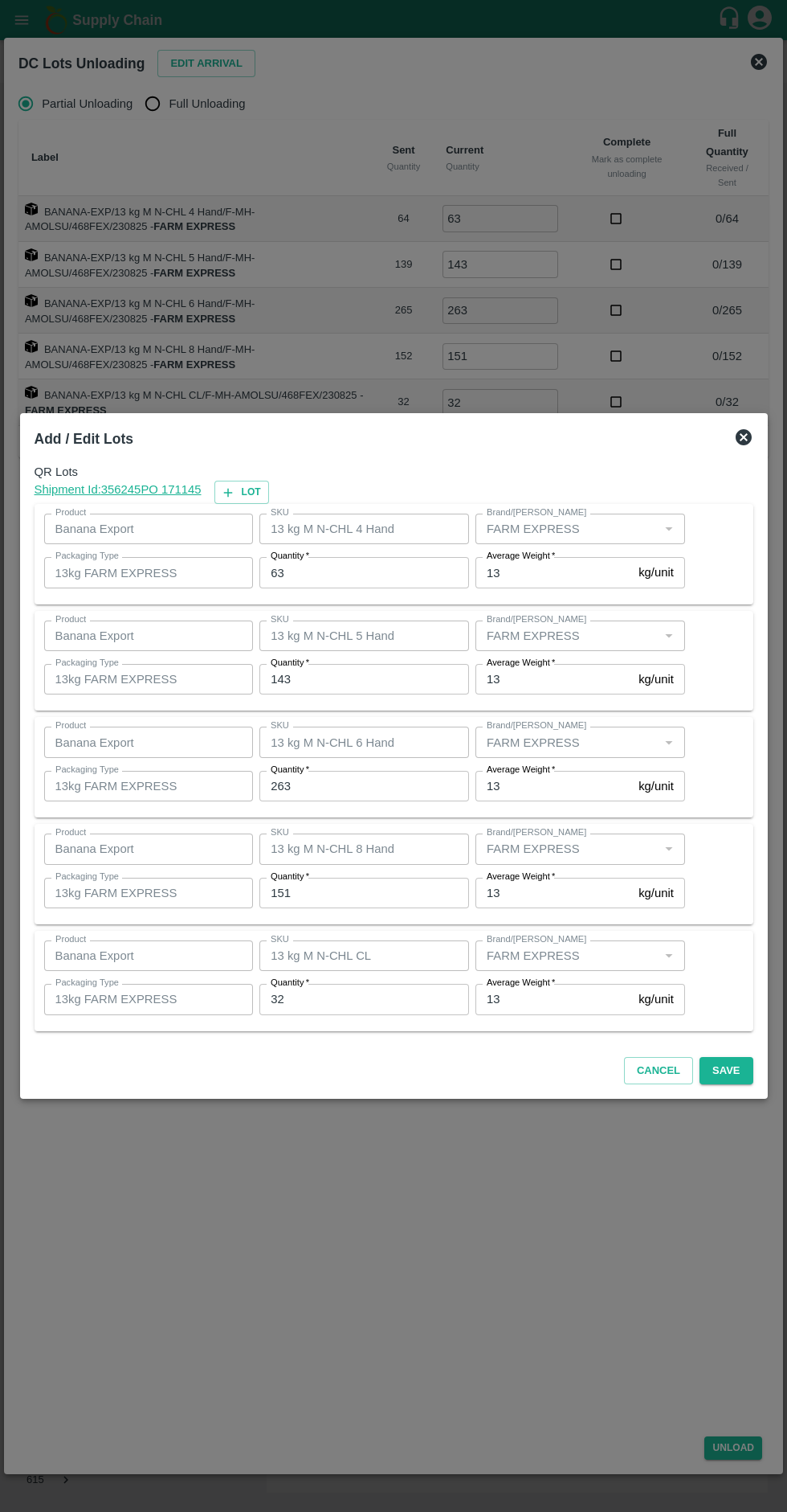
click at [743, 437] on icon at bounding box center [743, 436] width 19 height 19
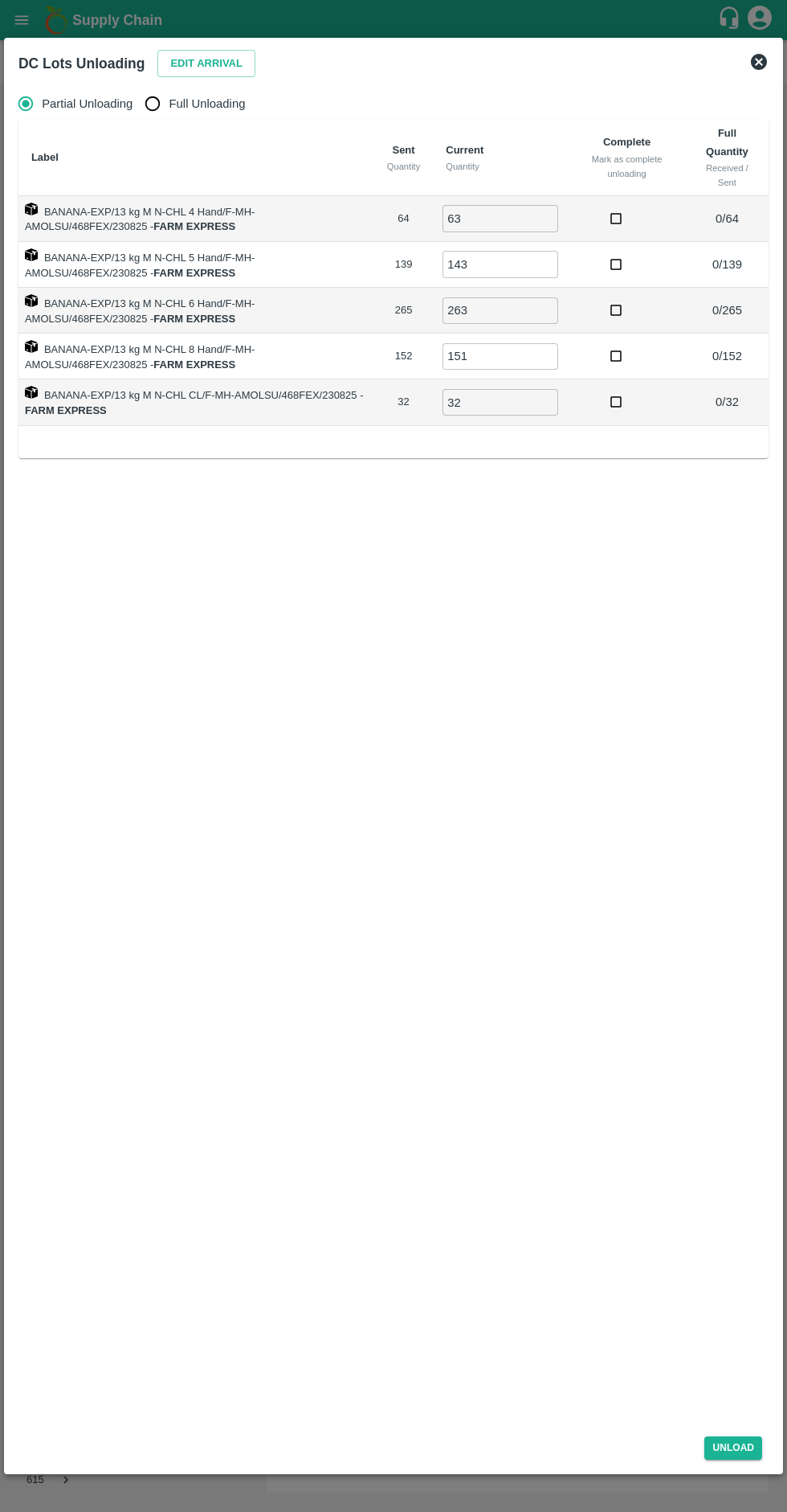
click at [196, 60] on button "Edit Arrival" at bounding box center [206, 64] width 98 height 28
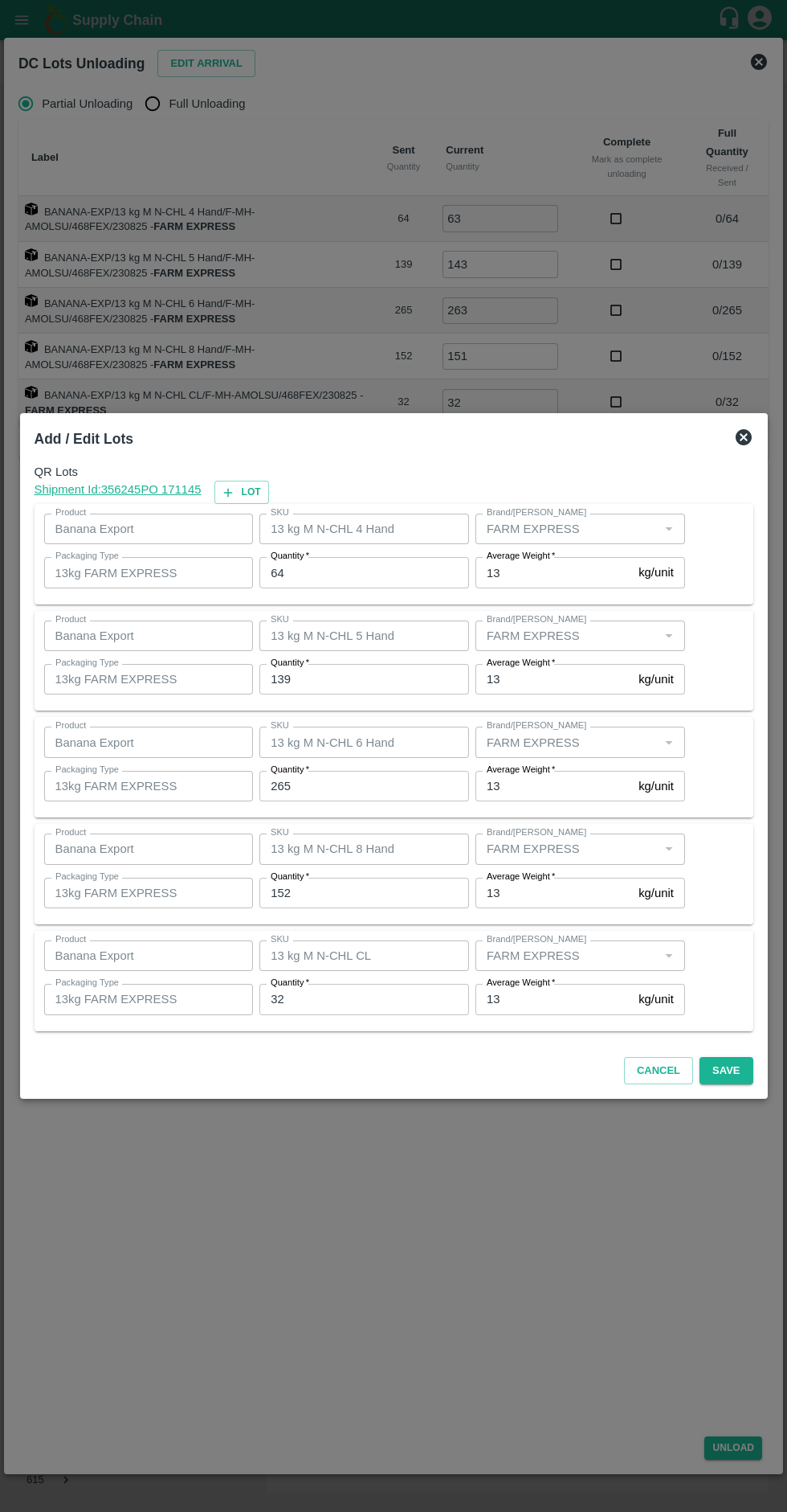
click at [103, 448] on h2 "Add / Edit Lots" at bounding box center [84, 439] width 112 height 36
click at [107, 441] on b "Add / Edit Lots" at bounding box center [84, 438] width 98 height 16
click at [107, 441] on b "Add / Edit Lots" at bounding box center [84, 438] width 98 height 16
click at [342, 577] on input "64" at bounding box center [363, 572] width 209 height 31
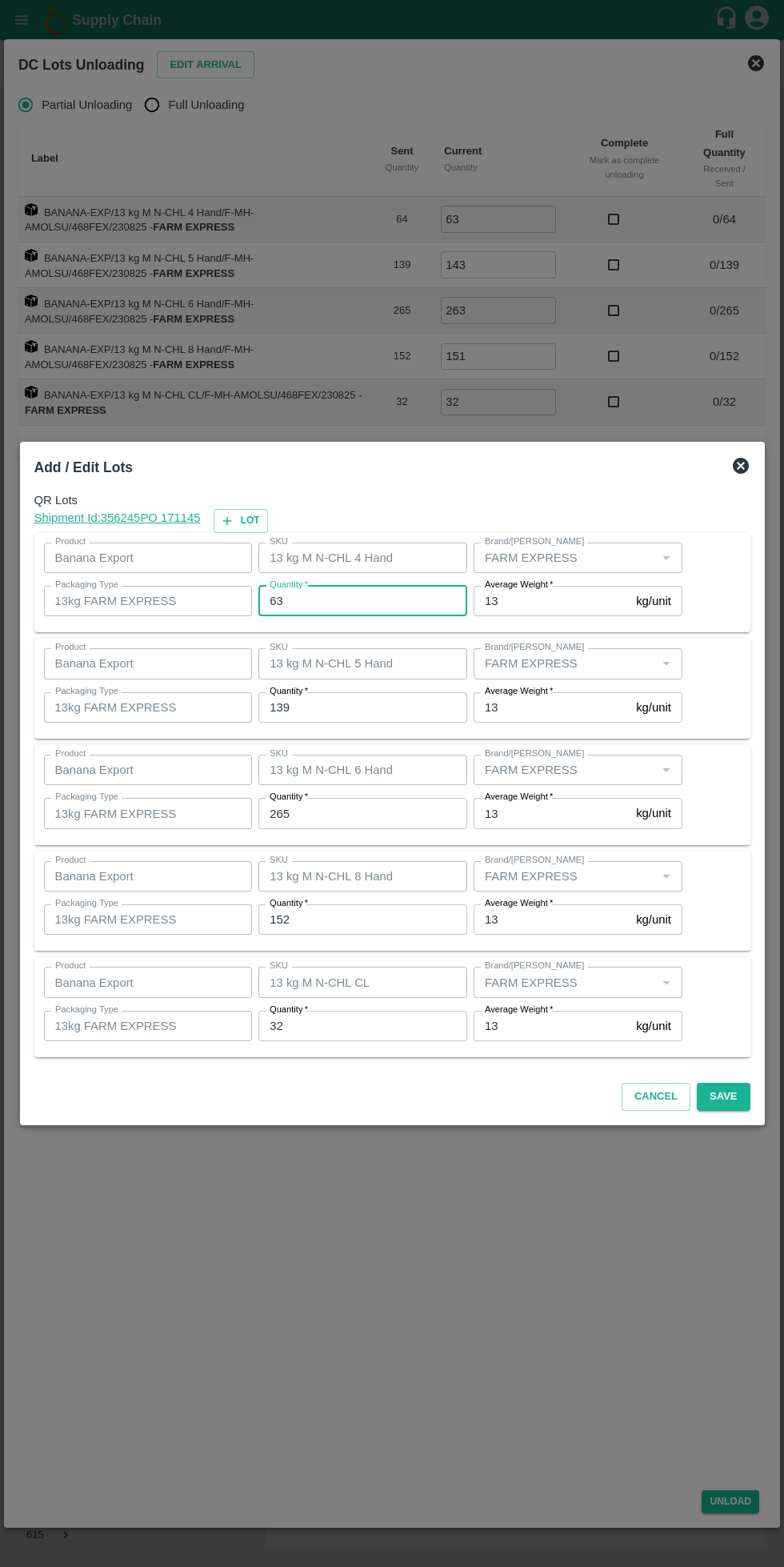
type input "63"
click at [335, 706] on input "139" at bounding box center [362, 708] width 209 height 31
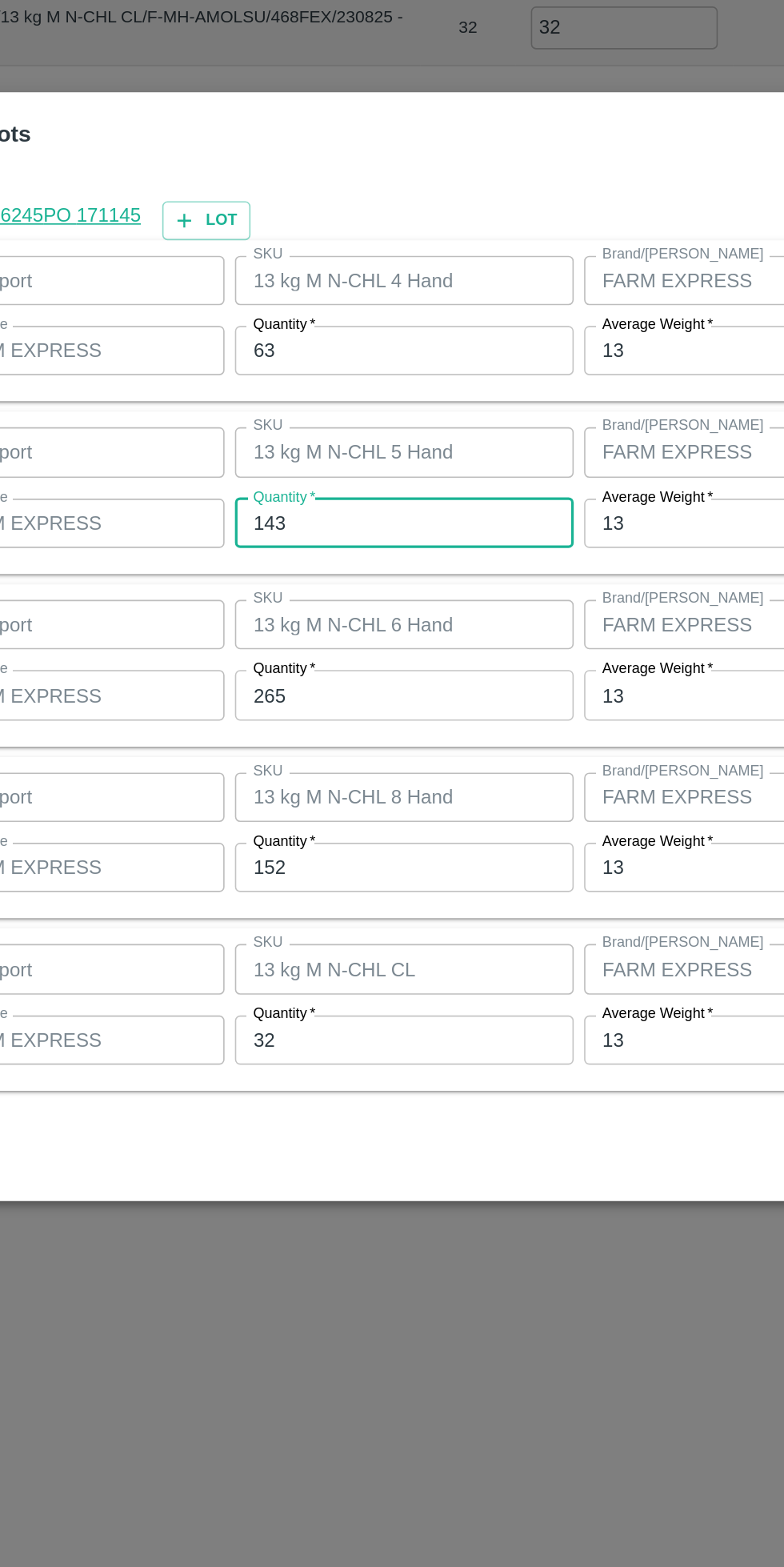
type input "143"
click at [340, 818] on input "265" at bounding box center [362, 813] width 209 height 31
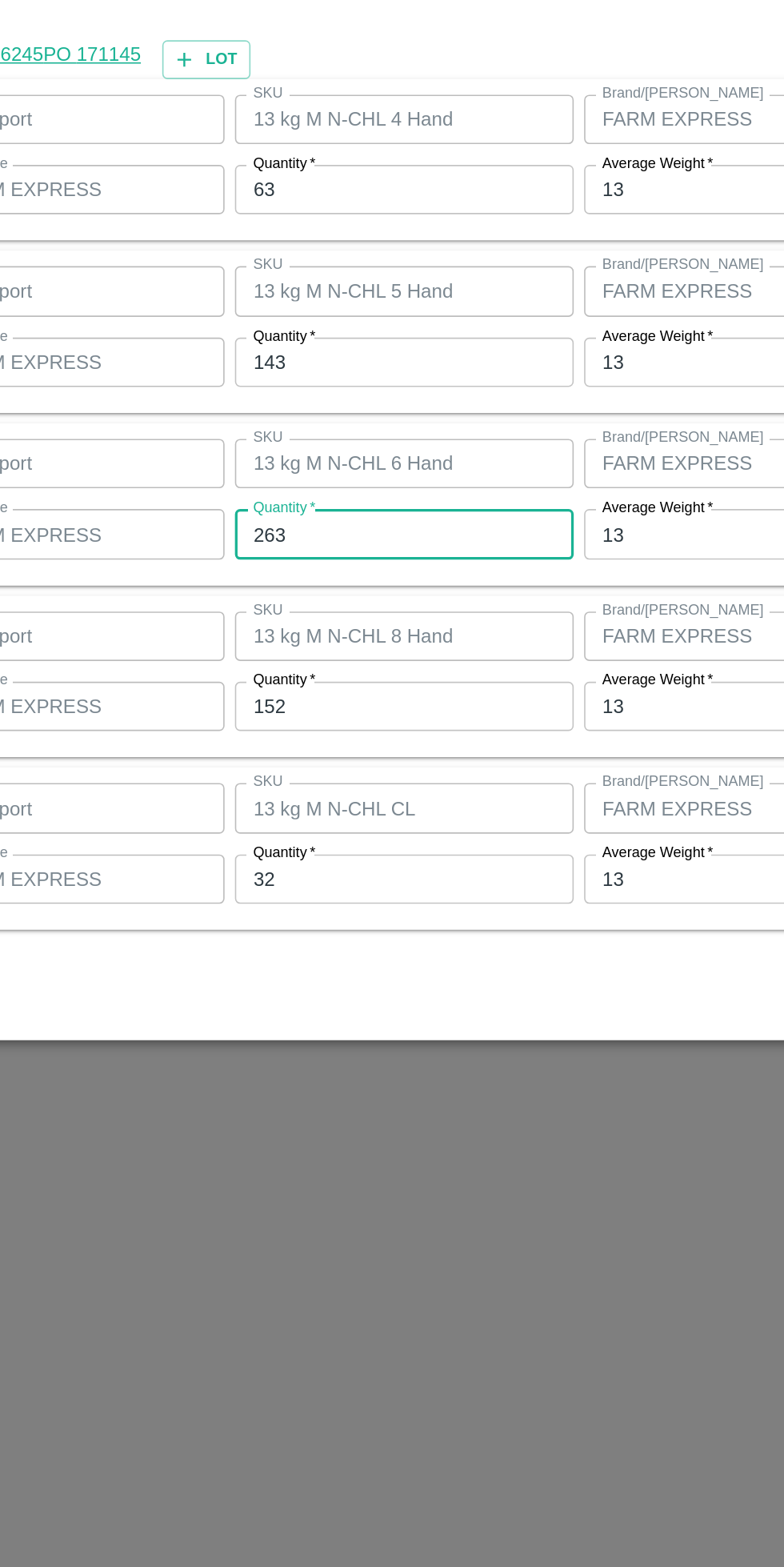
type input "263"
click at [350, 922] on input "152" at bounding box center [362, 920] width 209 height 31
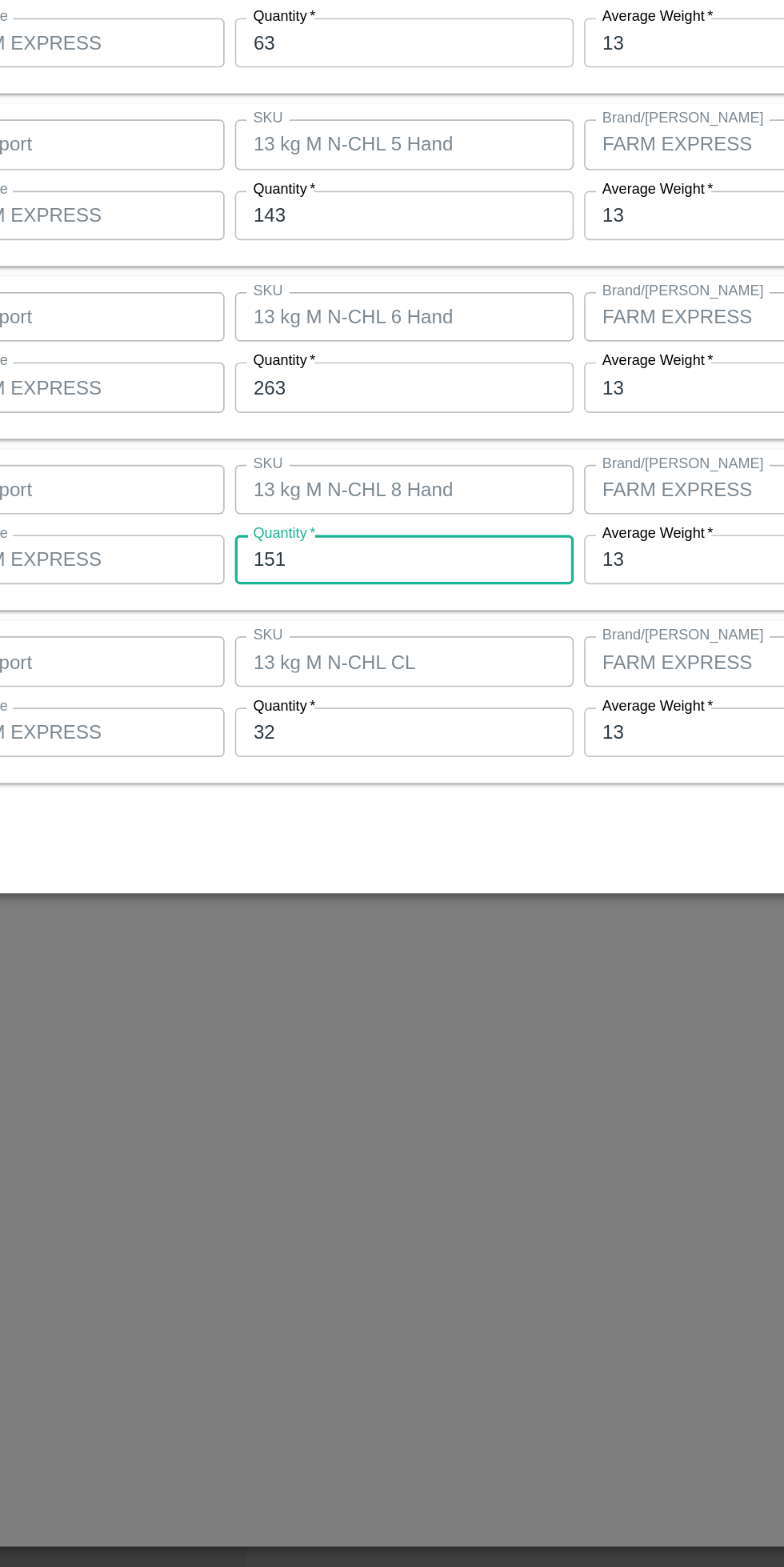
type input "151"
click at [344, 1029] on input "32" at bounding box center [362, 1026] width 209 height 31
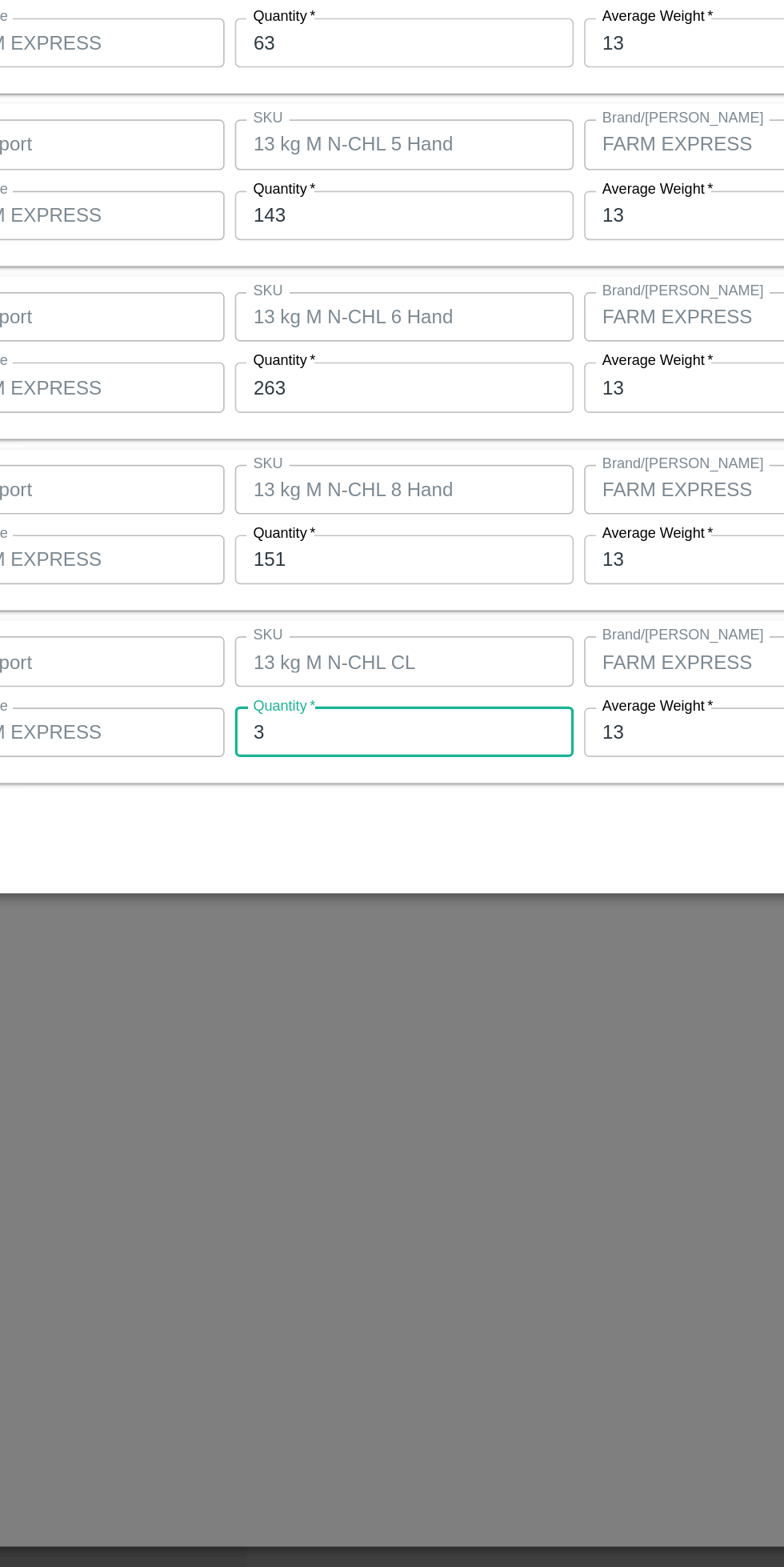
type input "32"
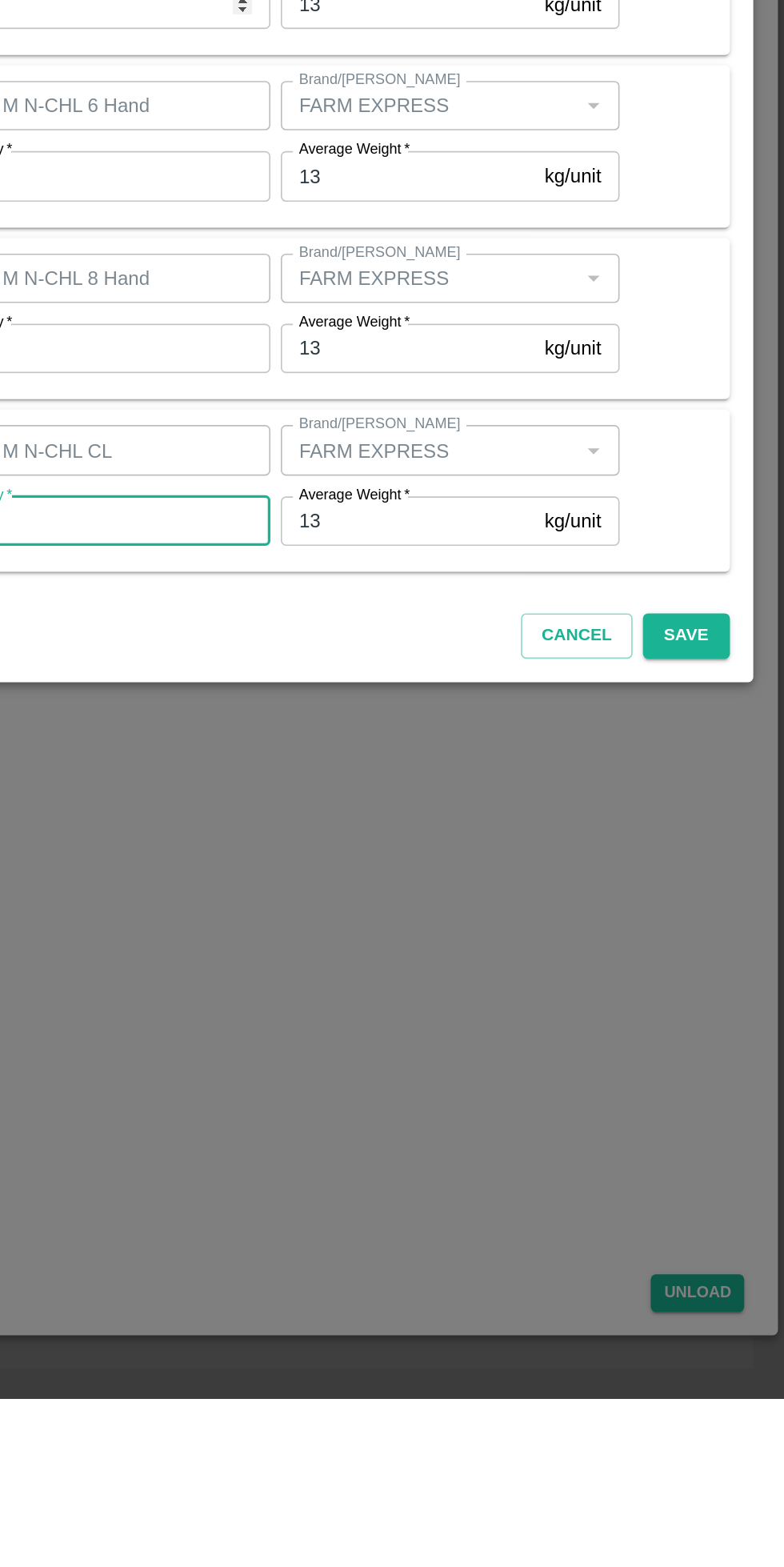
click at [735, 1098] on button "Save" at bounding box center [723, 1097] width 53 height 28
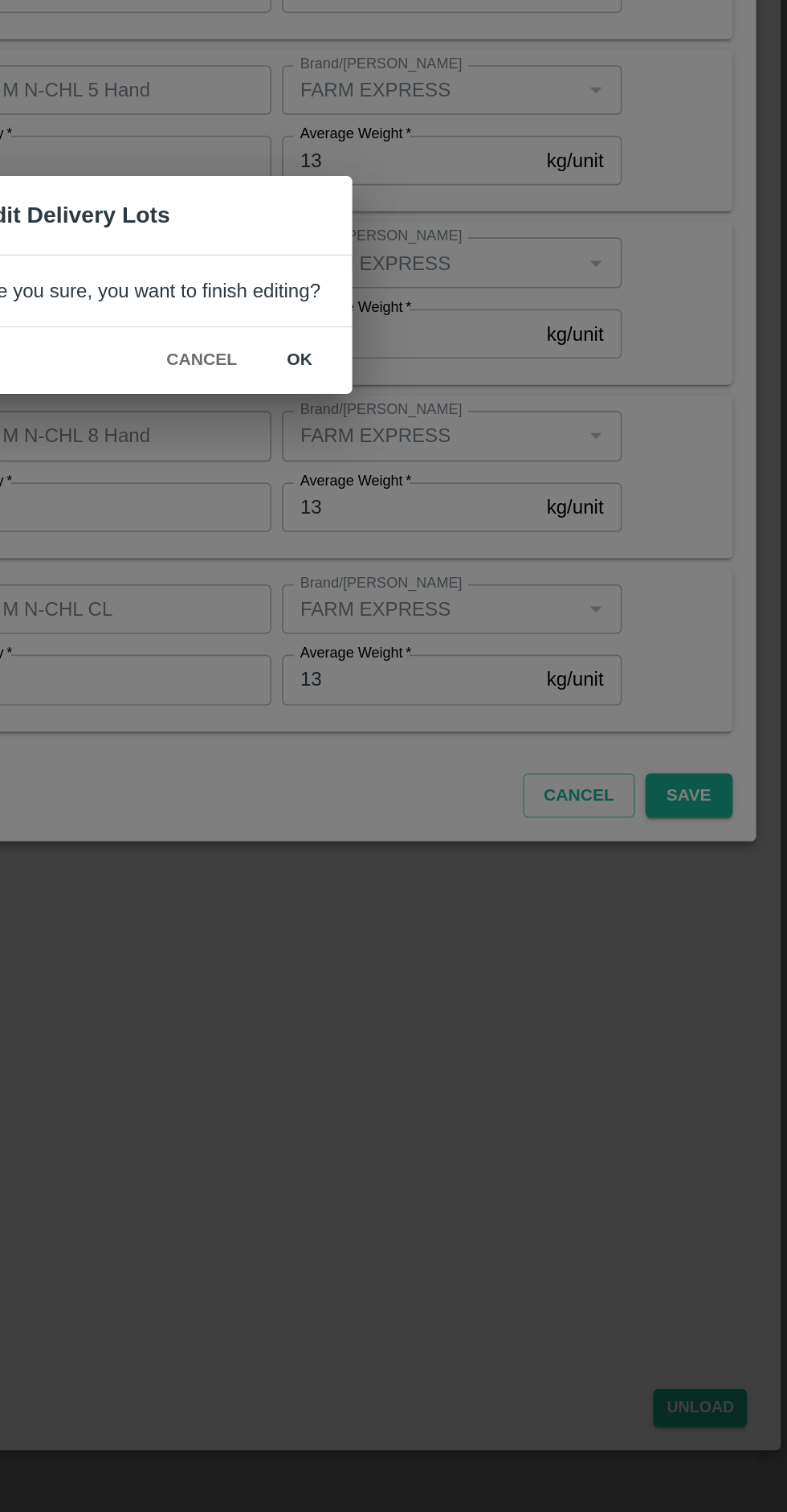
click at [487, 806] on button "ok" at bounding box center [487, 802] width 51 height 28
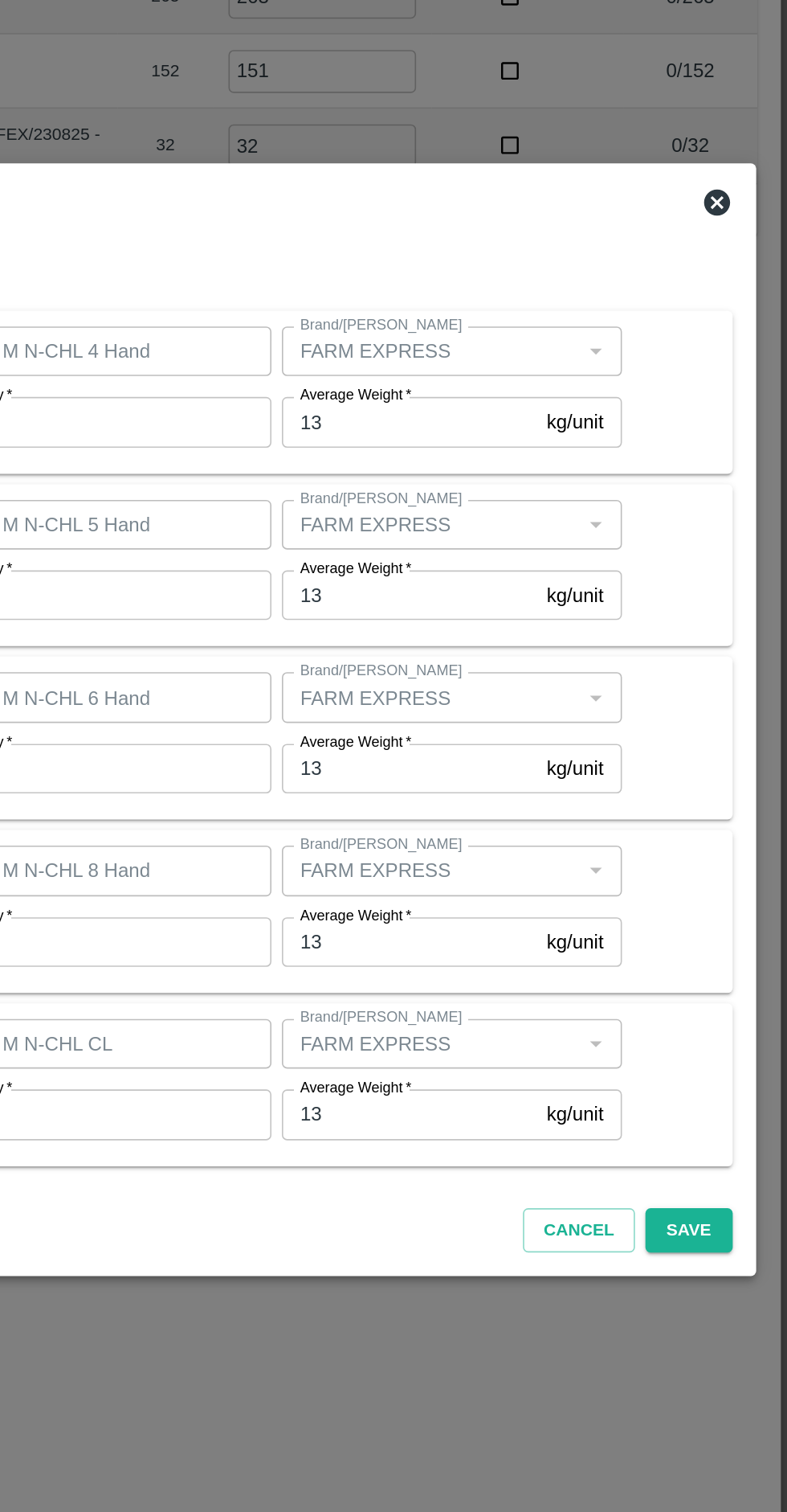
click at [732, 1085] on button "Save" at bounding box center [726, 1071] width 53 height 28
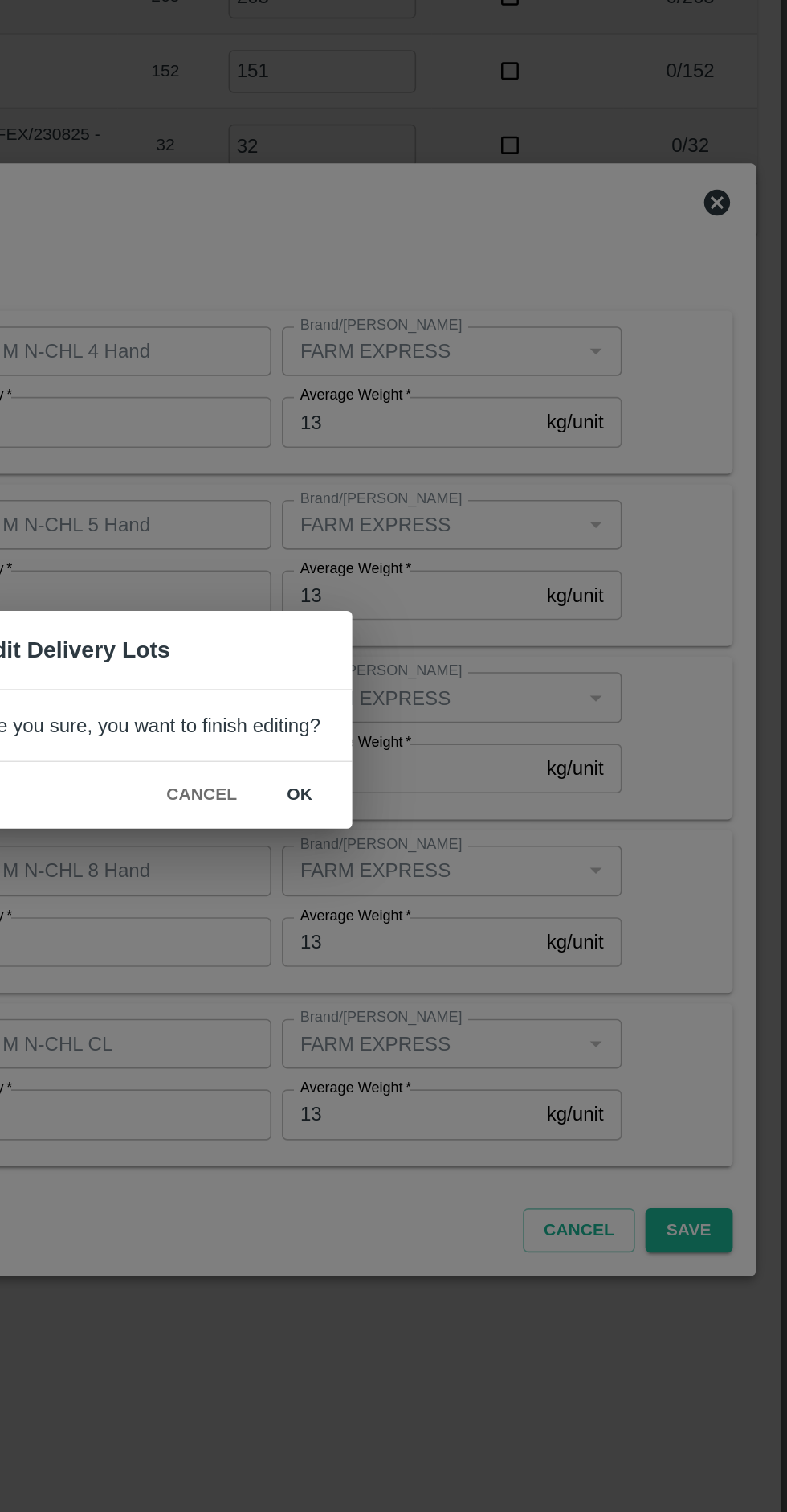
click at [505, 816] on button "ok" at bounding box center [487, 802] width 51 height 28
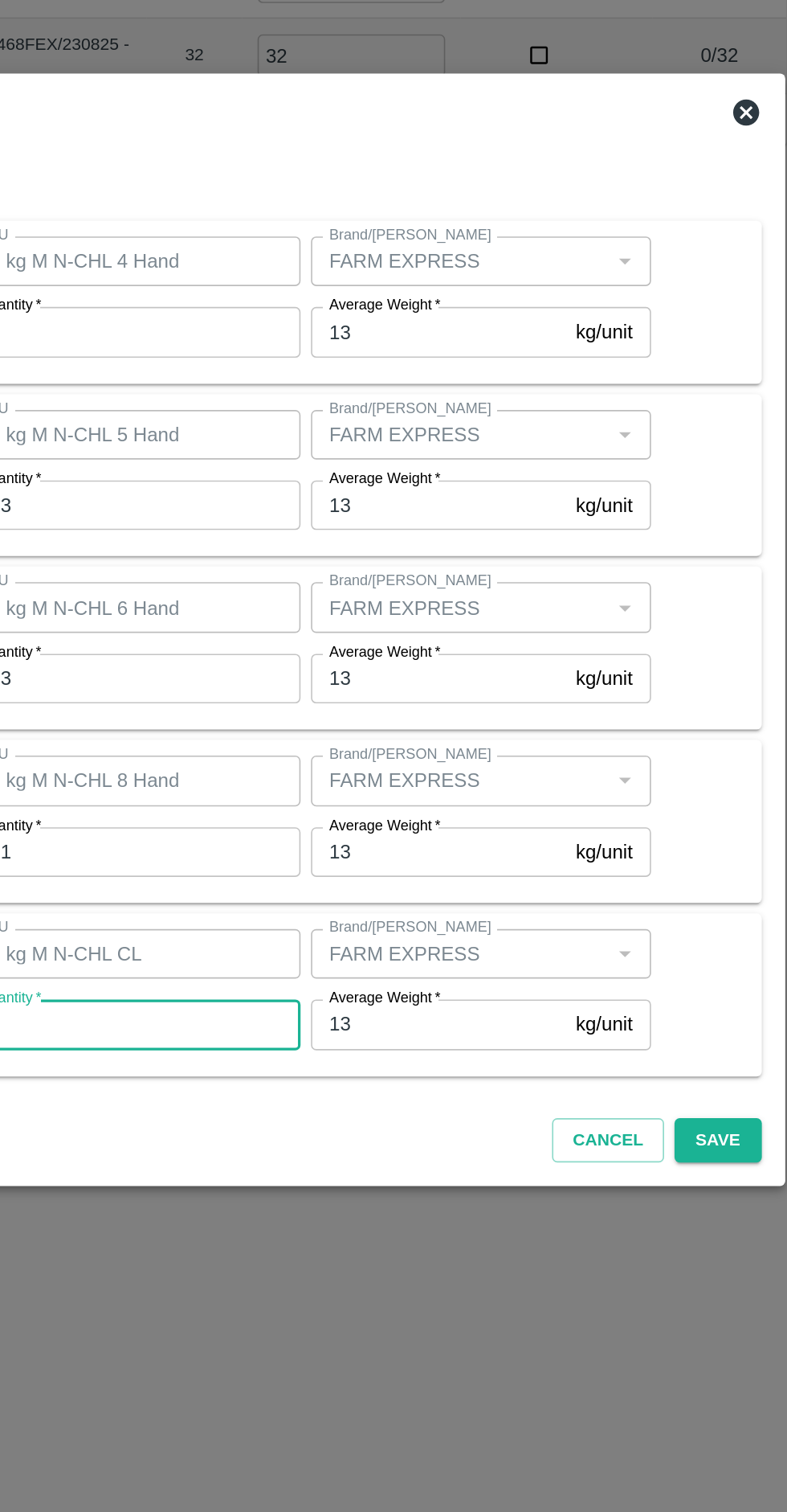
click at [732, 1066] on button "Save" at bounding box center [726, 1071] width 53 height 28
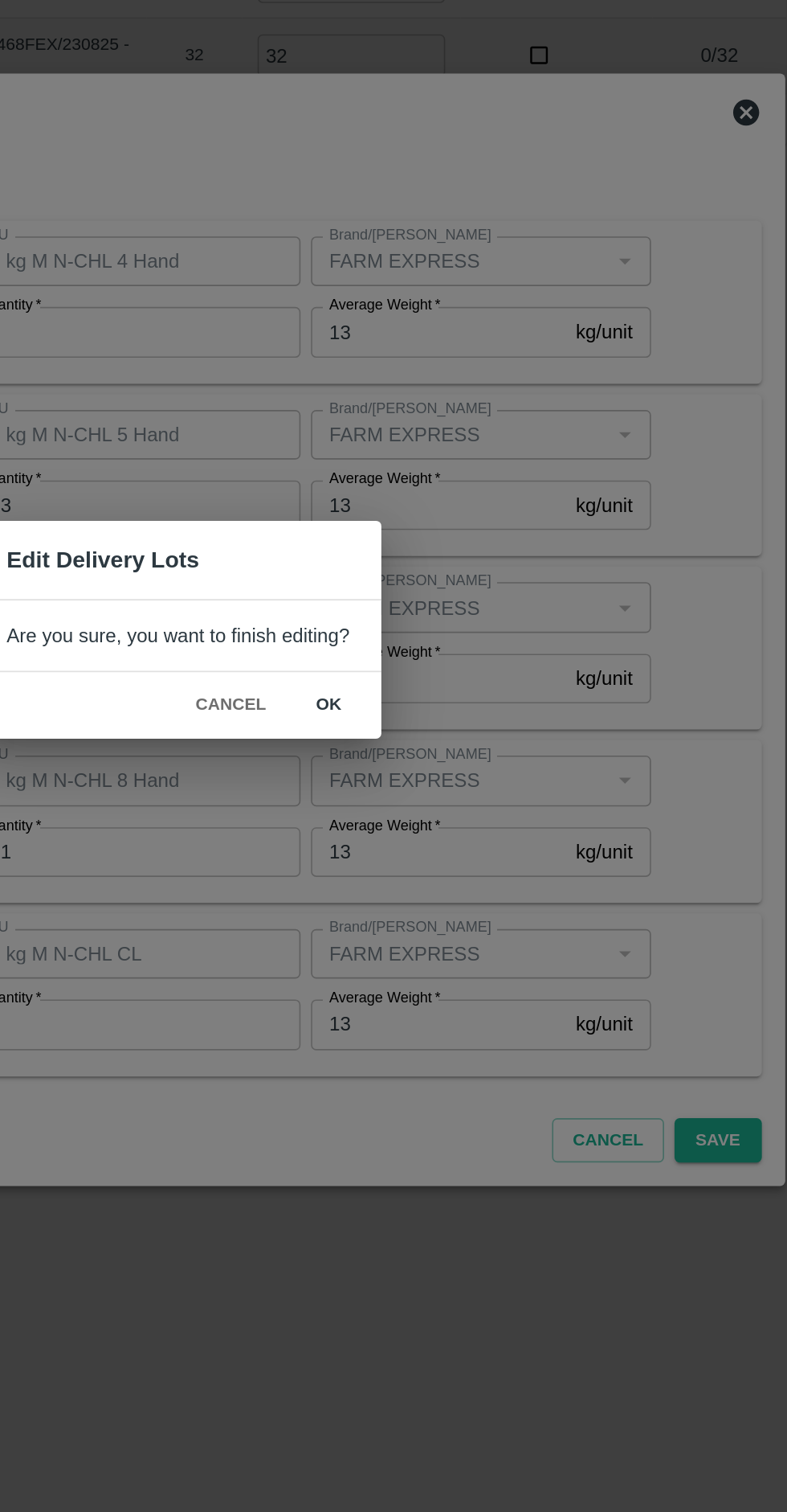
click at [482, 803] on button "ok" at bounding box center [487, 802] width 51 height 28
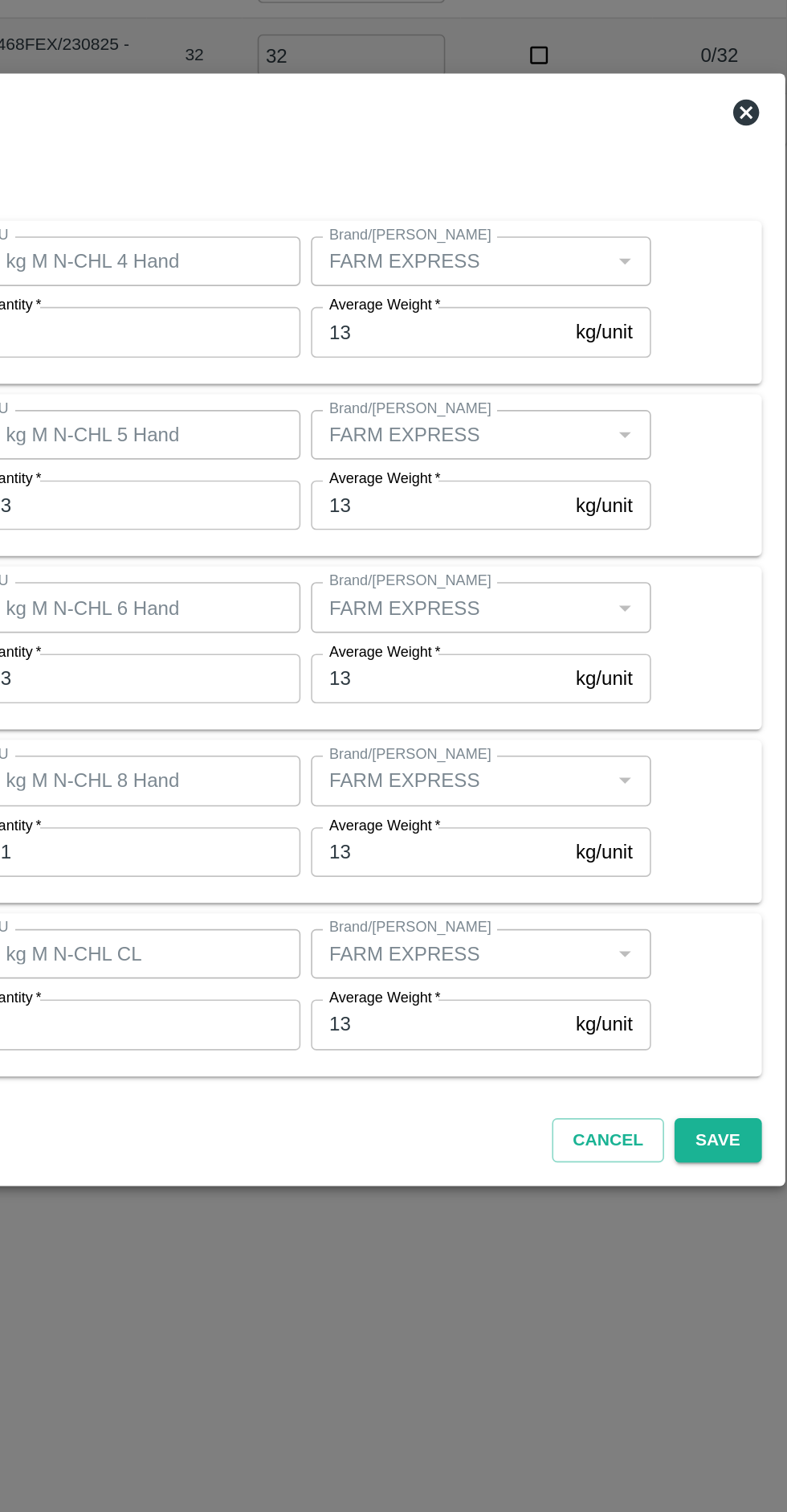
click at [740, 1071] on button "Save" at bounding box center [726, 1071] width 53 height 28
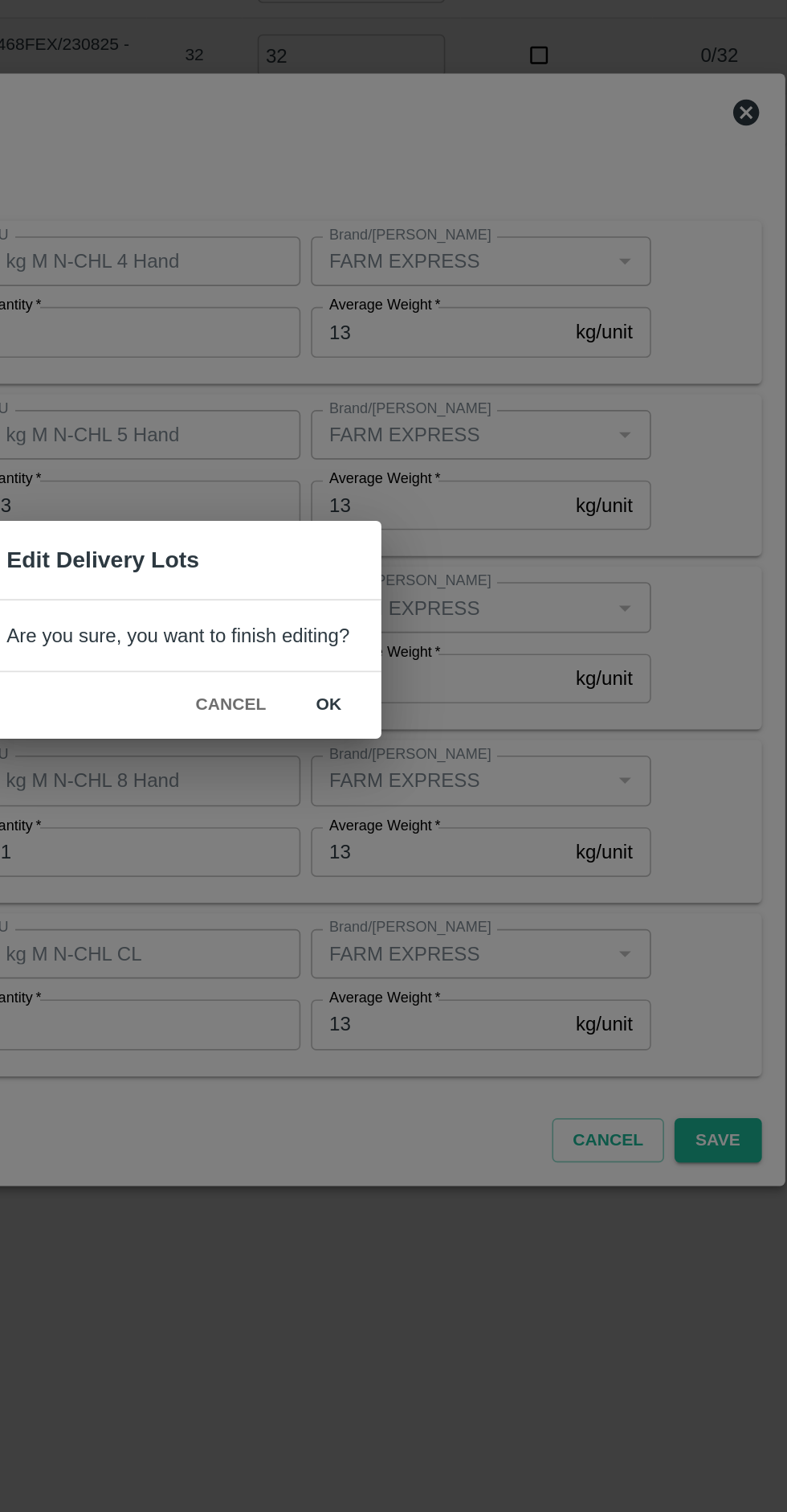
click at [485, 804] on button "ok" at bounding box center [487, 802] width 51 height 28
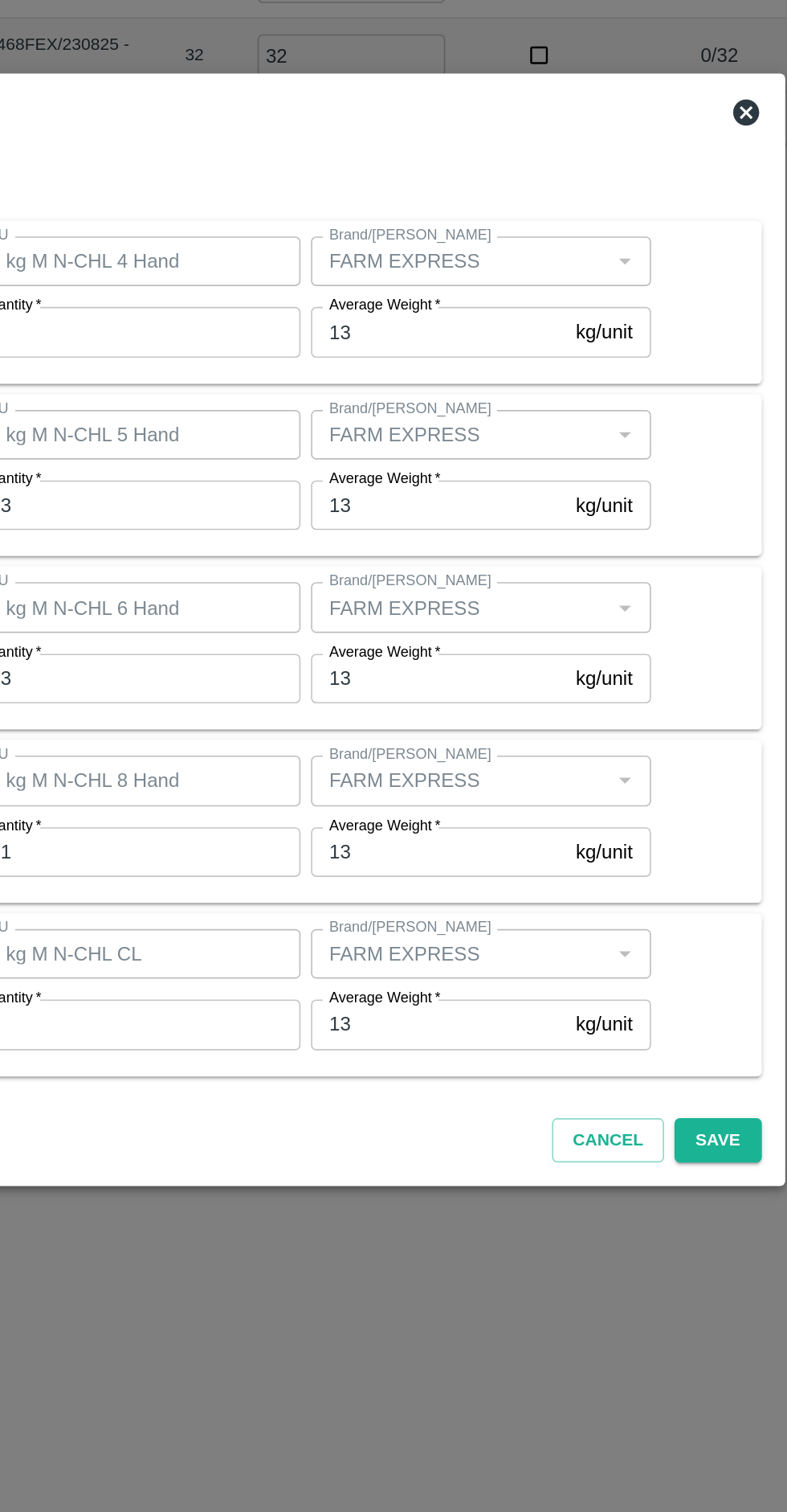
click at [661, 1071] on button "Cancel" at bounding box center [658, 1071] width 69 height 28
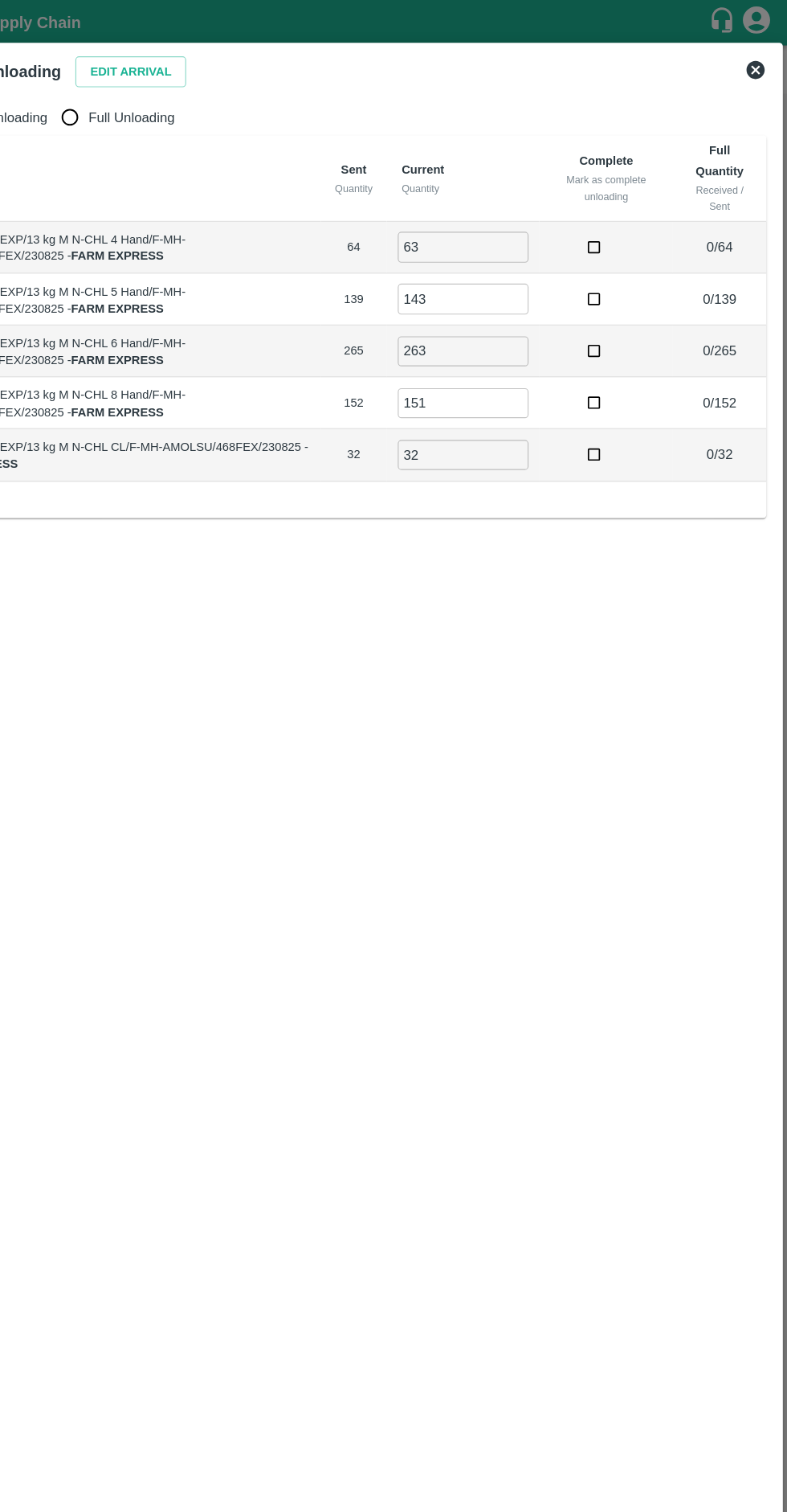
click at [489, 396] on input "32" at bounding box center [501, 402] width 116 height 26
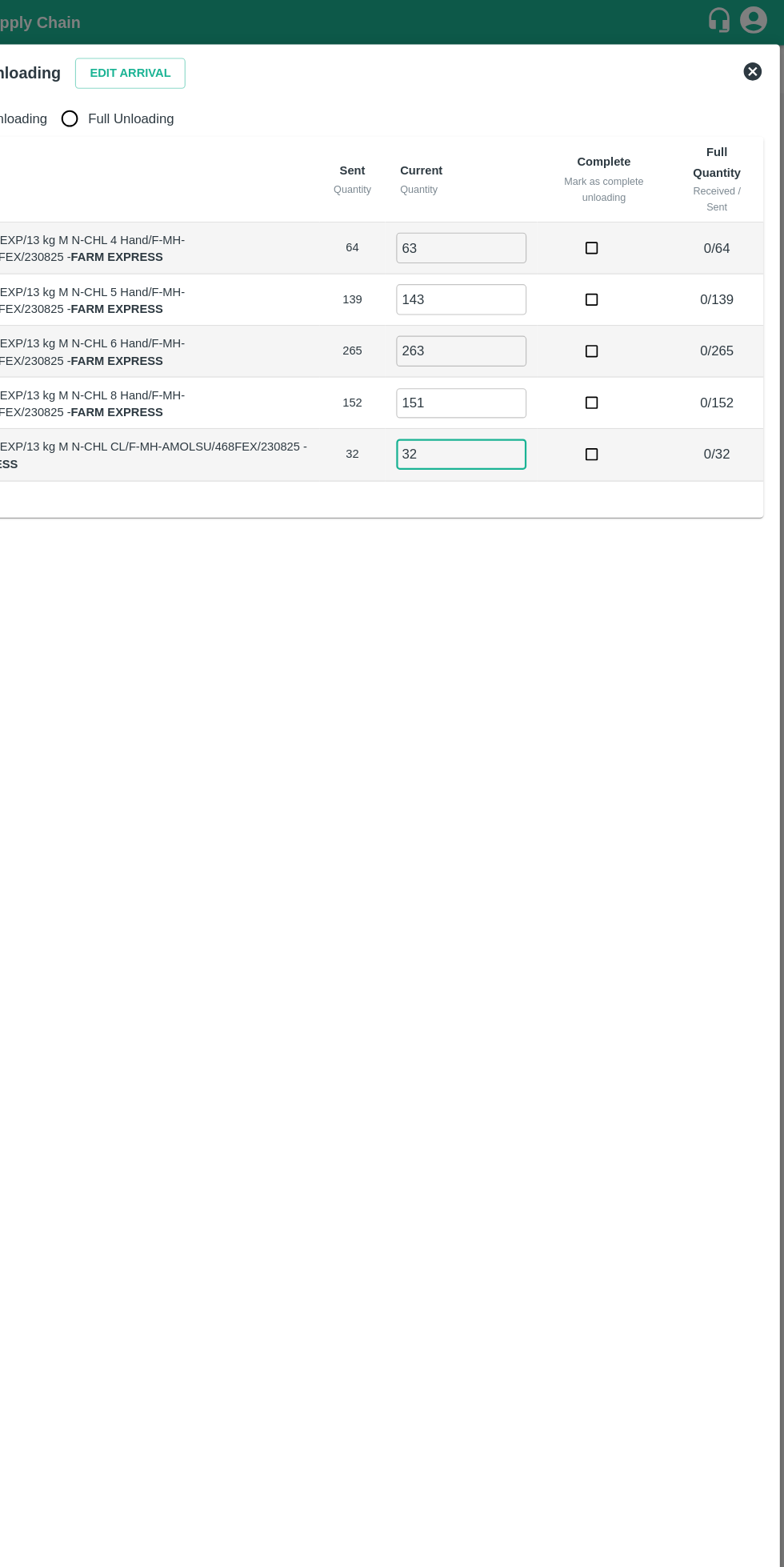
type input "3"
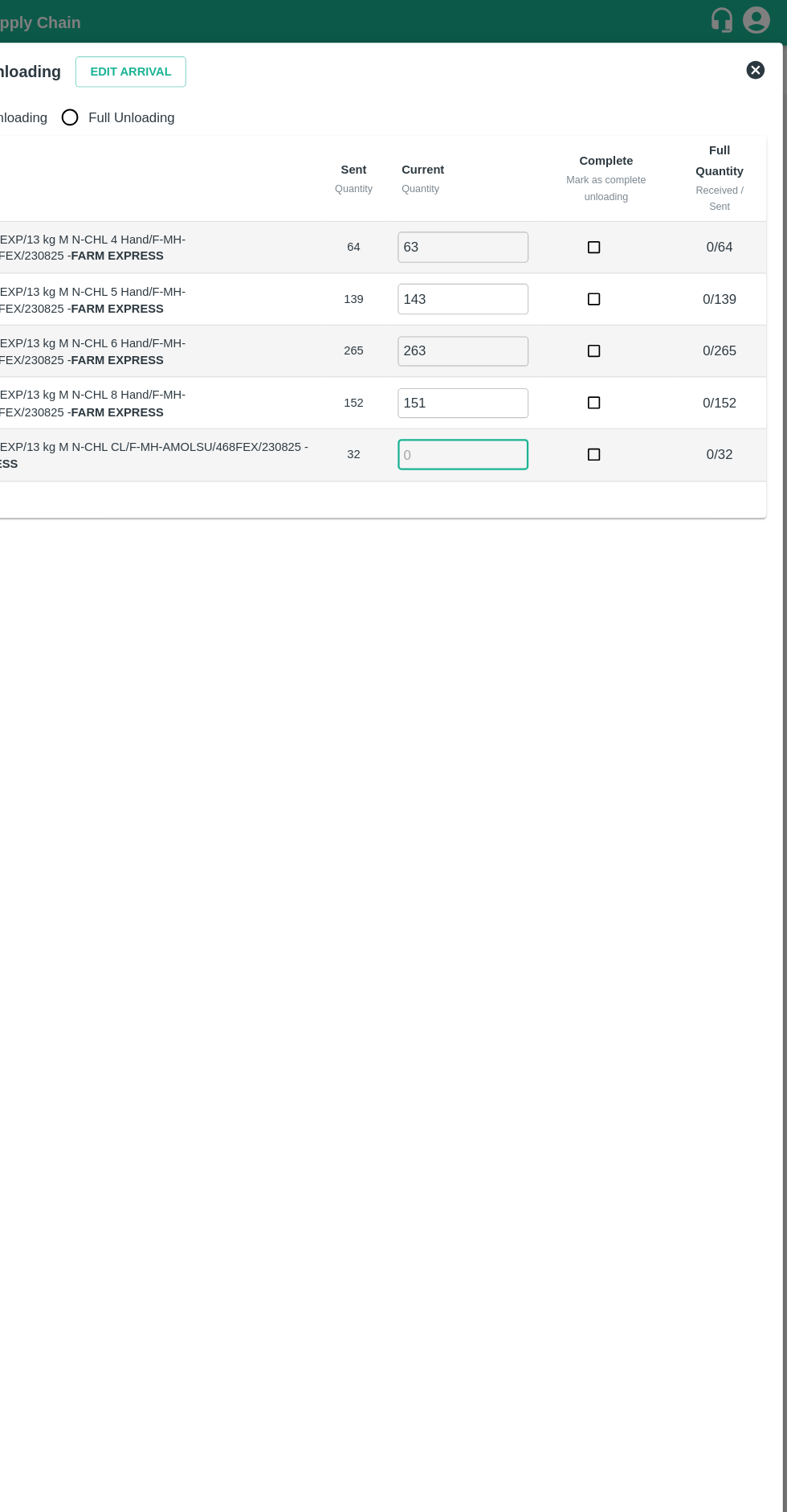
click at [493, 357] on input "151" at bounding box center [501, 356] width 116 height 26
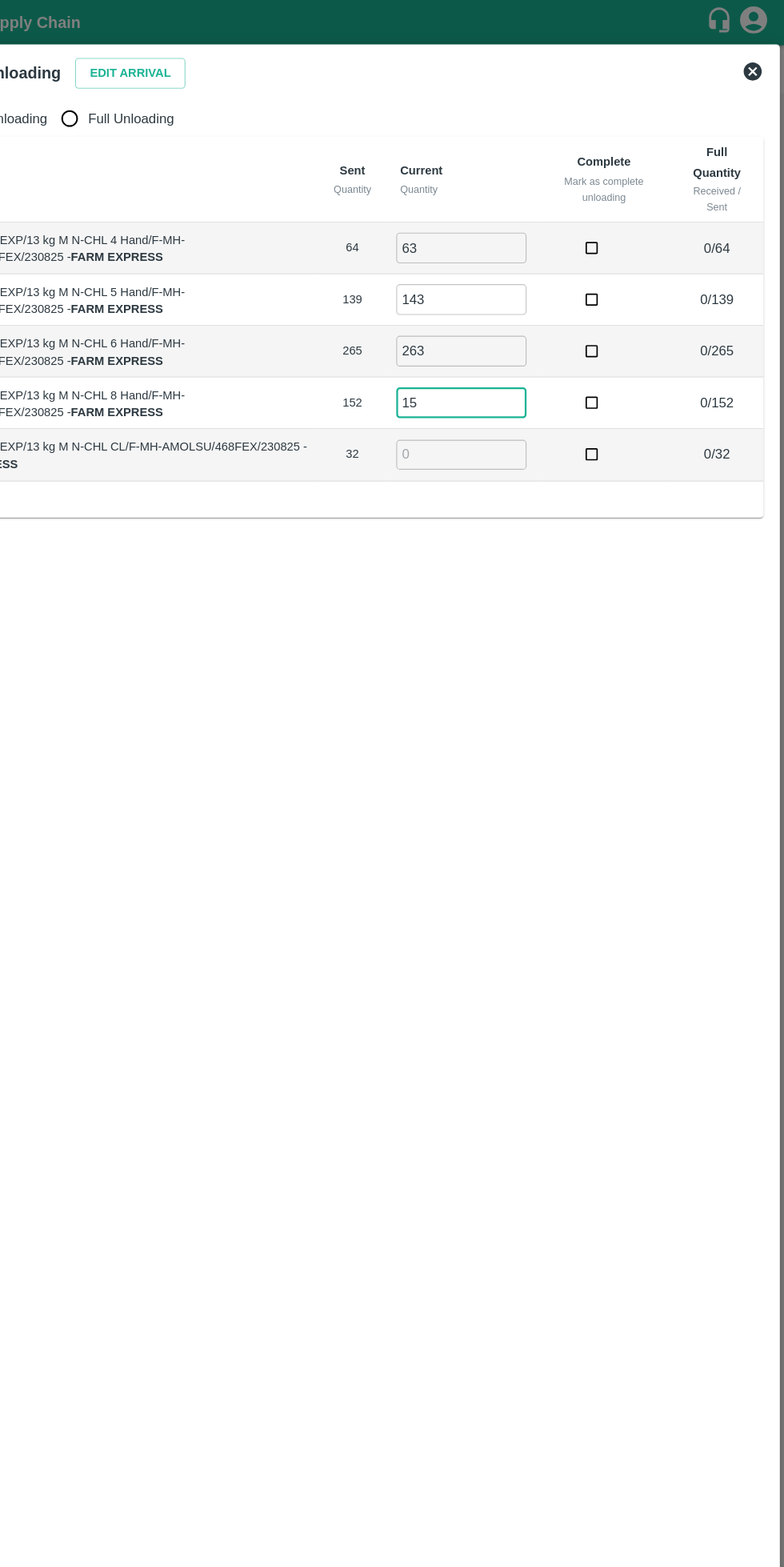
type input "1"
click at [488, 311] on input "263" at bounding box center [499, 310] width 115 height 26
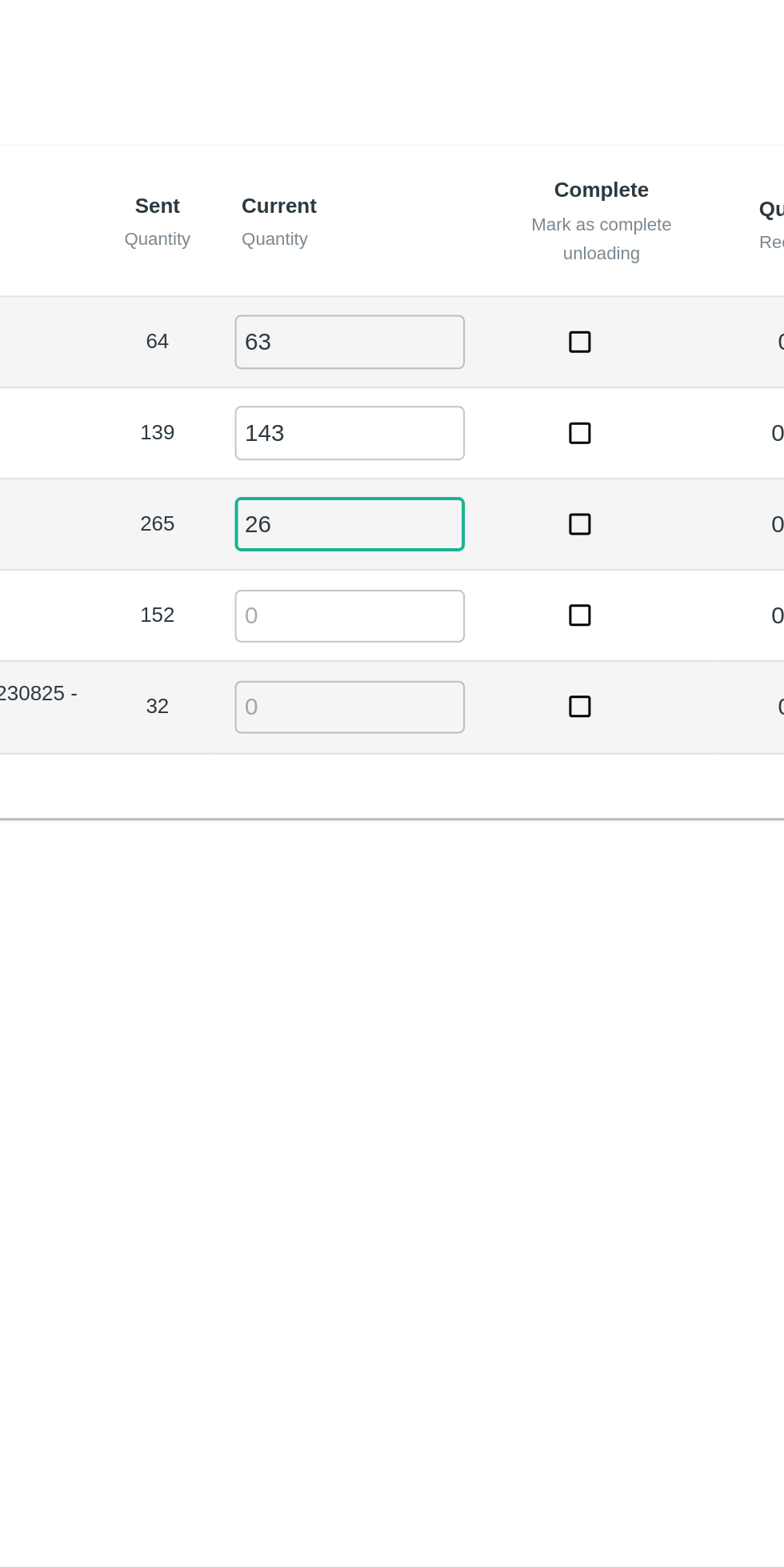
type input "2"
click at [504, 261] on input "143" at bounding box center [499, 265] width 115 height 26
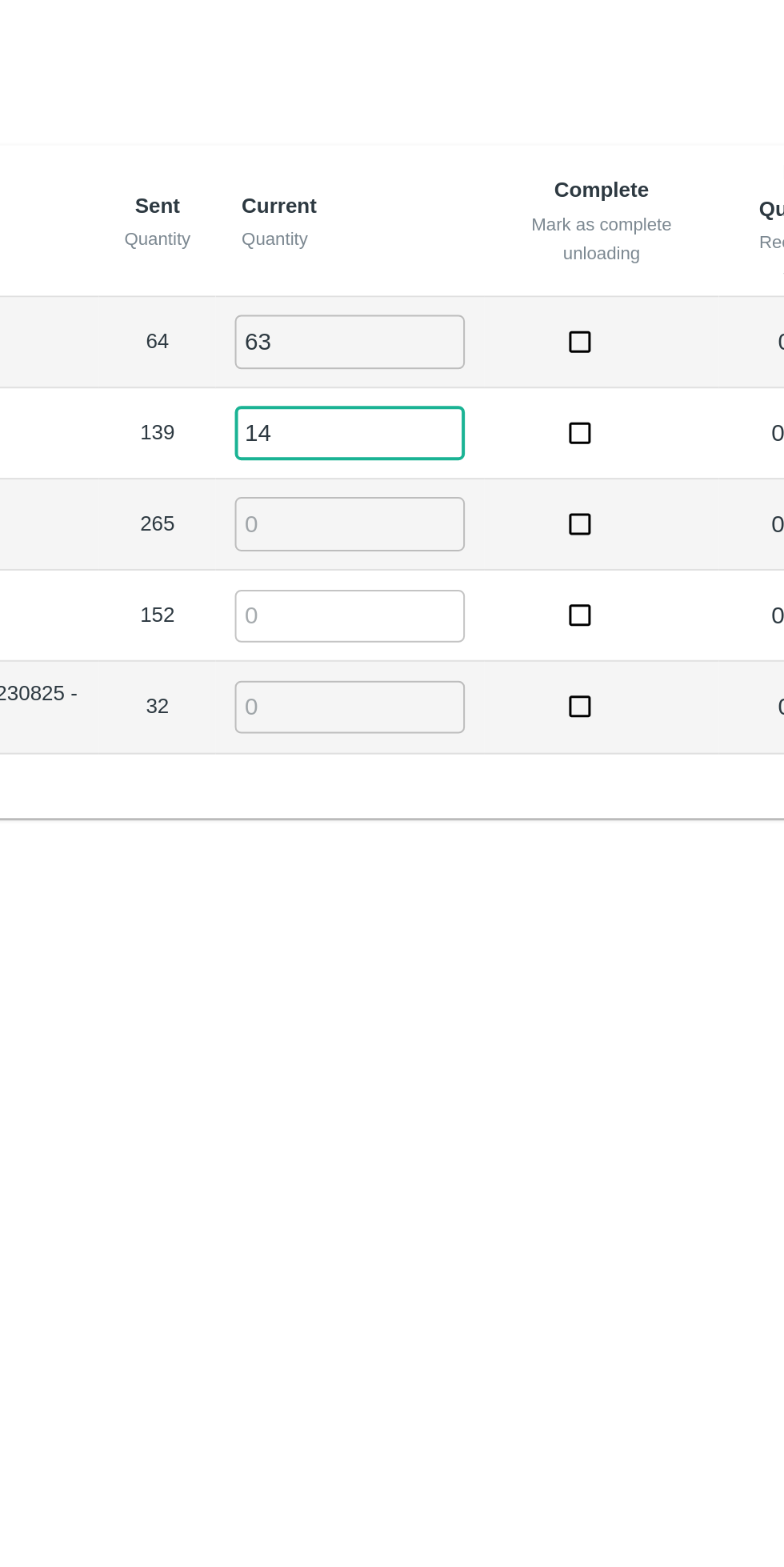
type input "1"
click at [502, 216] on input "63" at bounding box center [499, 219] width 115 height 26
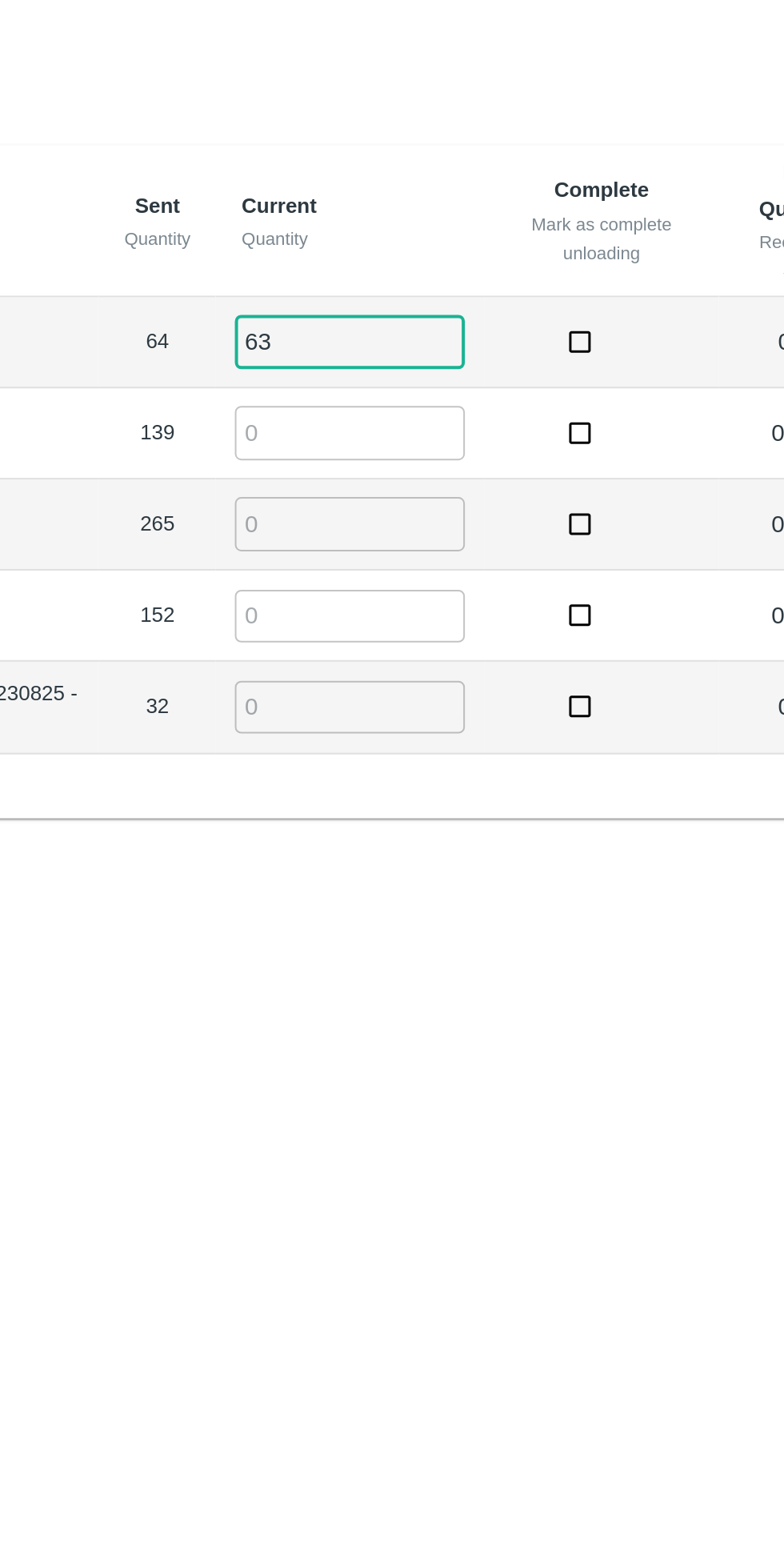
type input "6"
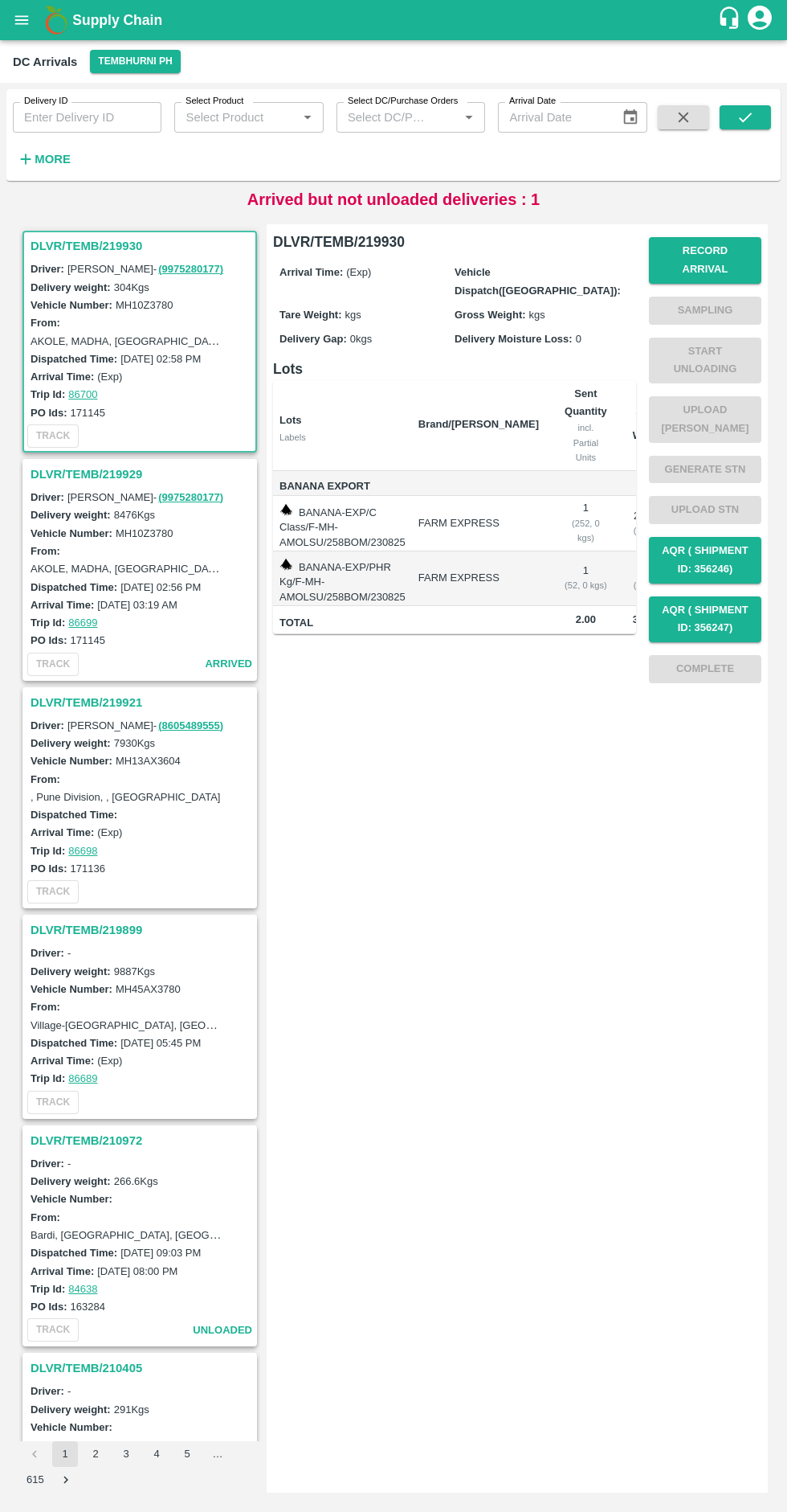
click at [141, 70] on button "Tembhurni PH" at bounding box center [135, 61] width 90 height 23
click at [146, 89] on li "Tembhurni PH" at bounding box center [128, 94] width 112 height 27
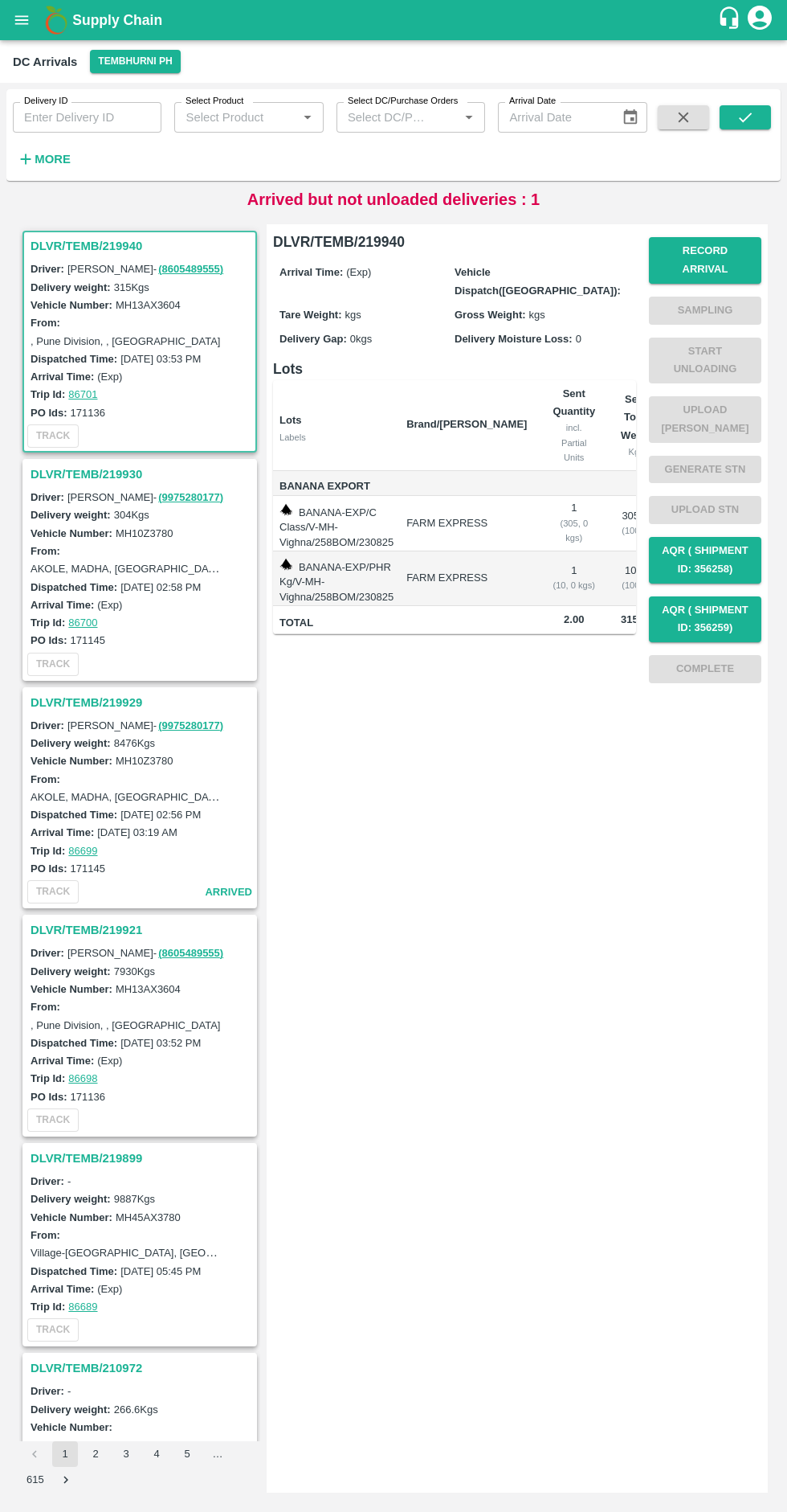
click at [92, 239] on h3 "DLVR/TEMB/219940" at bounding box center [142, 245] width 223 height 21
click at [75, 697] on h3 "DLVR/TEMB/219929" at bounding box center [142, 702] width 223 height 21
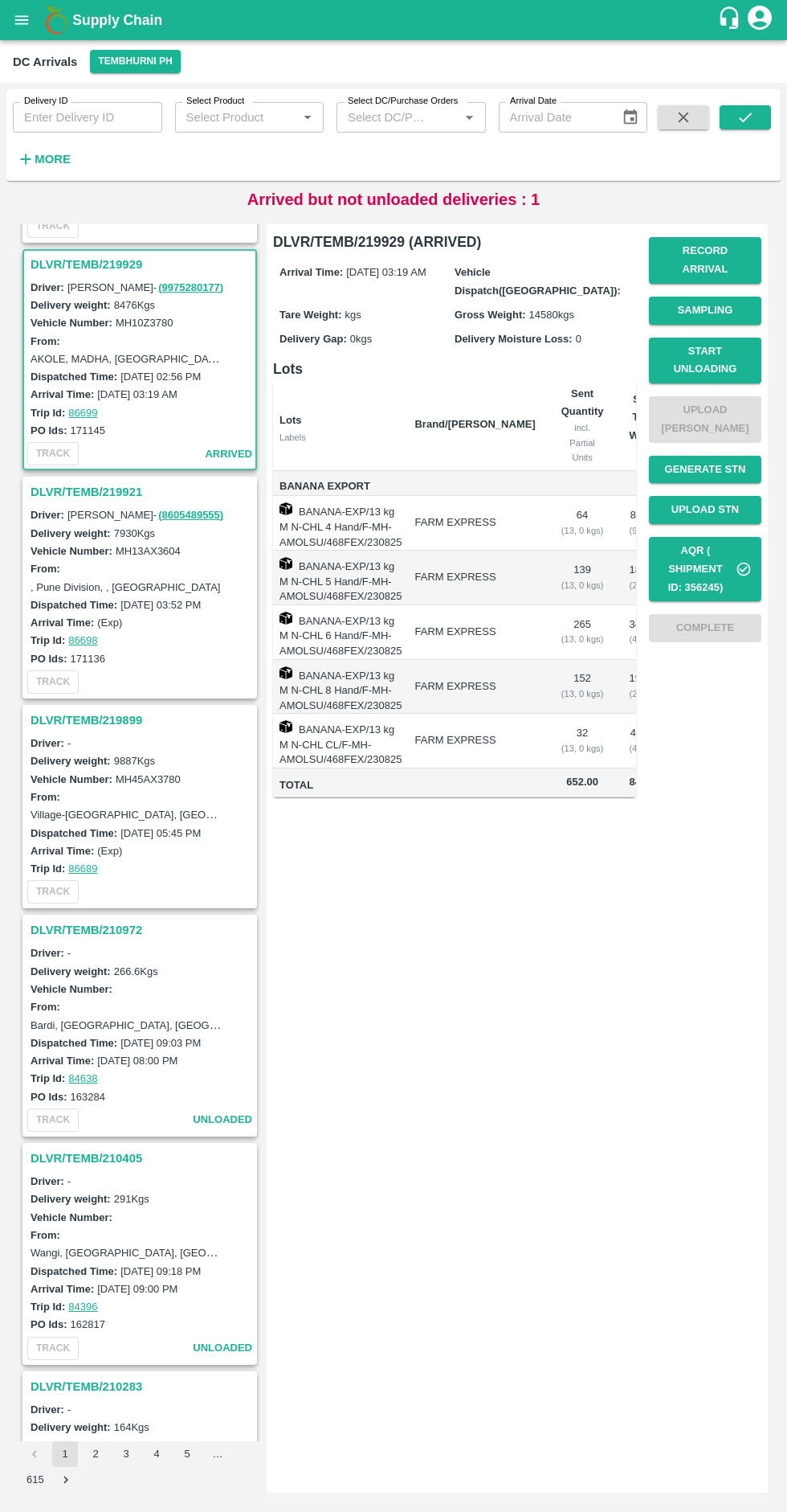
scroll to position [462, 0]
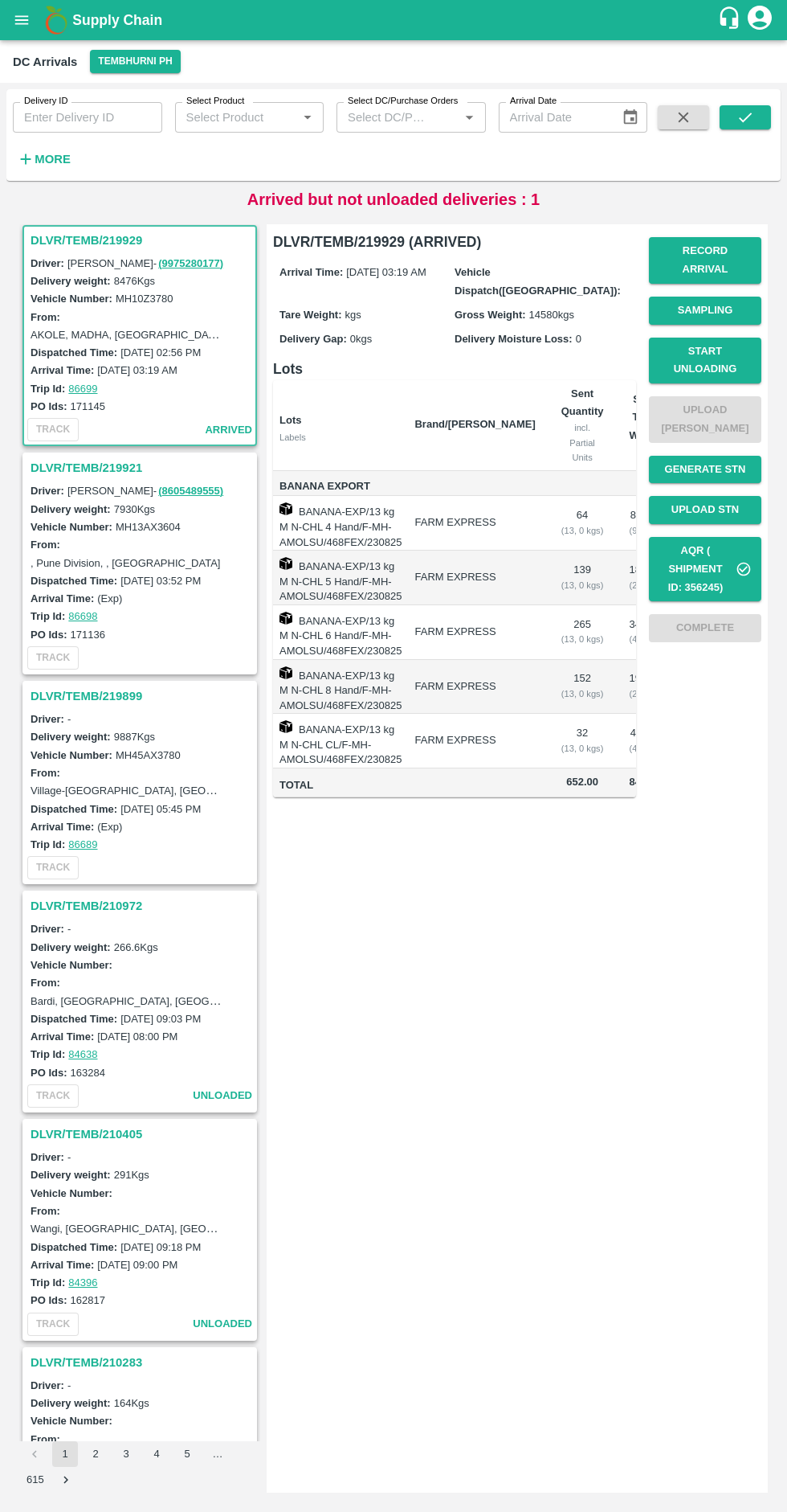
click at [724, 247] on button "Record Arrival" at bounding box center [705, 260] width 113 height 46
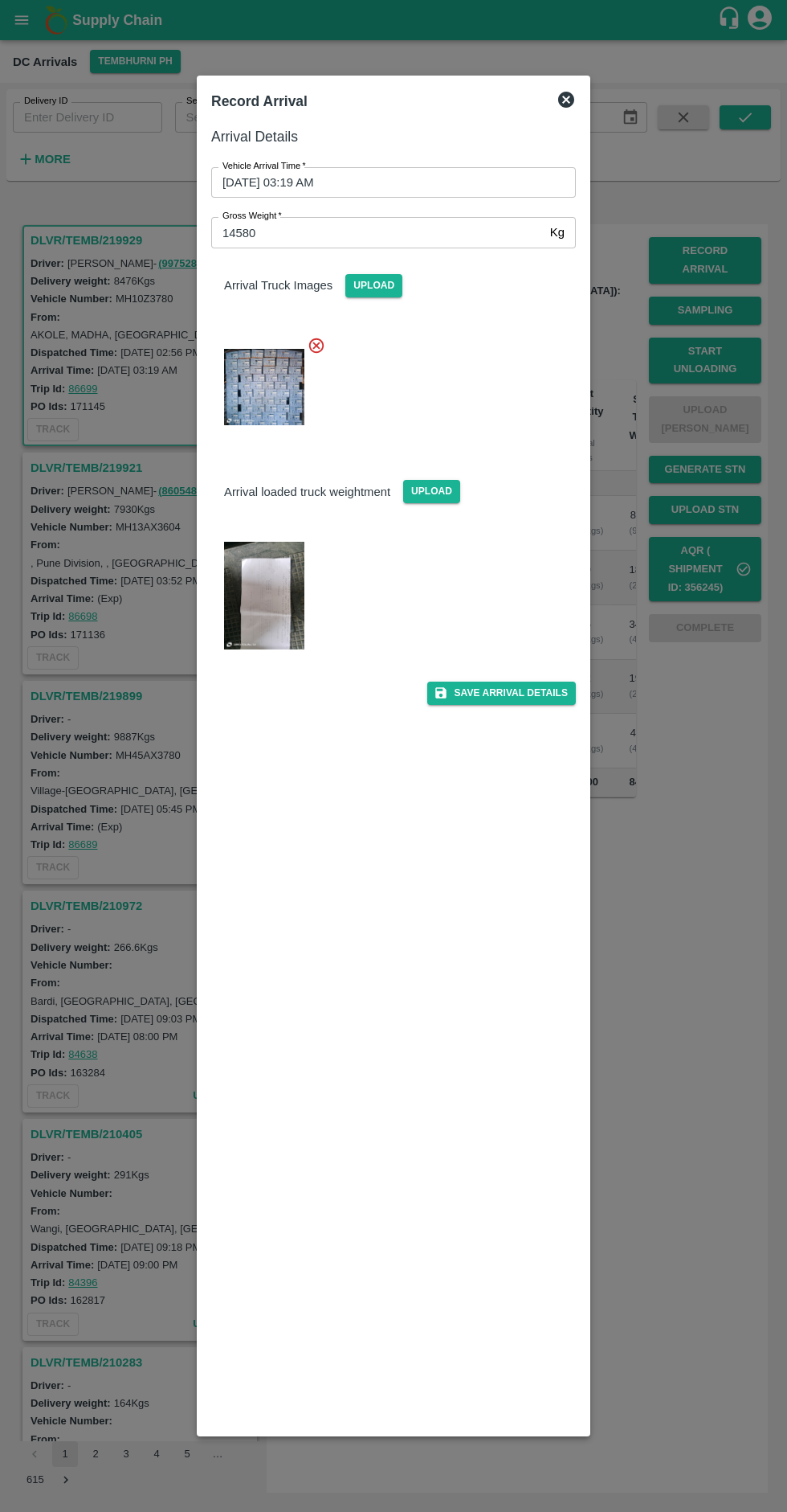
click at [348, 186] on input "23/08/2025 03:19 AM" at bounding box center [387, 182] width 353 height 31
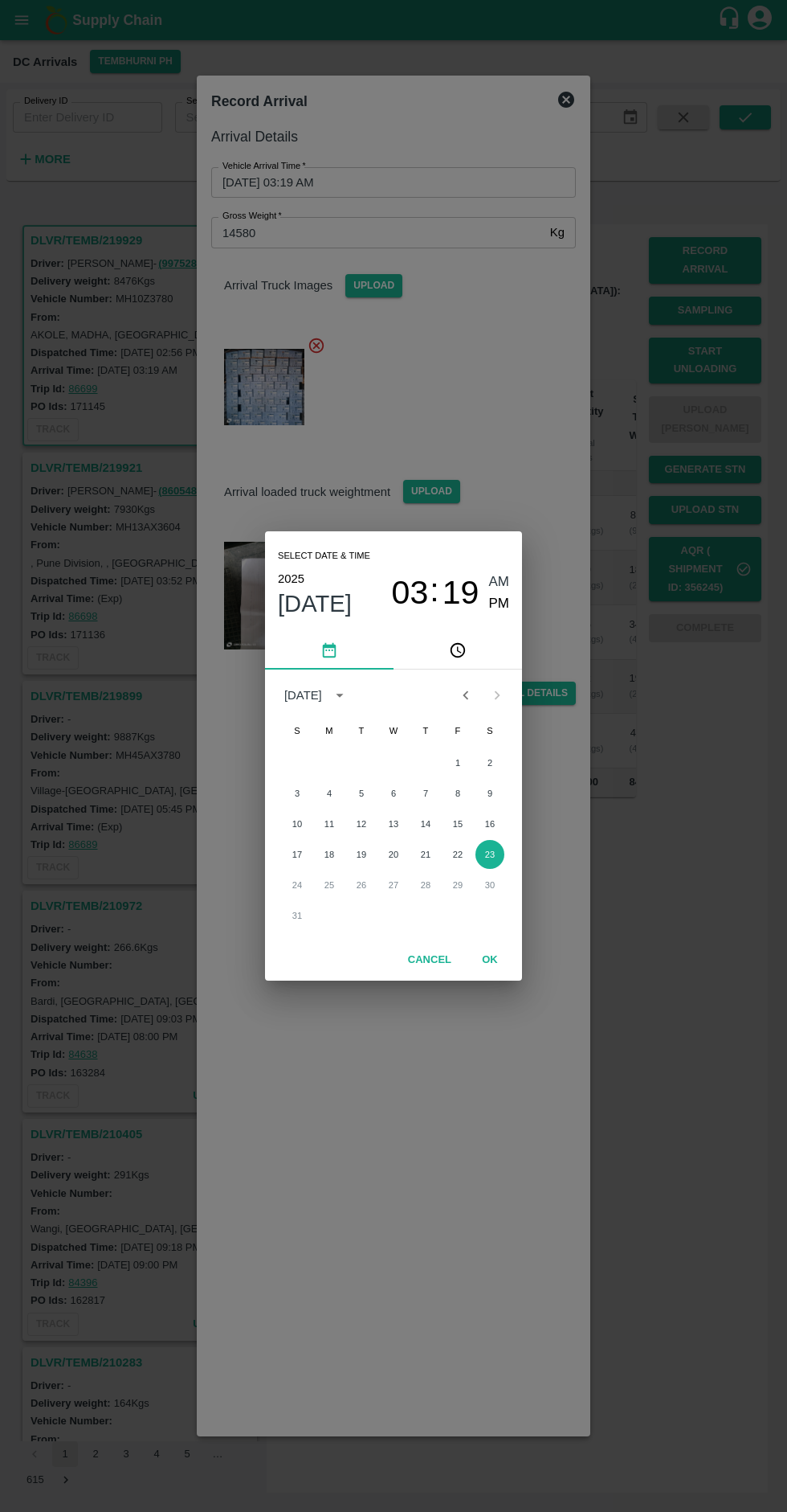
click at [490, 855] on button "23" at bounding box center [490, 854] width 29 height 29
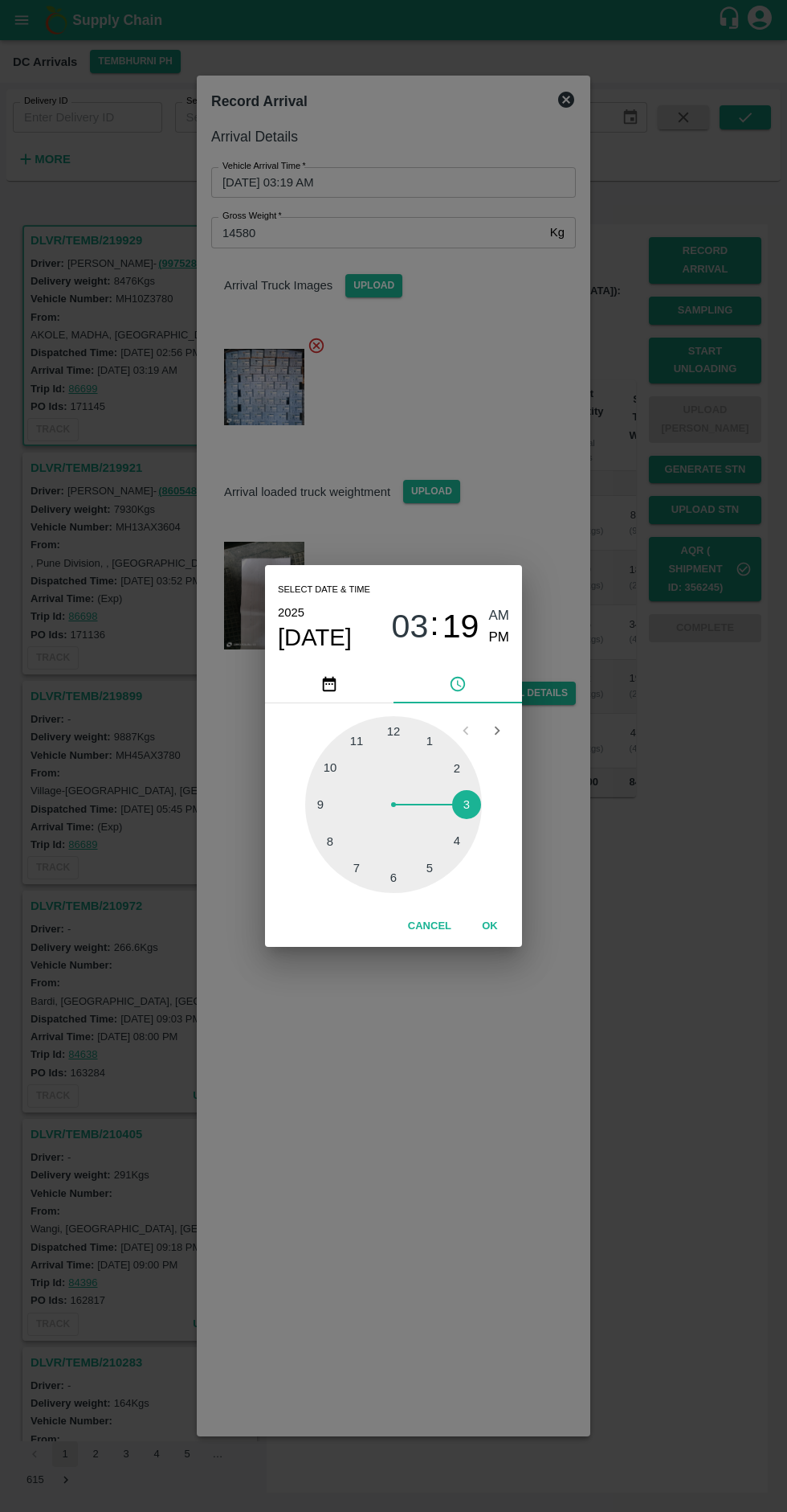
click at [401, 739] on div at bounding box center [394, 805] width 177 height 177
click at [422, 874] on div at bounding box center [394, 805] width 177 height 177
click at [401, 878] on div at bounding box center [394, 805] width 177 height 177
click at [400, 738] on div at bounding box center [394, 805] width 177 height 177
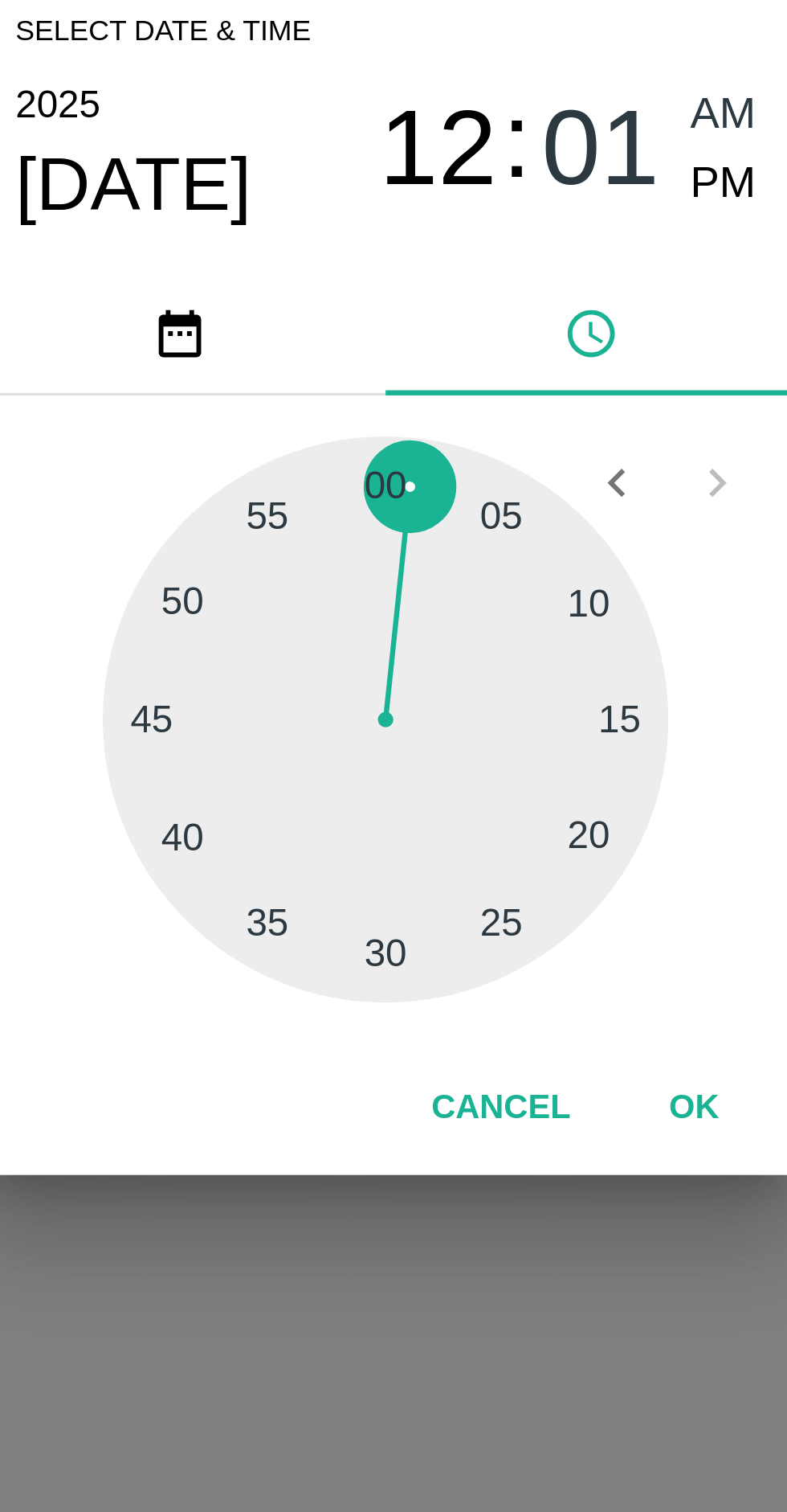
click at [475, 809] on div at bounding box center [394, 805] width 177 height 177
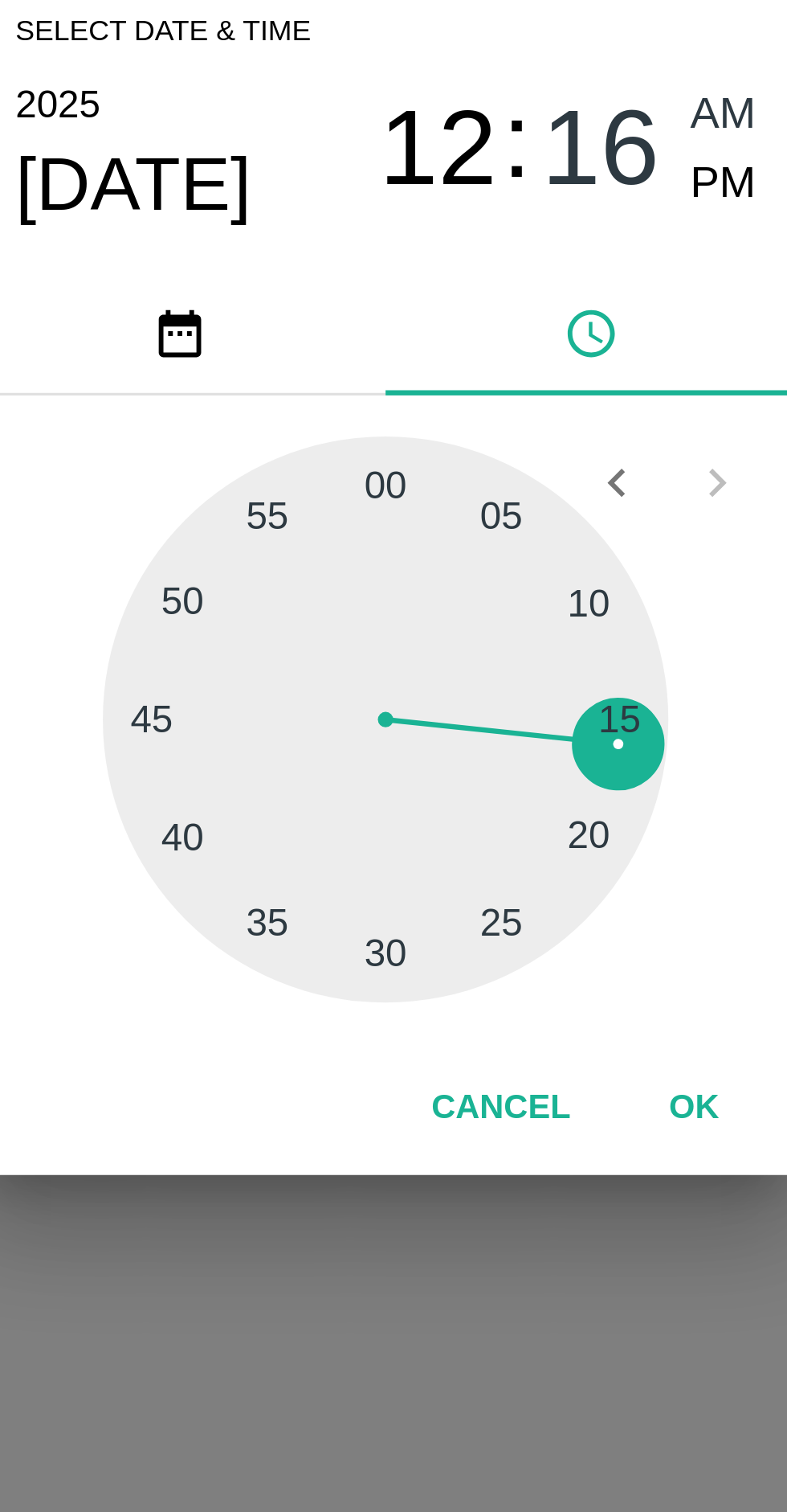
click at [398, 745] on div at bounding box center [394, 805] width 177 height 177
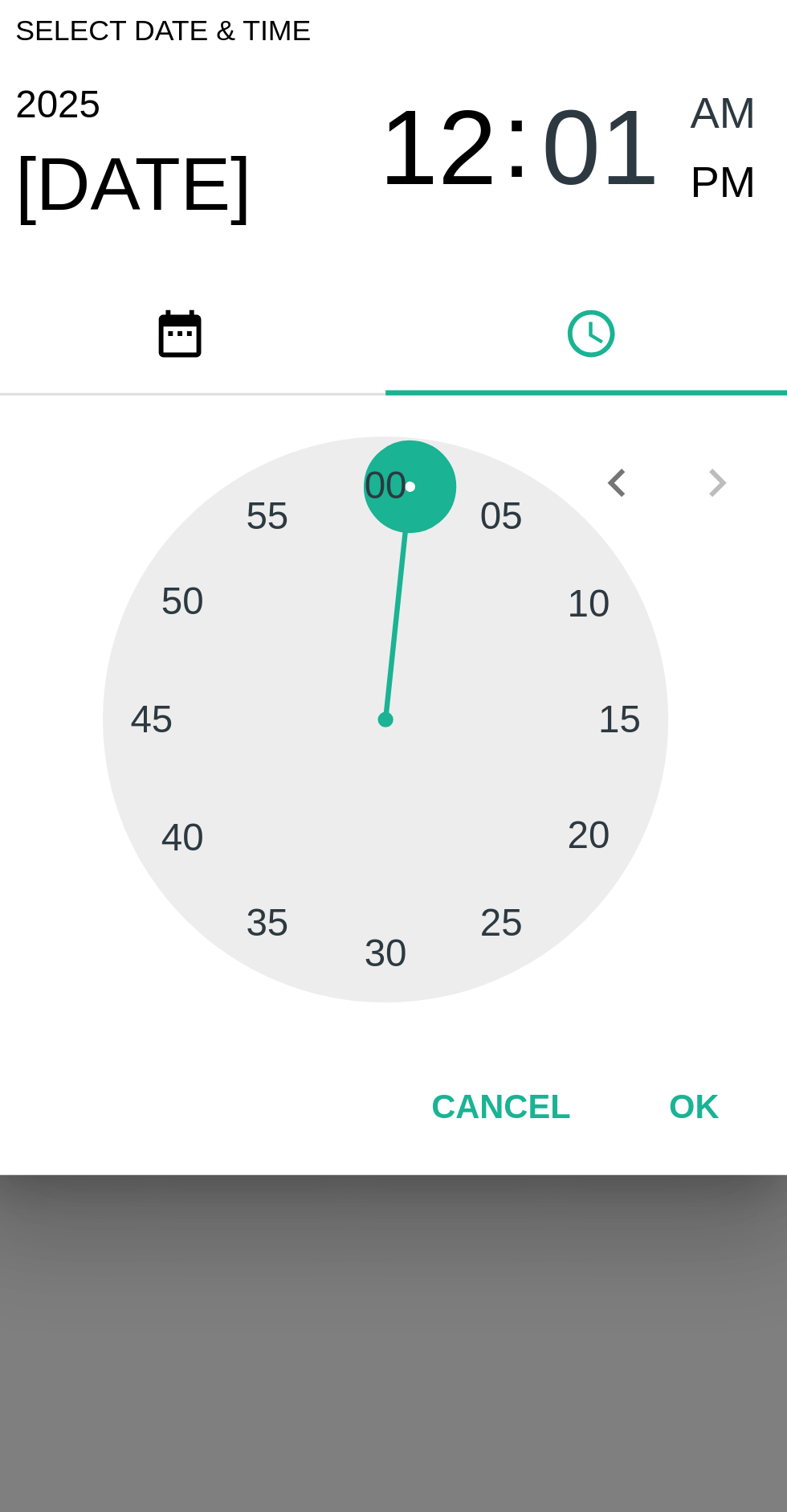
click at [437, 745] on div at bounding box center [394, 805] width 177 height 177
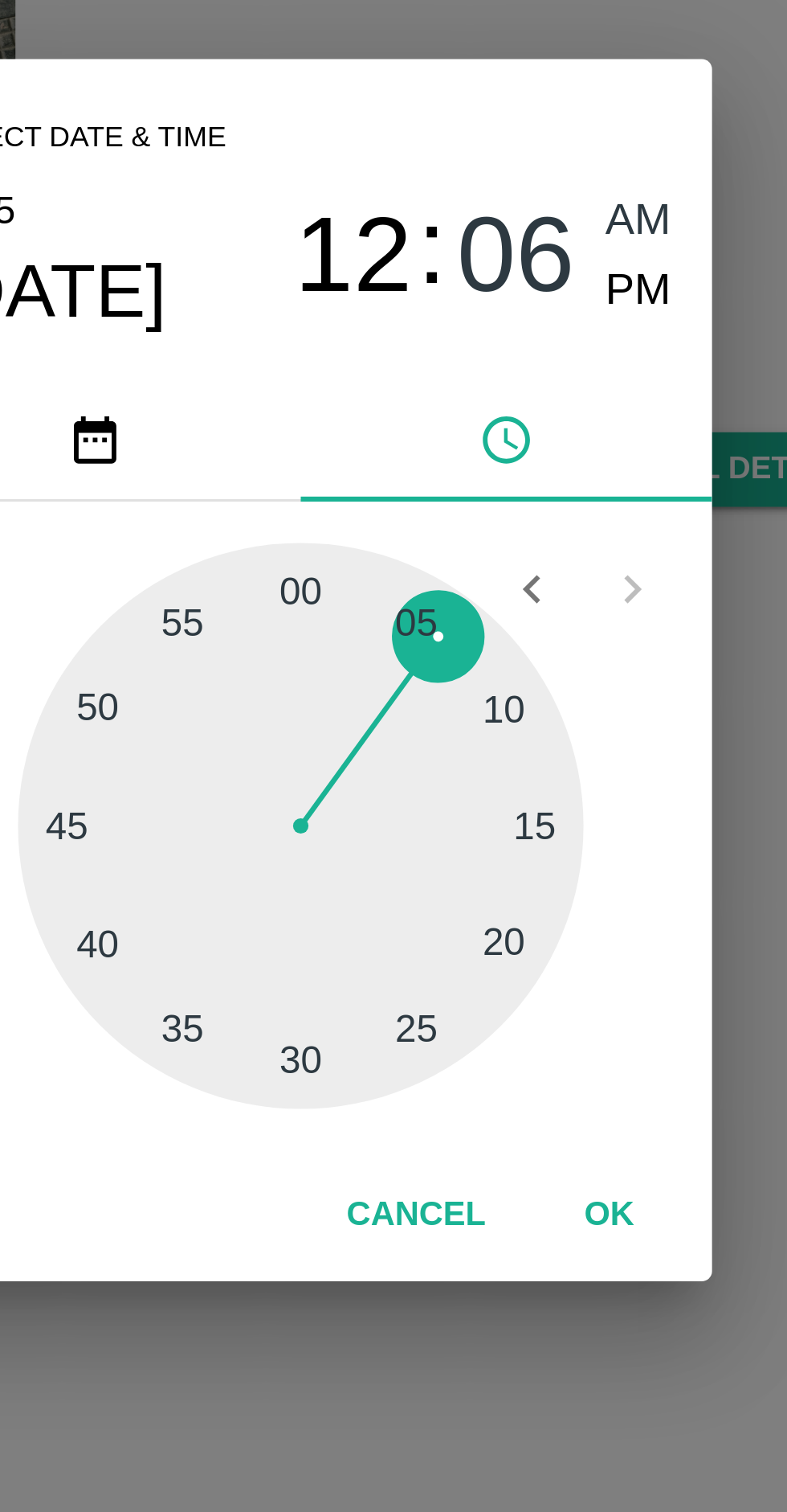
click at [453, 629] on span "06" at bounding box center [461, 627] width 37 height 39
click at [417, 631] on span "12" at bounding box center [410, 627] width 37 height 39
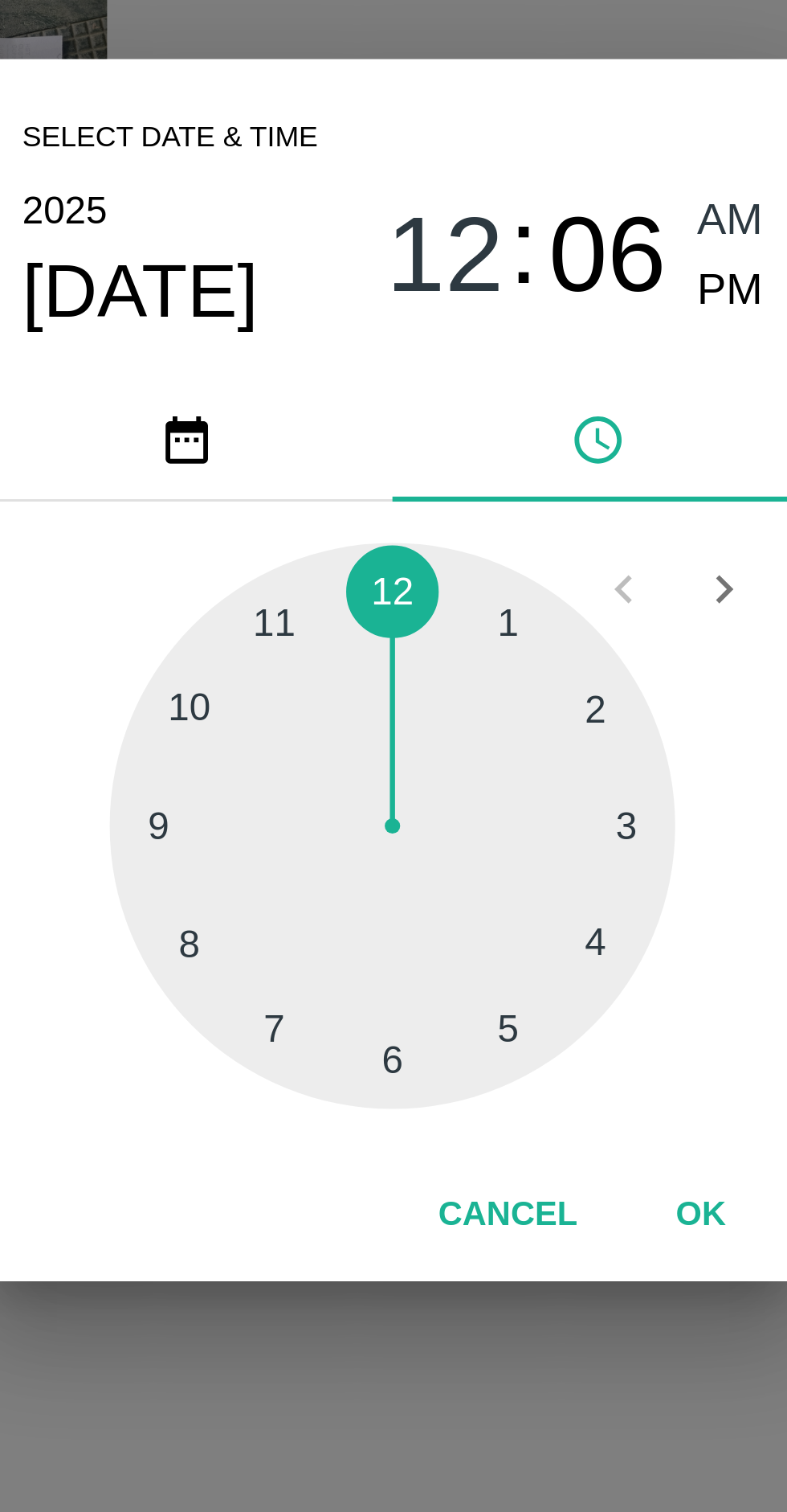
click at [466, 811] on div at bounding box center [394, 805] width 177 height 177
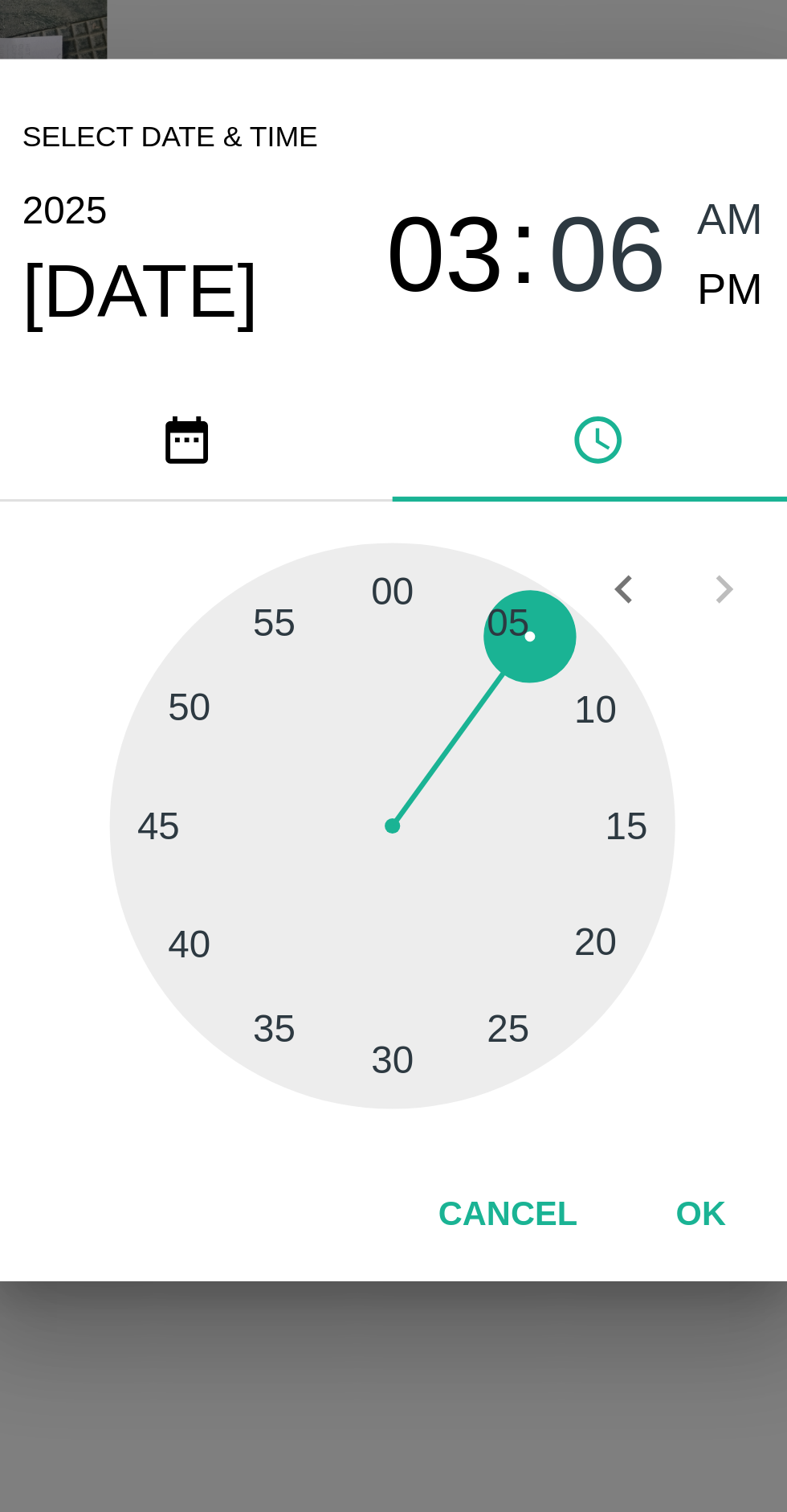
click at [458, 835] on div at bounding box center [394, 805] width 177 height 177
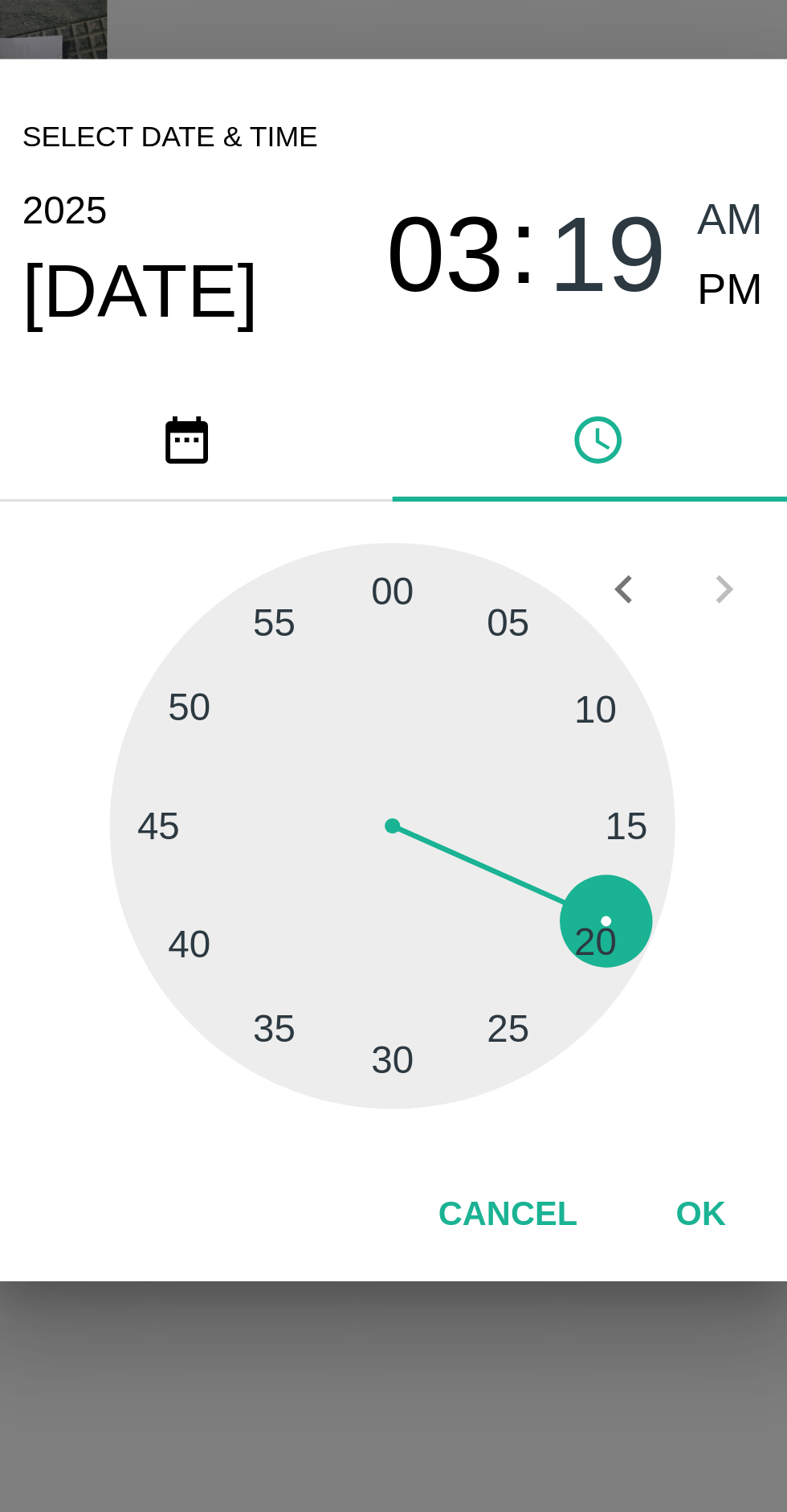
click at [451, 842] on div at bounding box center [394, 805] width 177 height 177
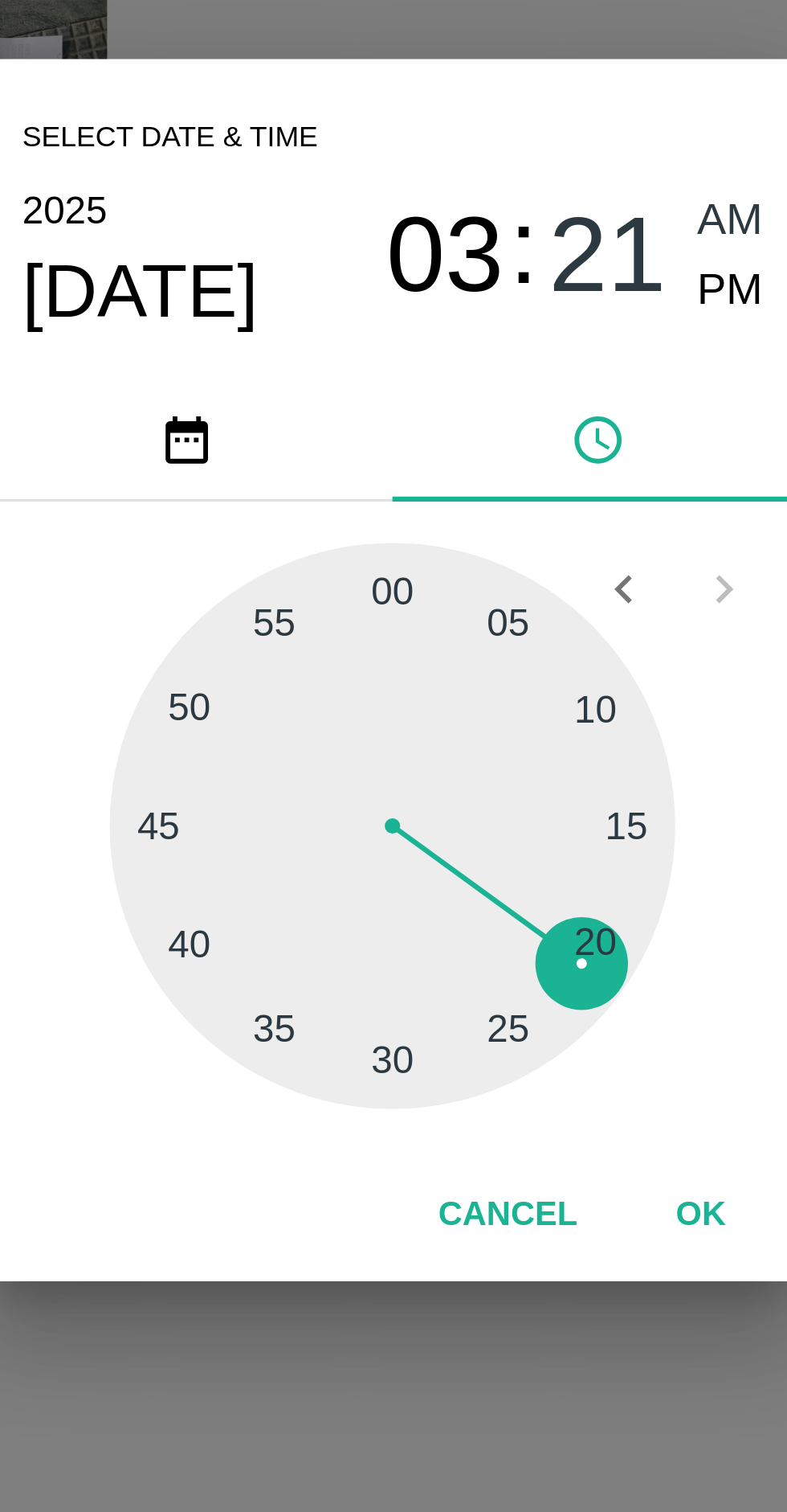
click at [389, 837] on div at bounding box center [394, 805] width 177 height 177
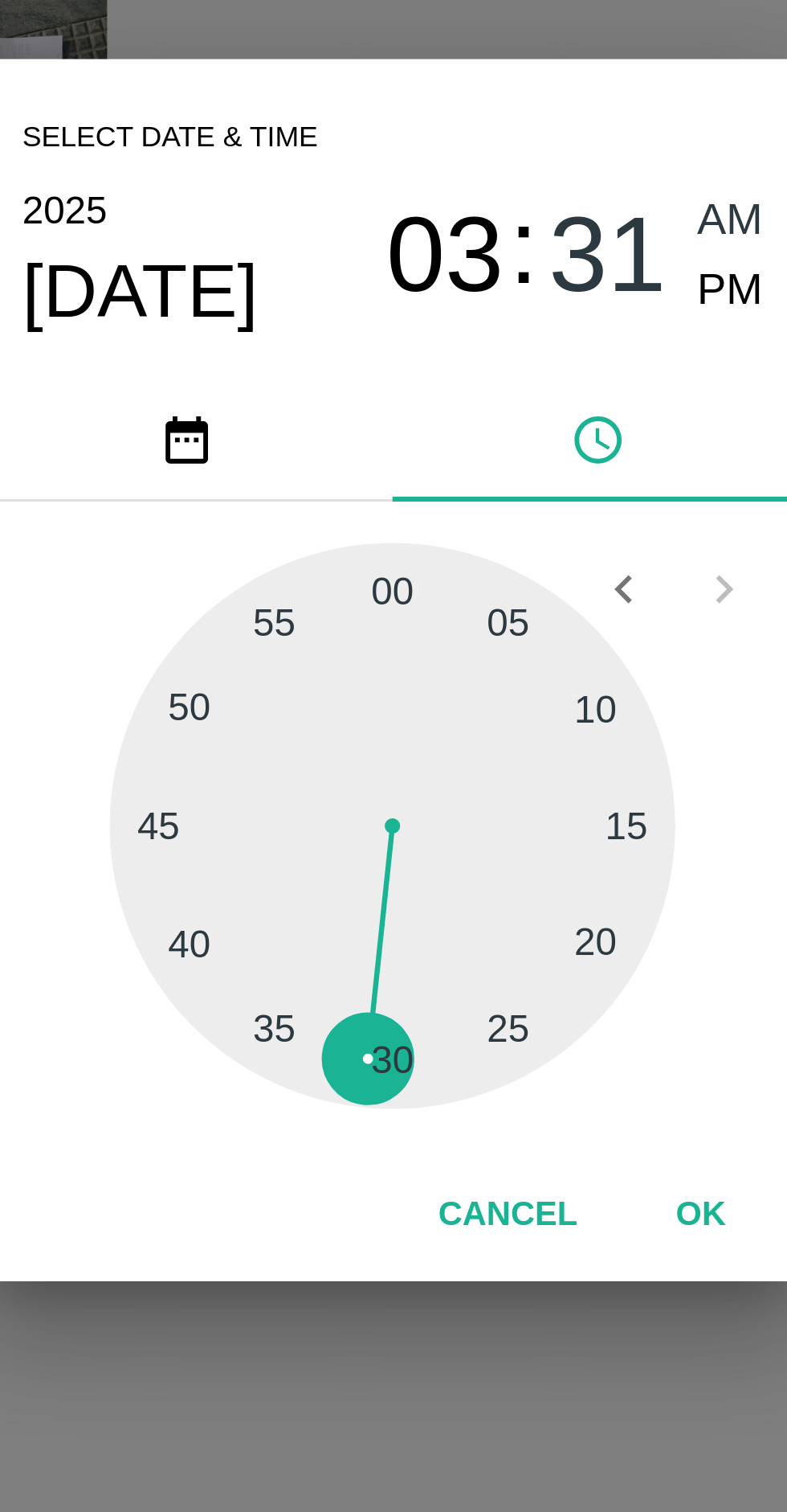
click at [405, 633] on span "03" at bounding box center [410, 627] width 37 height 39
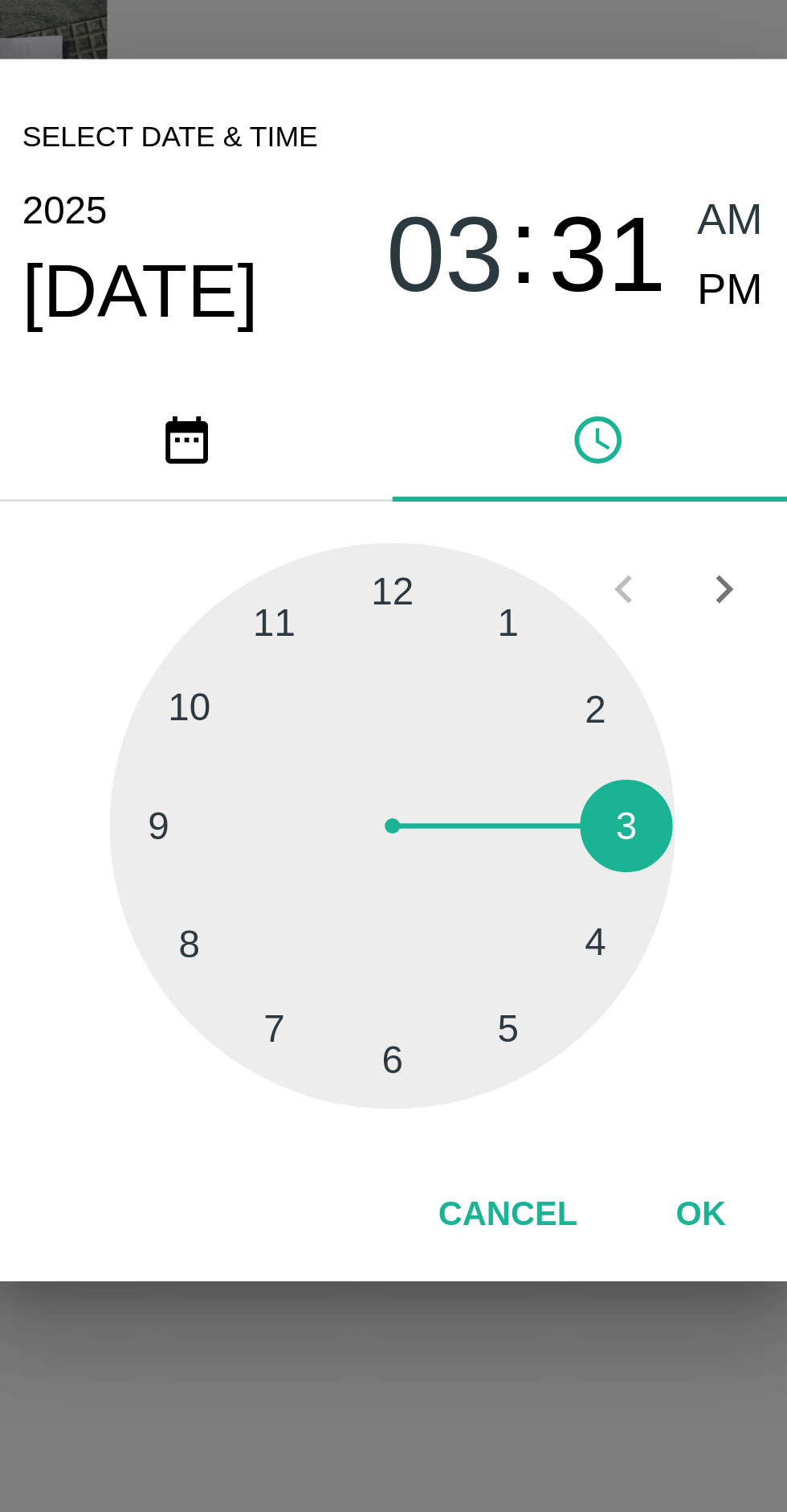
click at [457, 844] on div at bounding box center [394, 805] width 177 height 177
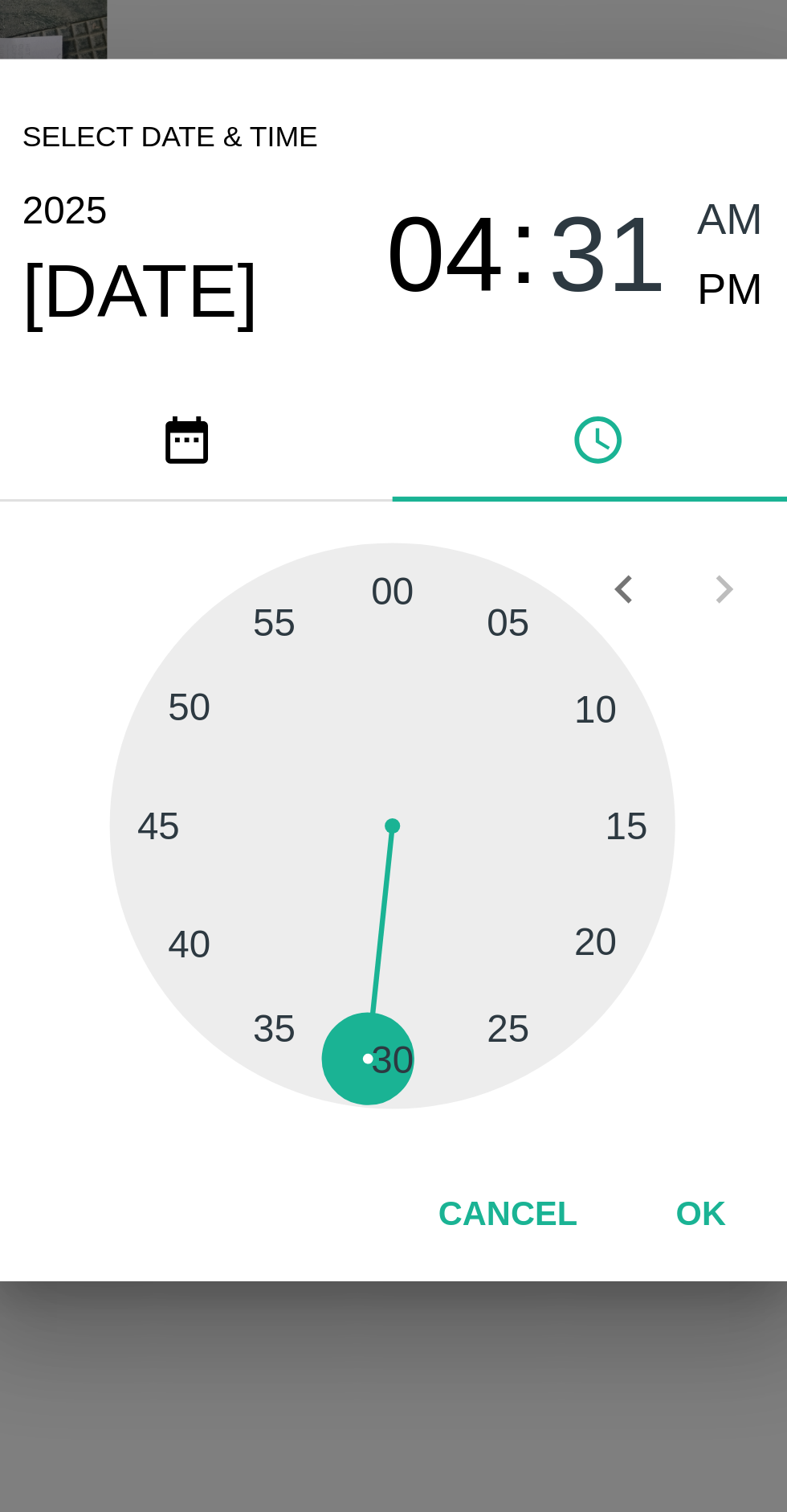
click at [461, 769] on div at bounding box center [394, 805] width 177 height 177
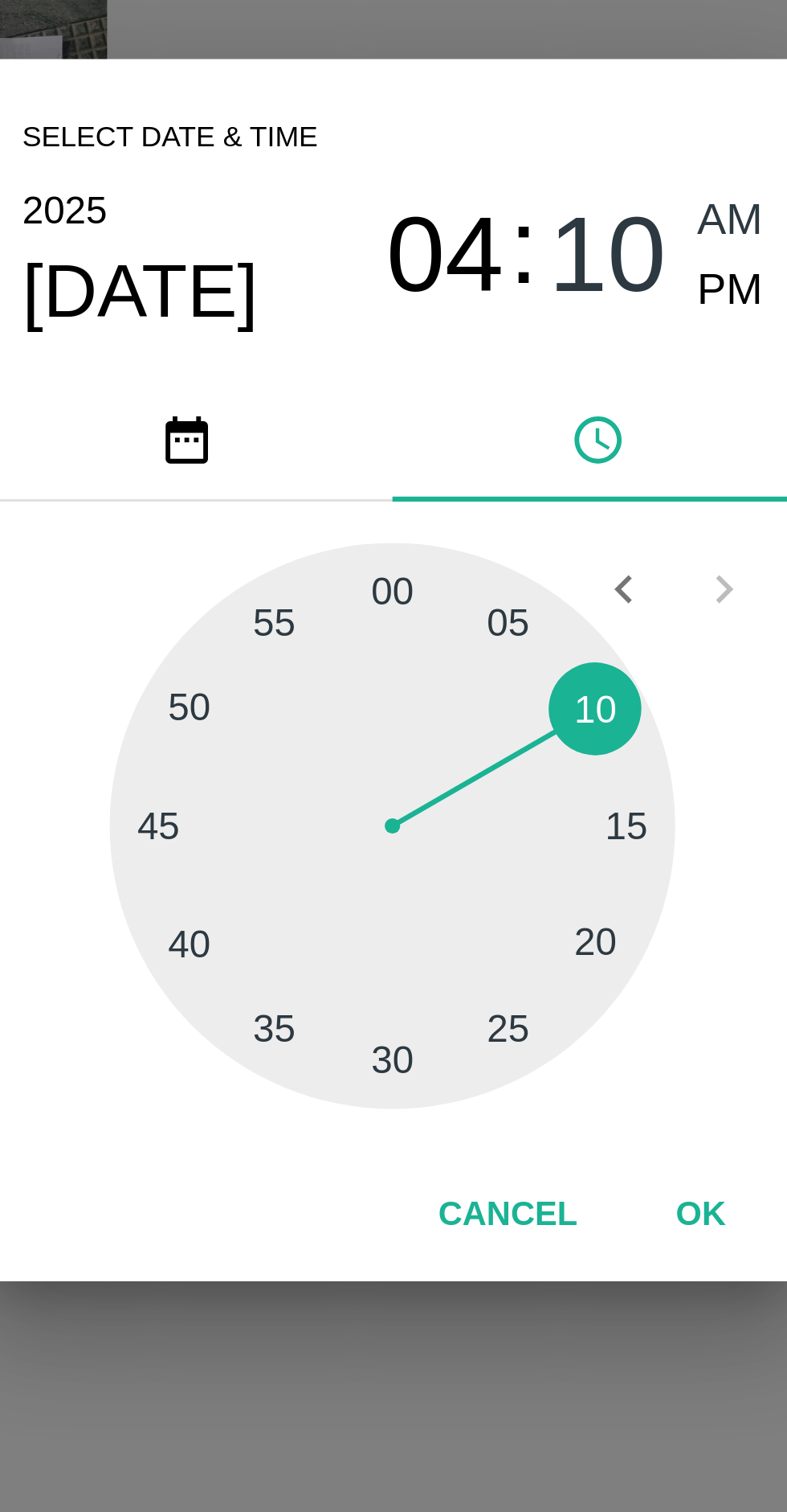
type input "23/08/2025 04:10 AM"
click at [492, 925] on button "OK" at bounding box center [490, 927] width 51 height 28
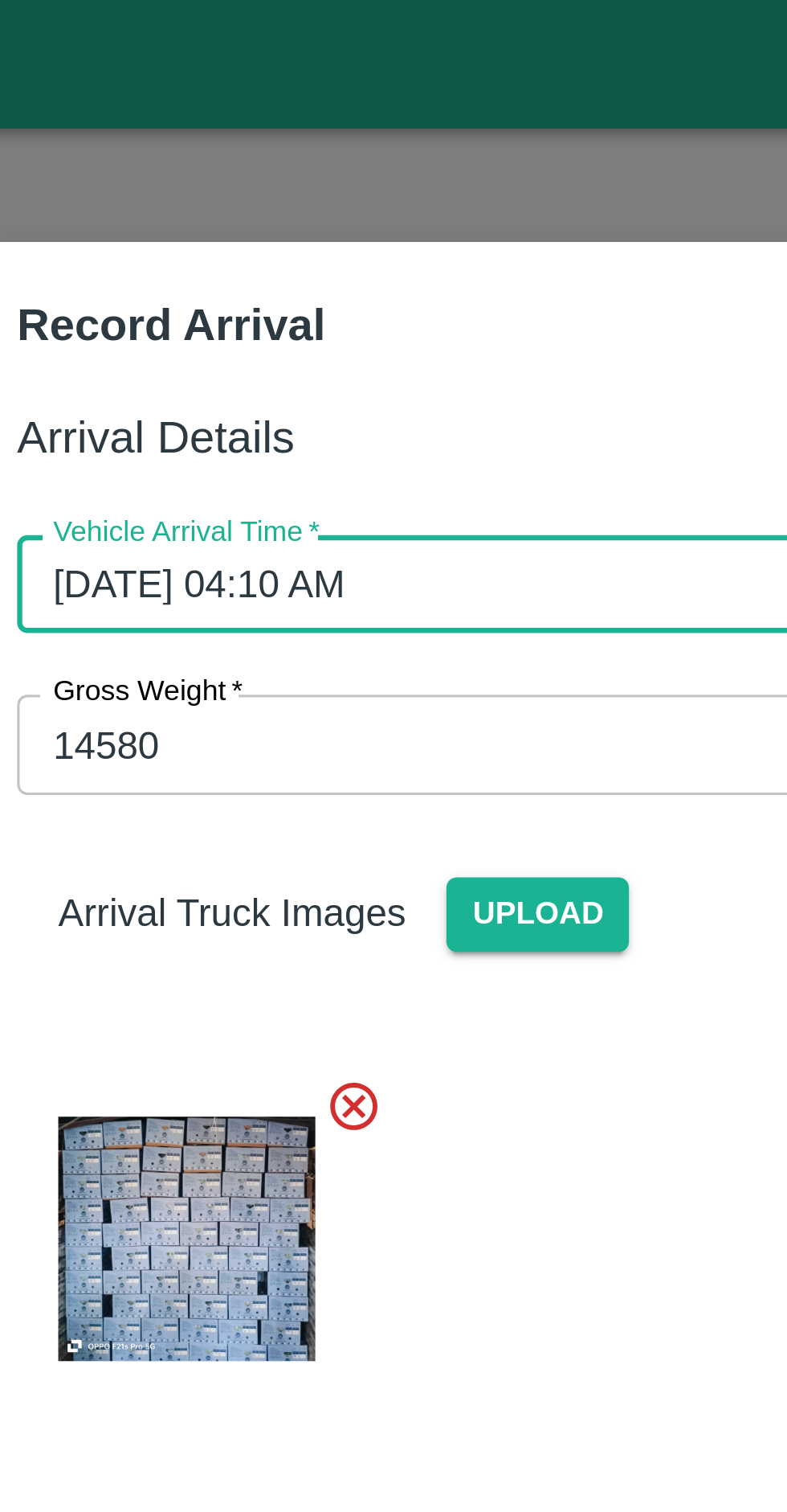
click at [294, 236] on input "14580" at bounding box center [377, 232] width 333 height 31
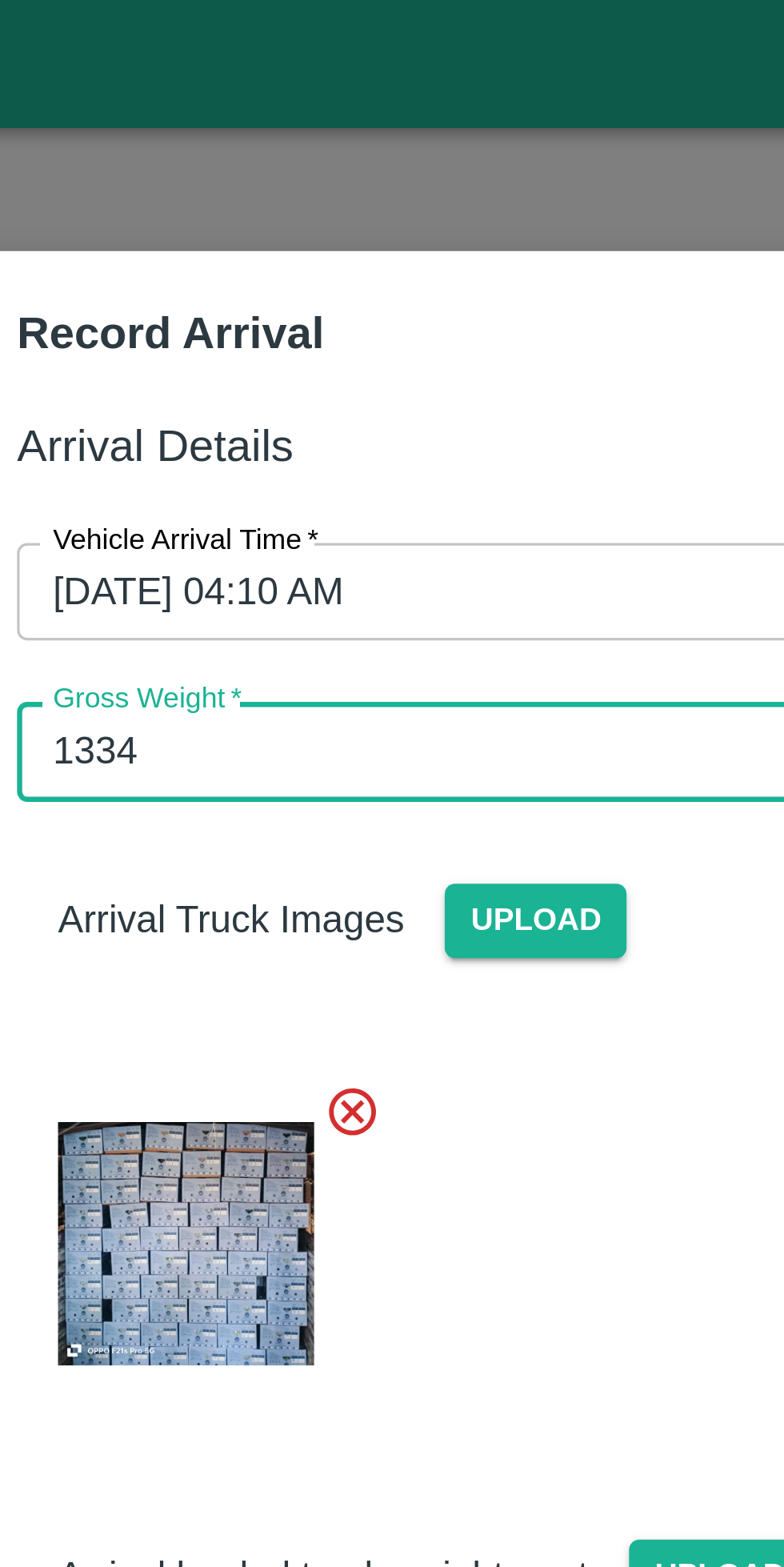
type input "13340"
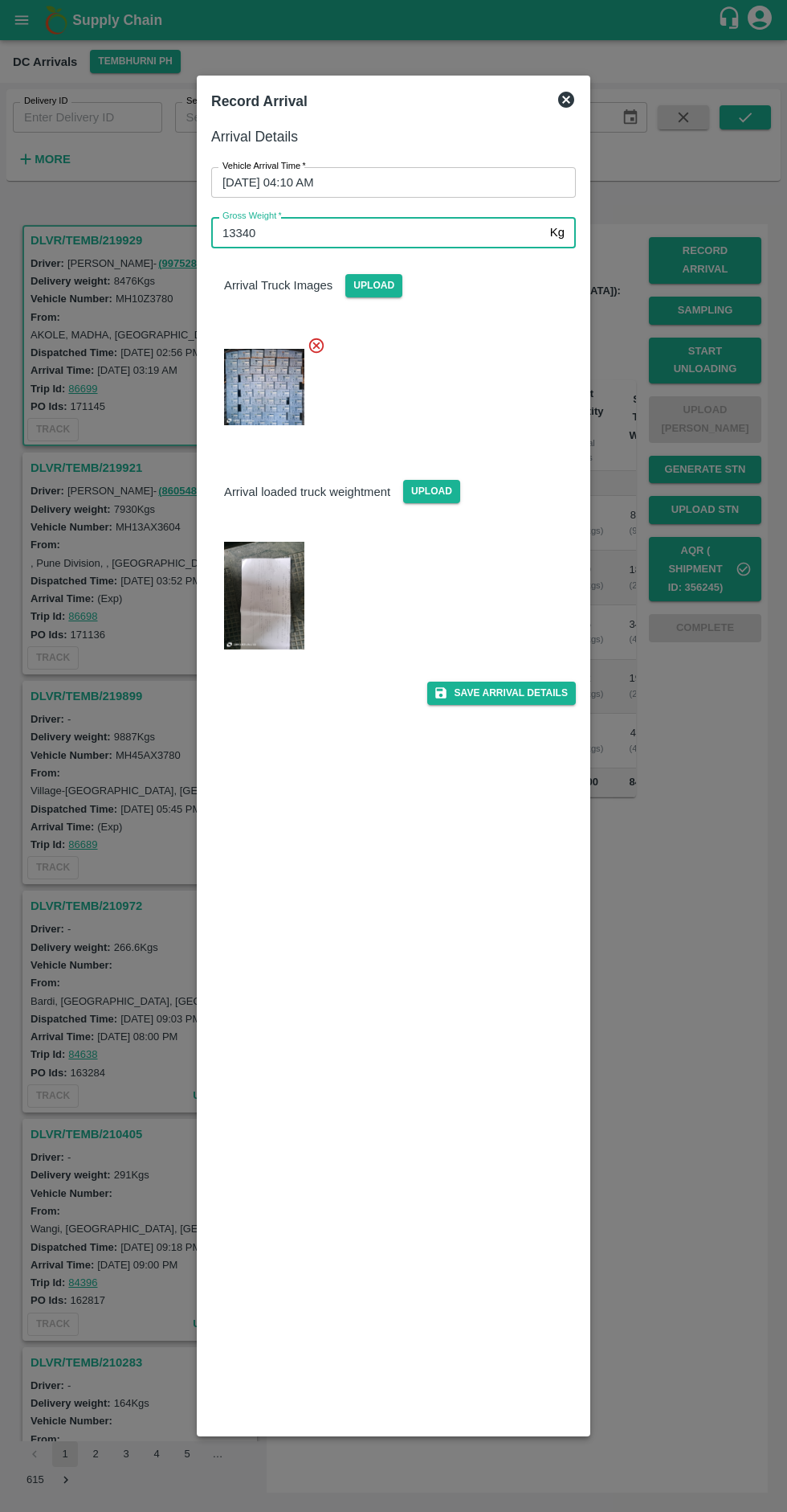
click at [564, 102] on icon at bounding box center [566, 99] width 19 height 19
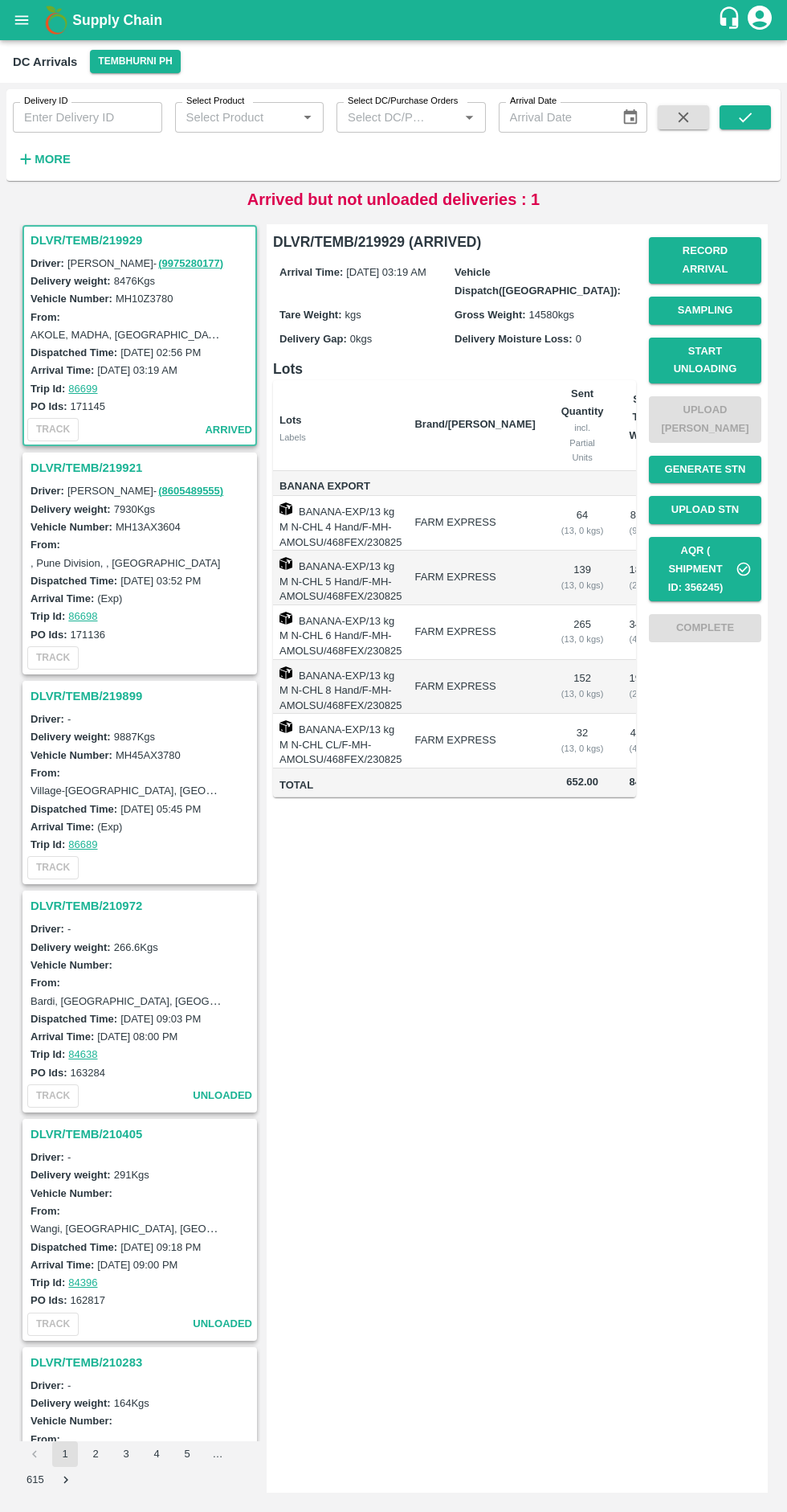
click at [95, 463] on h3 "DLVR/TEMB/219921" at bounding box center [142, 467] width 223 height 21
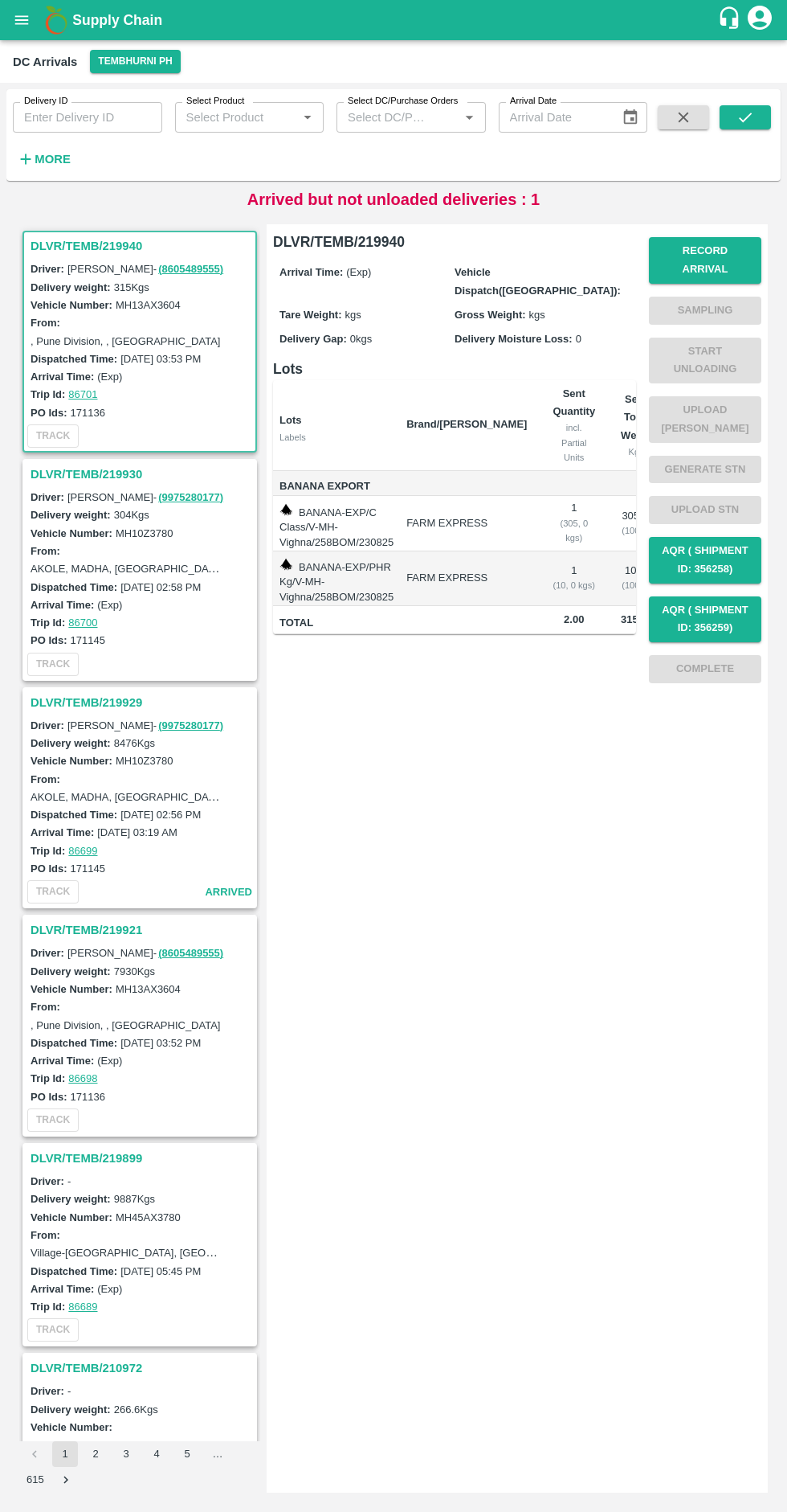
click at [106, 935] on h3 "DLVR/TEMB/219921" at bounding box center [142, 929] width 223 height 21
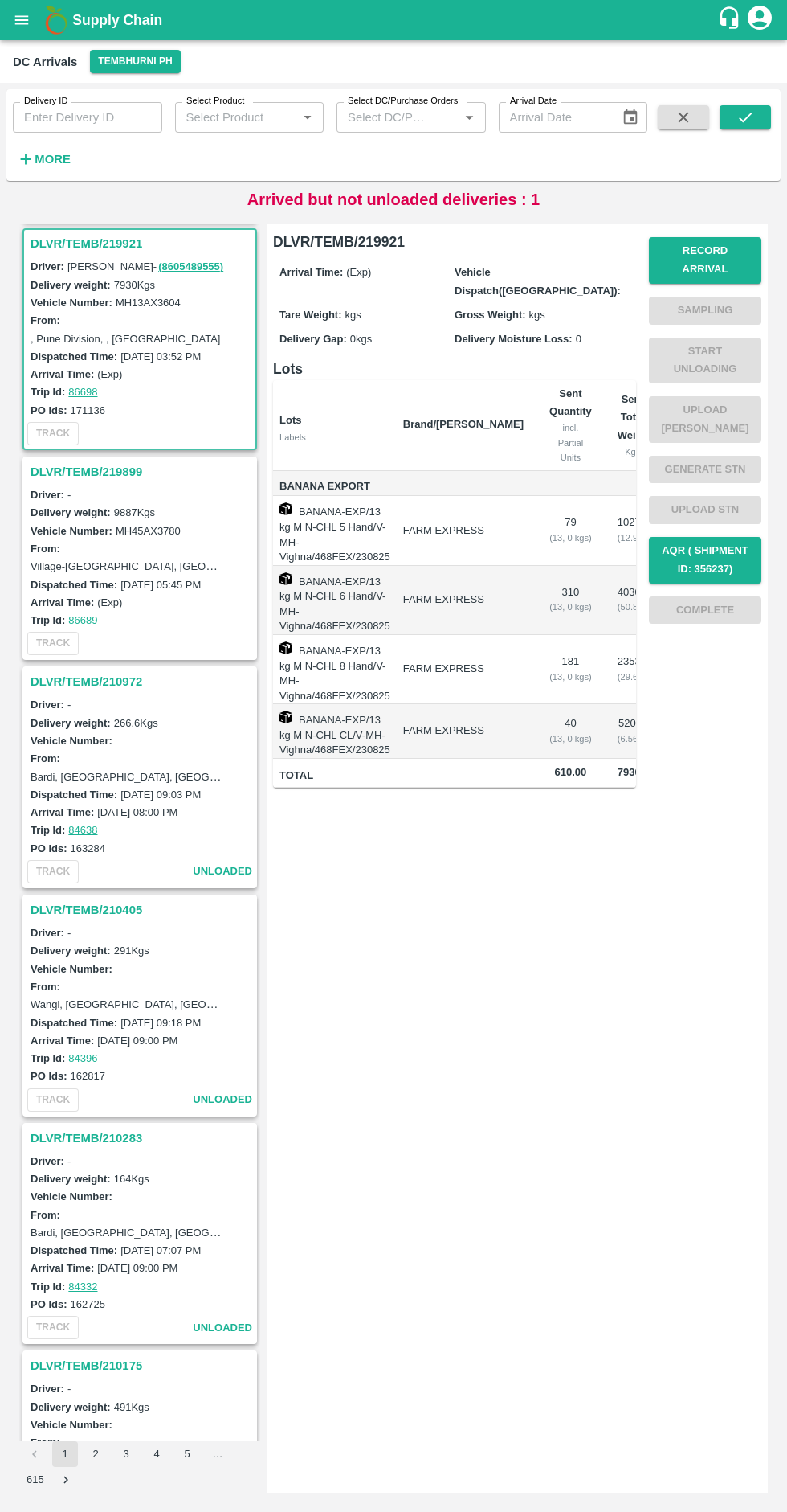
scroll to position [691, 0]
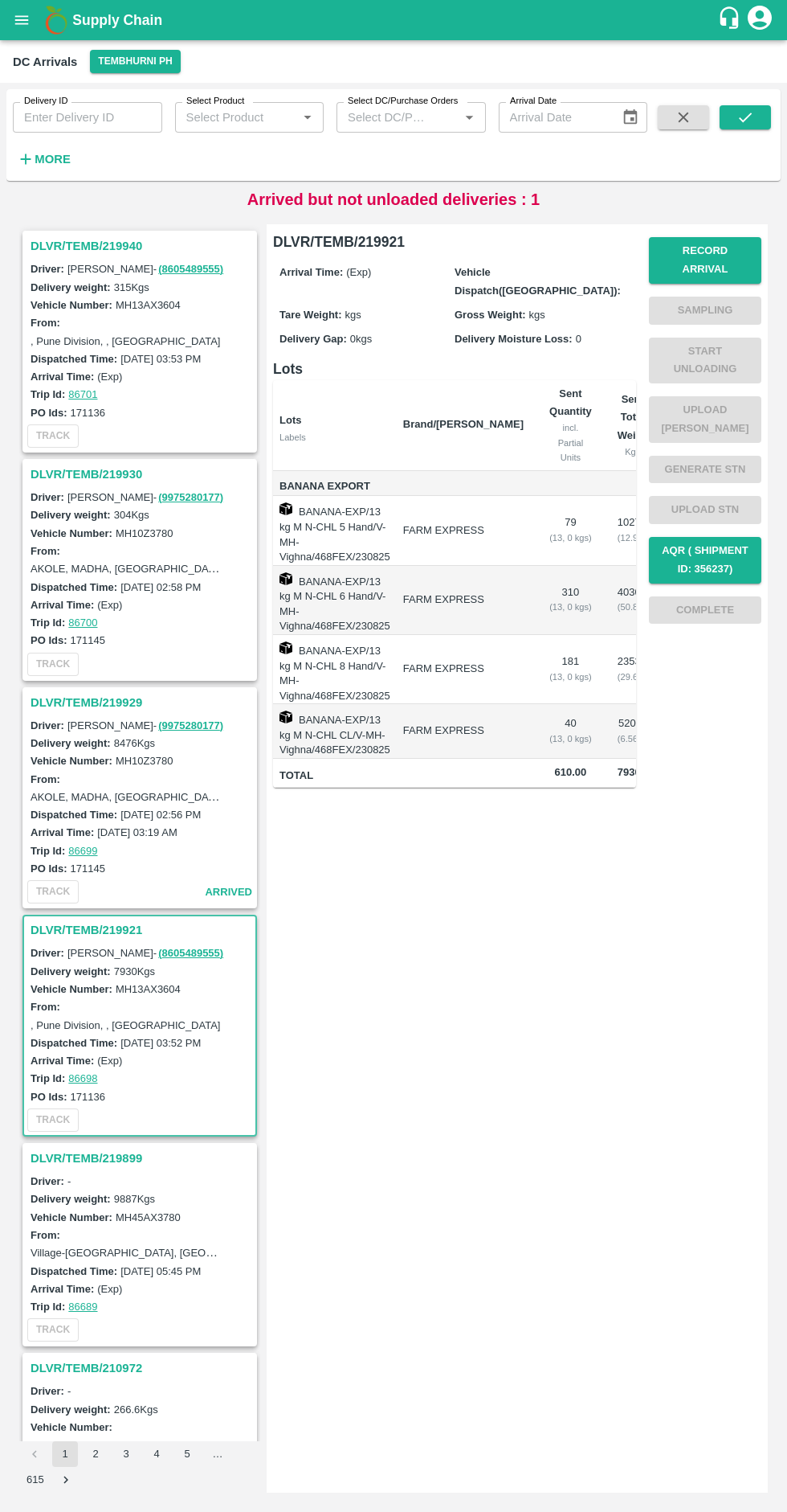
click at [77, 930] on h3 "DLVR/TEMB/219921" at bounding box center [142, 929] width 223 height 21
click at [84, 930] on h3 "DLVR/TEMB/219921" at bounding box center [142, 929] width 223 height 21
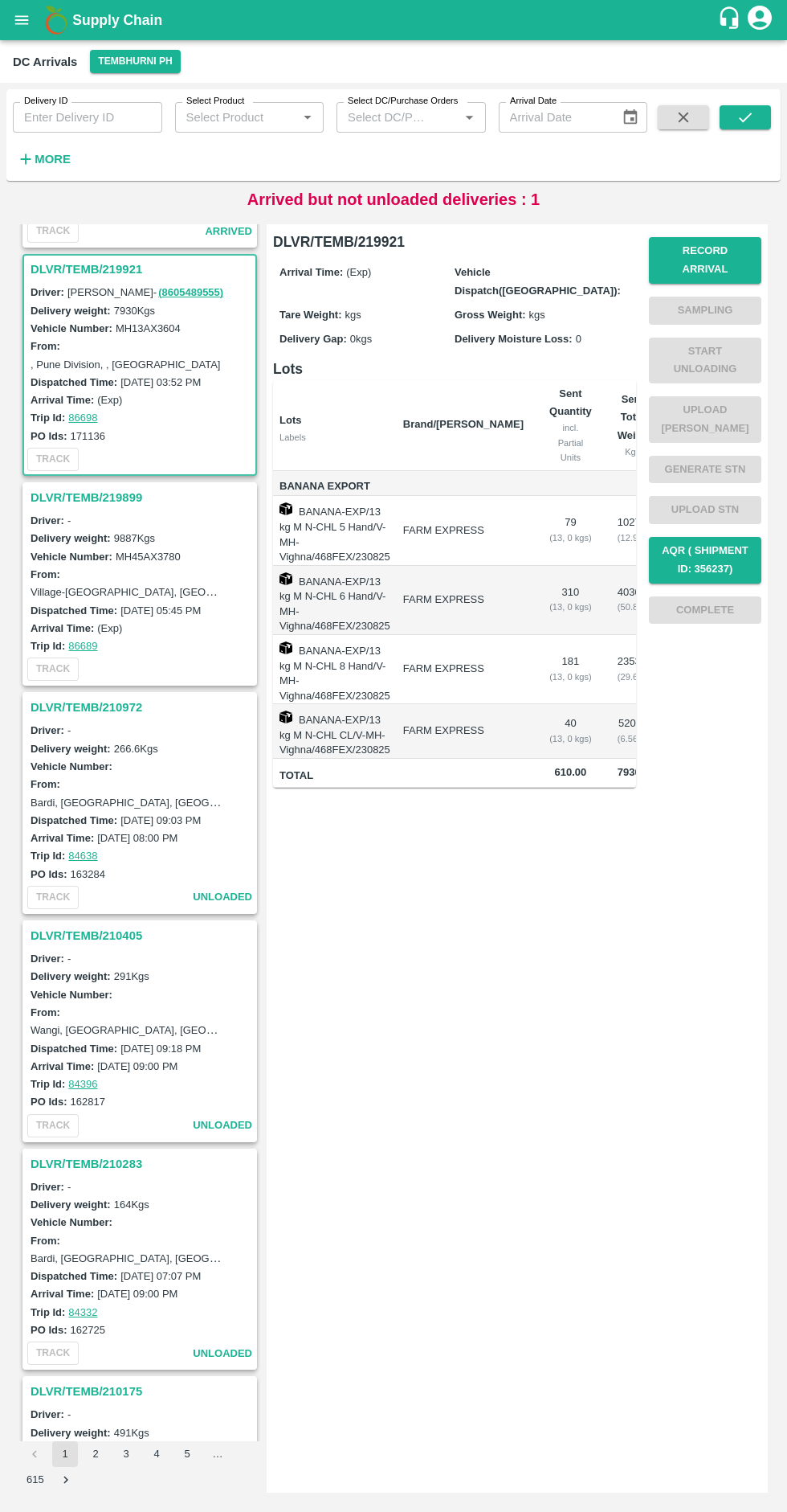
scroll to position [691, 0]
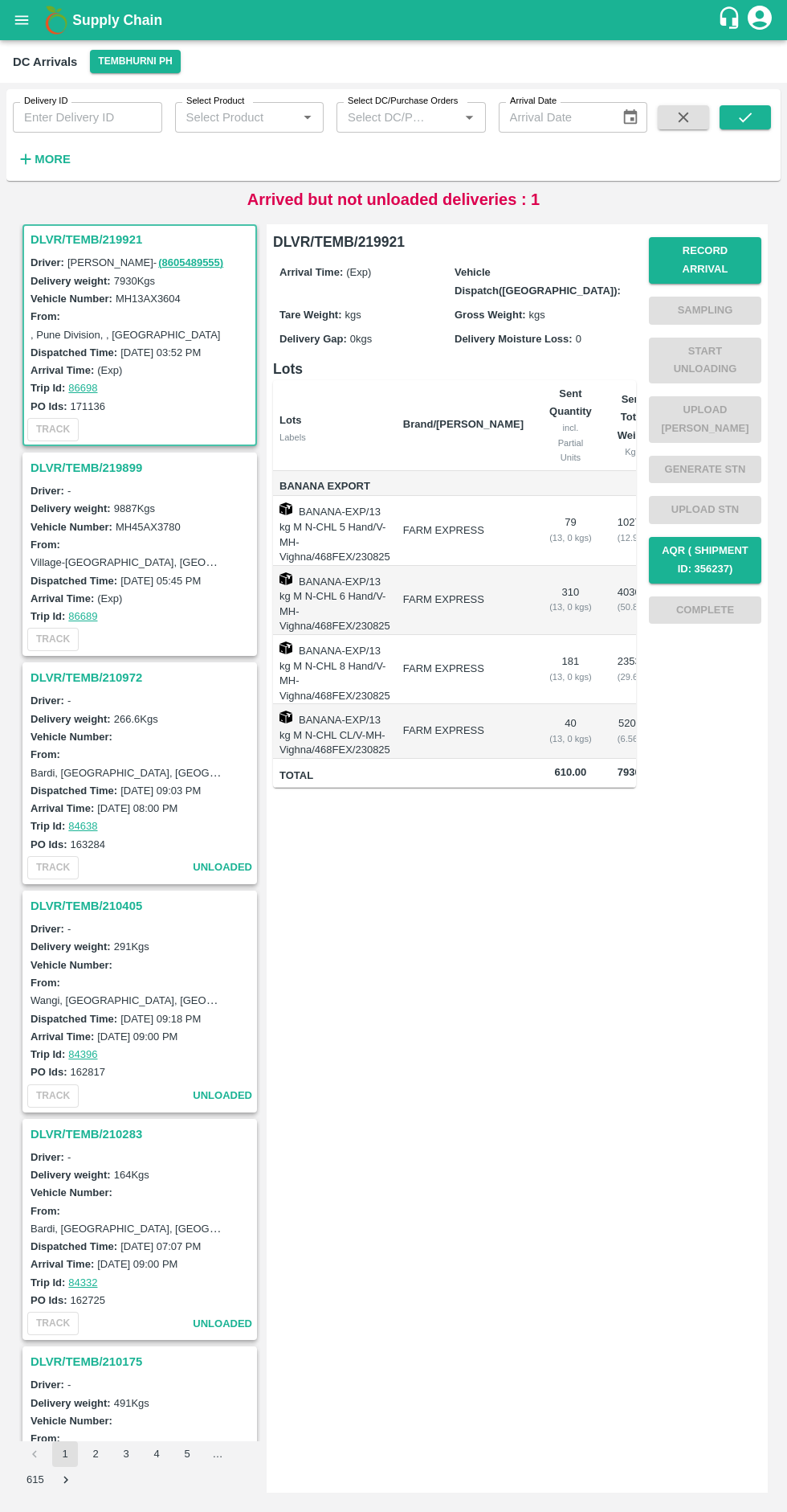
click at [95, 239] on h3 "DLVR/TEMB/219921" at bounding box center [142, 239] width 223 height 21
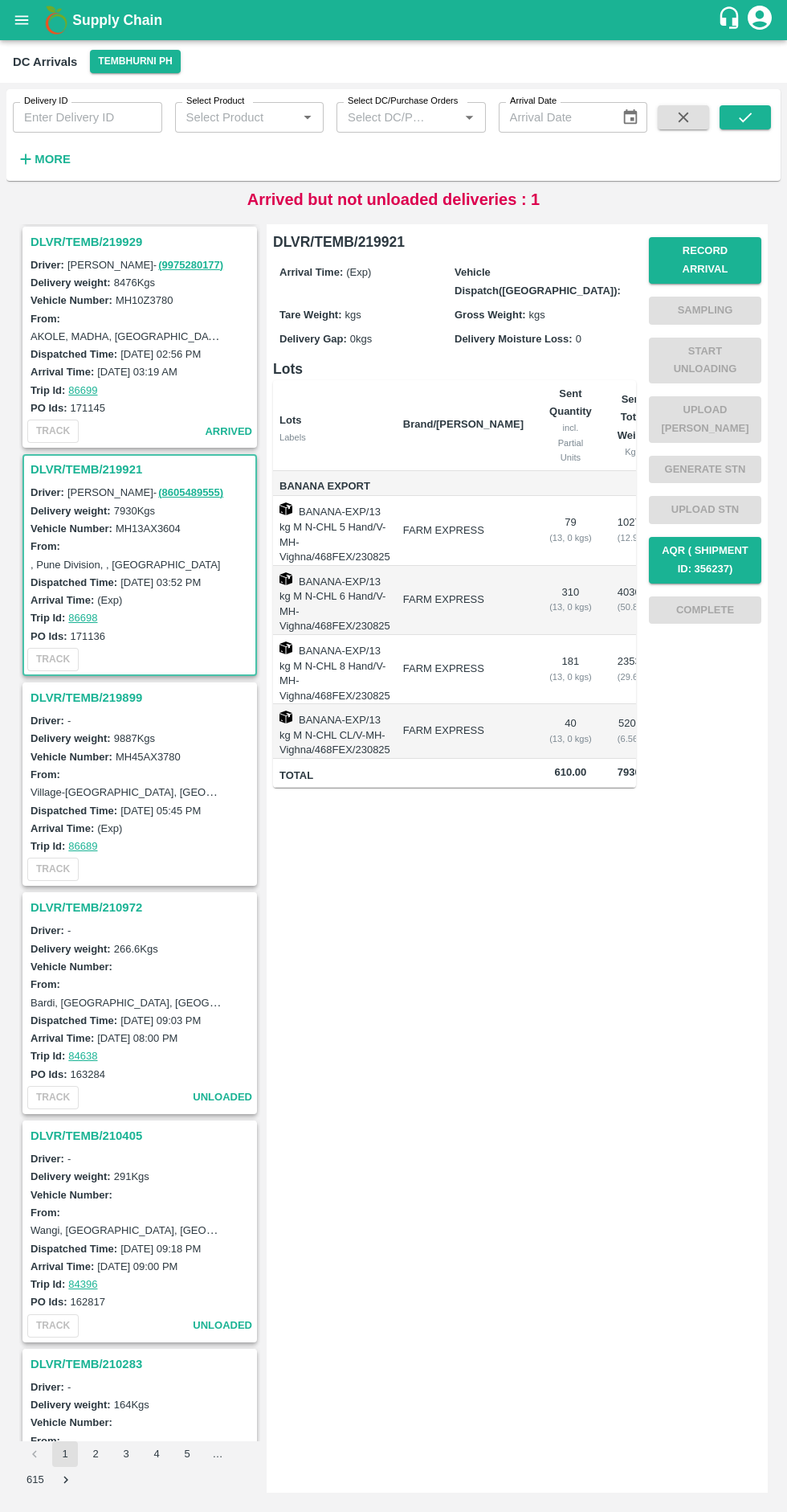
scroll to position [0, 0]
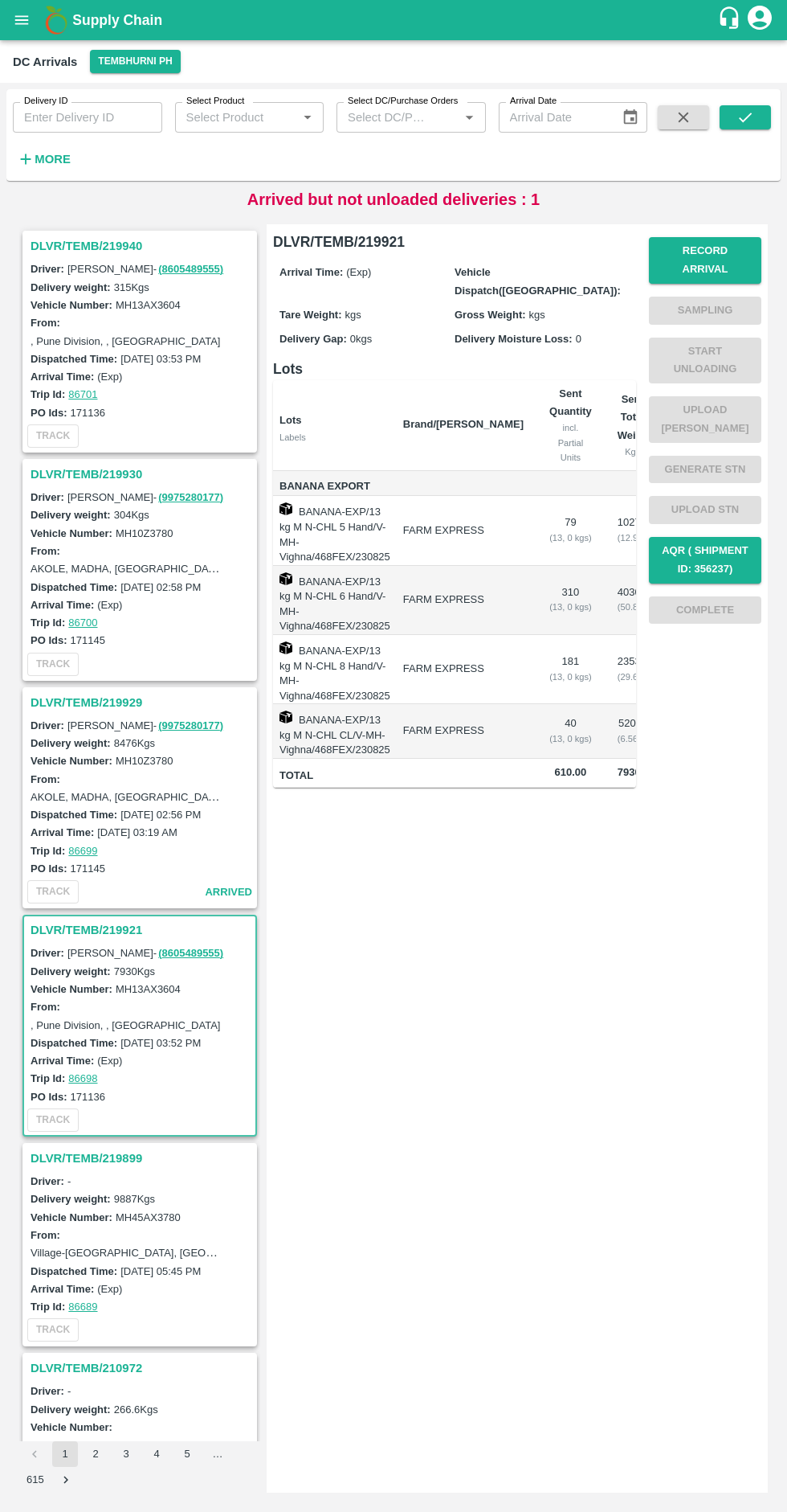
click at [87, 932] on h3 "DLVR/TEMB/219921" at bounding box center [142, 929] width 223 height 21
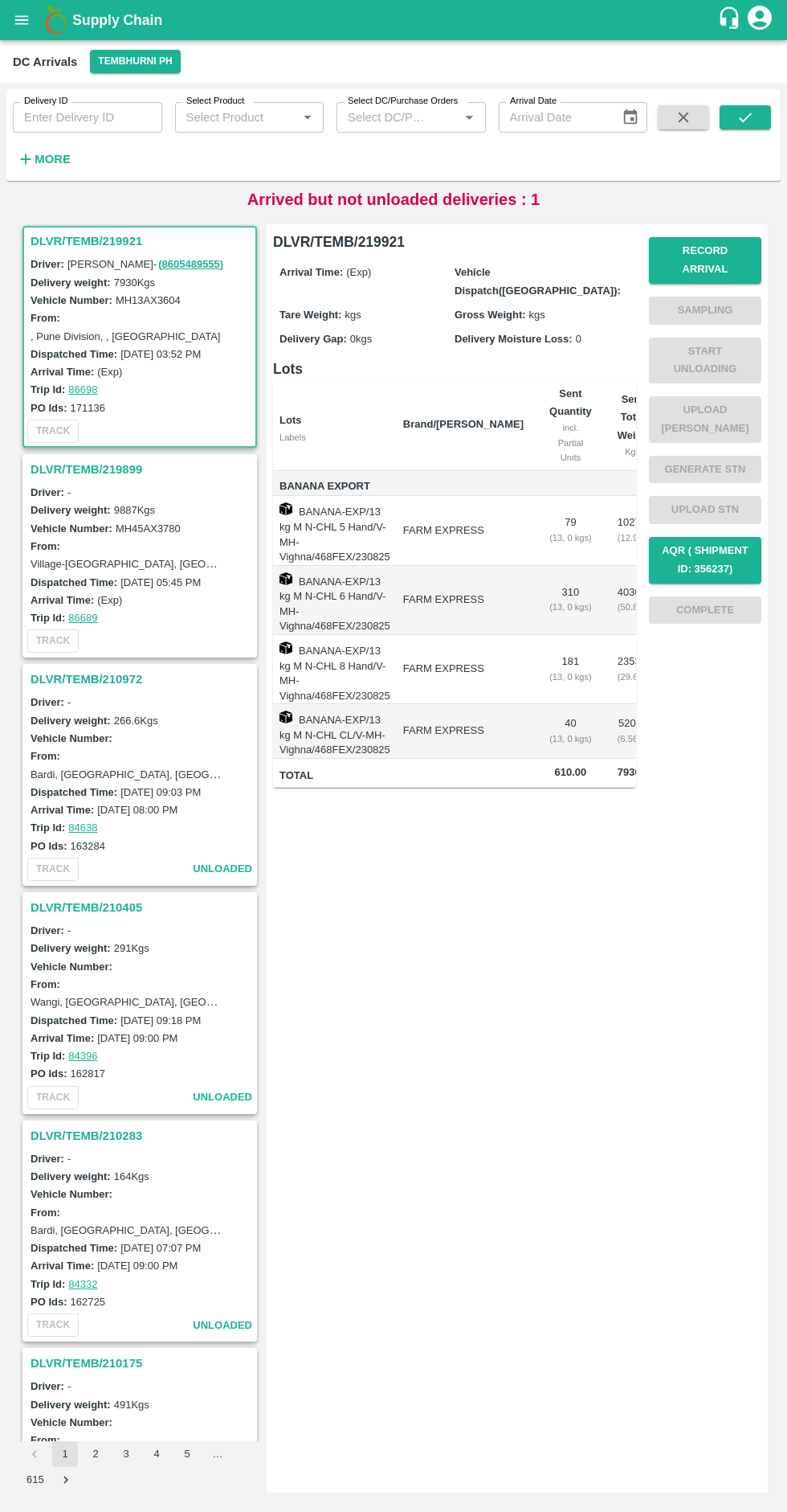
scroll to position [691, 0]
click at [737, 253] on button "Record Arrival" at bounding box center [705, 260] width 113 height 46
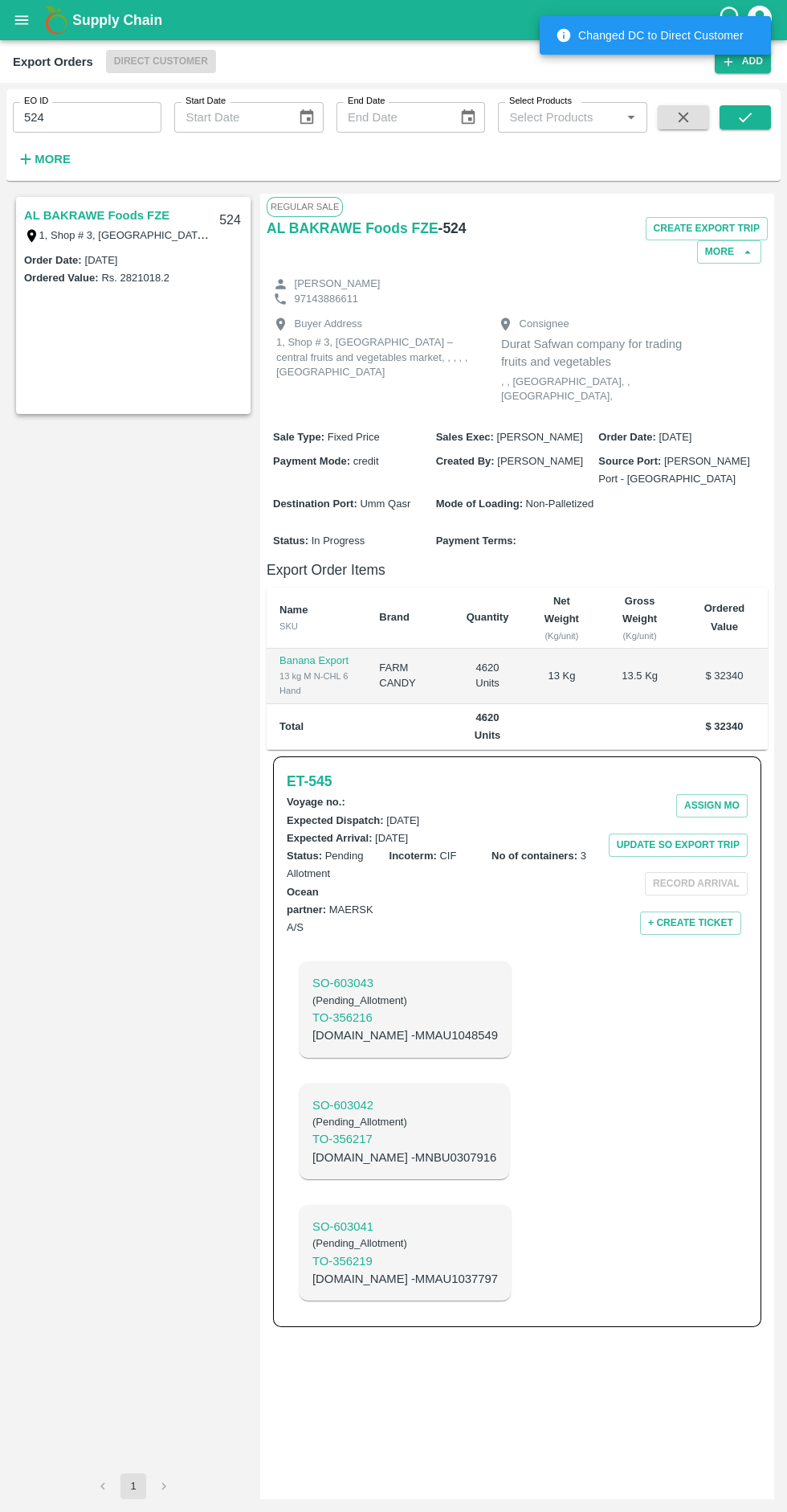
click at [163, 30] on h1 "Supply Chain" at bounding box center [394, 20] width 645 height 22
click at [149, 70] on span "Direct Customer" at bounding box center [161, 61] width 110 height 23
click at [162, 60] on span "Direct Customer" at bounding box center [161, 61] width 110 height 23
click at [22, 20] on icon "open drawer" at bounding box center [22, 19] width 13 height 9
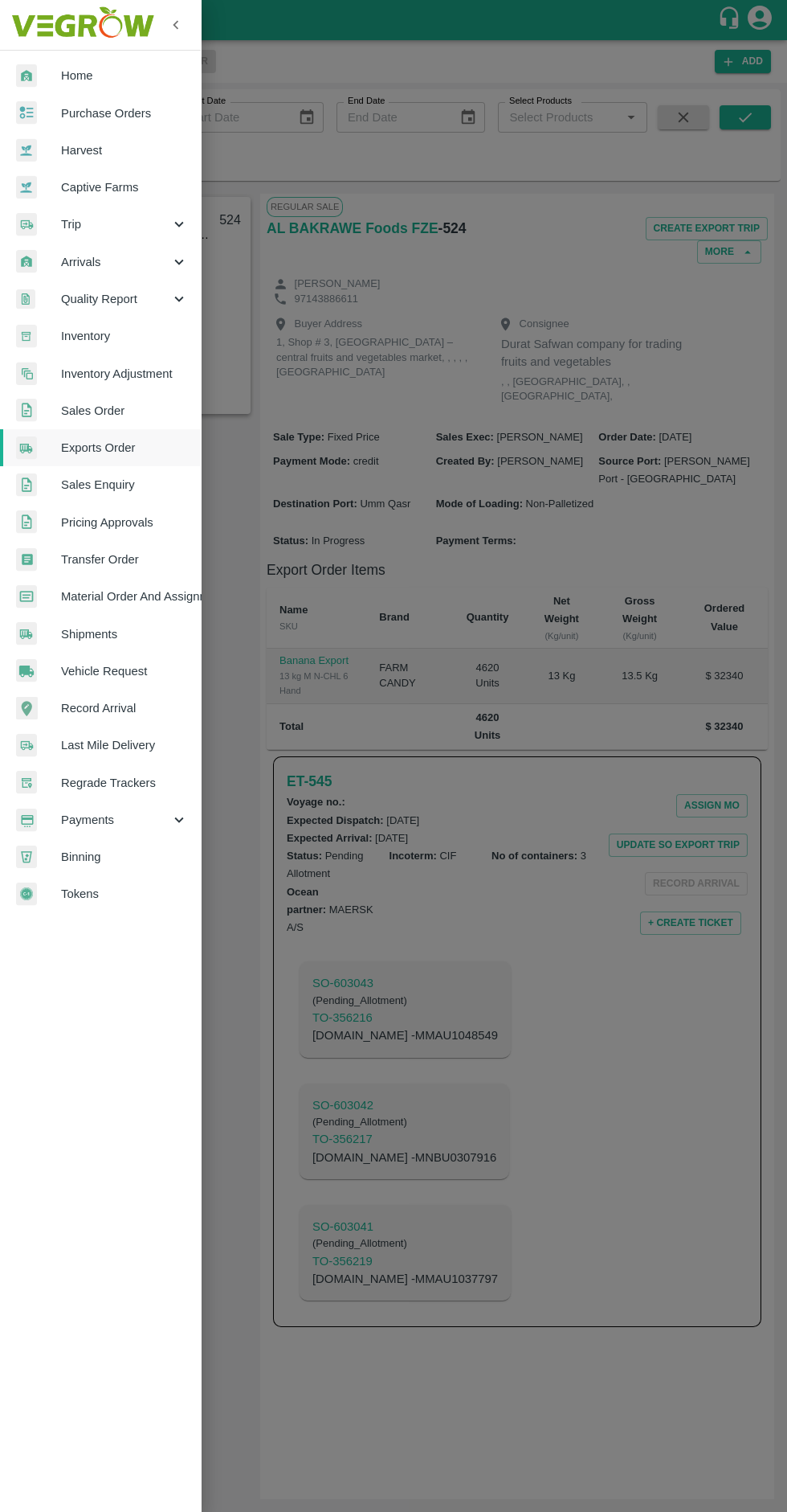
click at [93, 70] on span "Home" at bounding box center [124, 75] width 127 height 17
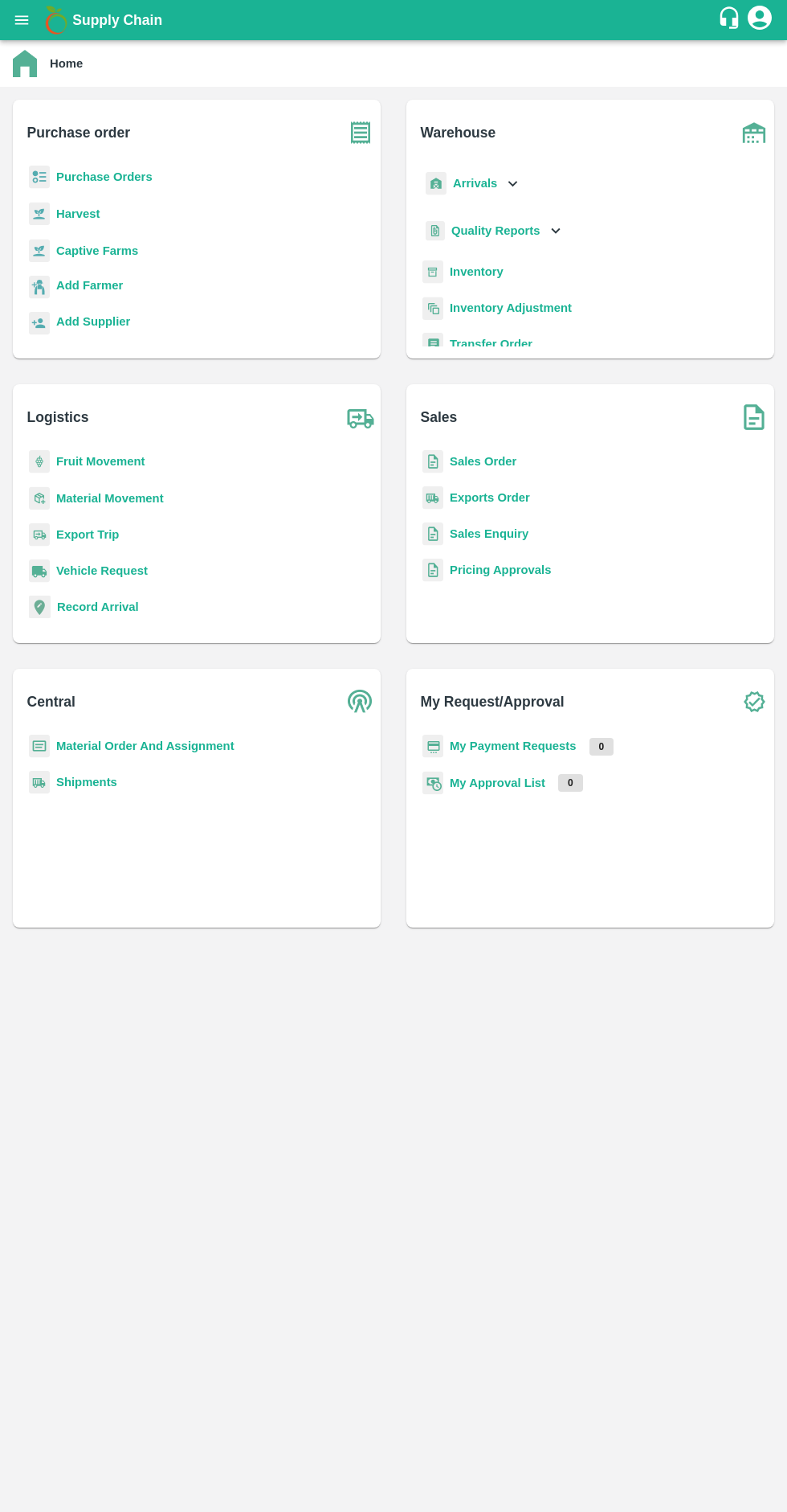
click at [87, 209] on b "Harvest" at bounding box center [78, 214] width 43 height 13
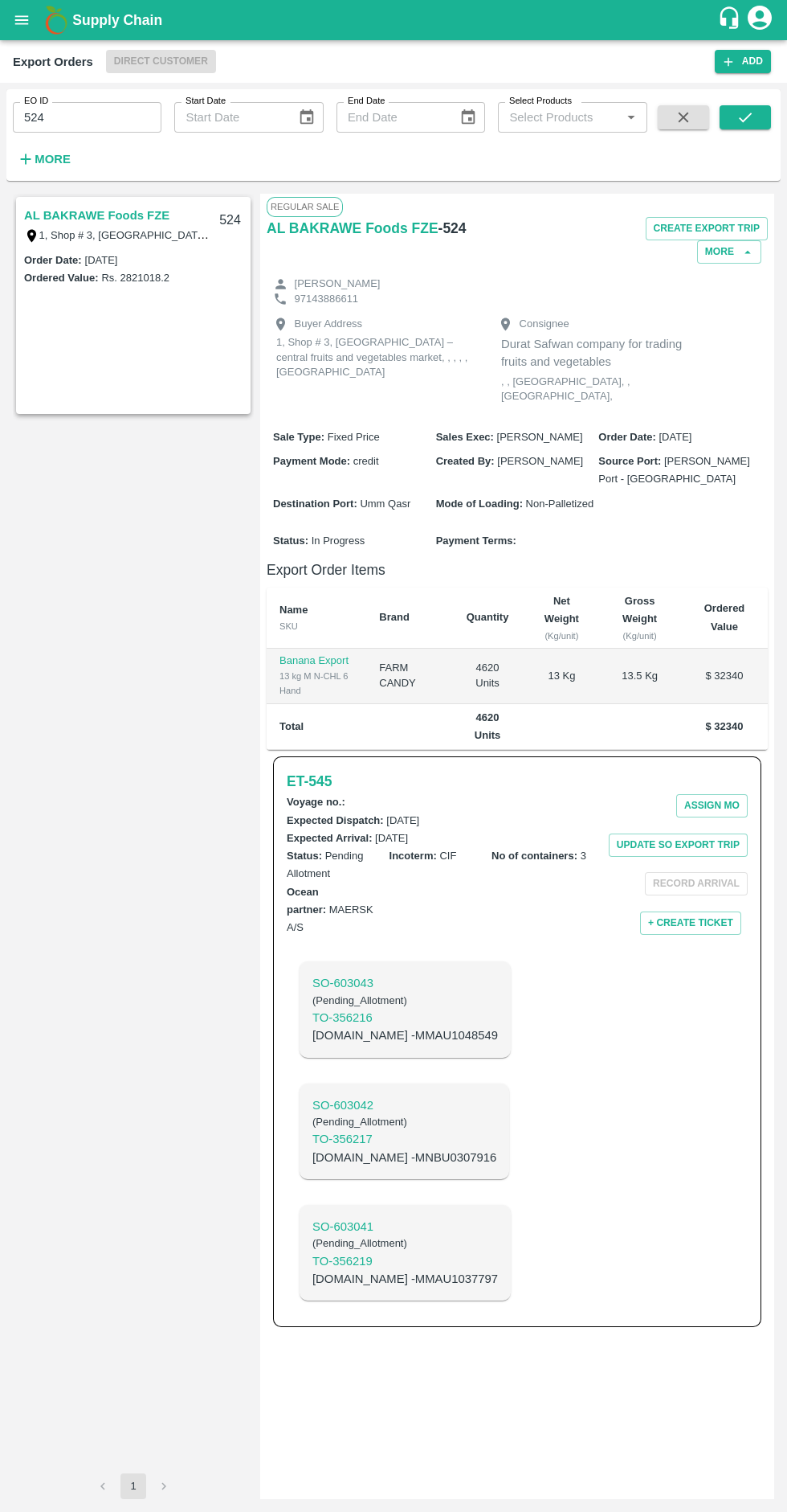
click at [148, 66] on span "Direct Customer" at bounding box center [161, 61] width 110 height 23
click at [65, 68] on div "Export Orders" at bounding box center [53, 61] width 80 height 21
click at [167, 71] on span "Direct Customer" at bounding box center [161, 61] width 110 height 23
click at [67, 58] on div "Export Orders" at bounding box center [53, 61] width 80 height 21
click at [23, 20] on icon "open drawer" at bounding box center [22, 19] width 13 height 9
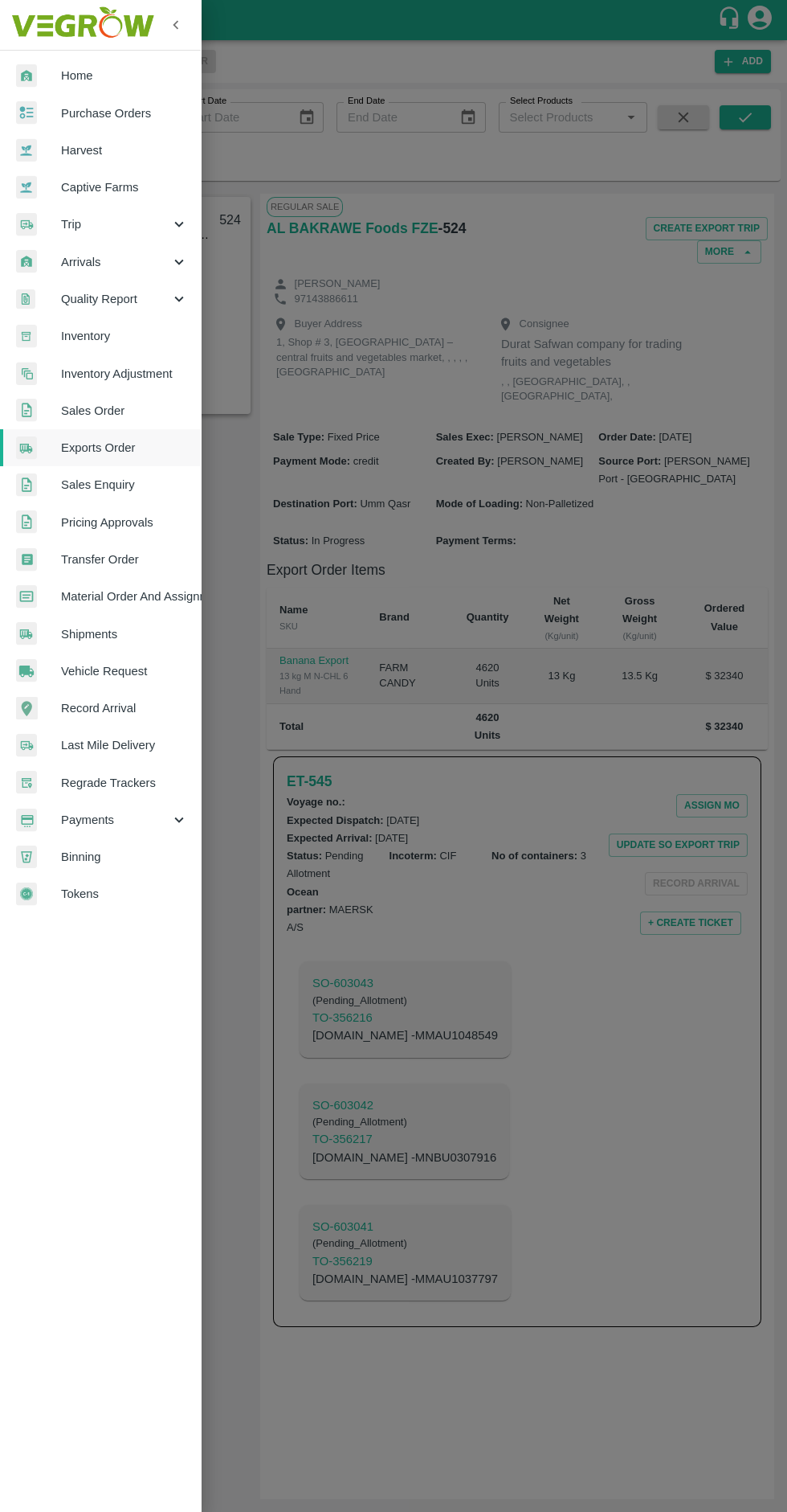
click at [153, 262] on span "Arrivals" at bounding box center [116, 262] width 109 height 17
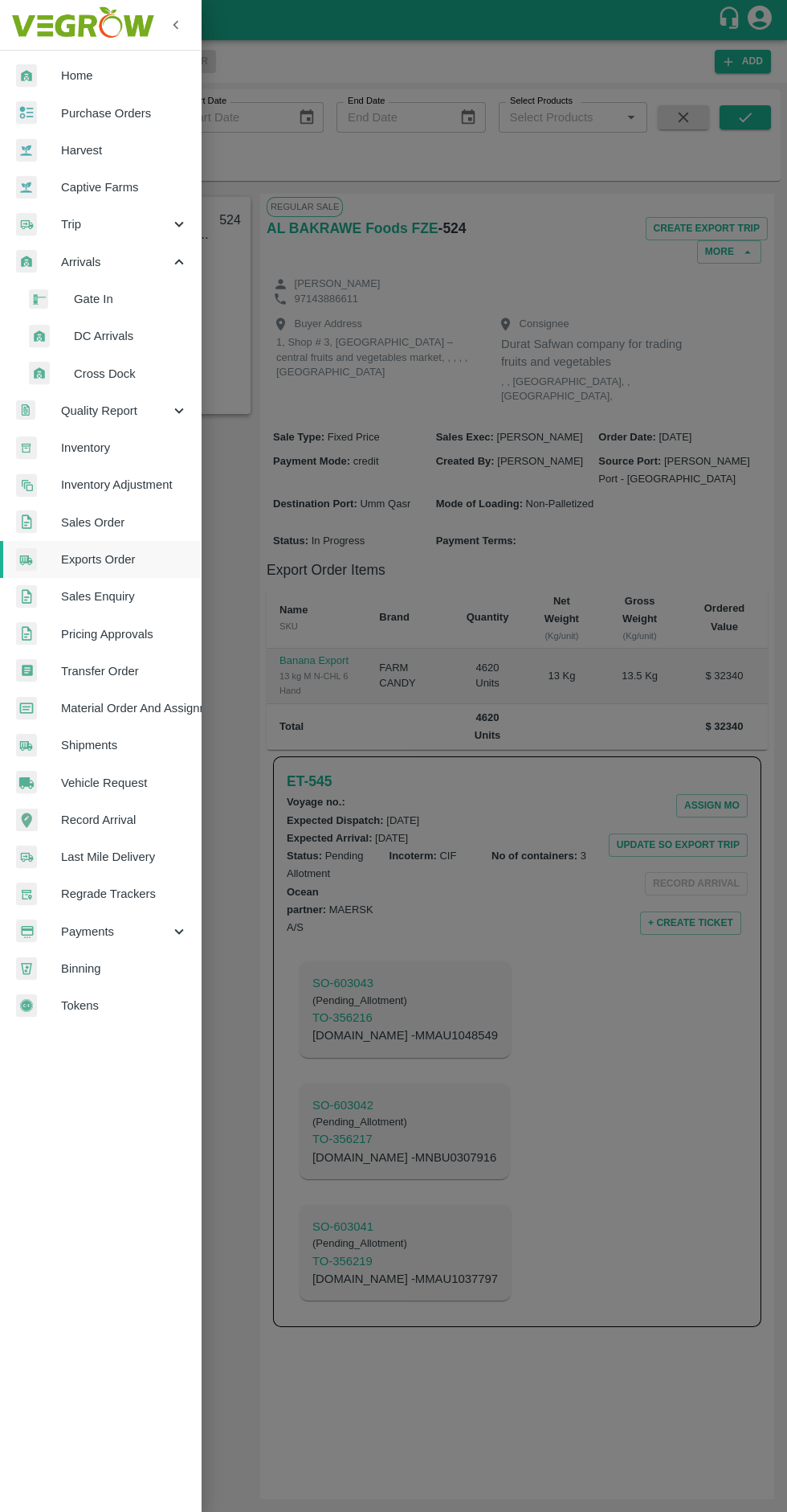
click at [147, 336] on span "DC Arrivals" at bounding box center [131, 335] width 114 height 17
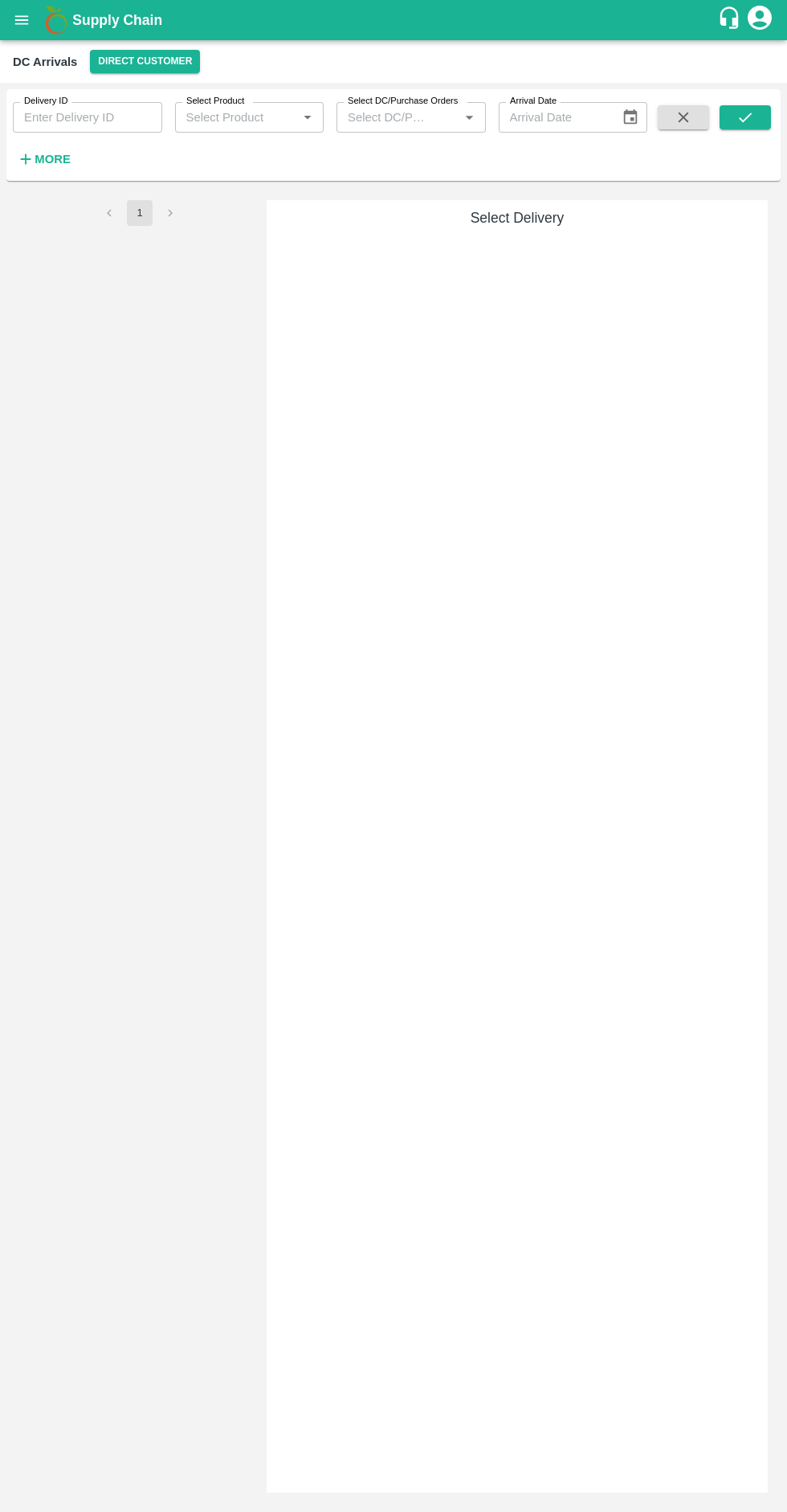
click at [157, 58] on button "Direct Customer" at bounding box center [145, 61] width 110 height 23
click at [156, 100] on li "Tembhurni PH" at bounding box center [137, 94] width 112 height 27
